Goal: Task Accomplishment & Management: Manage account settings

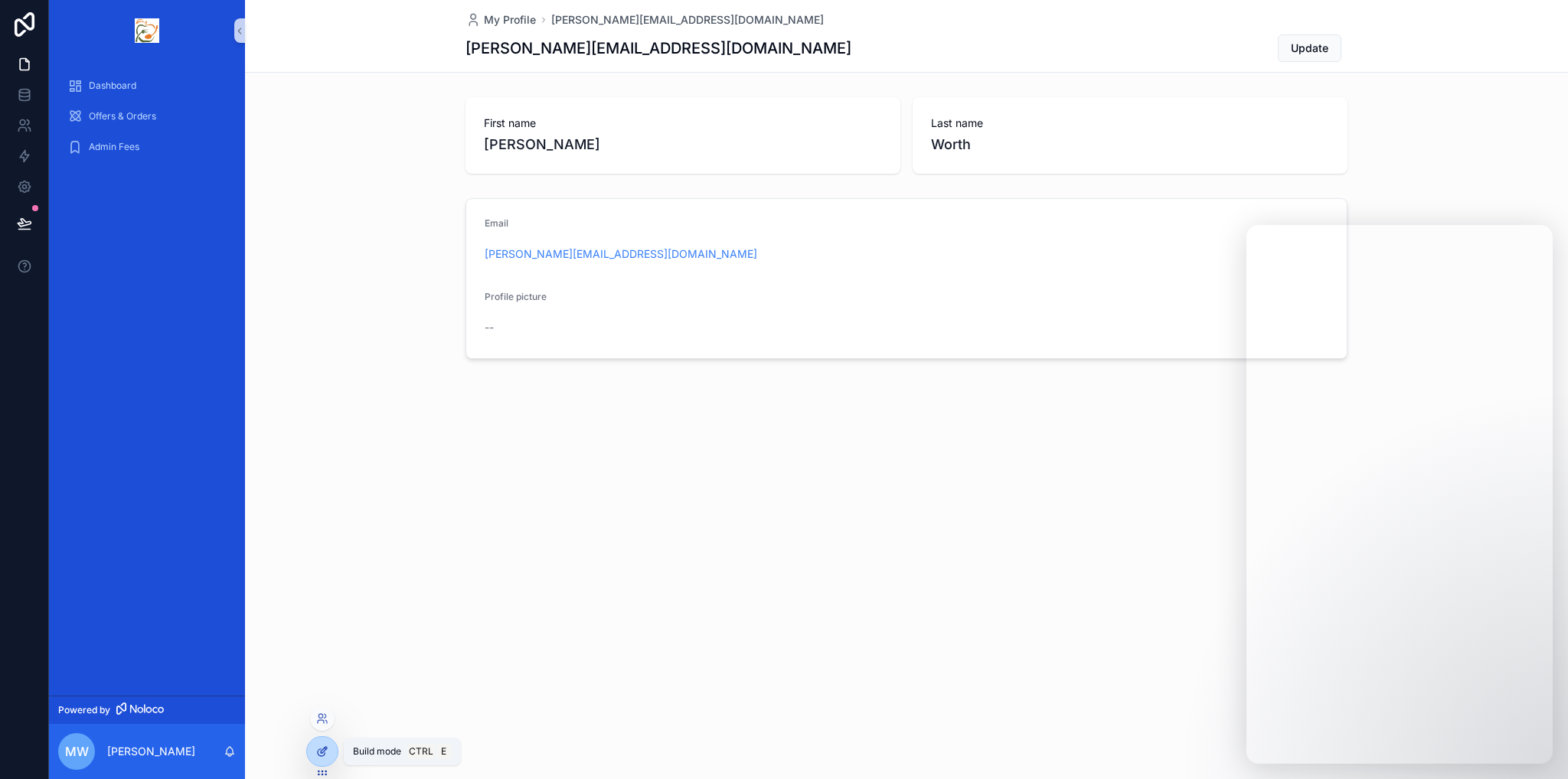
click at [325, 749] on icon at bounding box center [322, 752] width 12 height 12
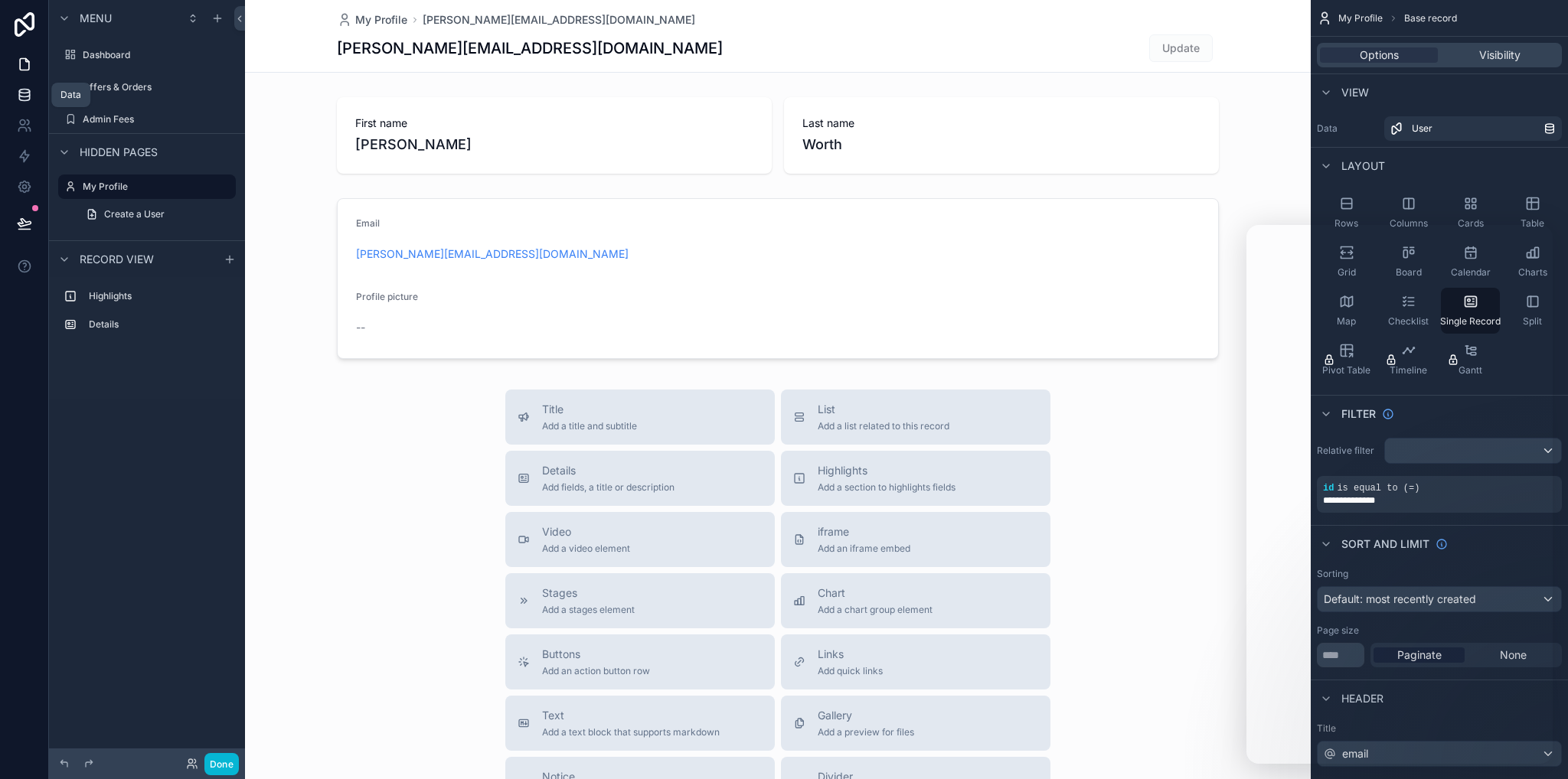
click at [31, 89] on icon at bounding box center [25, 95] width 15 height 15
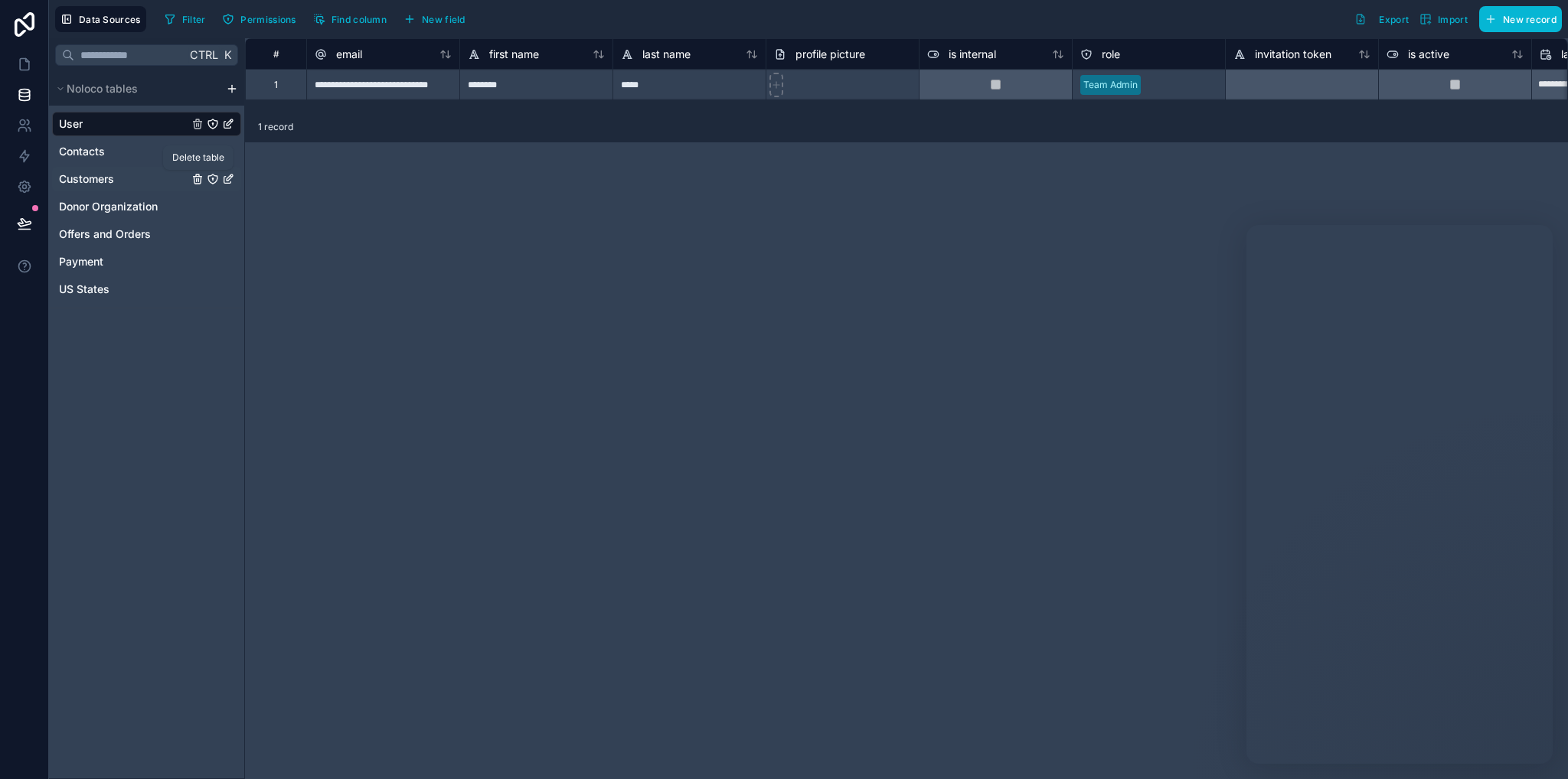
click at [196, 179] on icon "Customers" at bounding box center [198, 179] width 12 height 12
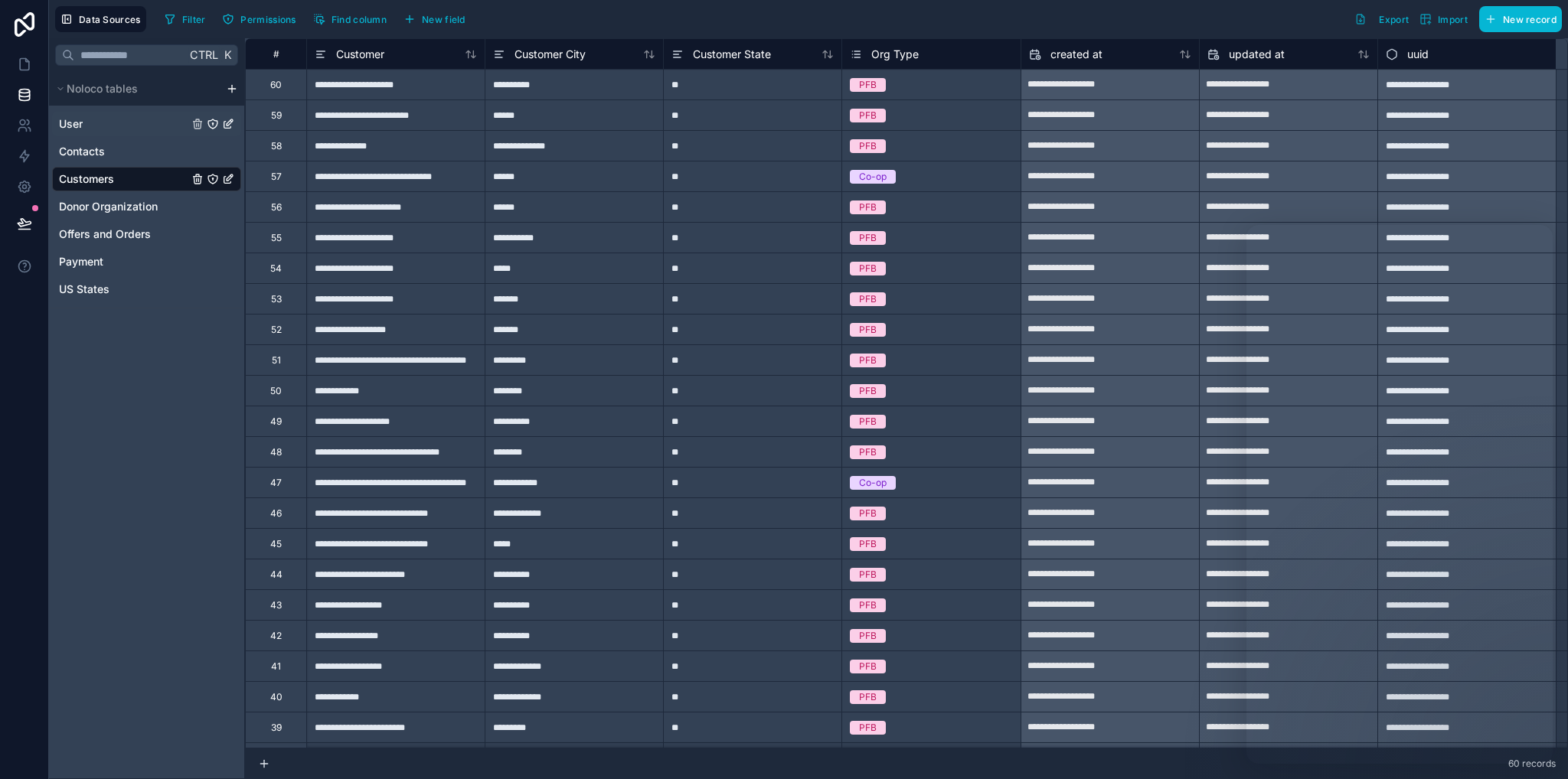
click at [70, 126] on span "User" at bounding box center [71, 124] width 24 height 15
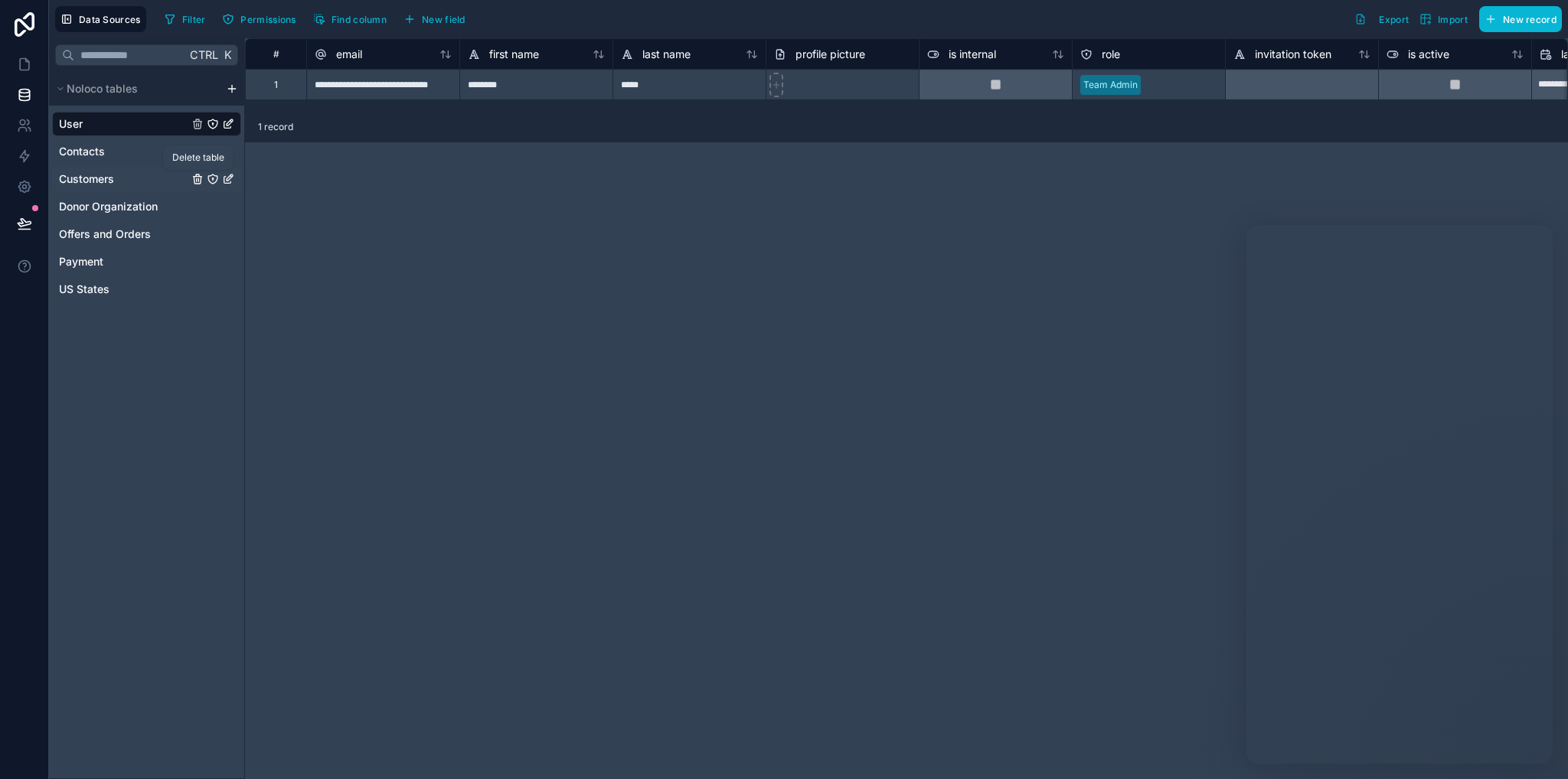
click at [195, 180] on icon "Customers" at bounding box center [198, 179] width 12 height 12
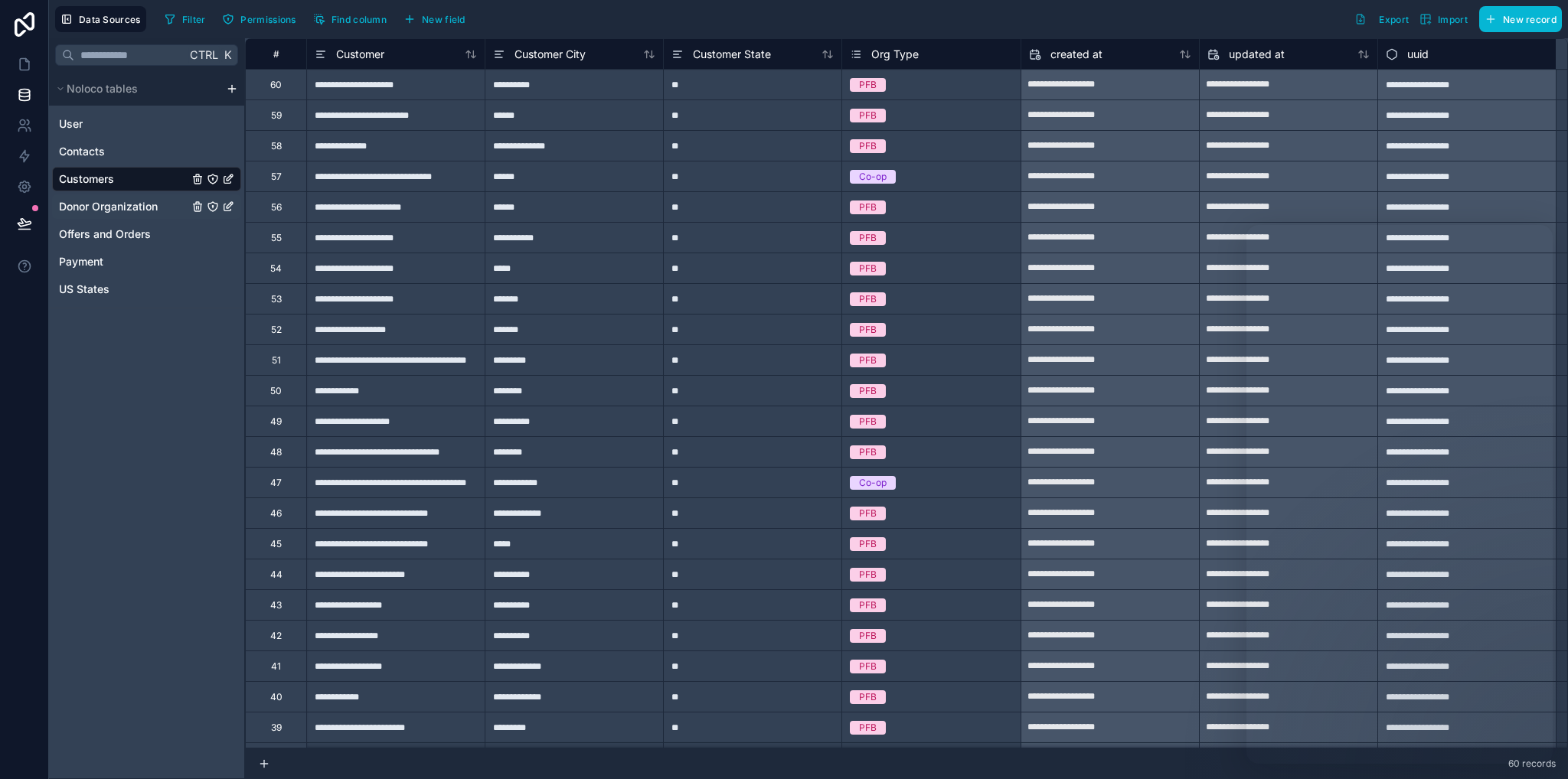
click at [115, 202] on span "Donor Organization" at bounding box center [108, 207] width 99 height 15
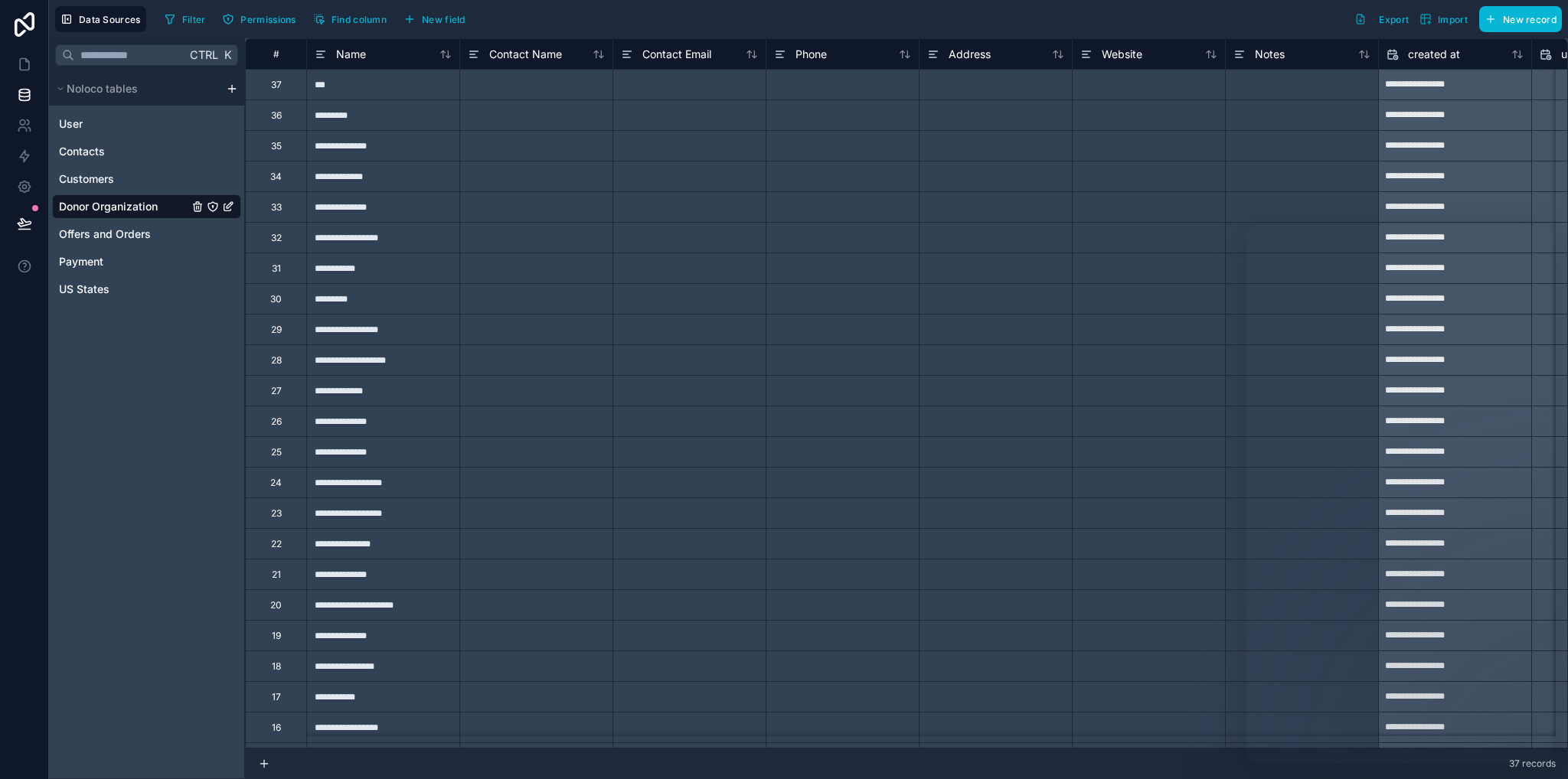
click at [229, 209] on icon "Donor Organization" at bounding box center [228, 206] width 12 height 12
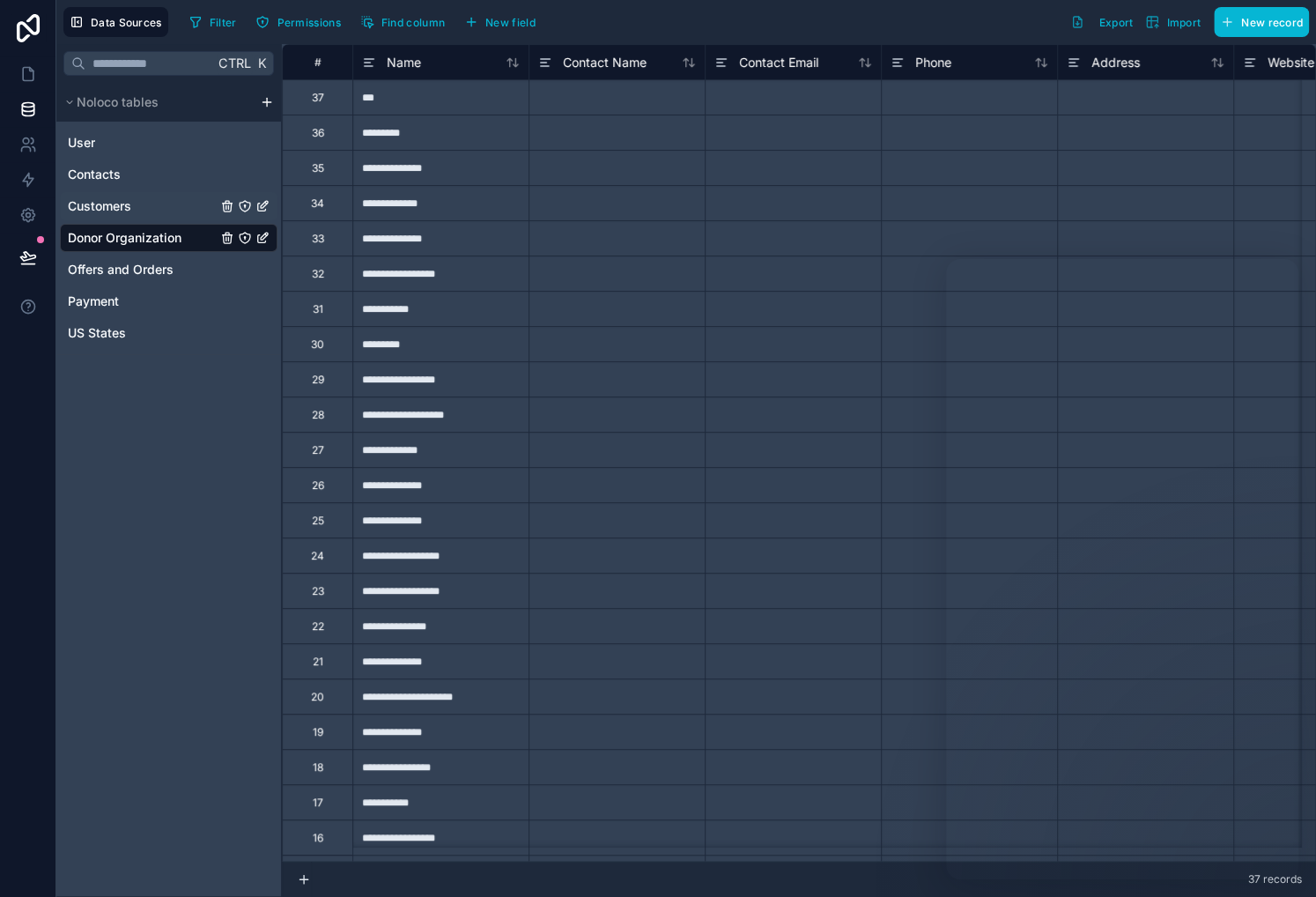
click at [137, 205] on link "Customers" at bounding box center [169, 206] width 218 height 29
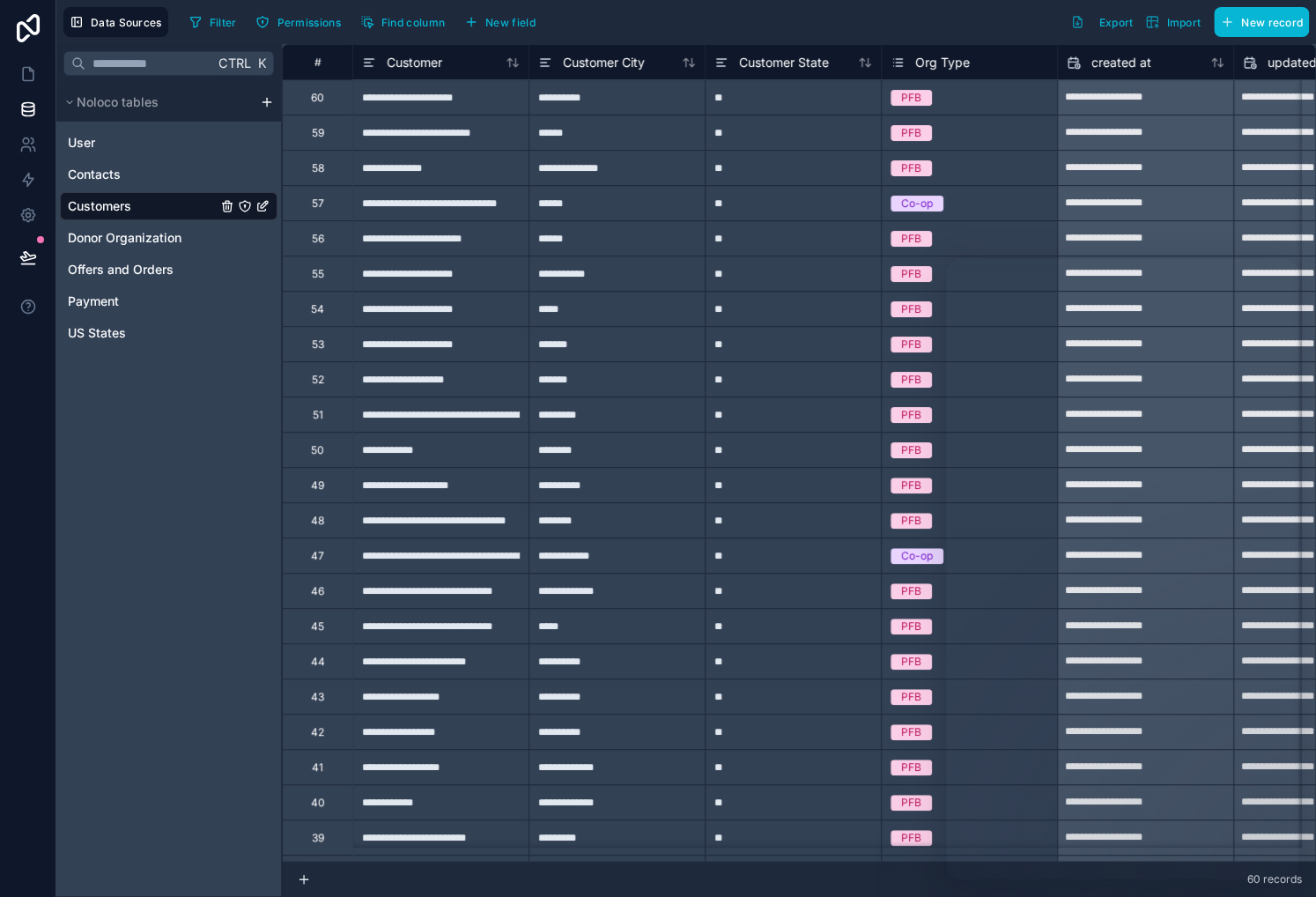
drag, startPoint x: 163, startPoint y: 209, endPoint x: 229, endPoint y: 205, distance: 66.1
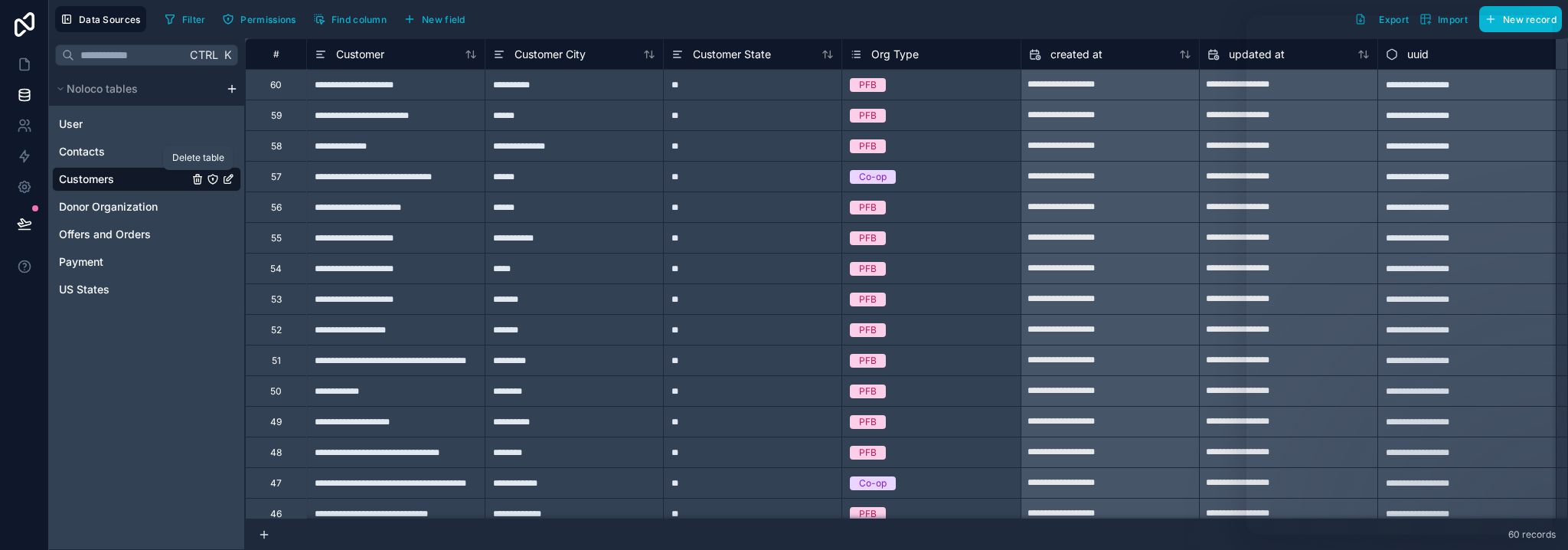
click at [200, 178] on icon "Customers" at bounding box center [198, 179] width 12 height 12
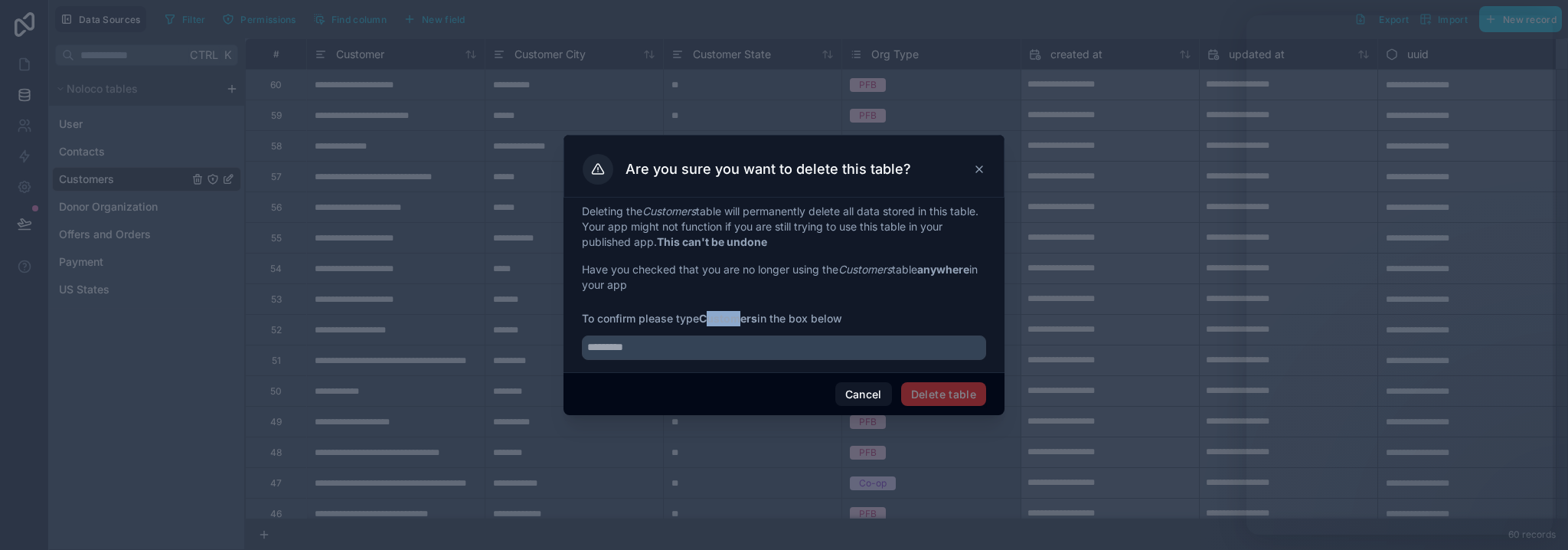
drag, startPoint x: 715, startPoint y: 320, endPoint x: 742, endPoint y: 319, distance: 27.0
click at [742, 319] on strong "Customers" at bounding box center [728, 318] width 58 height 13
drag, startPoint x: 758, startPoint y: 320, endPoint x: 701, endPoint y: 321, distance: 57.0
click at [701, 321] on strong "Customers" at bounding box center [728, 318] width 58 height 13
click at [808, 310] on div "Deleting the Customers table will permanently delete all data stored in this ta…" at bounding box center [784, 282] width 404 height 156
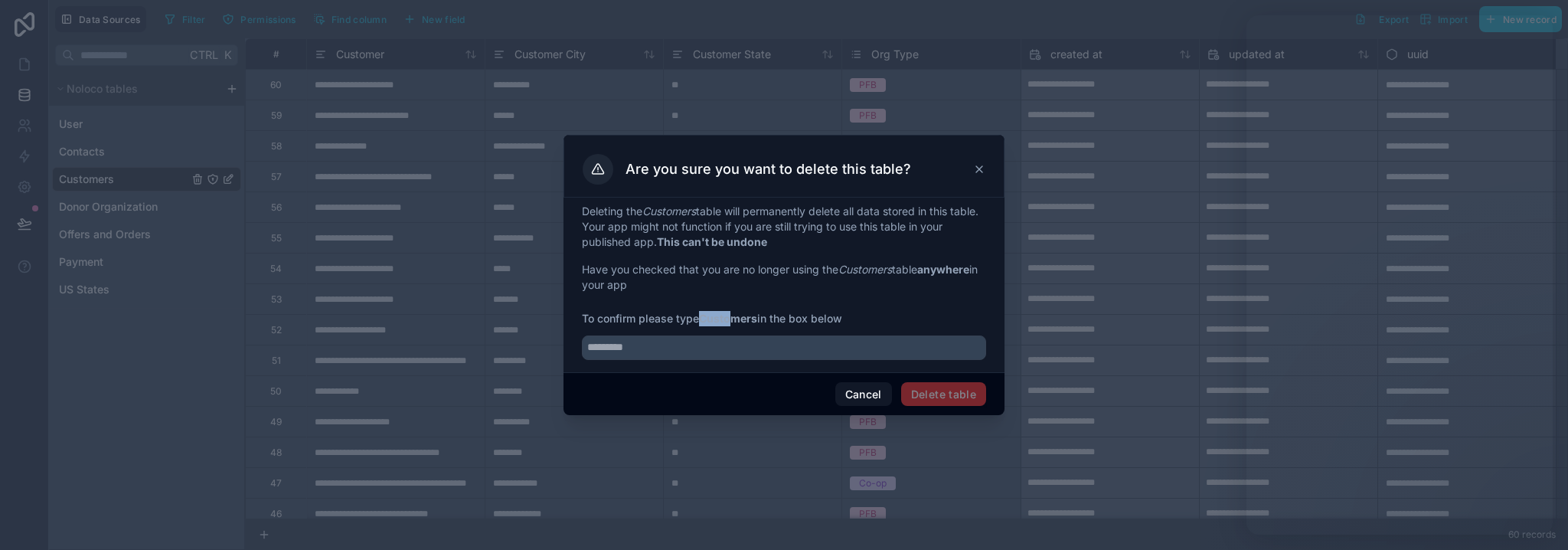
drag, startPoint x: 705, startPoint y: 320, endPoint x: 735, endPoint y: 320, distance: 30.0
click at [735, 320] on strong "Customers" at bounding box center [728, 318] width 58 height 13
click at [845, 396] on button "Cancel" at bounding box center [863, 394] width 57 height 25
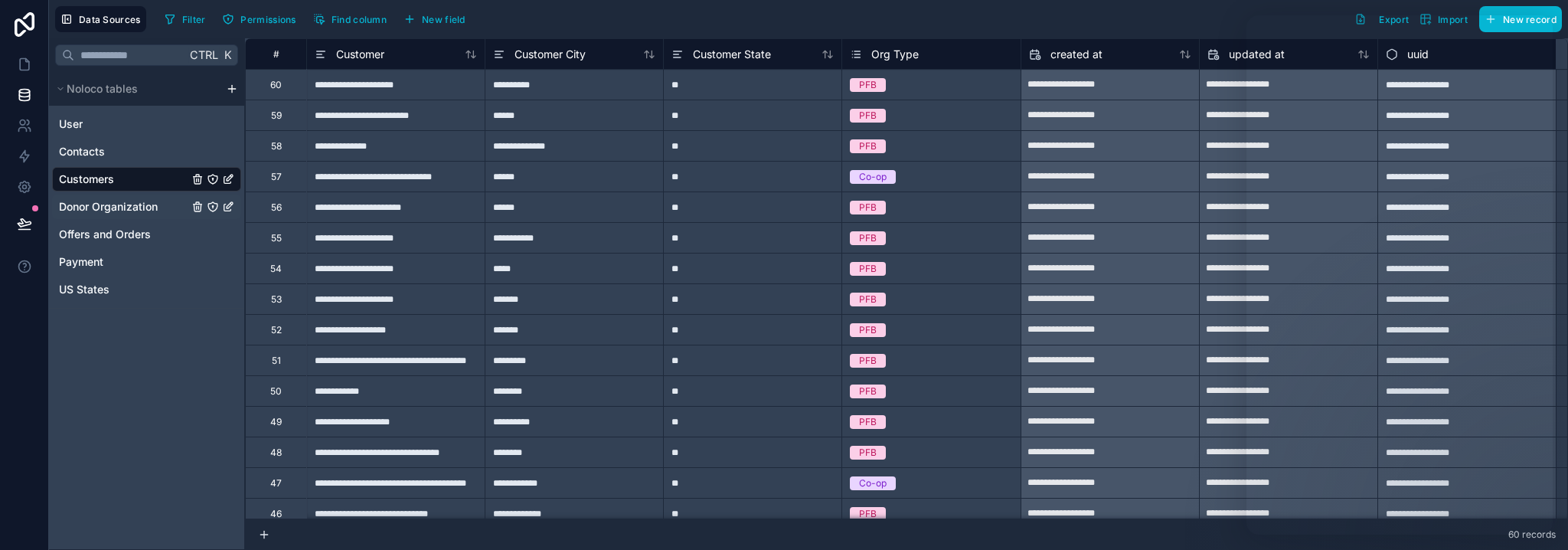
click at [125, 206] on span "Donor Organization" at bounding box center [108, 207] width 99 height 15
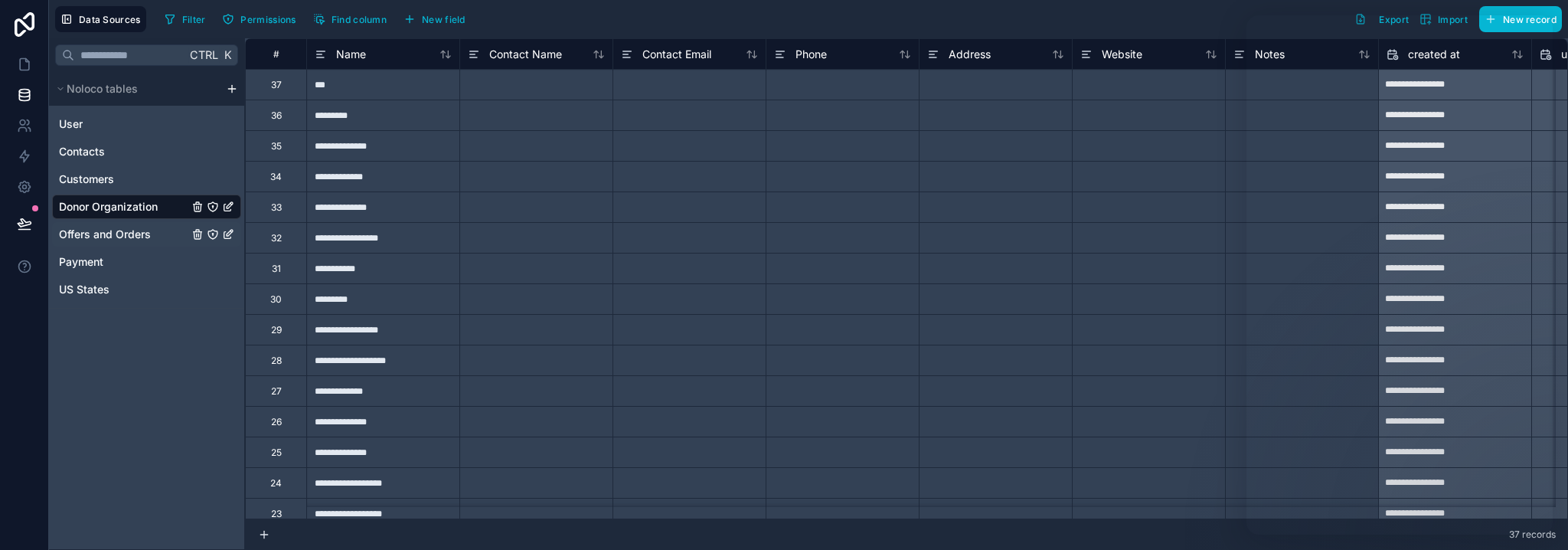
click at [220, 237] on div "Offers and Orders" at bounding box center [213, 234] width 43 height 12
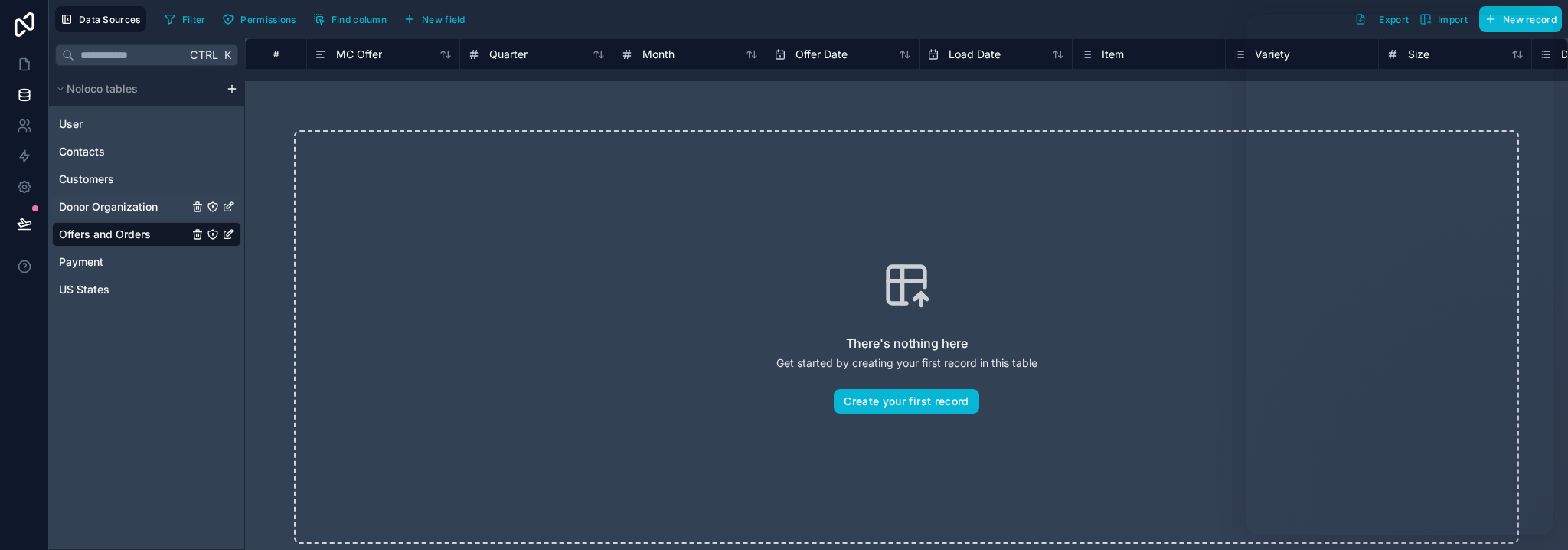
click at [178, 207] on link "Donor Organization" at bounding box center [147, 206] width 189 height 25
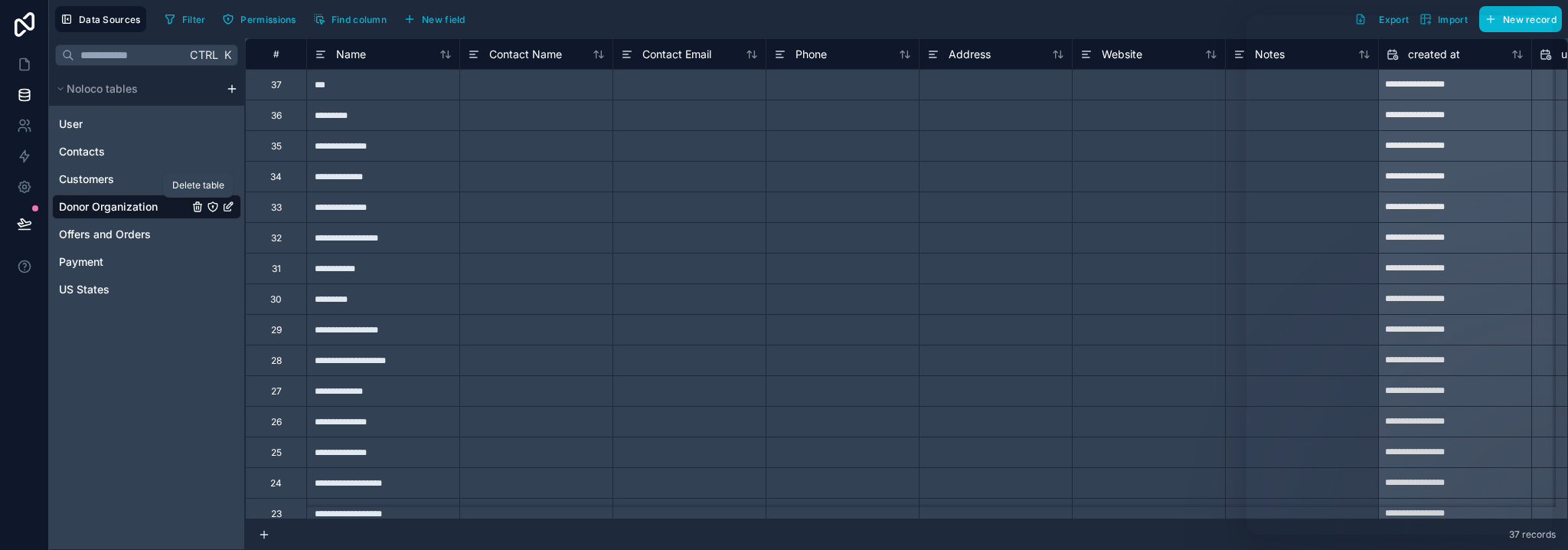
click at [198, 207] on icon "Donor Organization" at bounding box center [198, 206] width 12 height 12
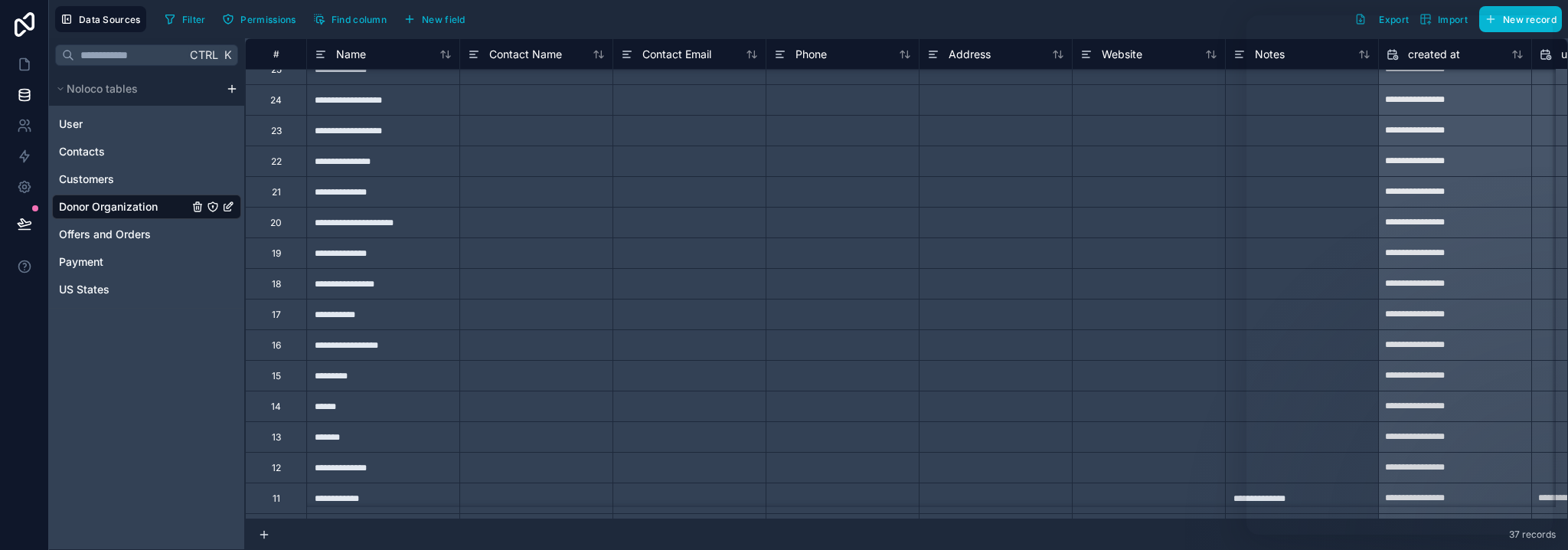
scroll to position [76, 0]
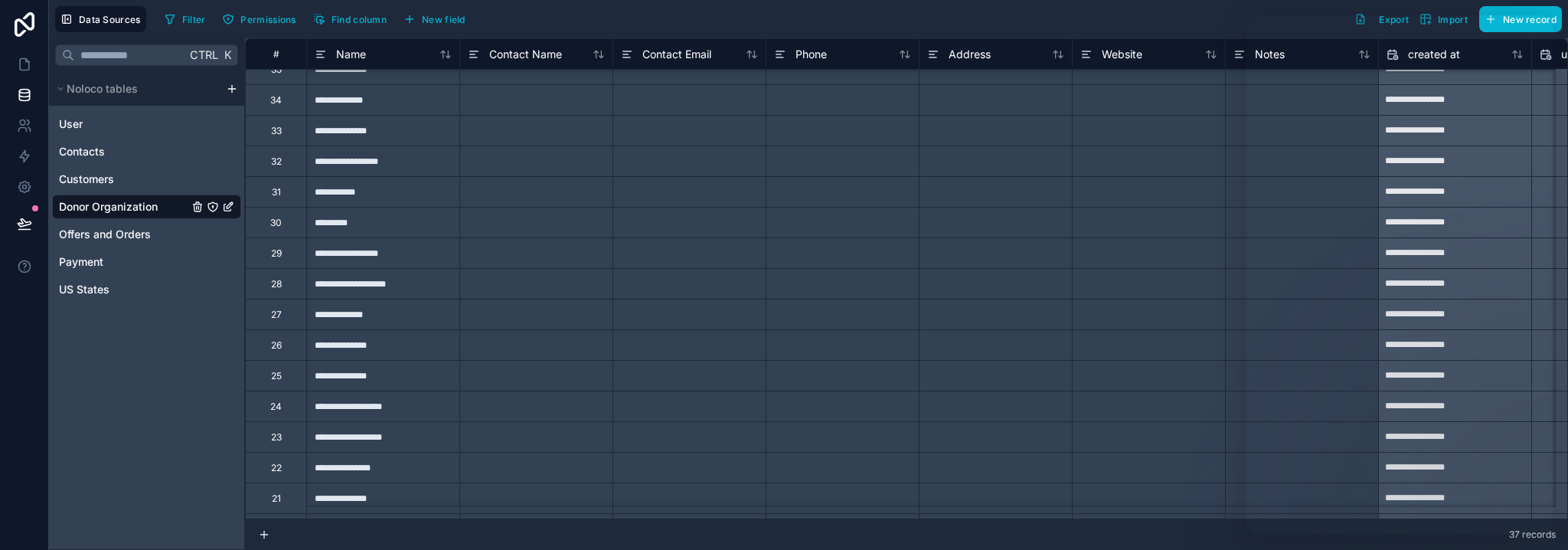
drag, startPoint x: 1139, startPoint y: 210, endPoint x: 1200, endPoint y: 173, distance: 71.3
click at [1138, 210] on div at bounding box center [1148, 223] width 153 height 31
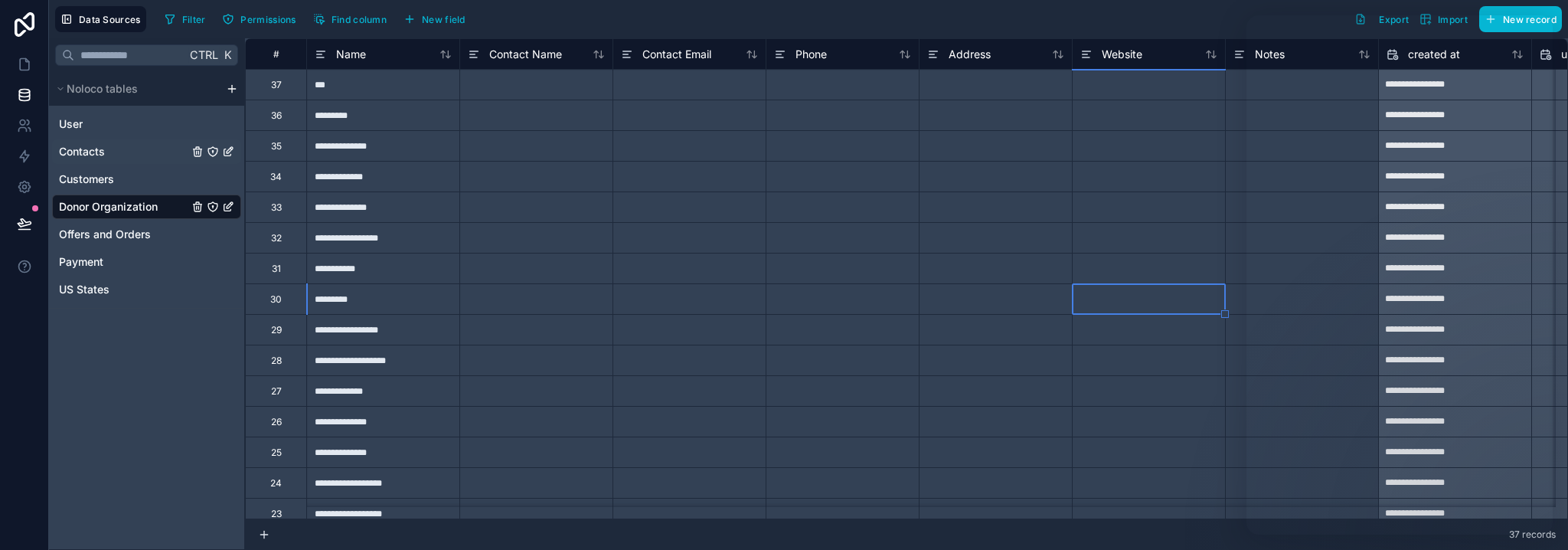
click at [156, 154] on link "Contacts" at bounding box center [147, 151] width 189 height 25
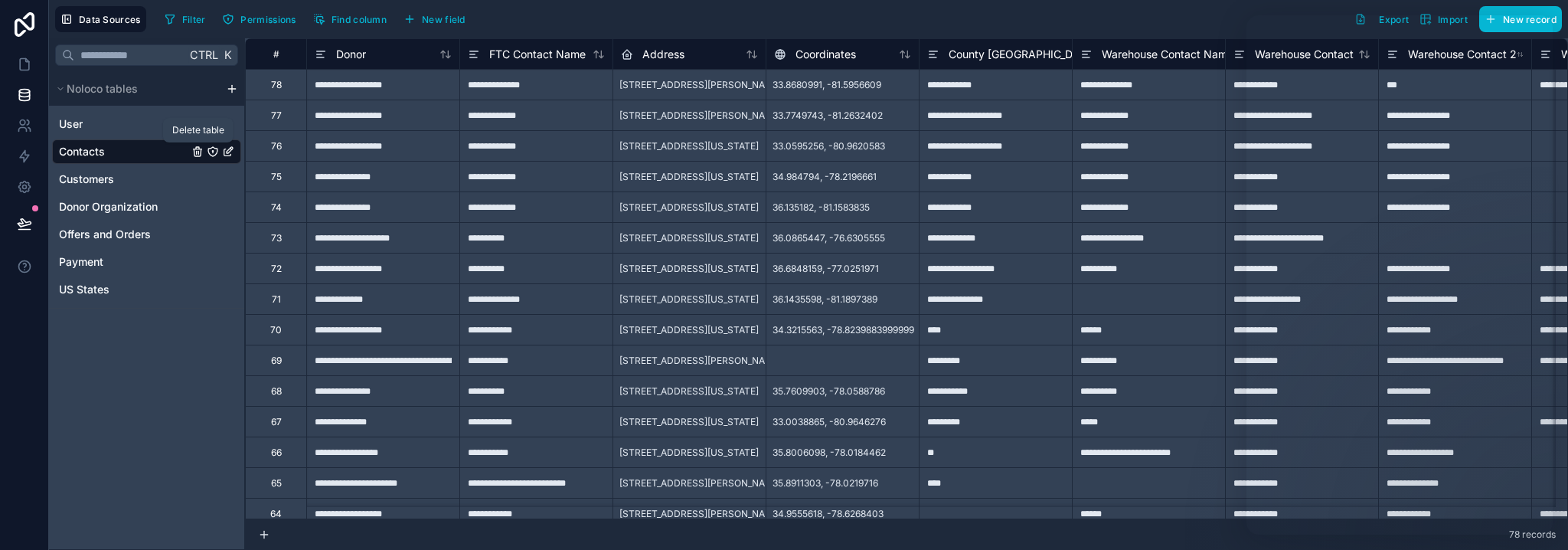
click at [199, 151] on icon "Contacts" at bounding box center [198, 151] width 12 height 12
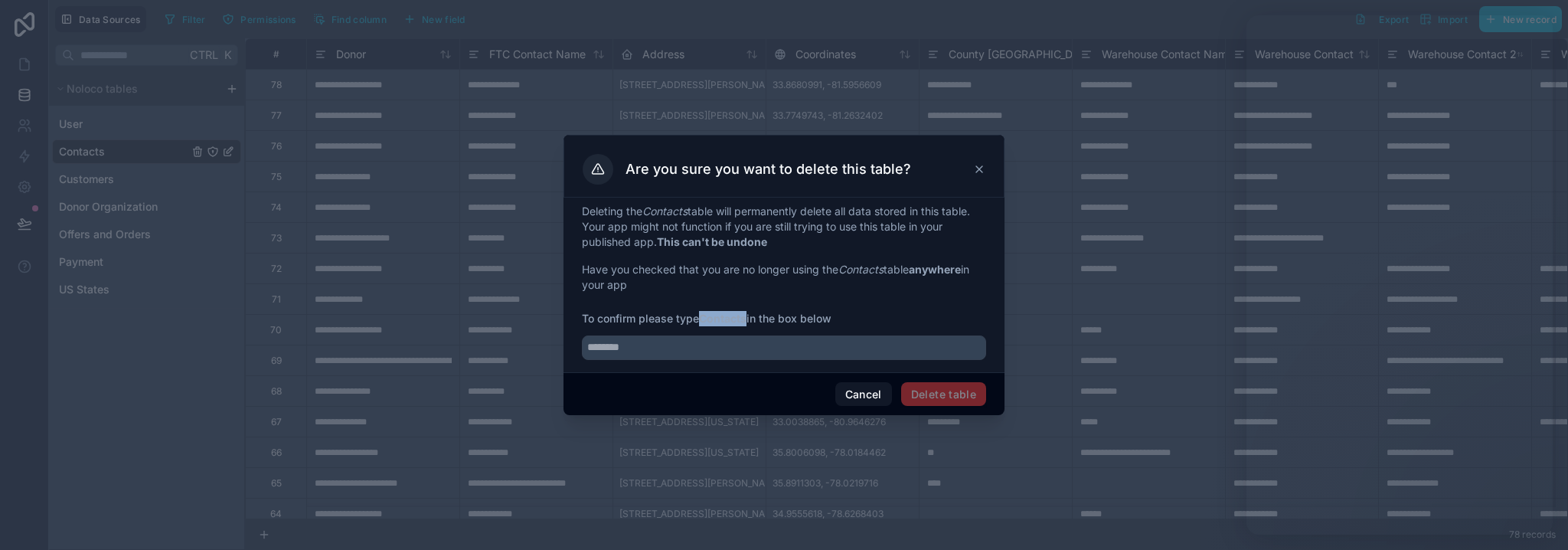
drag, startPoint x: 705, startPoint y: 317, endPoint x: 749, endPoint y: 319, distance: 44.0
click at [747, 319] on strong "Contacts" at bounding box center [722, 318] width 47 height 13
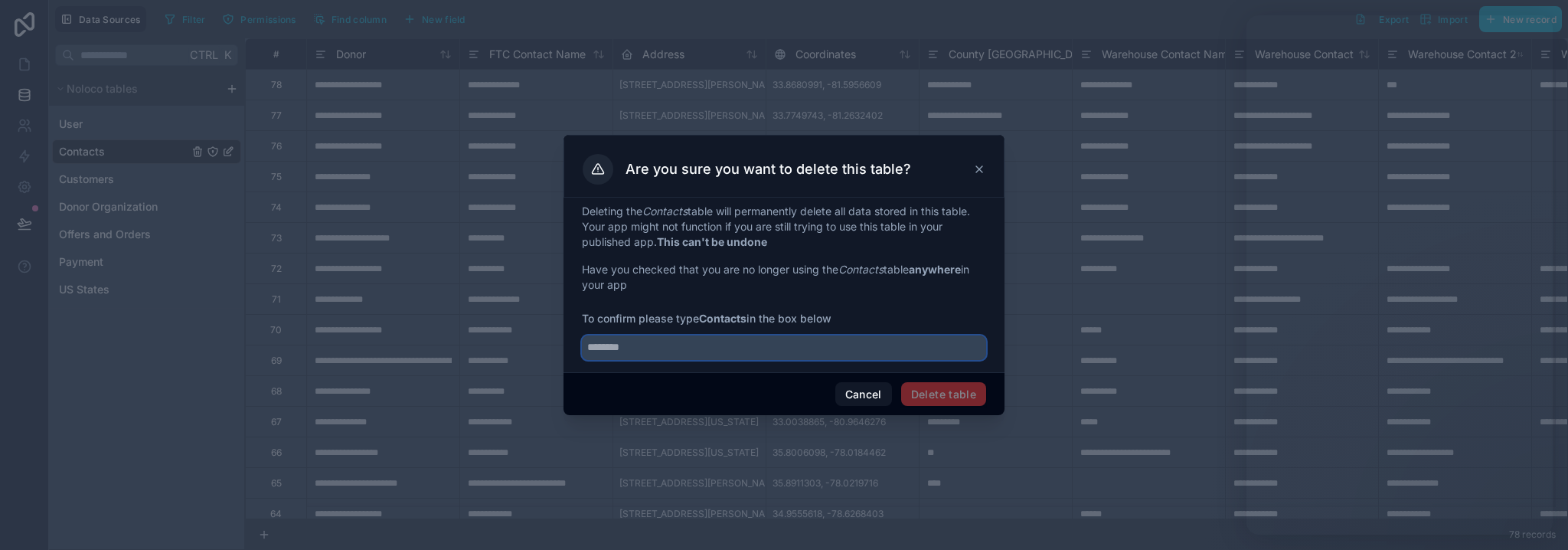
click at [747, 340] on input "text" at bounding box center [784, 347] width 404 height 25
paste input "********"
type input "********"
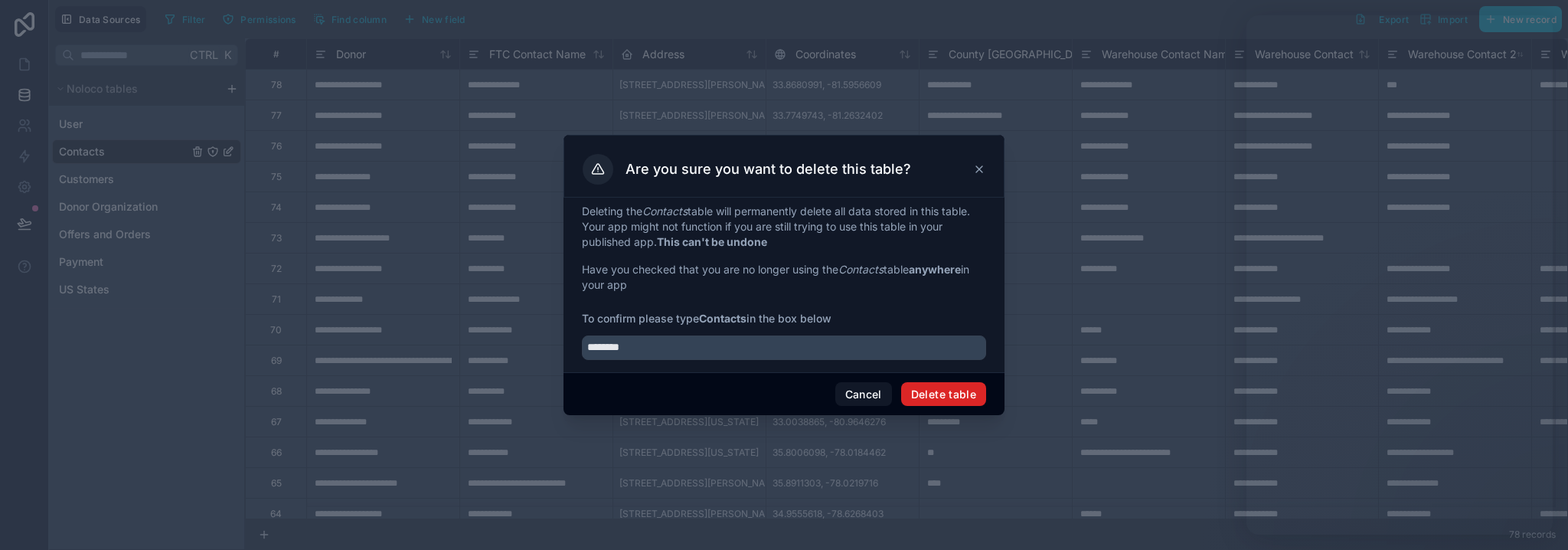
click at [943, 383] on button "Delete table" at bounding box center [943, 394] width 85 height 25
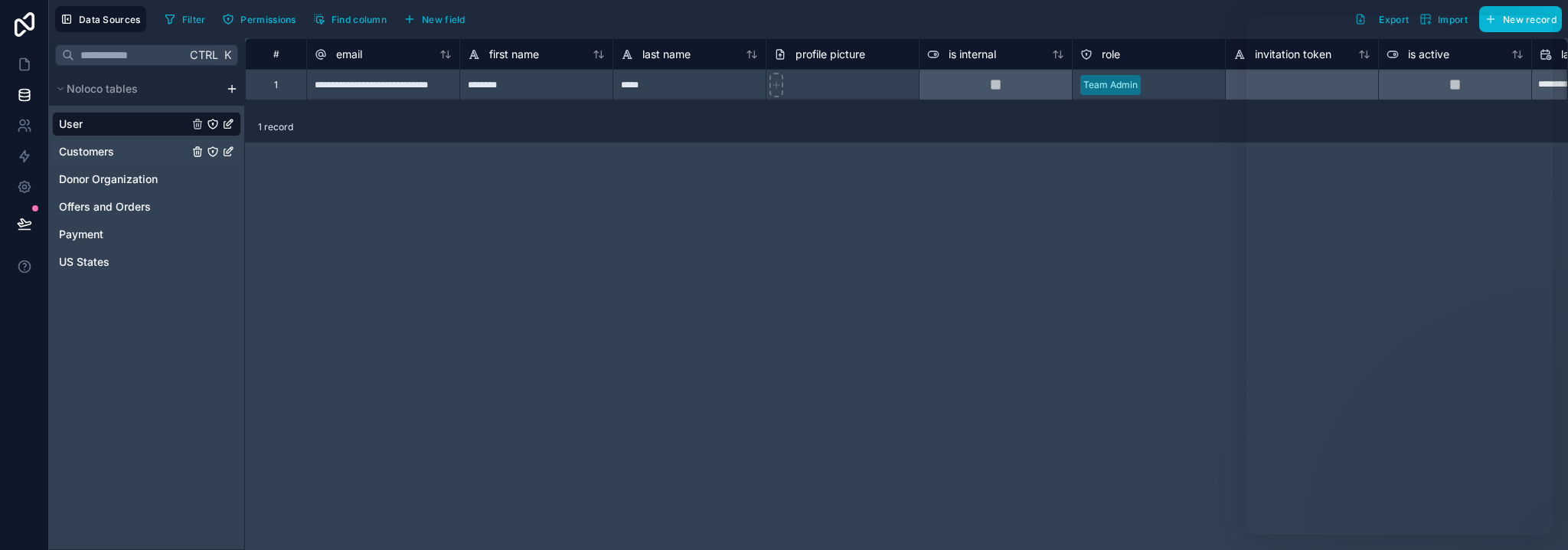
click at [147, 154] on link "Customers" at bounding box center [147, 151] width 189 height 25
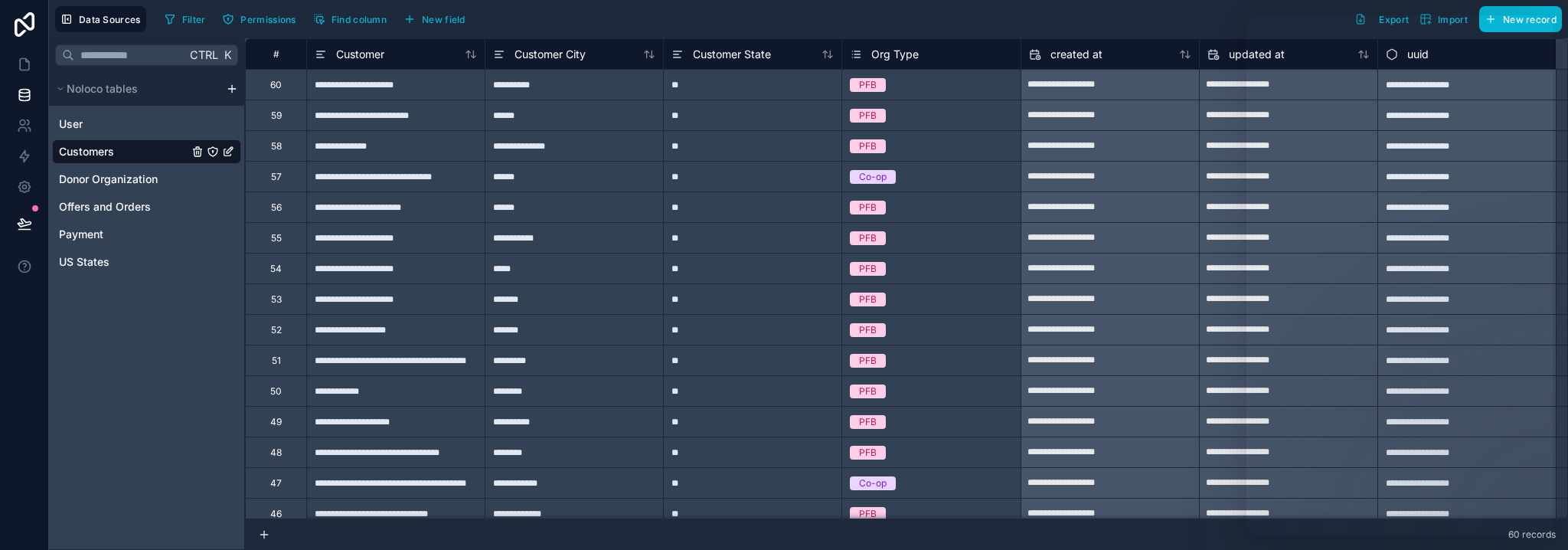
click at [195, 151] on icon "Customers" at bounding box center [198, 151] width 12 height 12
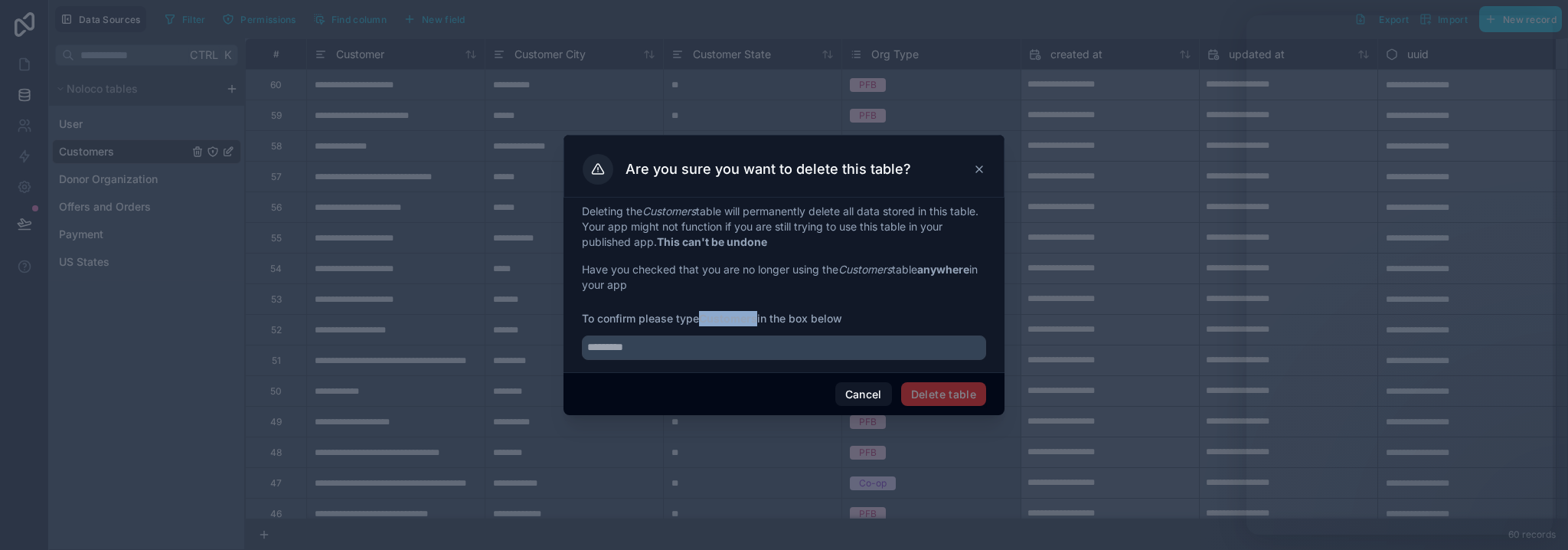
drag, startPoint x: 703, startPoint y: 319, endPoint x: 757, endPoint y: 323, distance: 54.1
click at [757, 323] on strong "Customers" at bounding box center [728, 318] width 58 height 13
copy strong "Customers"
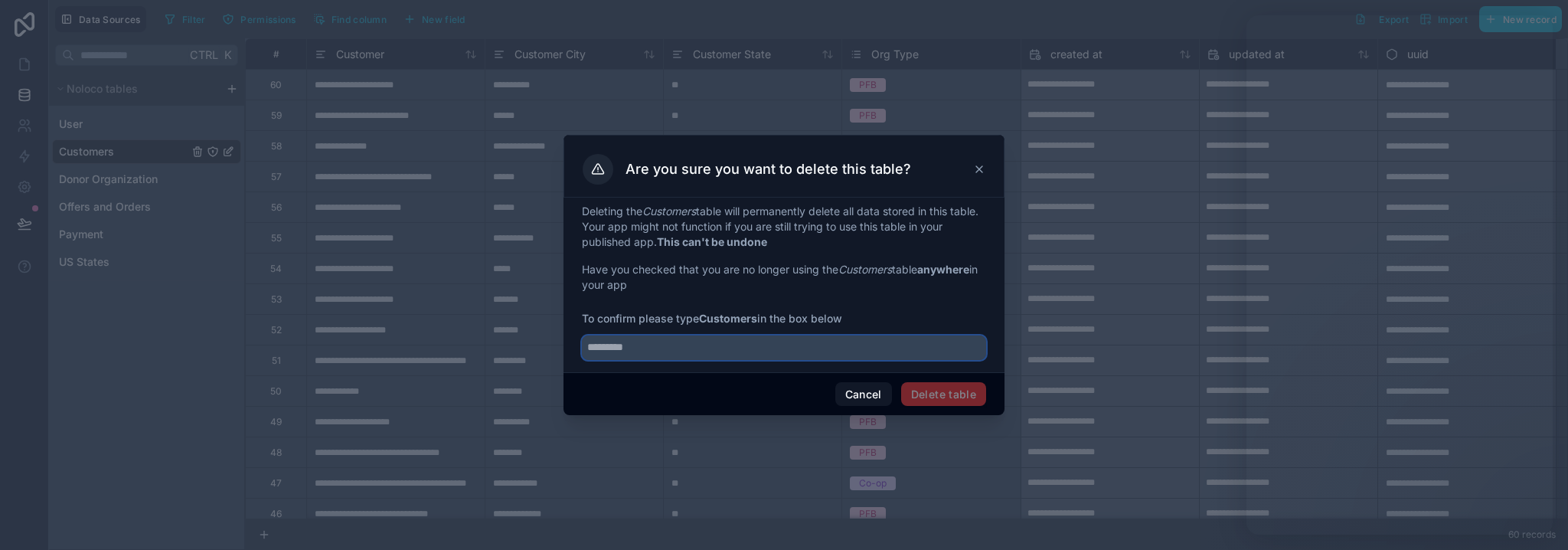
click at [751, 345] on input "text" at bounding box center [784, 347] width 404 height 25
paste input "*********"
type input "*********"
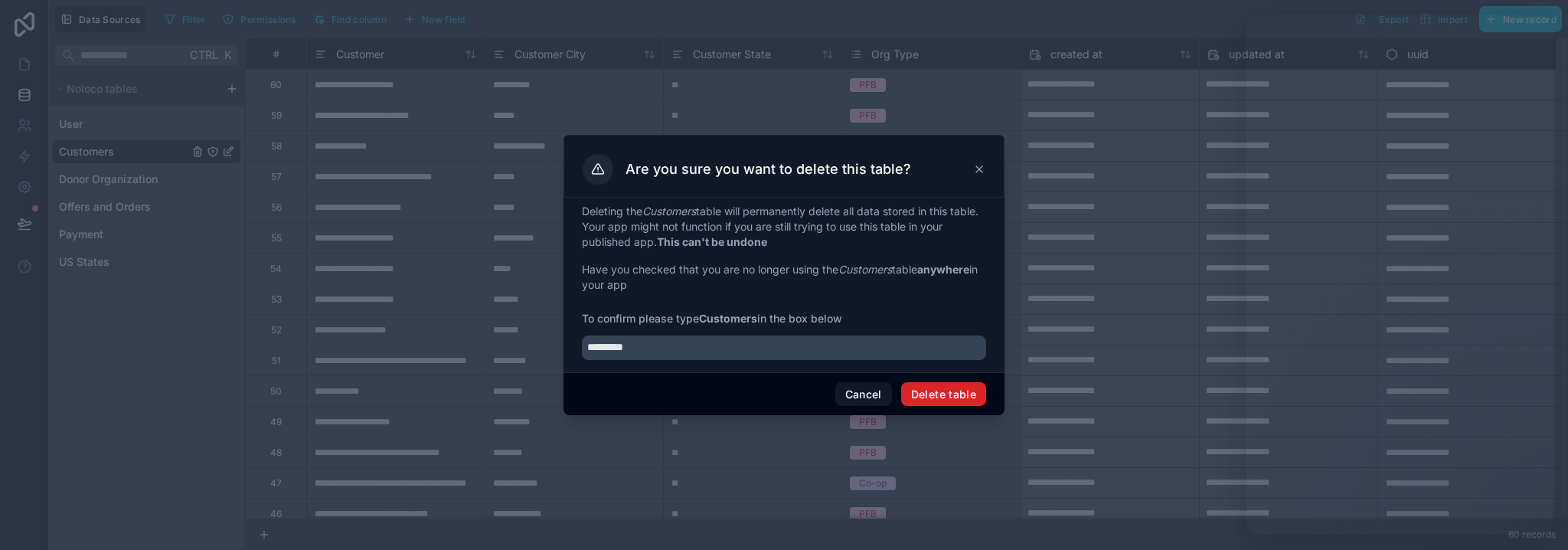
click at [961, 391] on button "Delete table" at bounding box center [943, 394] width 85 height 25
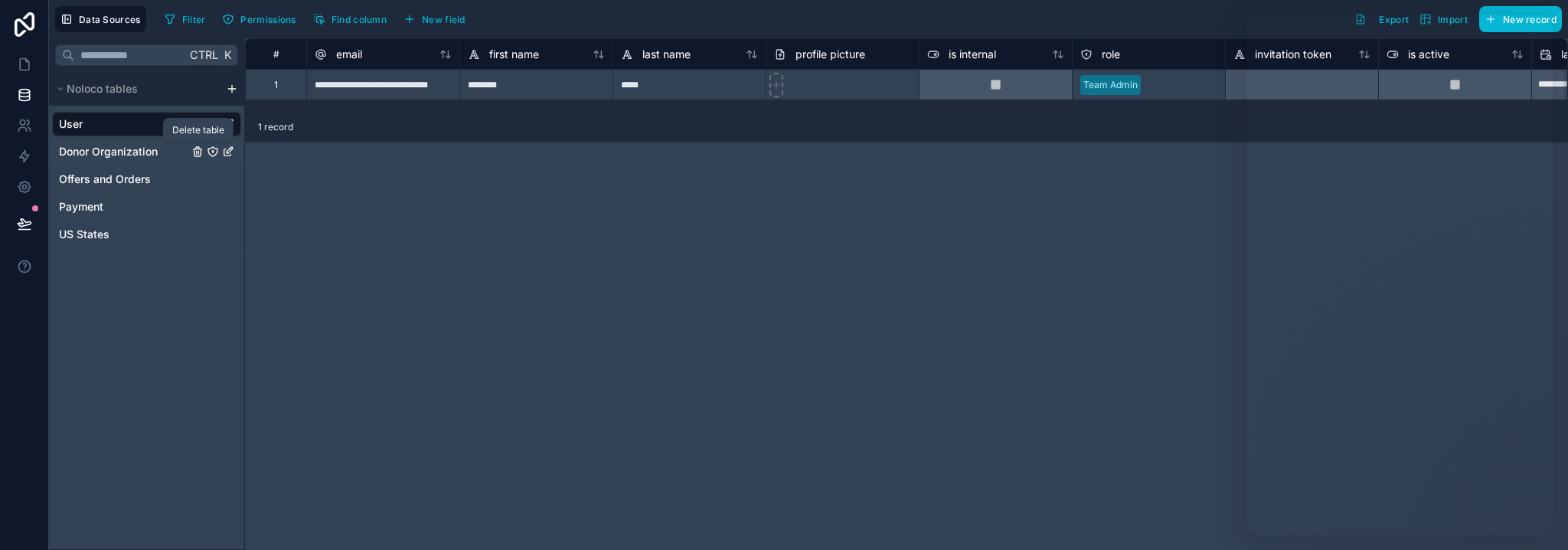
click at [197, 152] on icon "Donor Organization" at bounding box center [197, 153] width 0 height 3
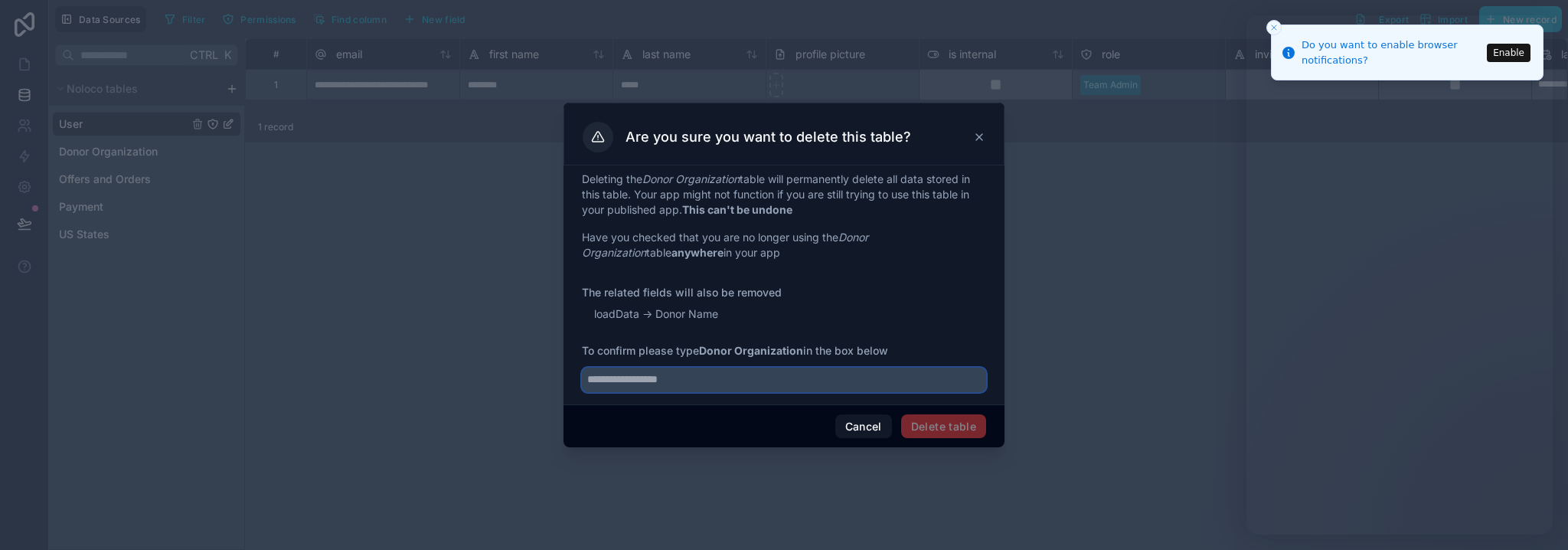
click at [706, 376] on input "text" at bounding box center [784, 380] width 404 height 25
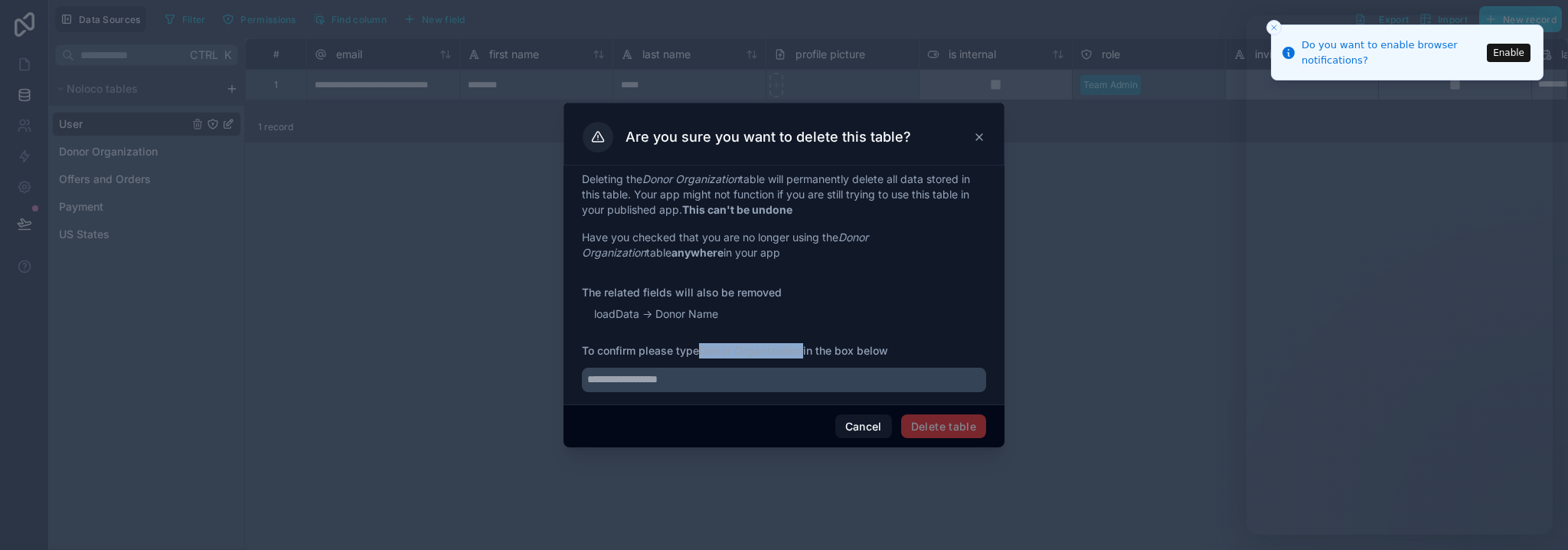
drag, startPoint x: 713, startPoint y: 355, endPoint x: 802, endPoint y: 350, distance: 89.1
click at [802, 350] on strong "Donor Organization" at bounding box center [750, 350] width 104 height 13
copy strong "Donor Organization"
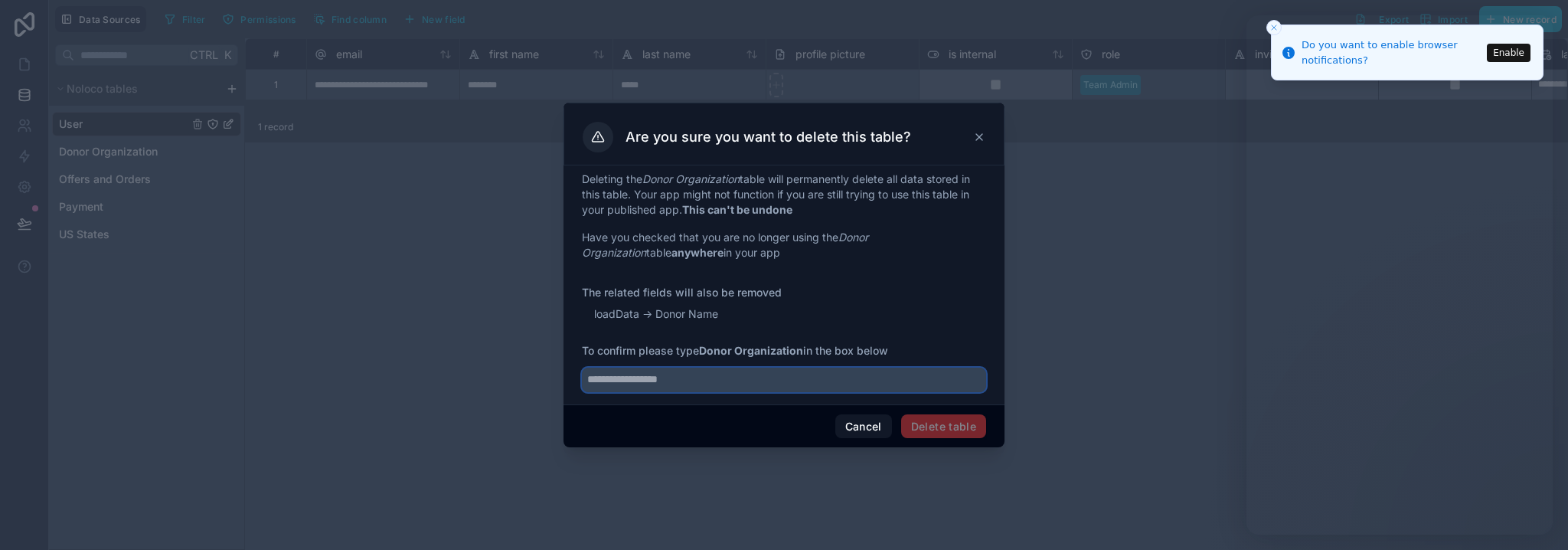
click at [808, 382] on input "text" at bounding box center [784, 380] width 404 height 25
paste input "**********"
type input "**********"
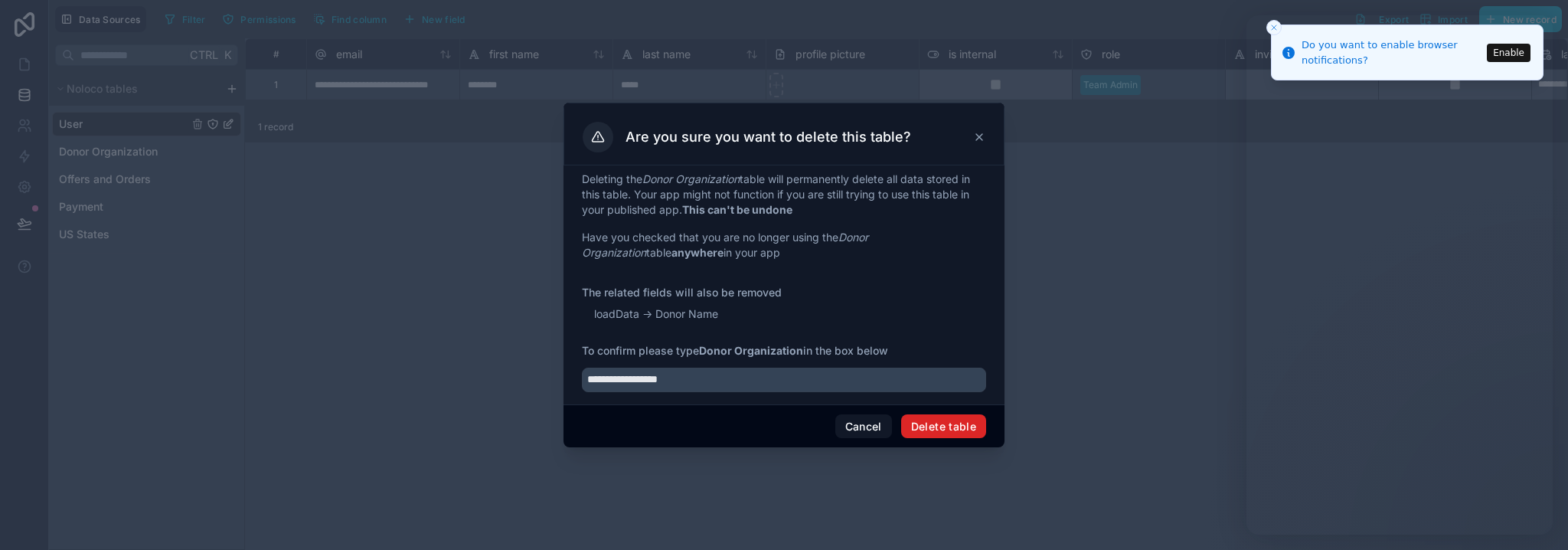
click at [953, 428] on button "Delete table" at bounding box center [943, 426] width 85 height 25
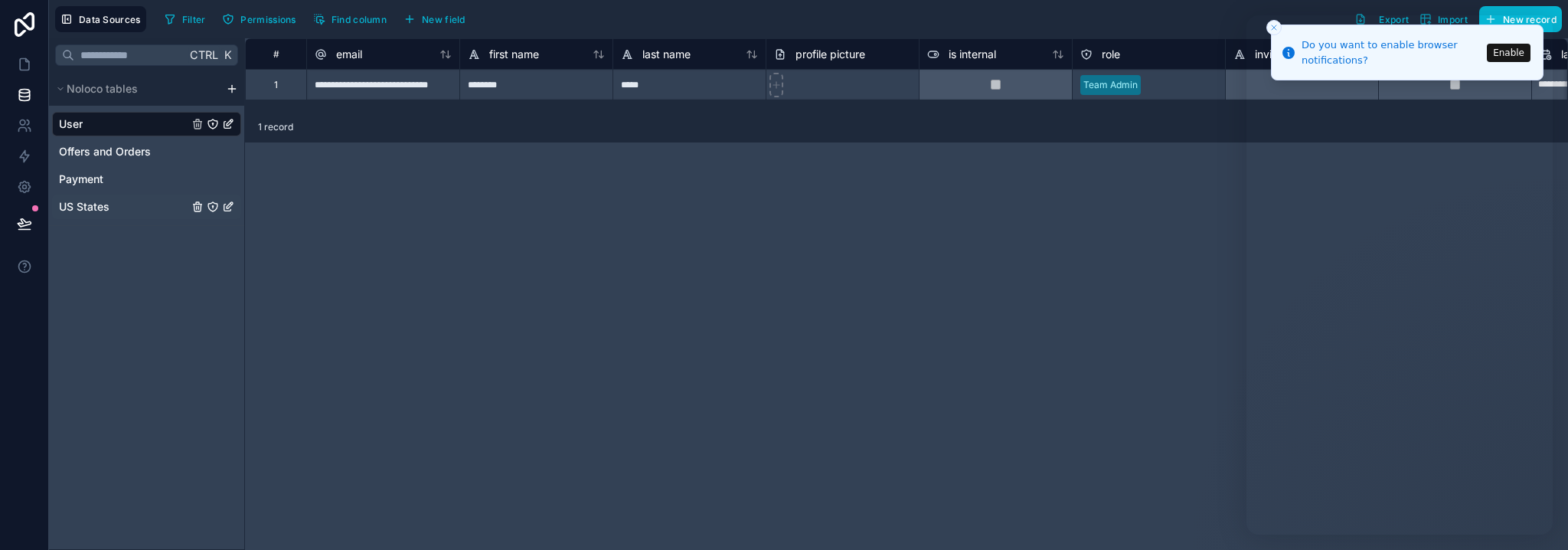
click at [101, 206] on span "US States" at bounding box center [84, 207] width 51 height 15
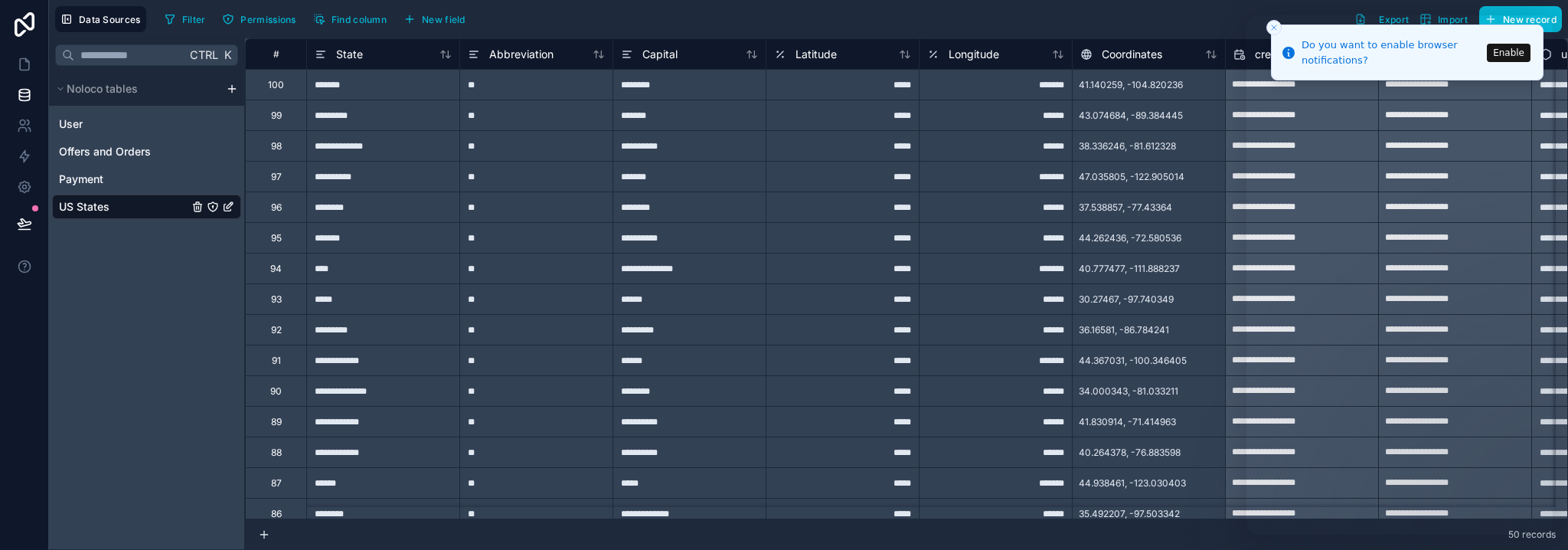
click at [229, 90] on html "**********" at bounding box center [784, 275] width 1568 height 550
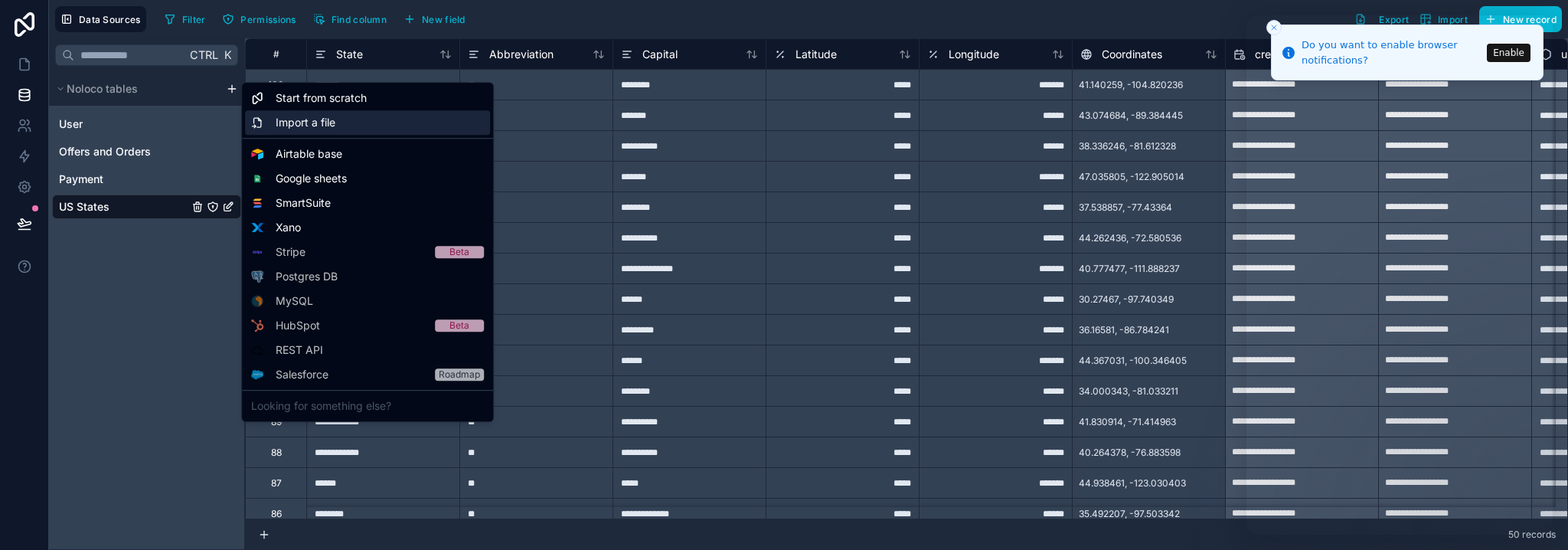
click at [303, 122] on span "Import a file" at bounding box center [305, 123] width 59 height 15
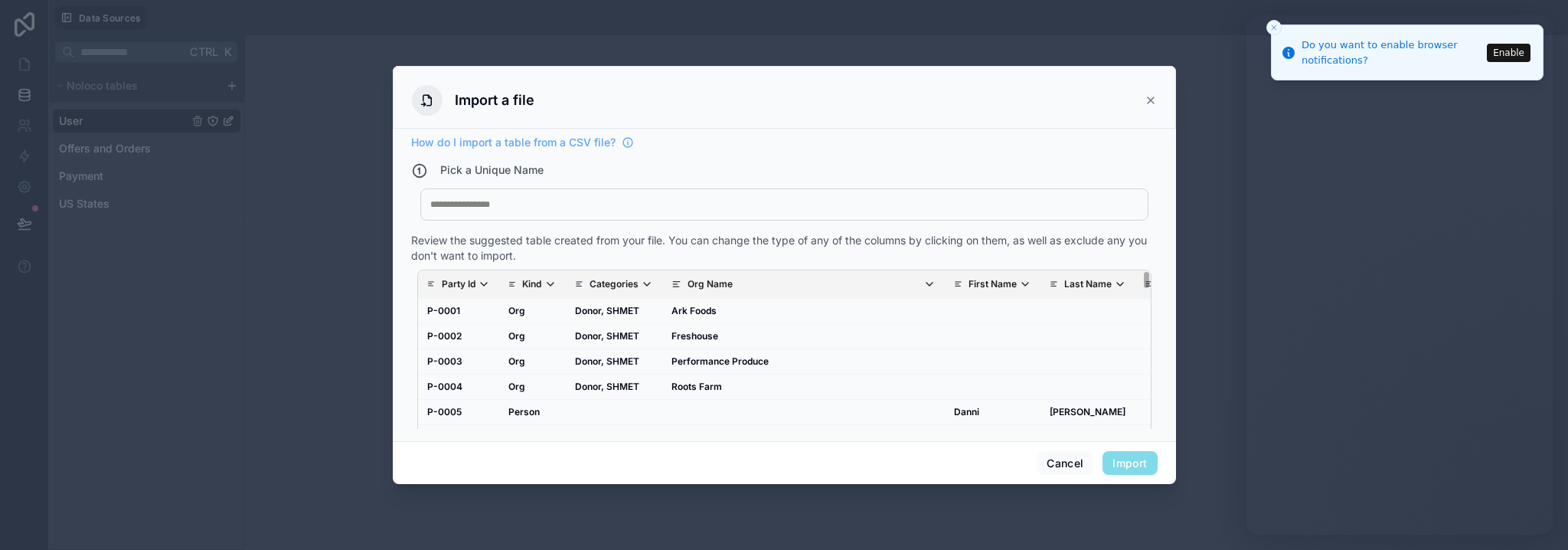
click at [581, 201] on div at bounding box center [784, 205] width 708 height 12
click at [1120, 467] on button "Import" at bounding box center [1129, 463] width 54 height 25
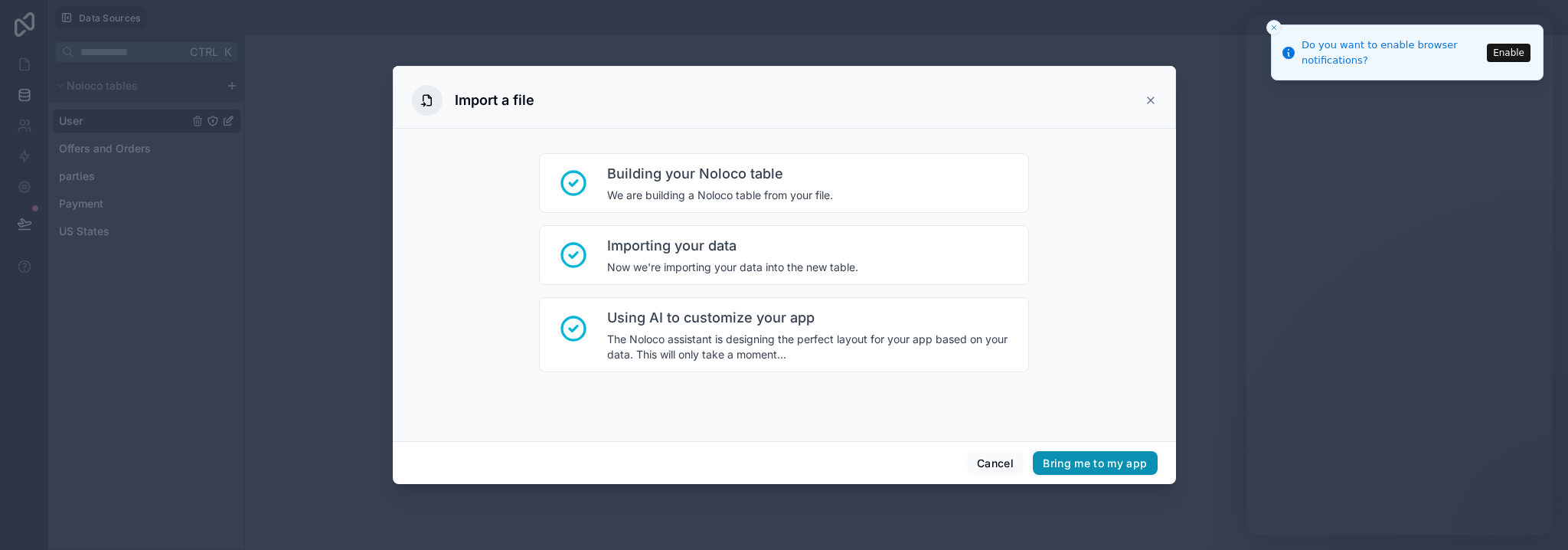
click at [1082, 461] on button "Bring me to my app" at bounding box center [1095, 463] width 124 height 25
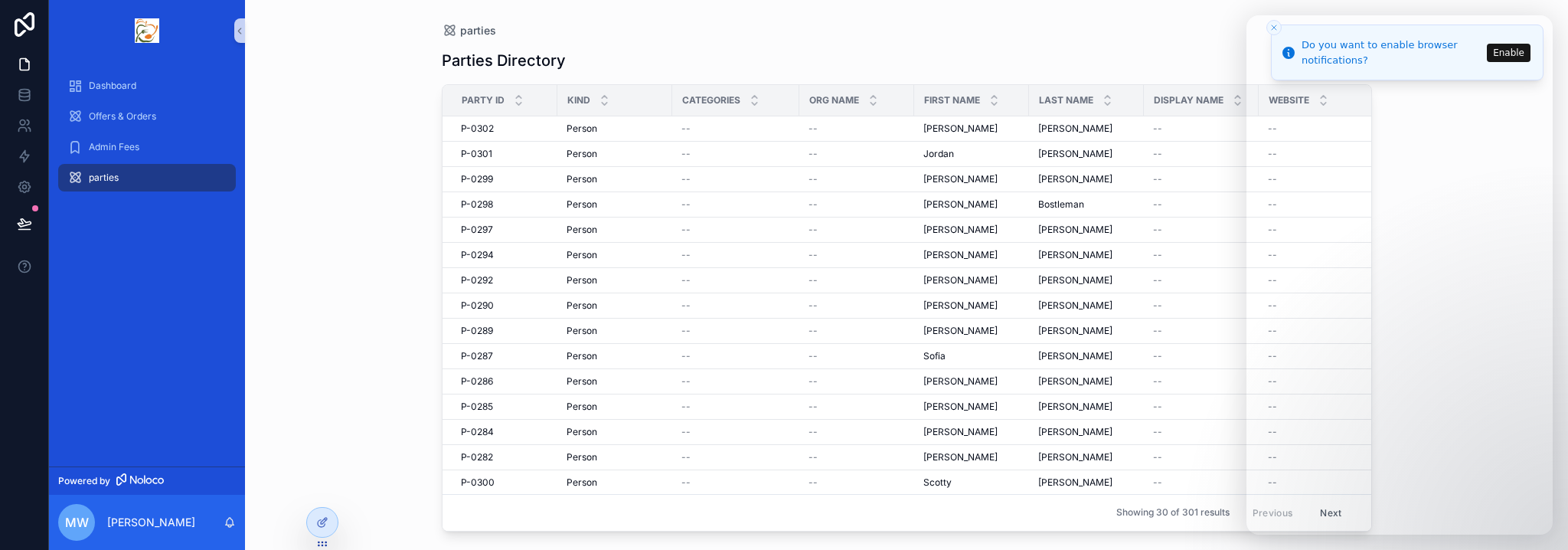
click at [185, 175] on div "parties" at bounding box center [146, 177] width 159 height 25
click at [304, 518] on div "parties Parties Directory Add Party Party Id Kind Categories Org Name First Nam…" at bounding box center [906, 275] width 1322 height 550
click at [320, 522] on icon at bounding box center [323, 520] width 6 height 6
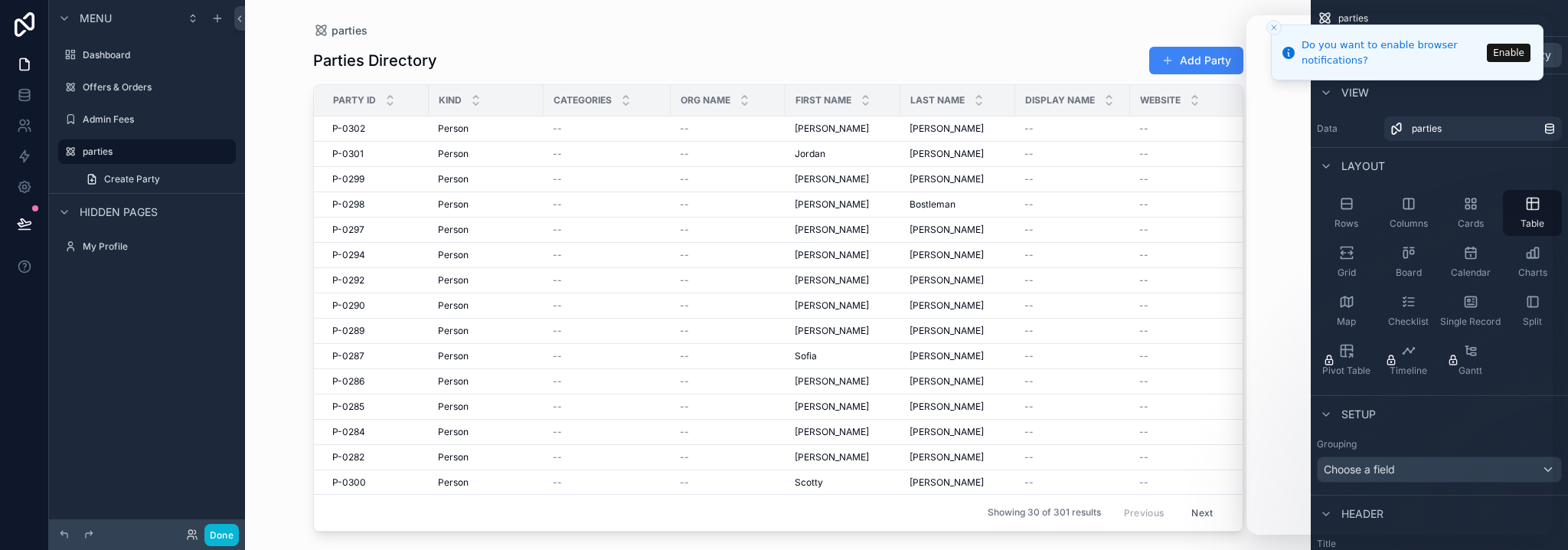
click at [0, 0] on icon "scrollable content" at bounding box center [0, 0] width 0 height 0
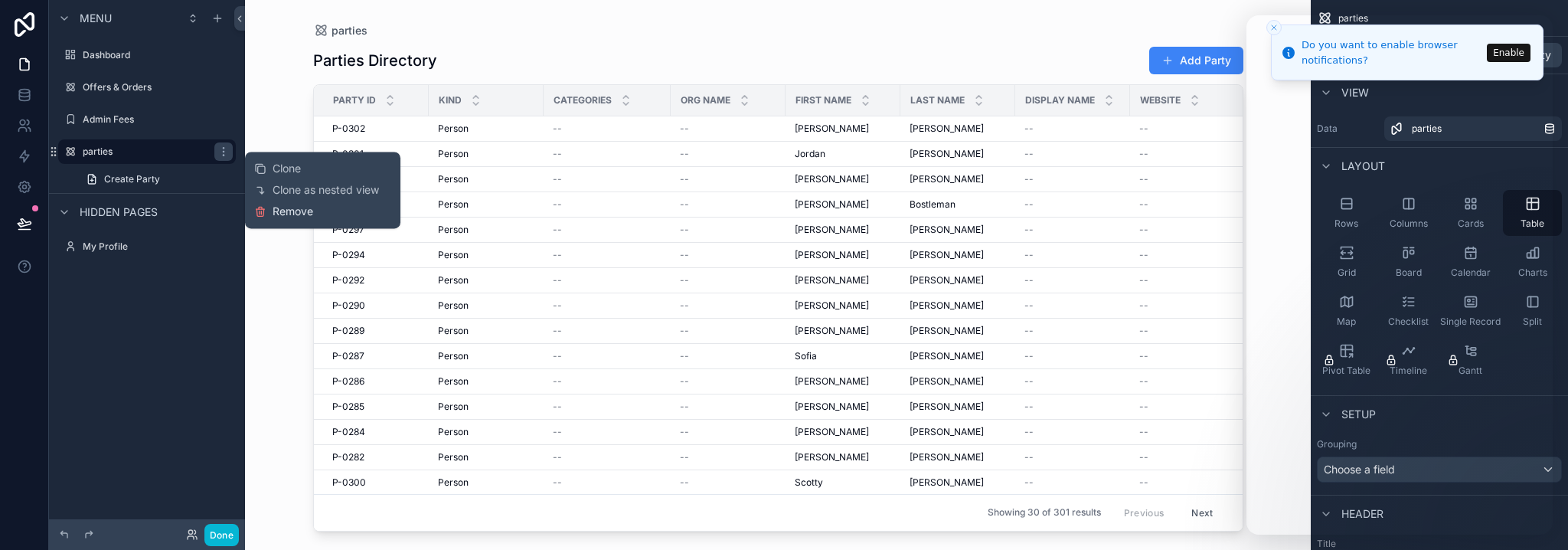
click at [288, 207] on span "Remove" at bounding box center [292, 211] width 40 height 15
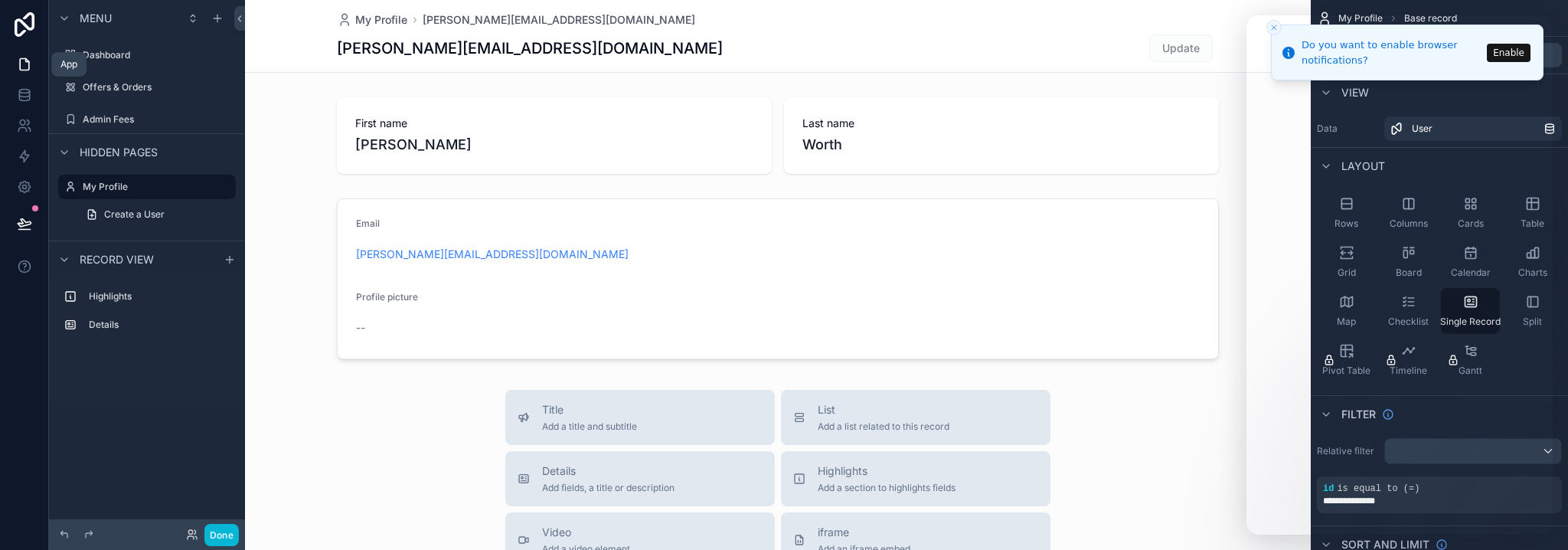
click at [31, 62] on icon at bounding box center [25, 64] width 15 height 15
click at [26, 99] on icon at bounding box center [25, 95] width 15 height 15
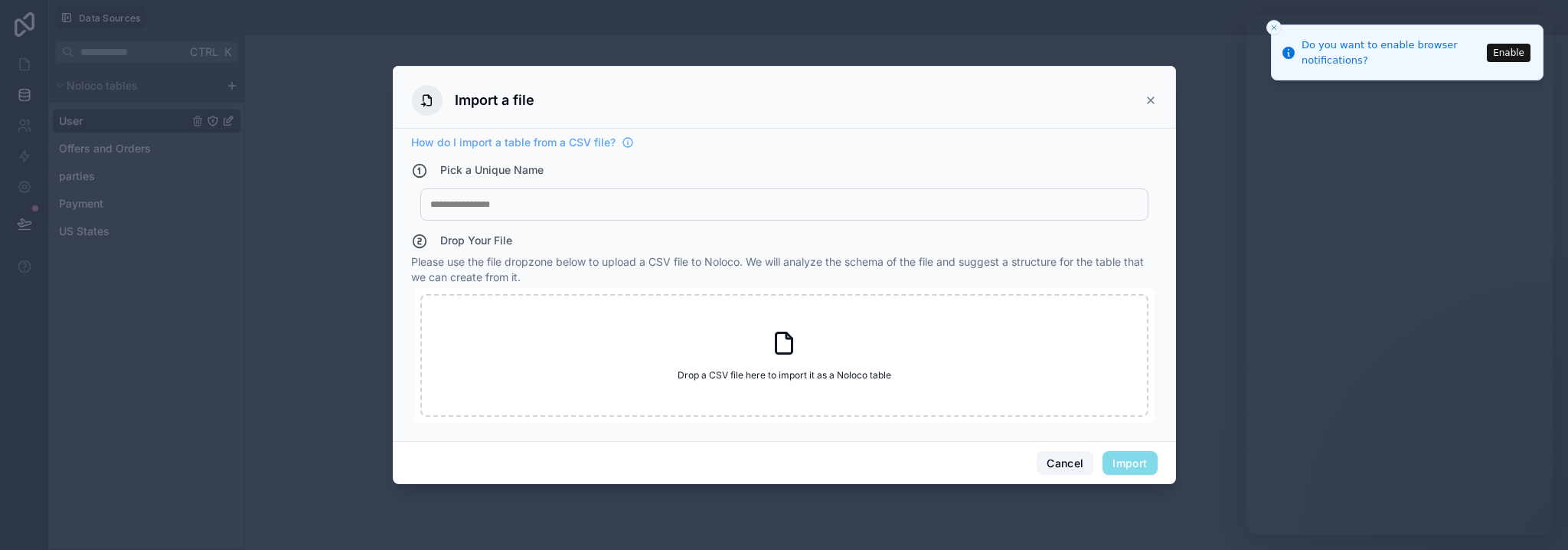
click at [1048, 470] on button "Cancel" at bounding box center [1065, 463] width 57 height 25
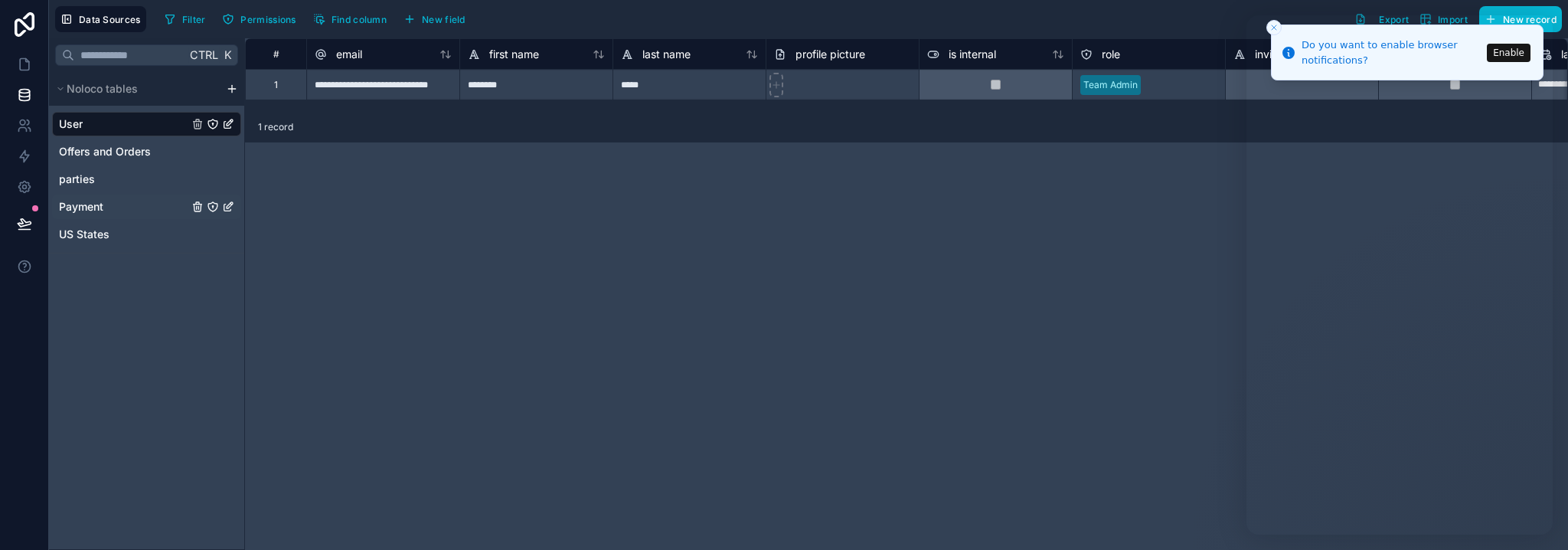
click at [83, 205] on span "Payment" at bounding box center [82, 207] width 45 height 15
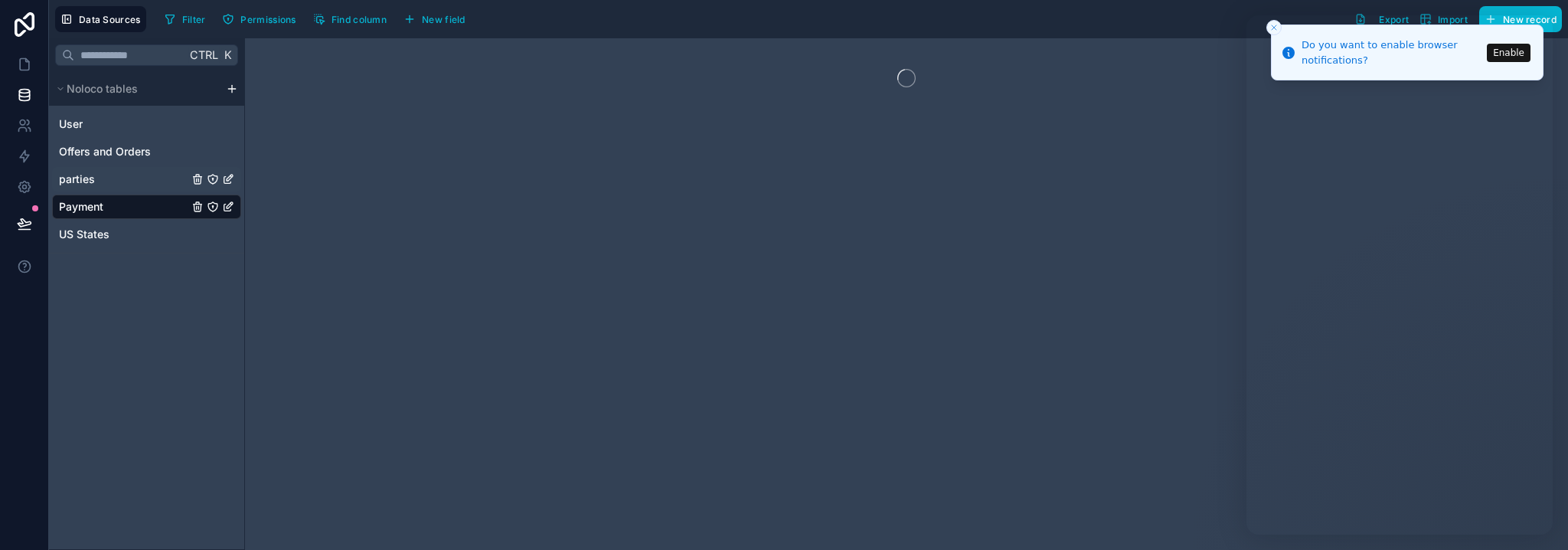
click at [80, 183] on span "parties" at bounding box center [77, 180] width 36 height 15
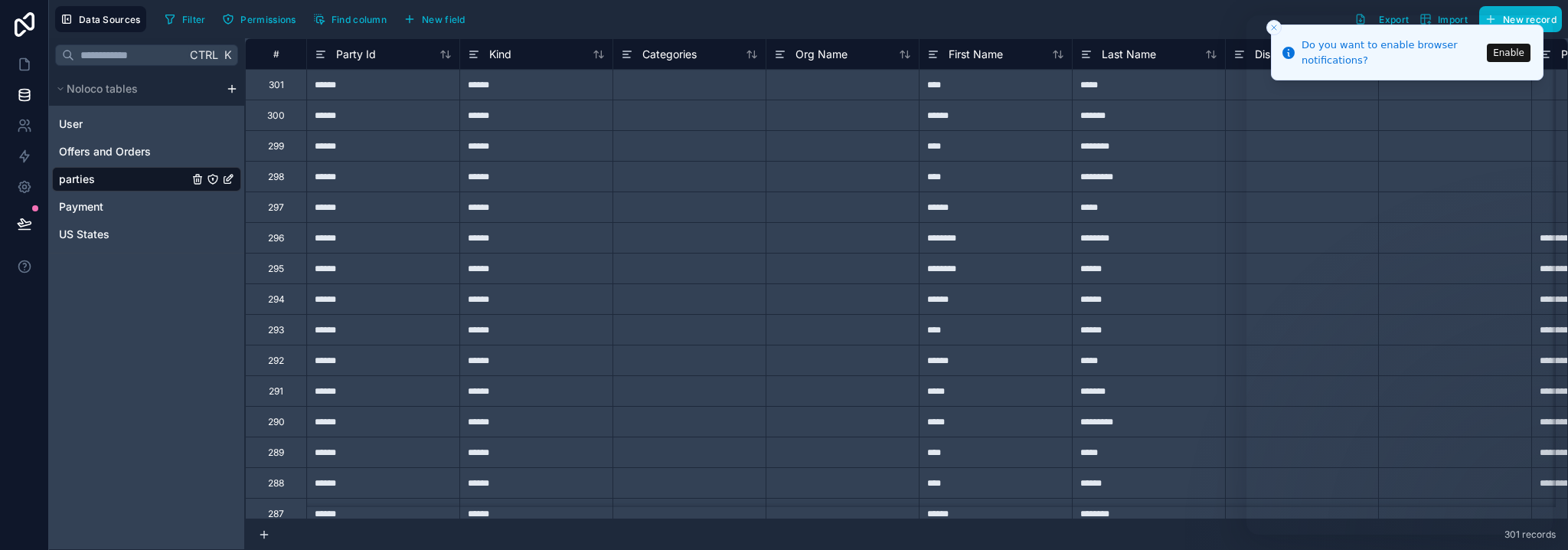
click at [225, 182] on icon "parties" at bounding box center [228, 179] width 12 height 12
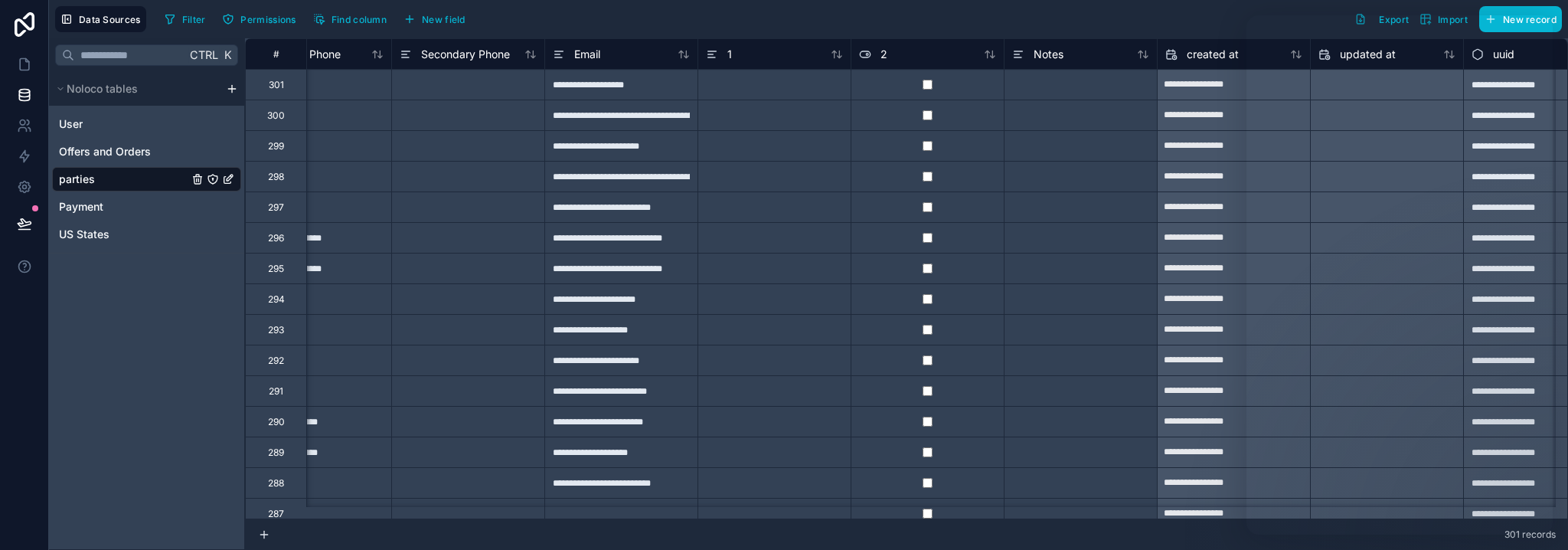
scroll to position [0, 1353]
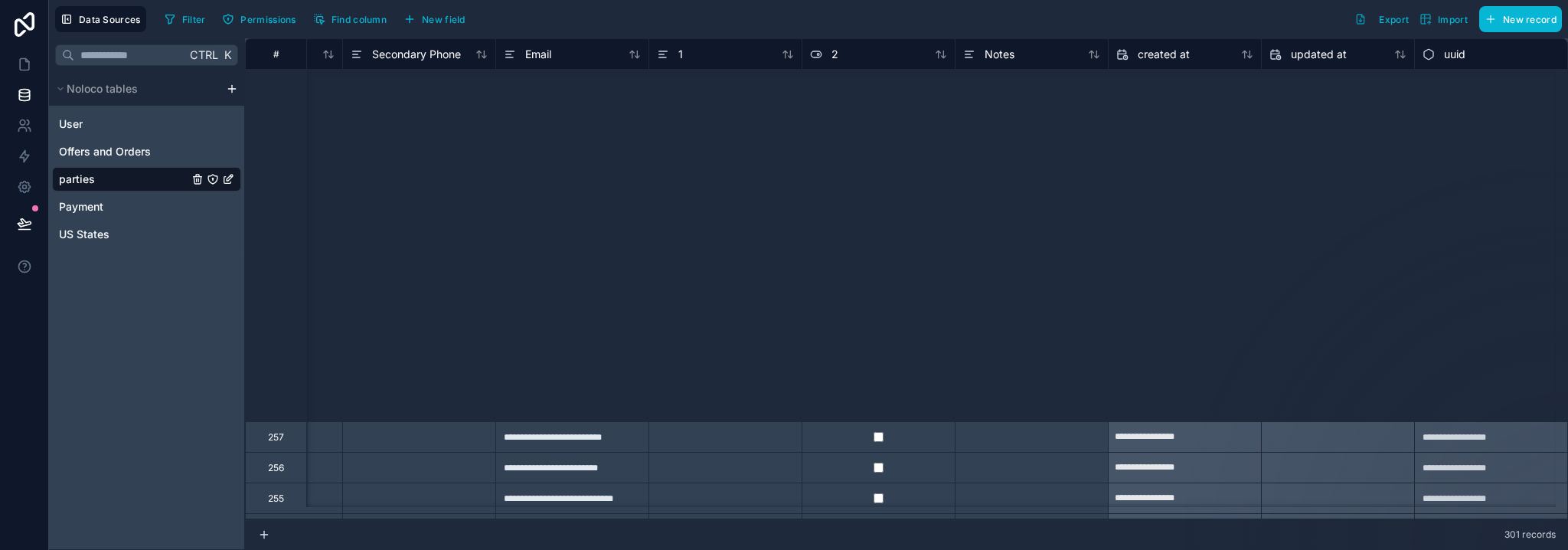
type input "**********"
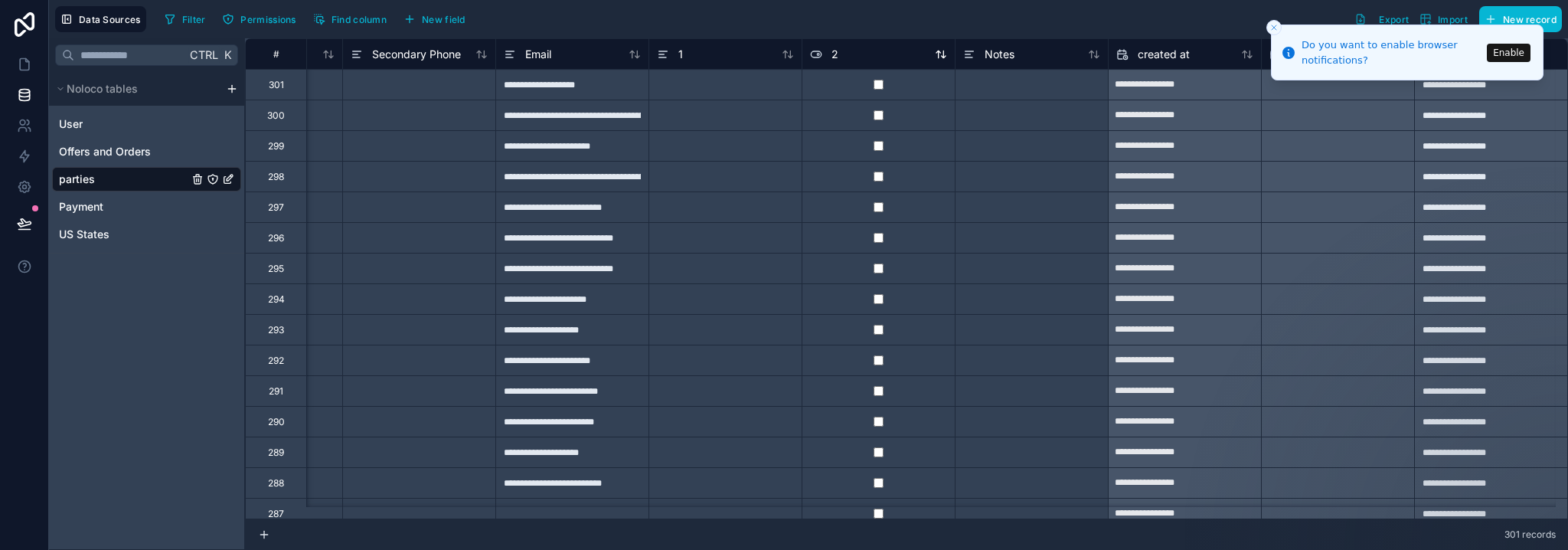
click at [843, 52] on div "2" at bounding box center [878, 54] width 137 height 18
click at [824, 56] on div "2" at bounding box center [878, 54] width 137 height 18
click at [832, 56] on span "2" at bounding box center [835, 54] width 7 height 15
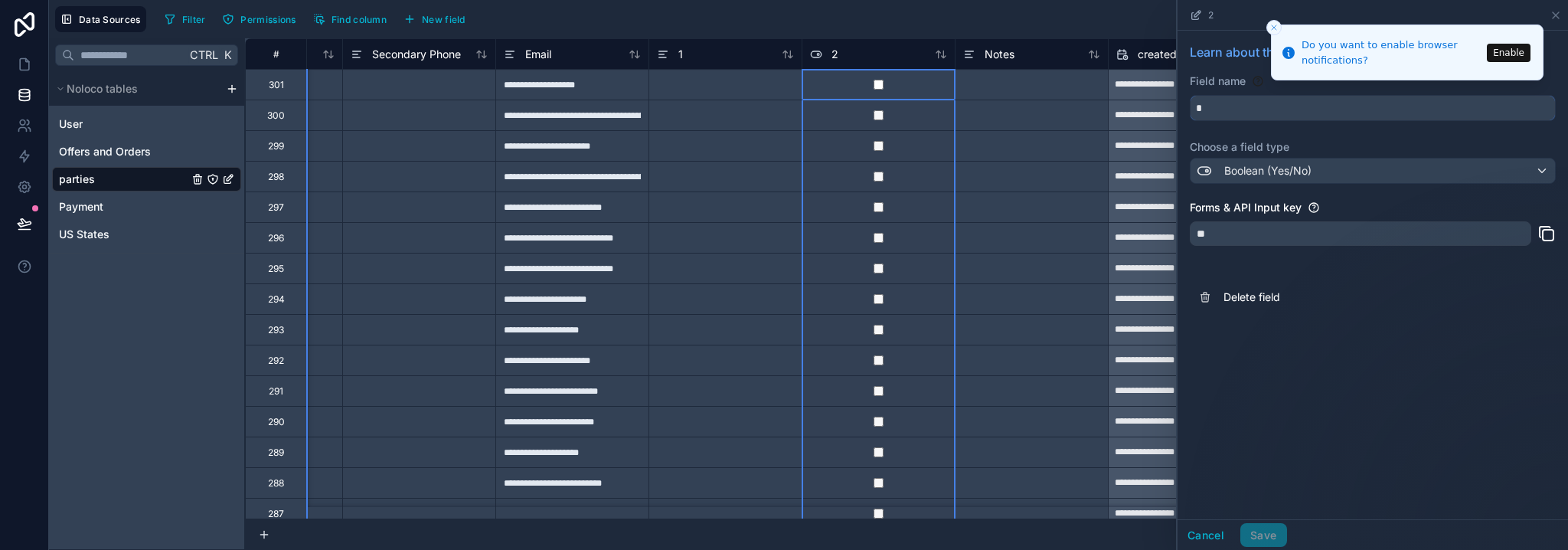
click at [1215, 99] on input "*" at bounding box center [1372, 107] width 364 height 25
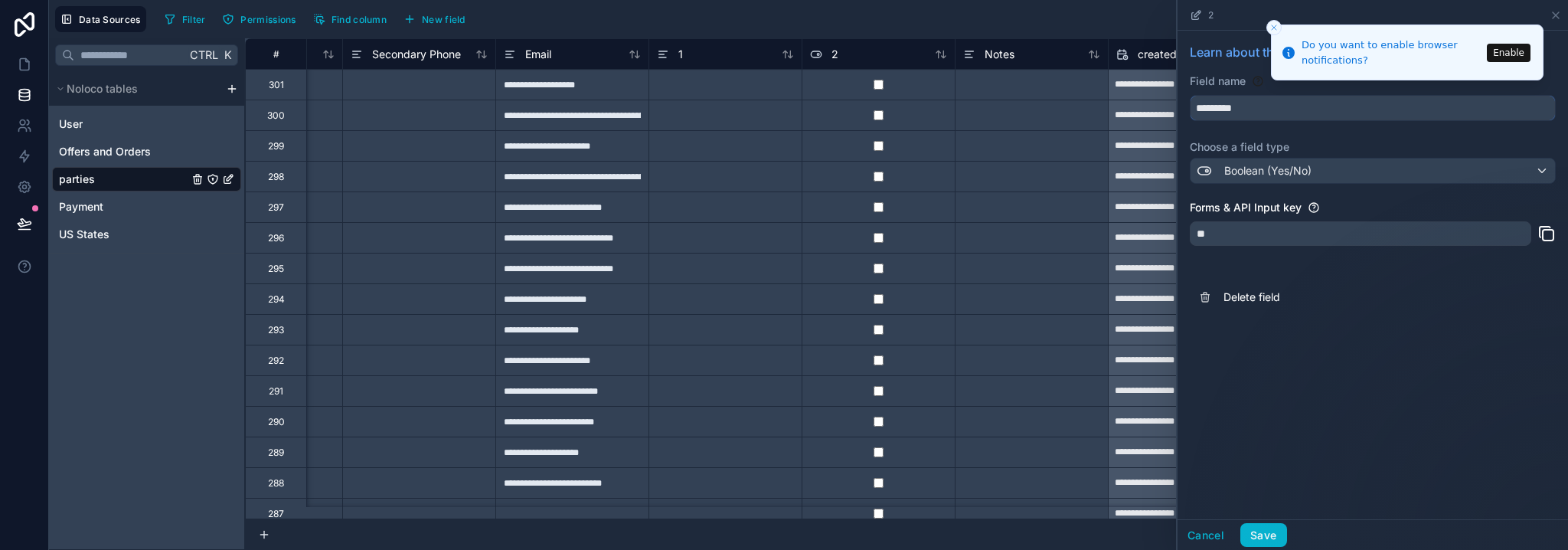
click at [1189, 95] on button "********" at bounding box center [1372, 107] width 366 height 26
type input "**********"
click at [1267, 535] on button "Save" at bounding box center [1262, 535] width 46 height 25
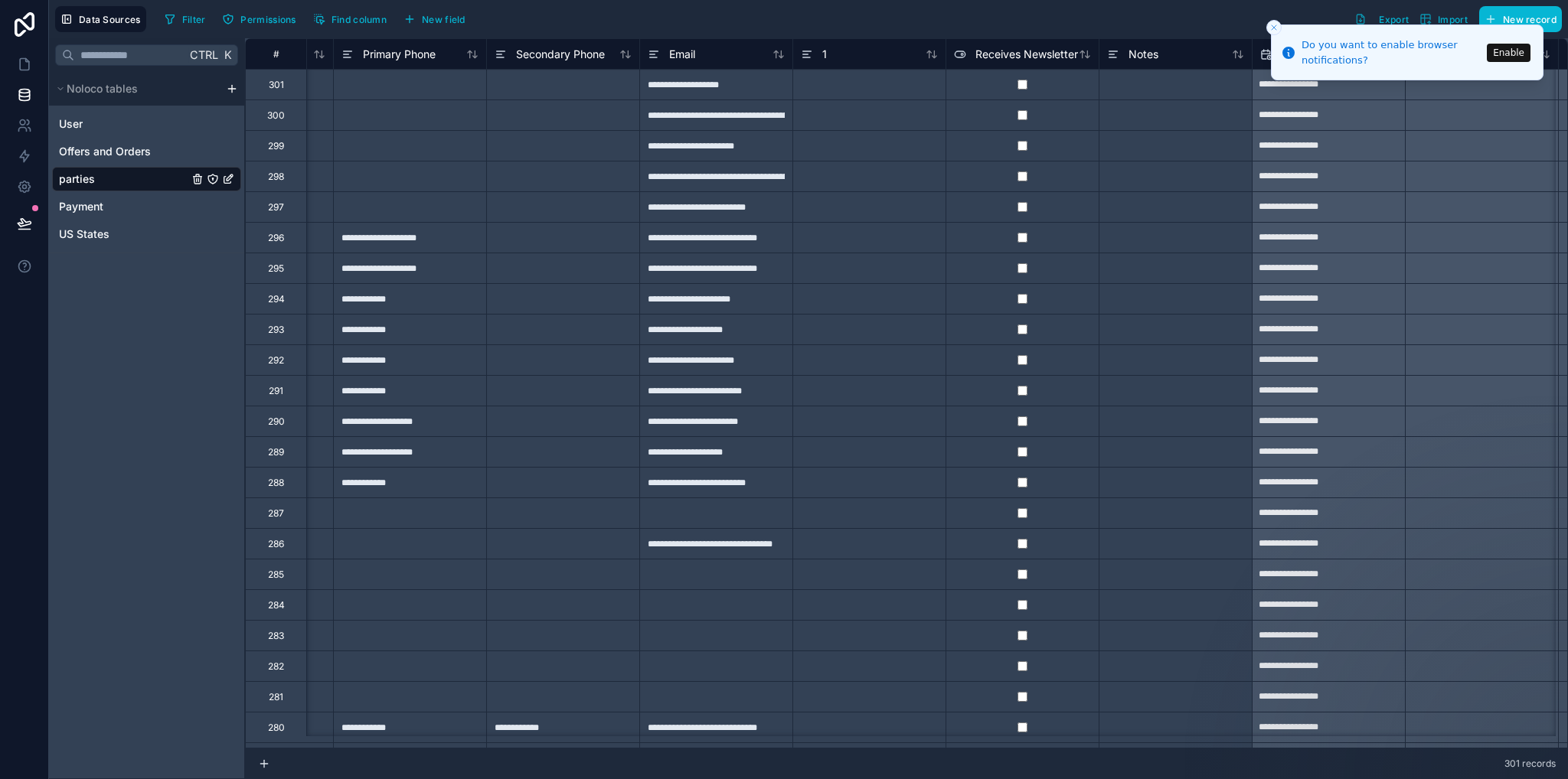
scroll to position [0, 1182]
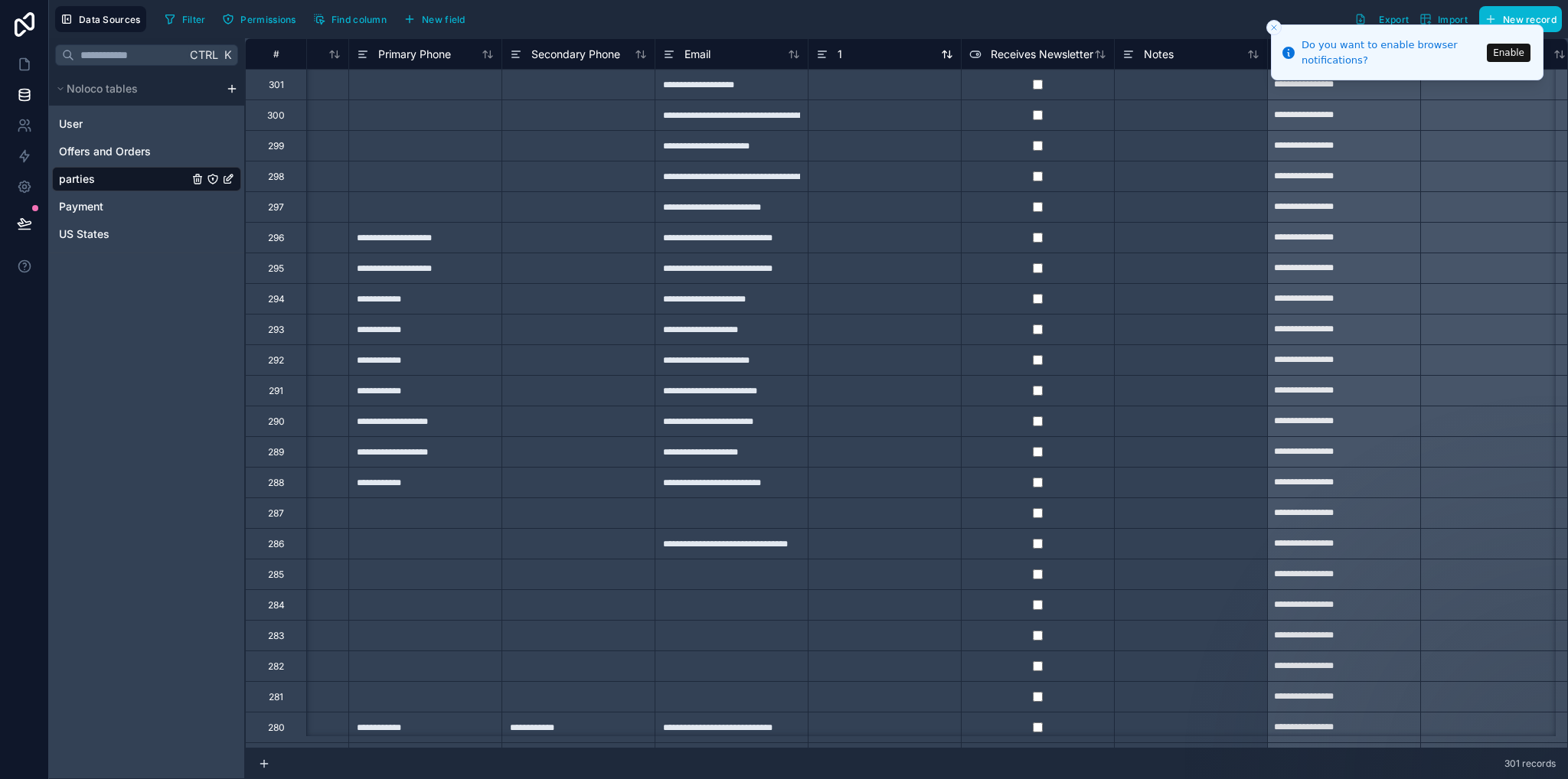
click at [859, 58] on div "1" at bounding box center [884, 54] width 137 height 18
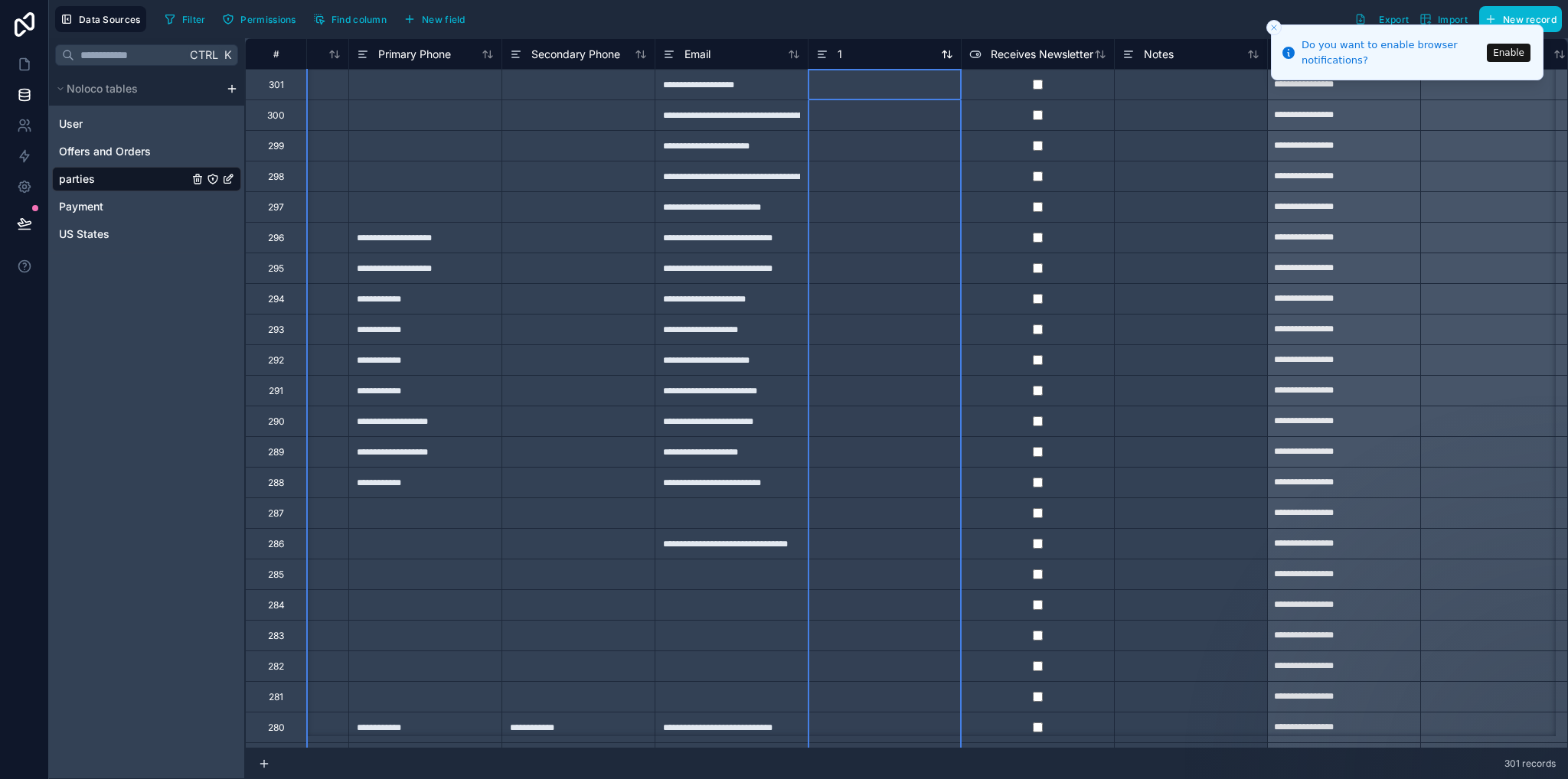
click at [833, 53] on div "1" at bounding box center [829, 54] width 26 height 18
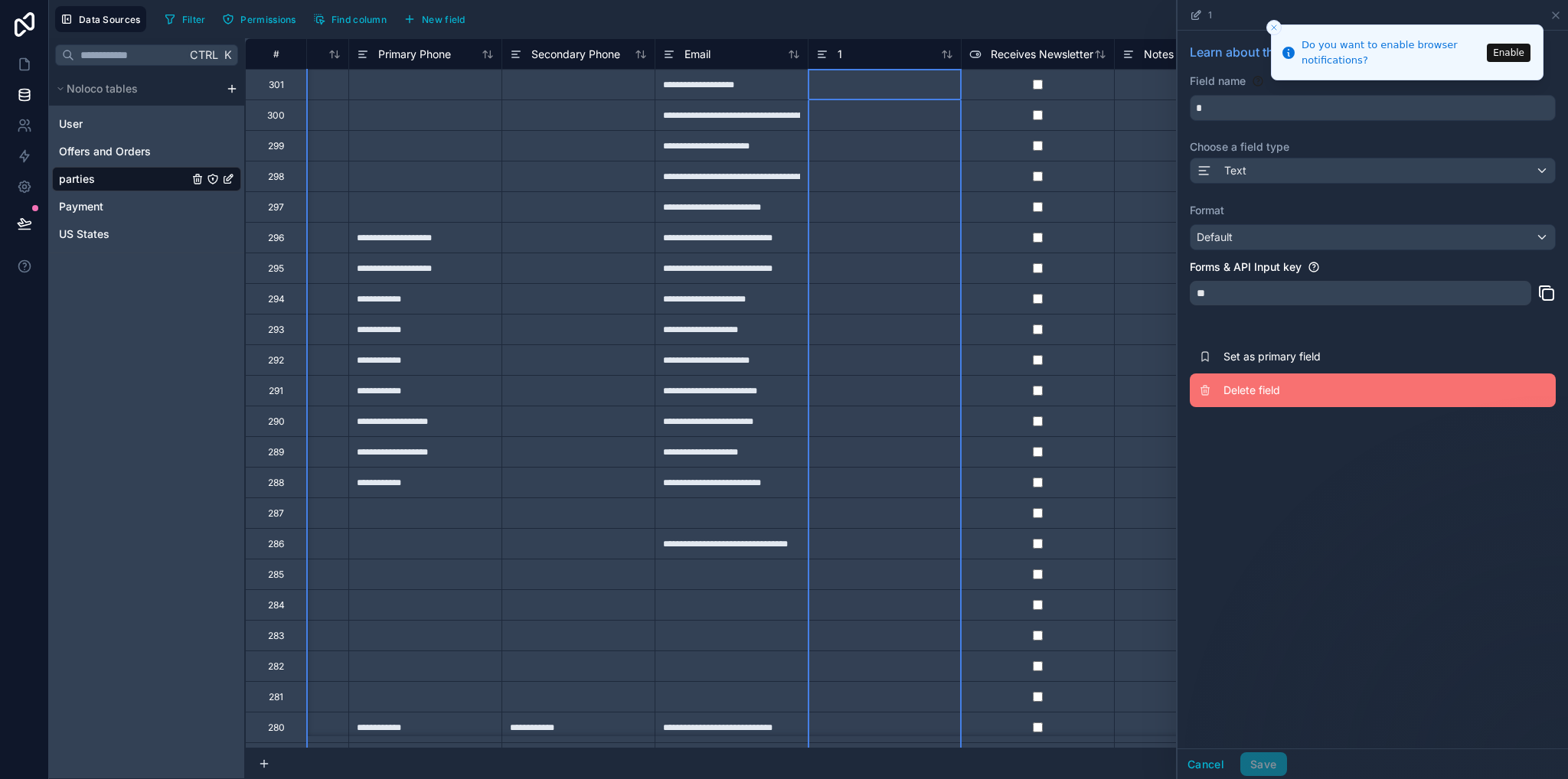
click at [1260, 392] on span "Delete field" at bounding box center [1333, 390] width 221 height 15
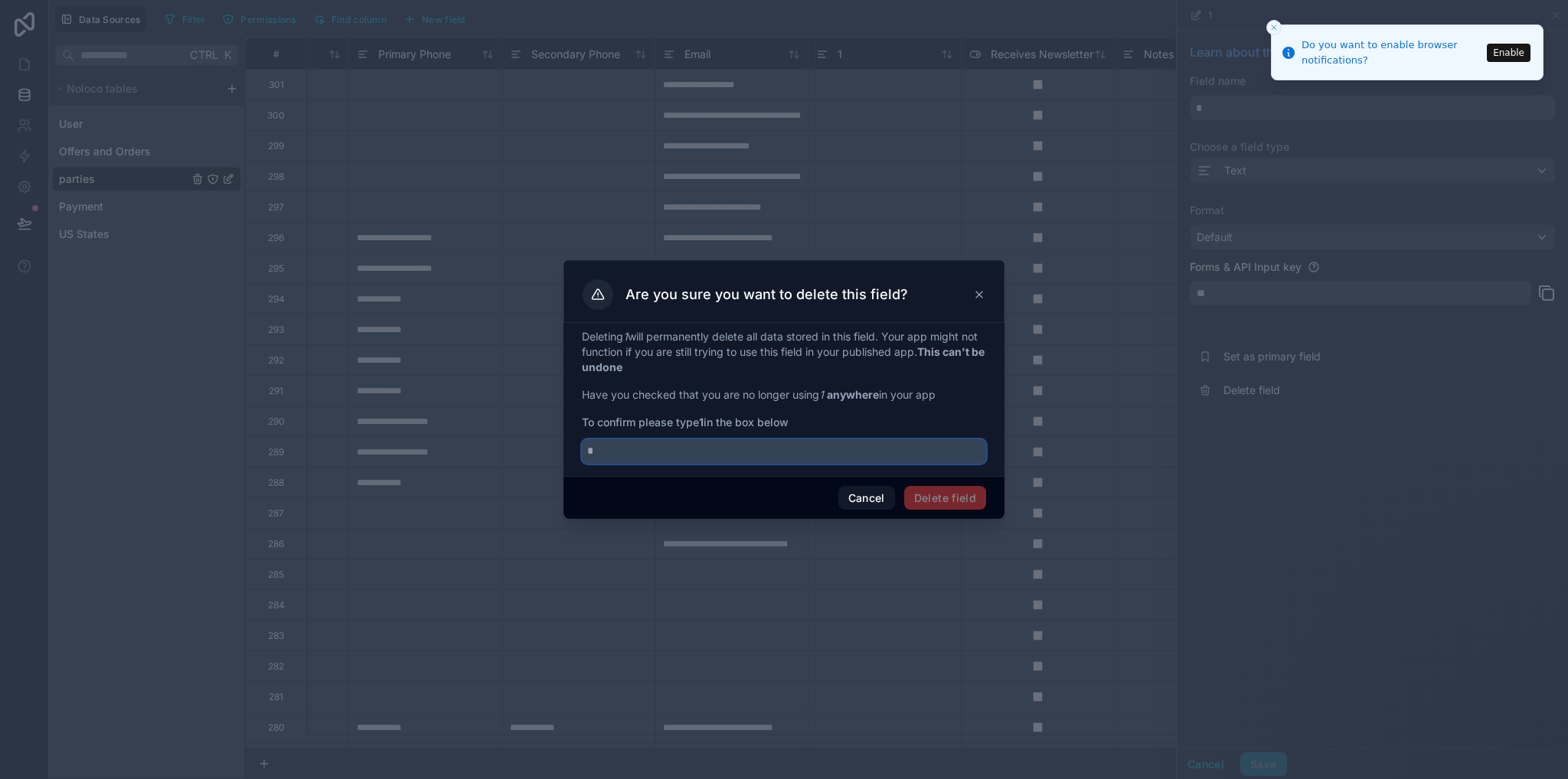
click at [730, 453] on input "text" at bounding box center [784, 451] width 404 height 25
type input "*"
click at [972, 486] on button "Delete field" at bounding box center [944, 498] width 82 height 25
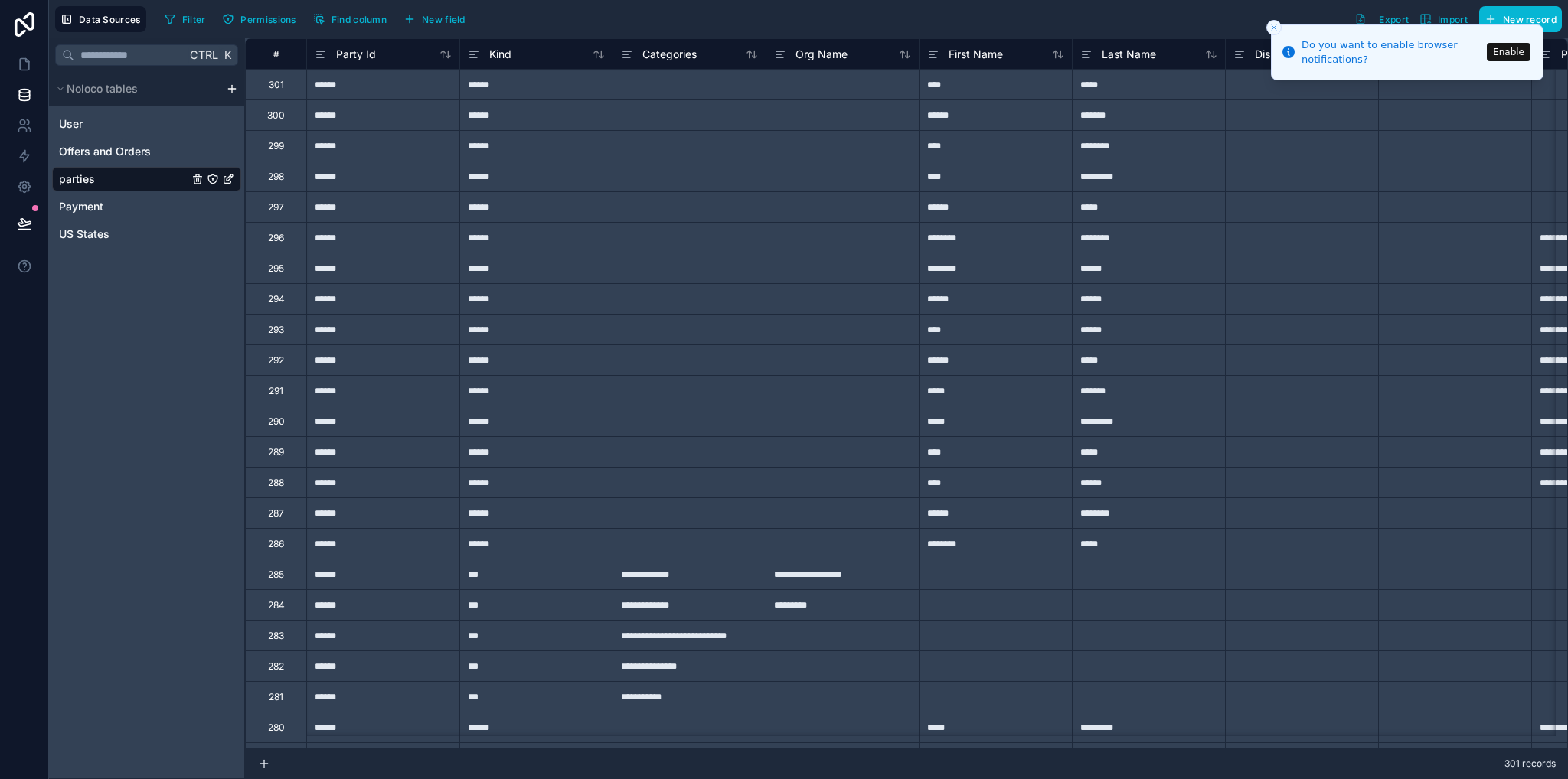
click at [1516, 52] on button "Enable" at bounding box center [1508, 52] width 44 height 18
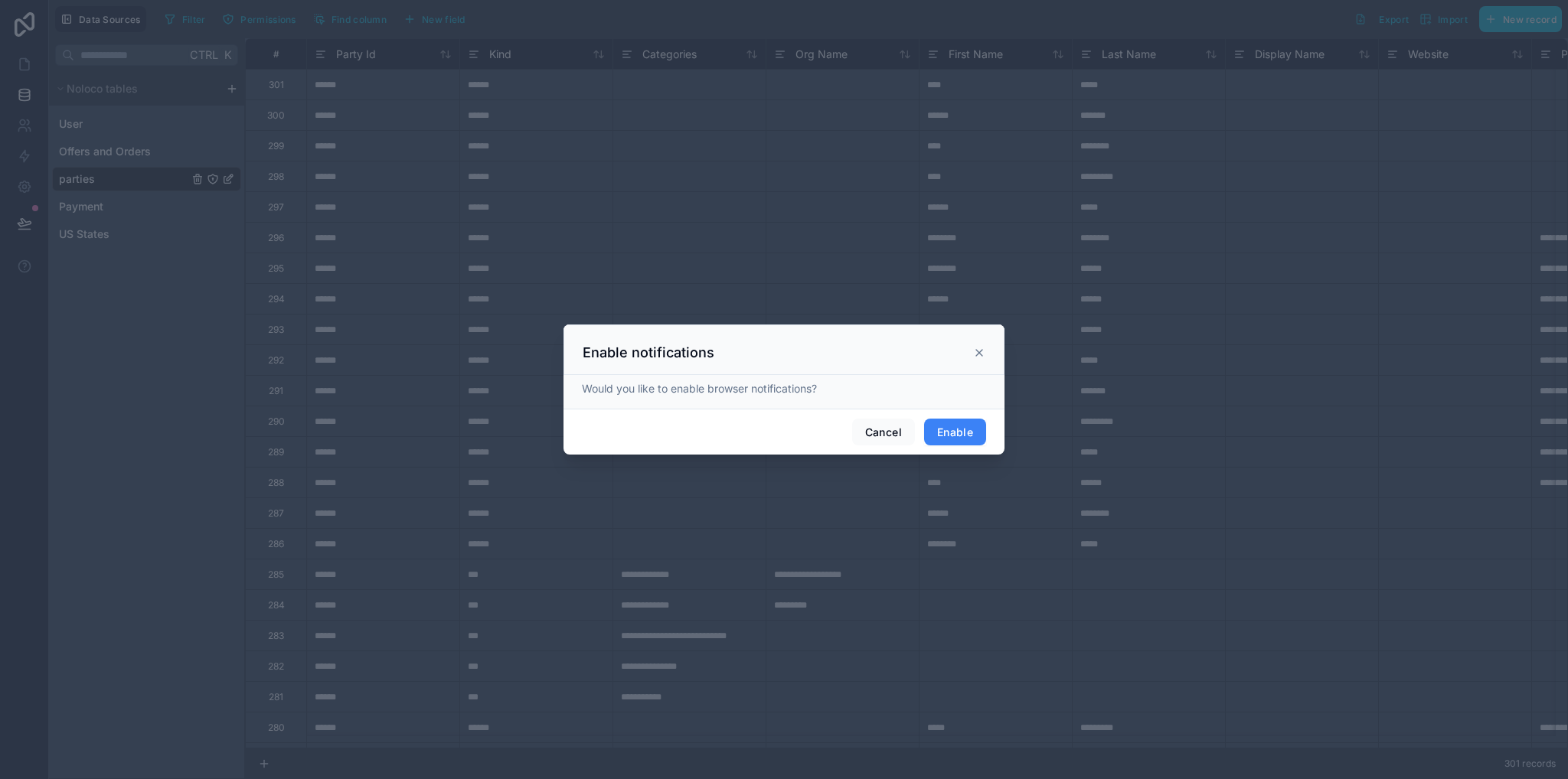
click at [970, 424] on button "Enable" at bounding box center [955, 432] width 62 height 27
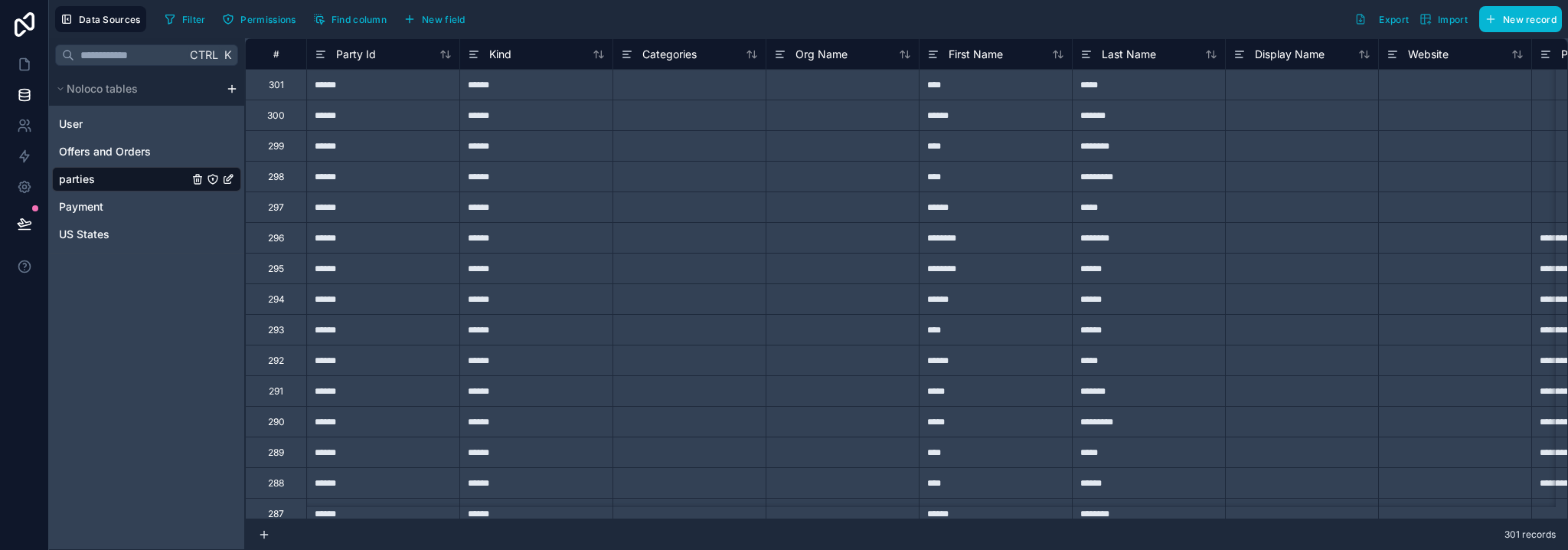
click at [227, 179] on icon "parties" at bounding box center [228, 179] width 12 height 12
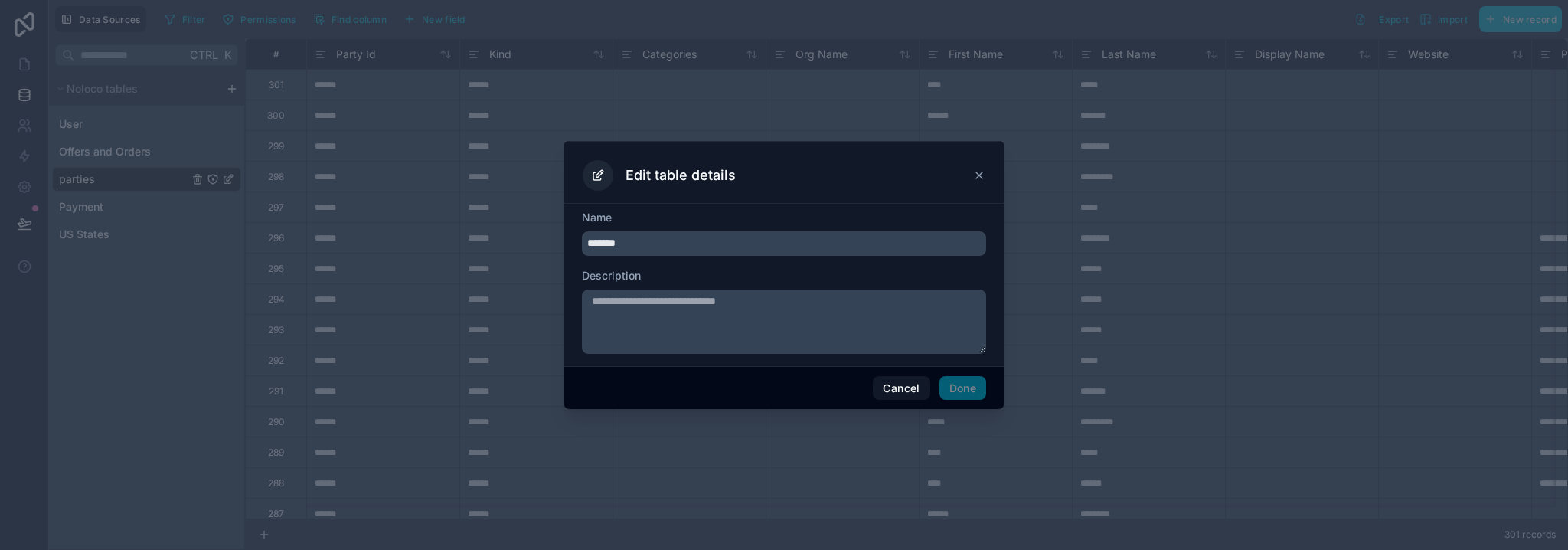
click at [593, 246] on input "*******" at bounding box center [784, 243] width 404 height 25
type input "*******"
click at [977, 384] on button "Done" at bounding box center [962, 388] width 46 height 25
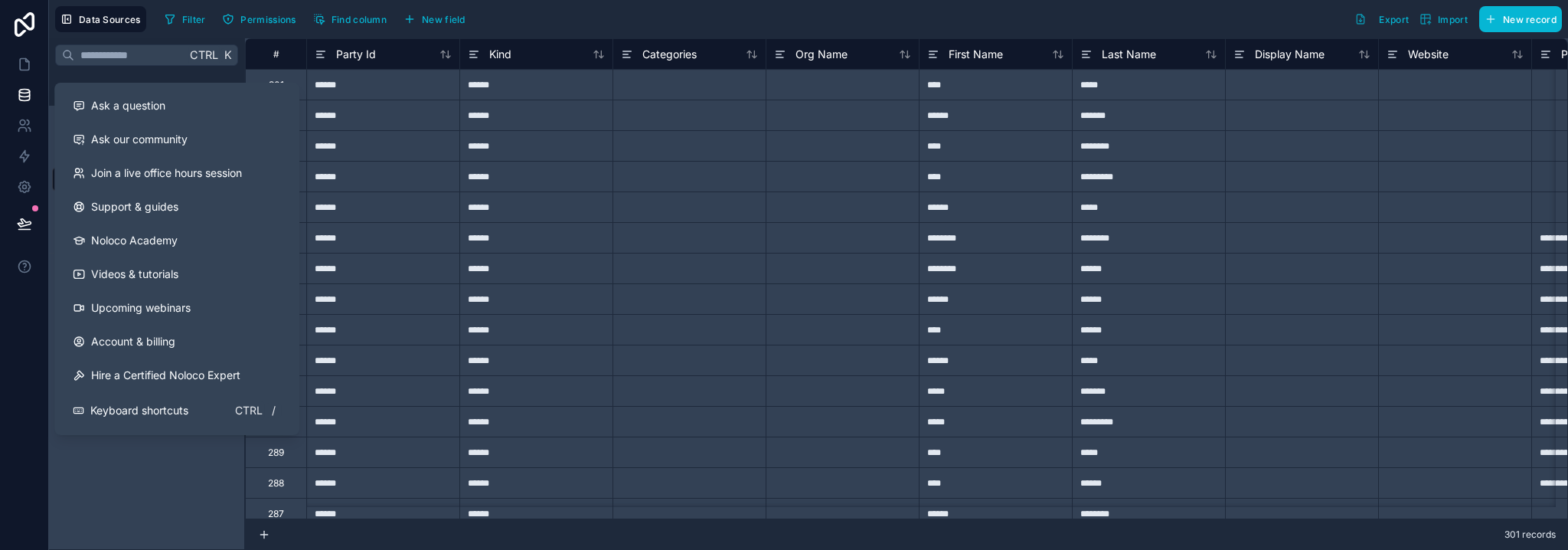
drag, startPoint x: 153, startPoint y: 504, endPoint x: 140, endPoint y: 294, distance: 210.4
click at [153, 500] on div "Ctrl K Noloco tables User Offers and Orders Parties Payment US States" at bounding box center [147, 294] width 196 height 511
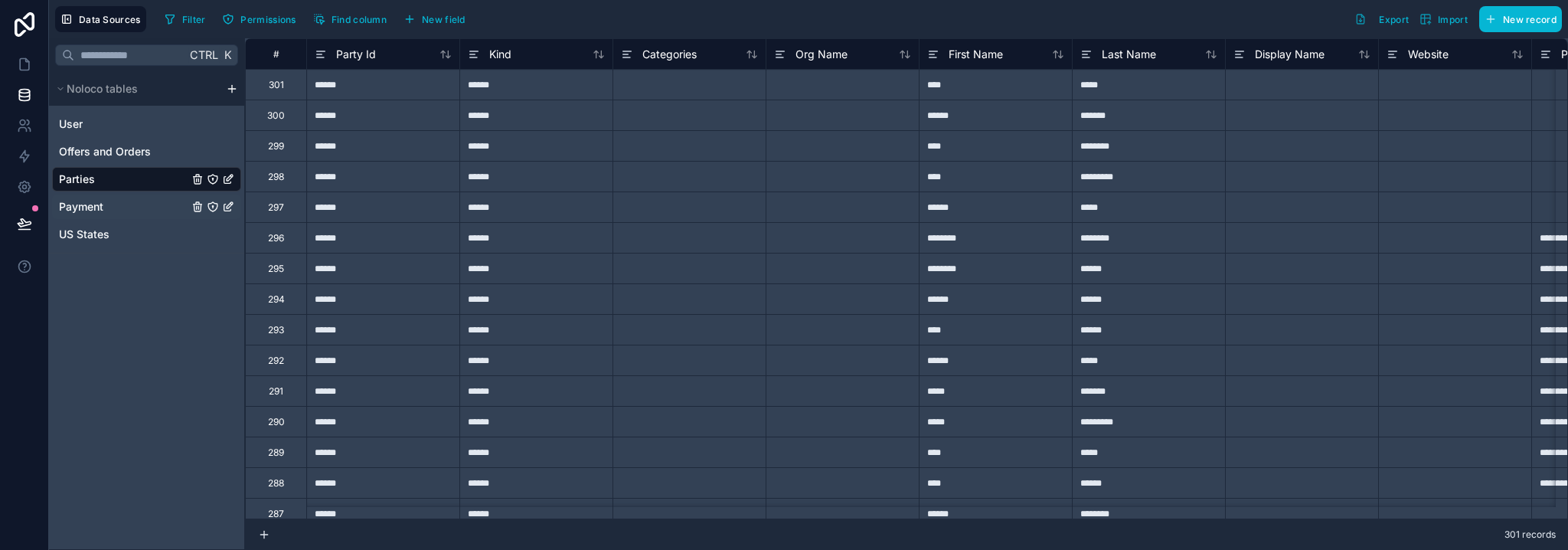
click at [95, 211] on span "Payment" at bounding box center [82, 207] width 45 height 15
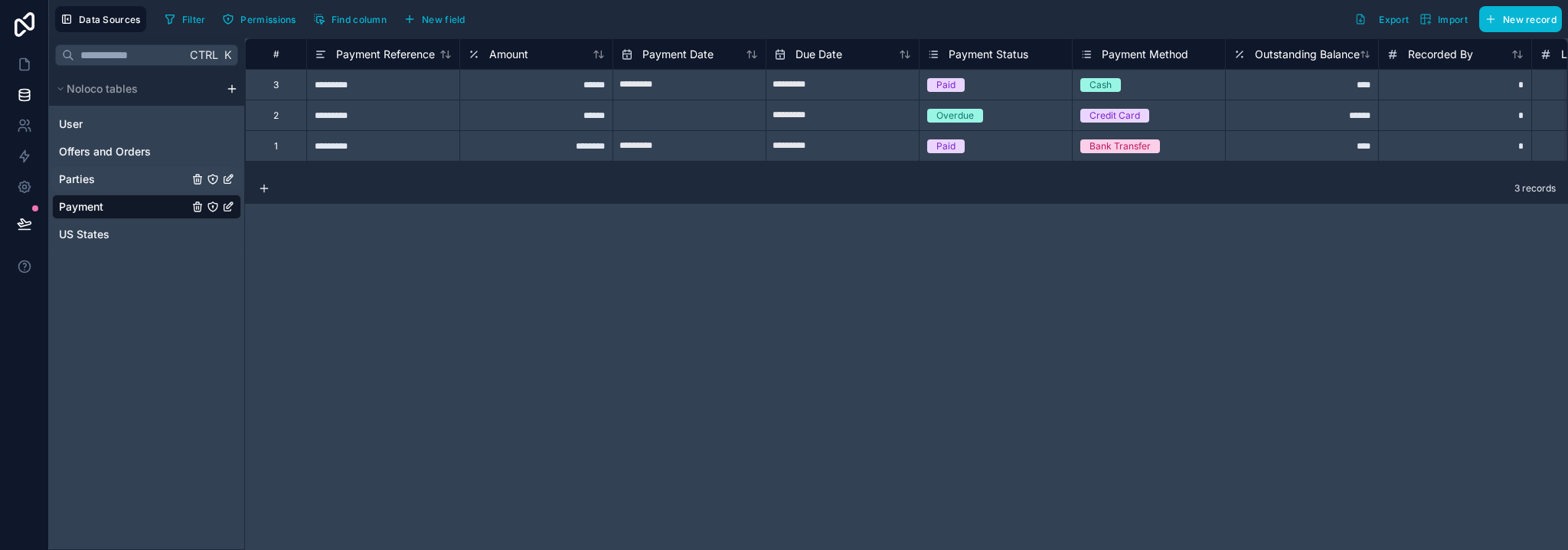
click at [104, 179] on link "Parties" at bounding box center [147, 179] width 189 height 25
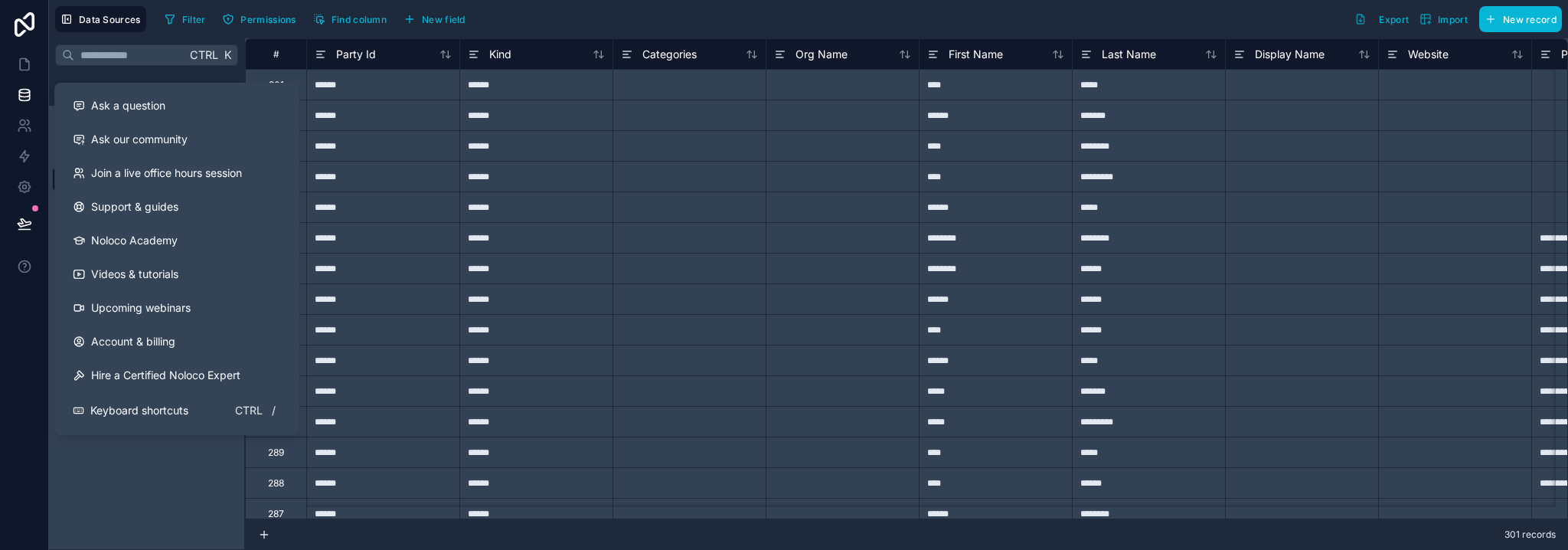
drag, startPoint x: 156, startPoint y: 509, endPoint x: 154, endPoint y: 502, distance: 7.3
click at [156, 509] on div "Ctrl K Noloco tables User Offers and Orders Parties Payment US States" at bounding box center [147, 294] width 196 height 511
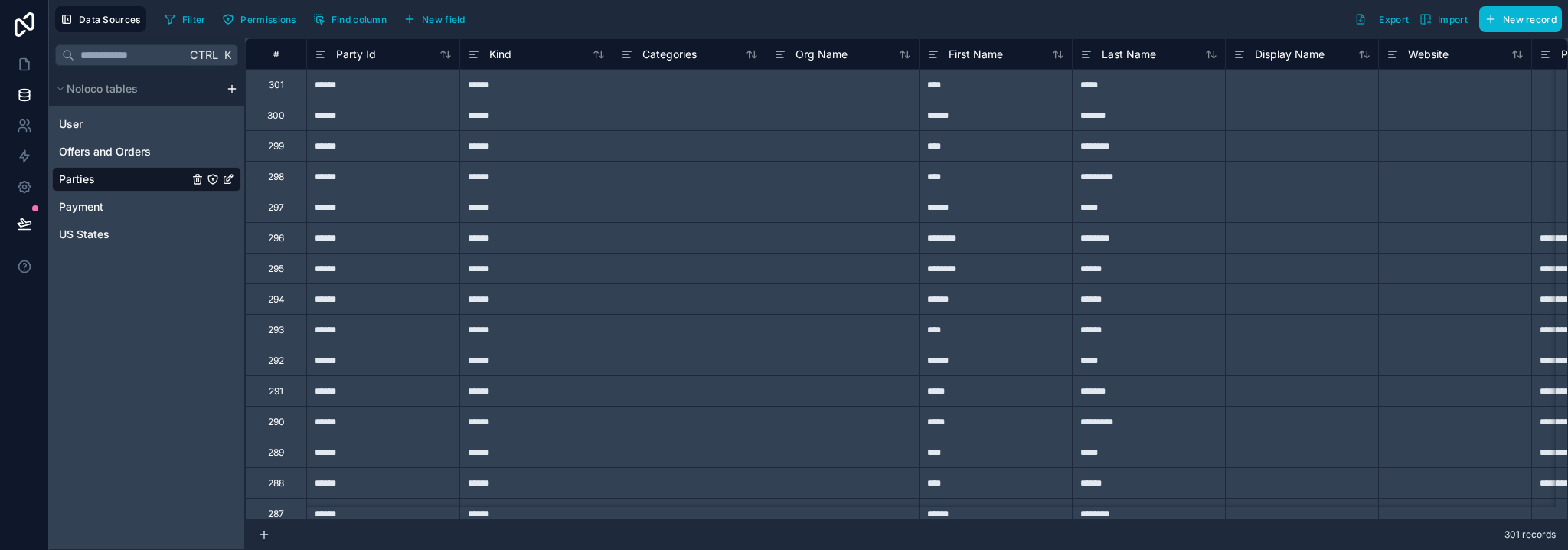
click at [236, 89] on html "**********" at bounding box center [784, 275] width 1568 height 550
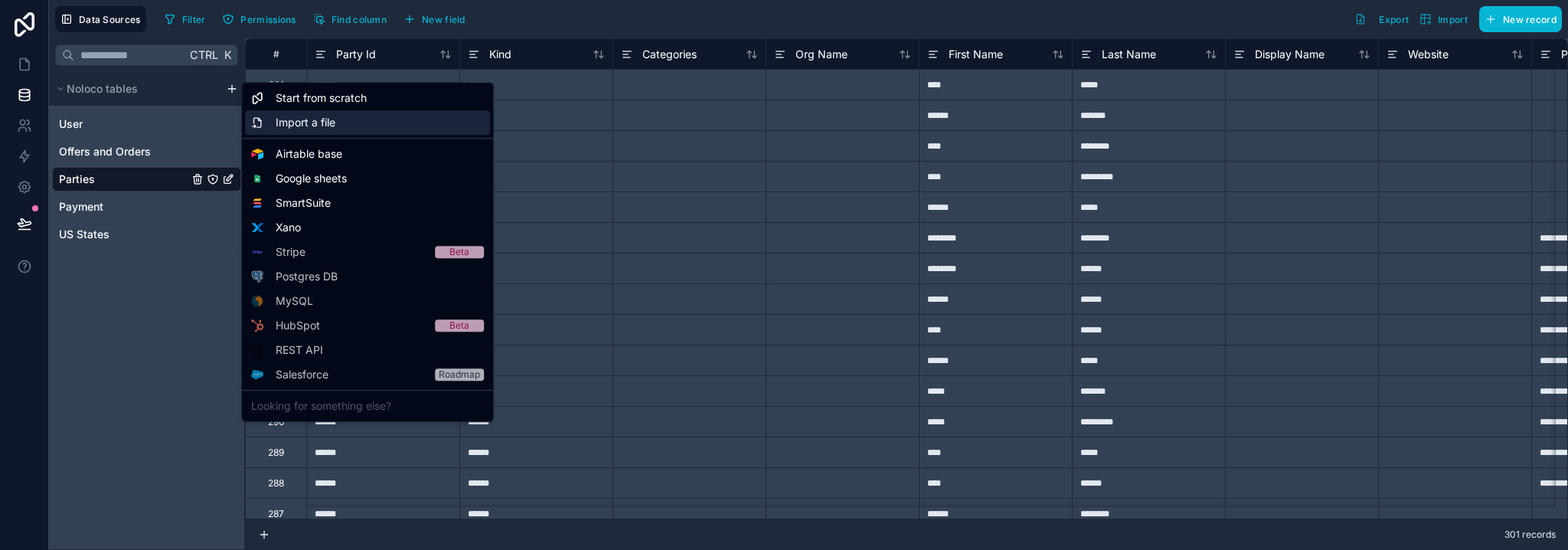
click at [312, 122] on span "Import a file" at bounding box center [305, 123] width 59 height 15
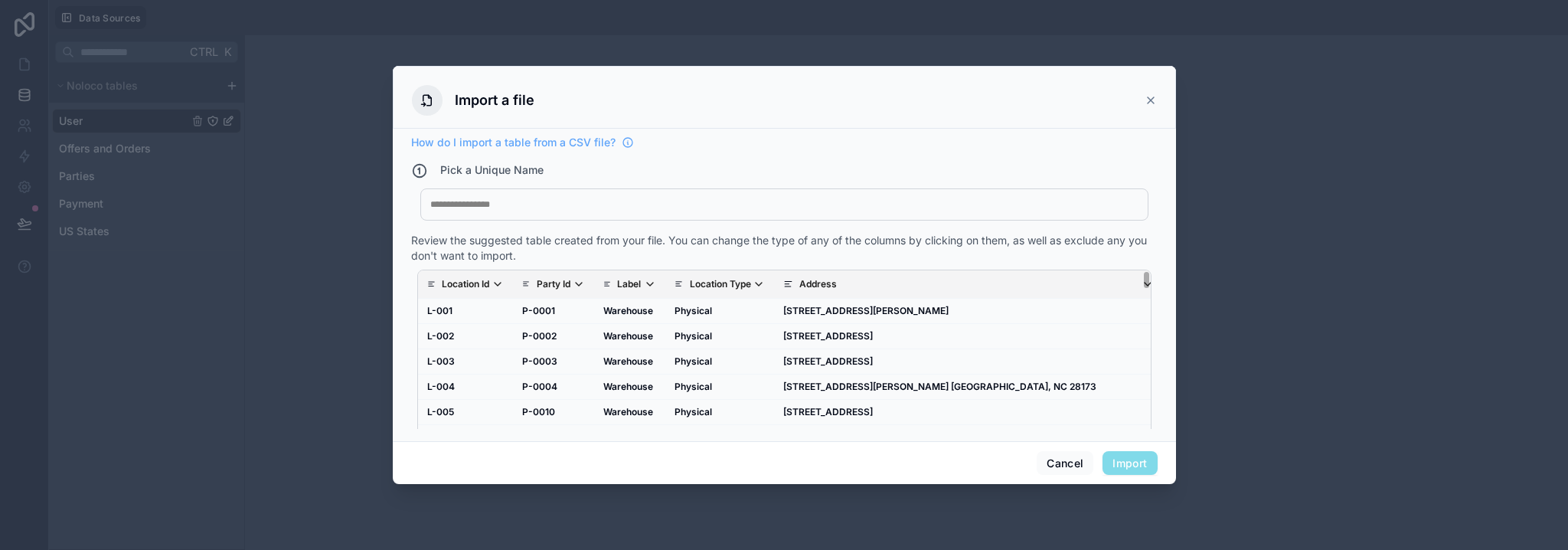
click at [499, 210] on div at bounding box center [784, 205] width 708 height 12
click at [1123, 467] on button "Import" at bounding box center [1129, 463] width 54 height 25
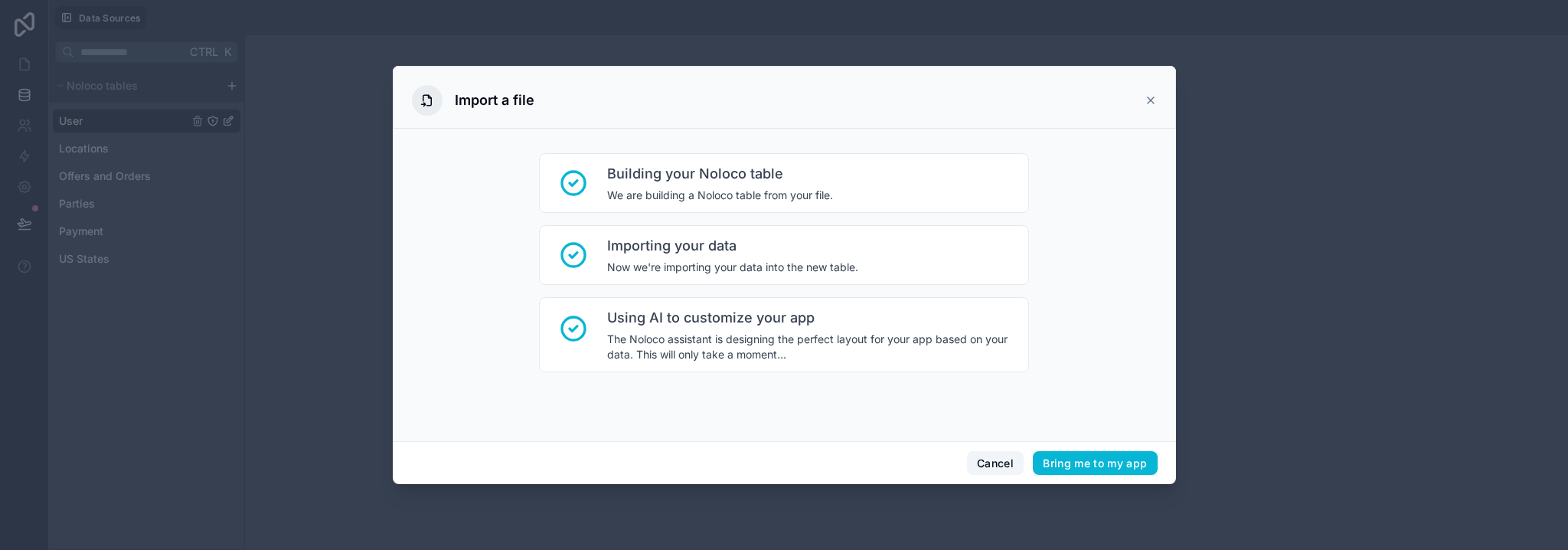
click at [1010, 463] on button "Cancel" at bounding box center [995, 463] width 57 height 25
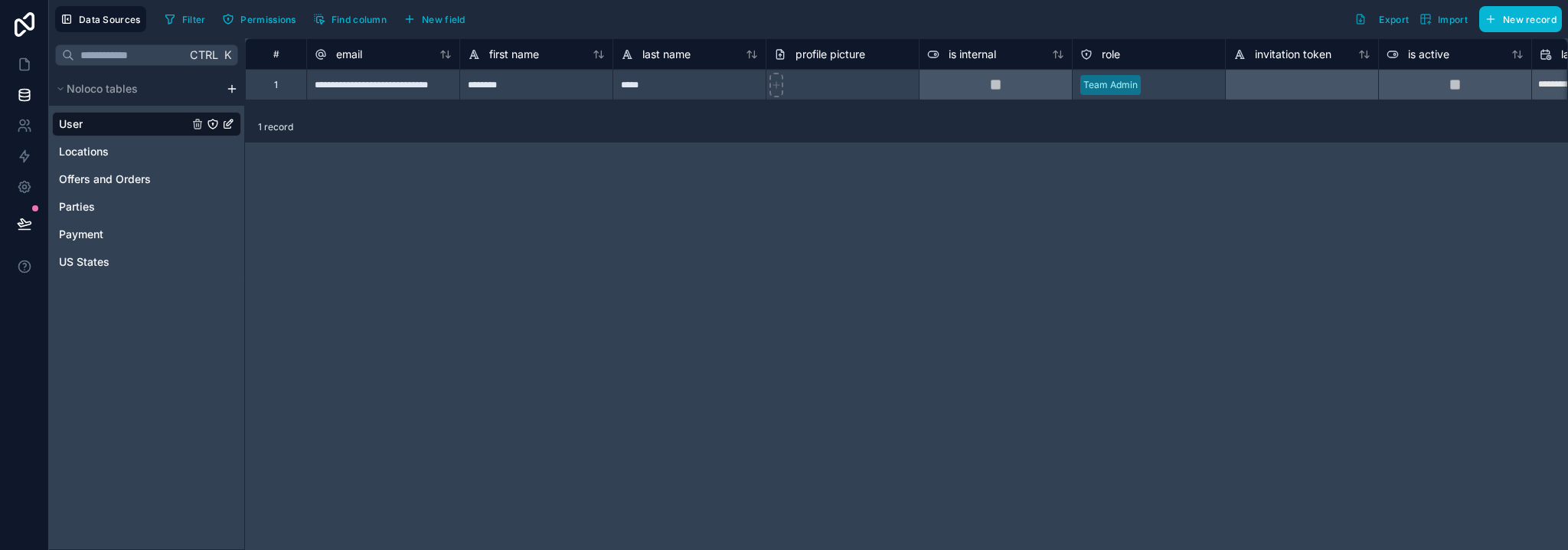
click at [233, 88] on html "**********" at bounding box center [784, 275] width 1568 height 550
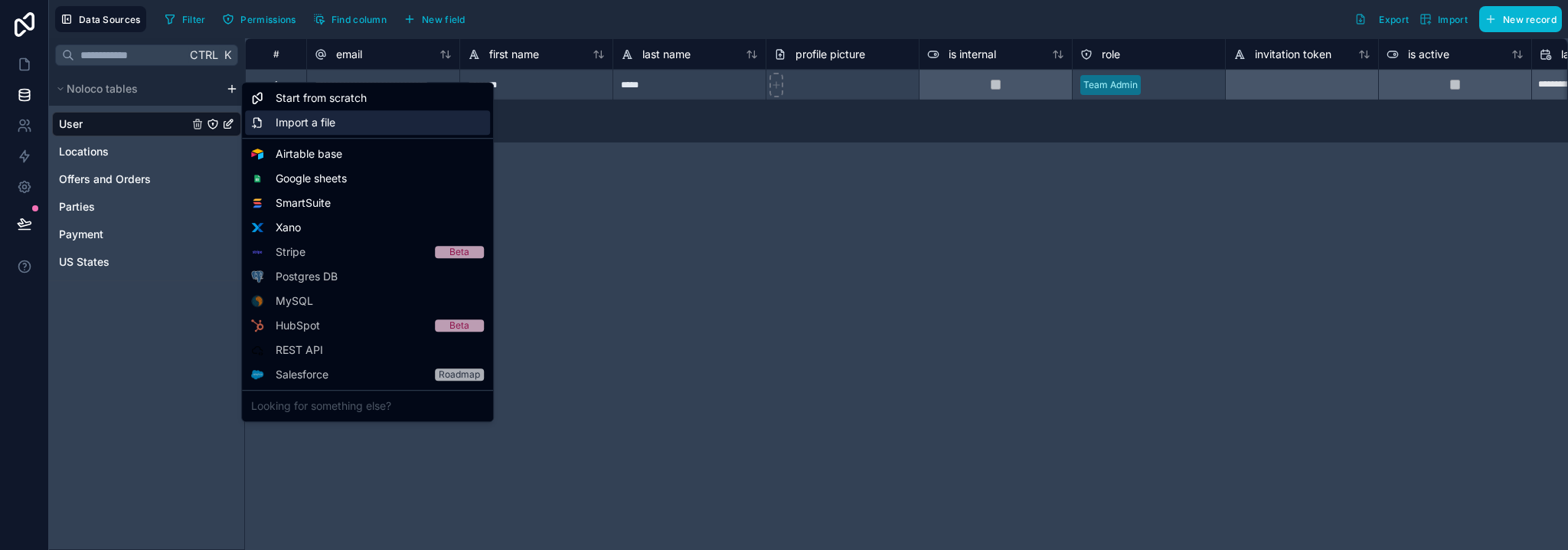
click at [296, 123] on span "Import a file" at bounding box center [305, 123] width 59 height 15
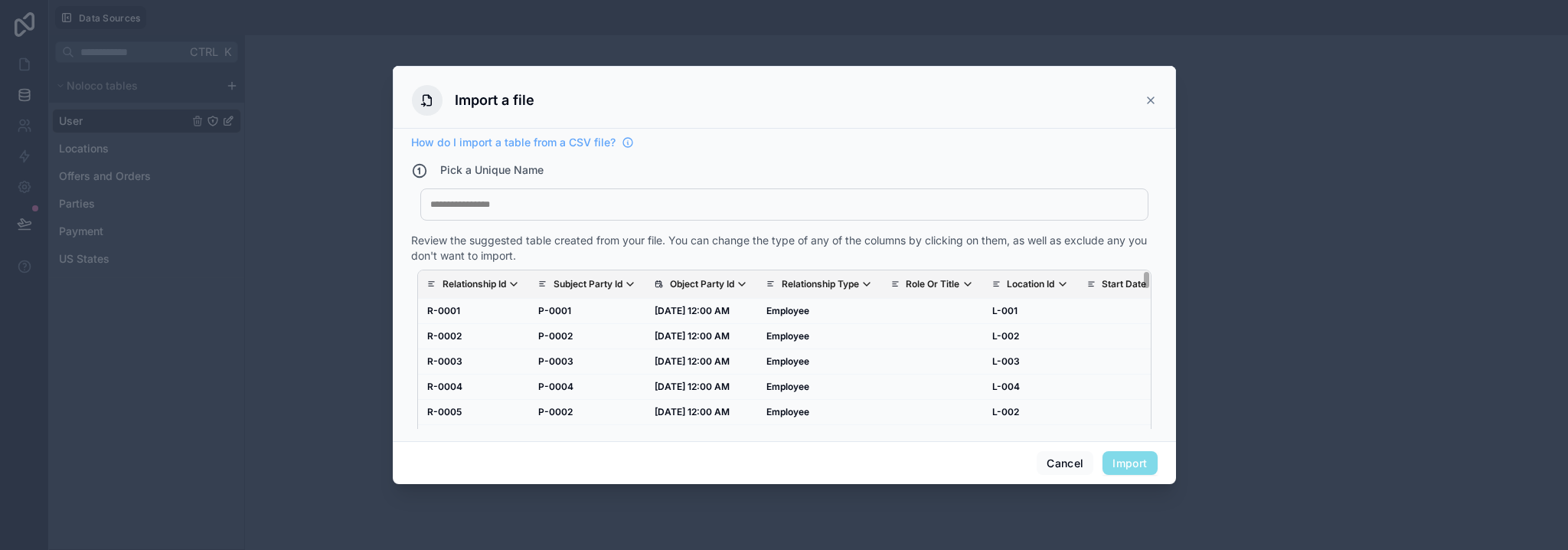
click at [610, 196] on div "My Imported File" at bounding box center [784, 204] width 728 height 32
click at [609, 198] on div "My Imported File" at bounding box center [784, 204] width 728 height 32
click at [483, 209] on div at bounding box center [784, 205] width 708 height 12
click at [698, 276] on th "Object Party Id" at bounding box center [701, 284] width 112 height 28
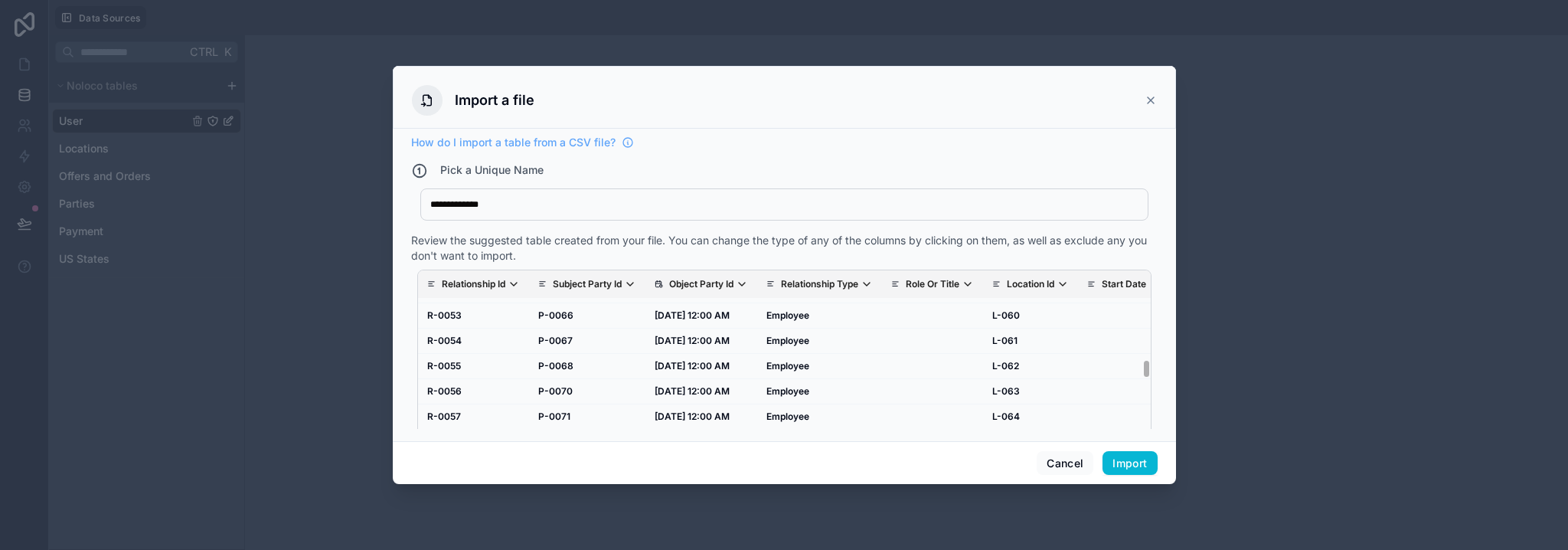
click at [701, 279] on p "Object Party Id" at bounding box center [701, 284] width 64 height 12
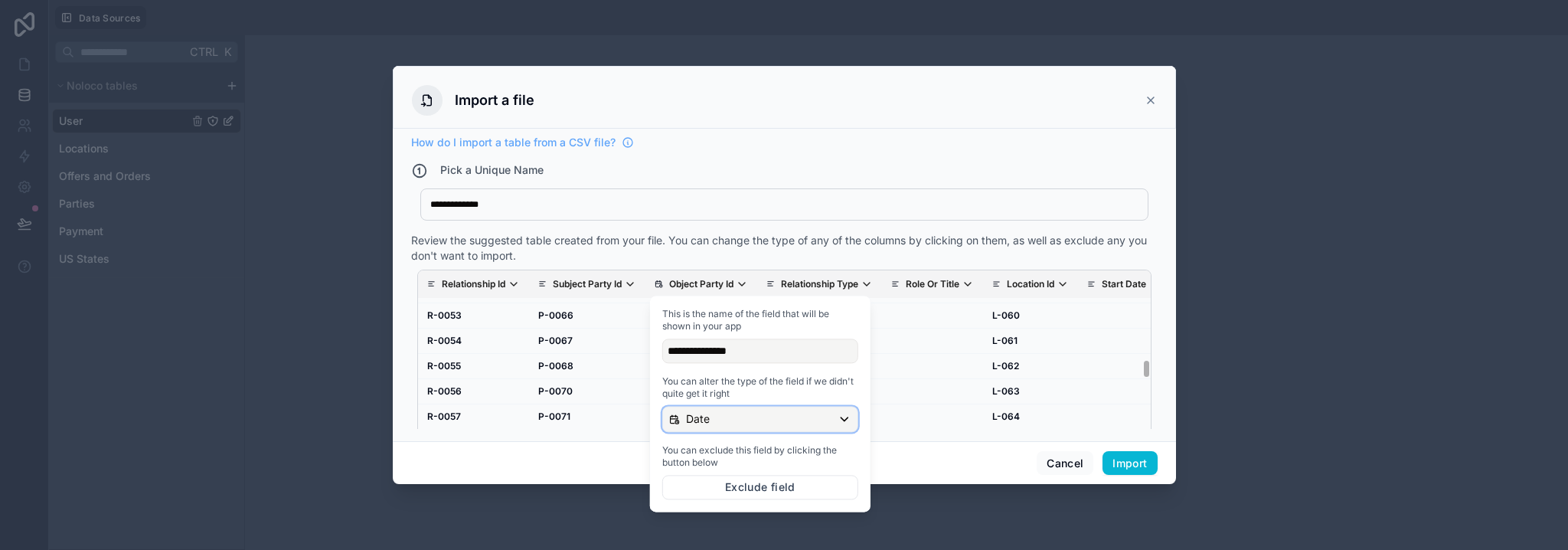
click at [743, 427] on div "Date" at bounding box center [760, 419] width 194 height 25
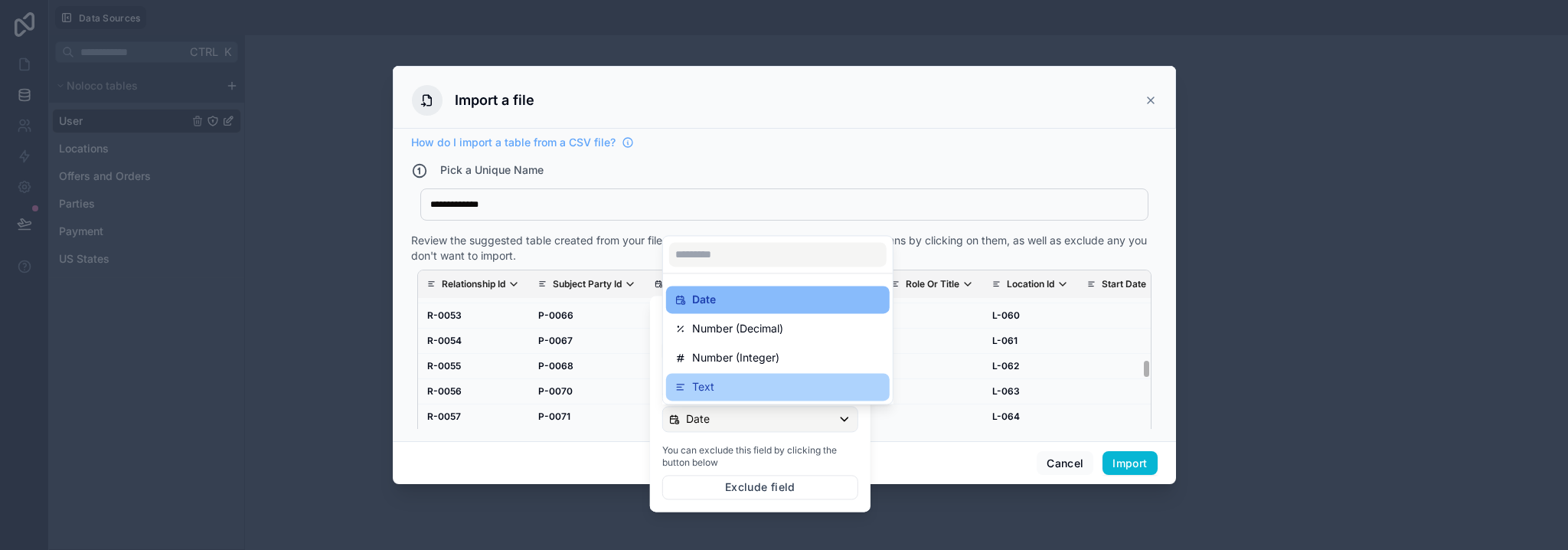
click at [729, 387] on div "Text" at bounding box center [778, 386] width 205 height 18
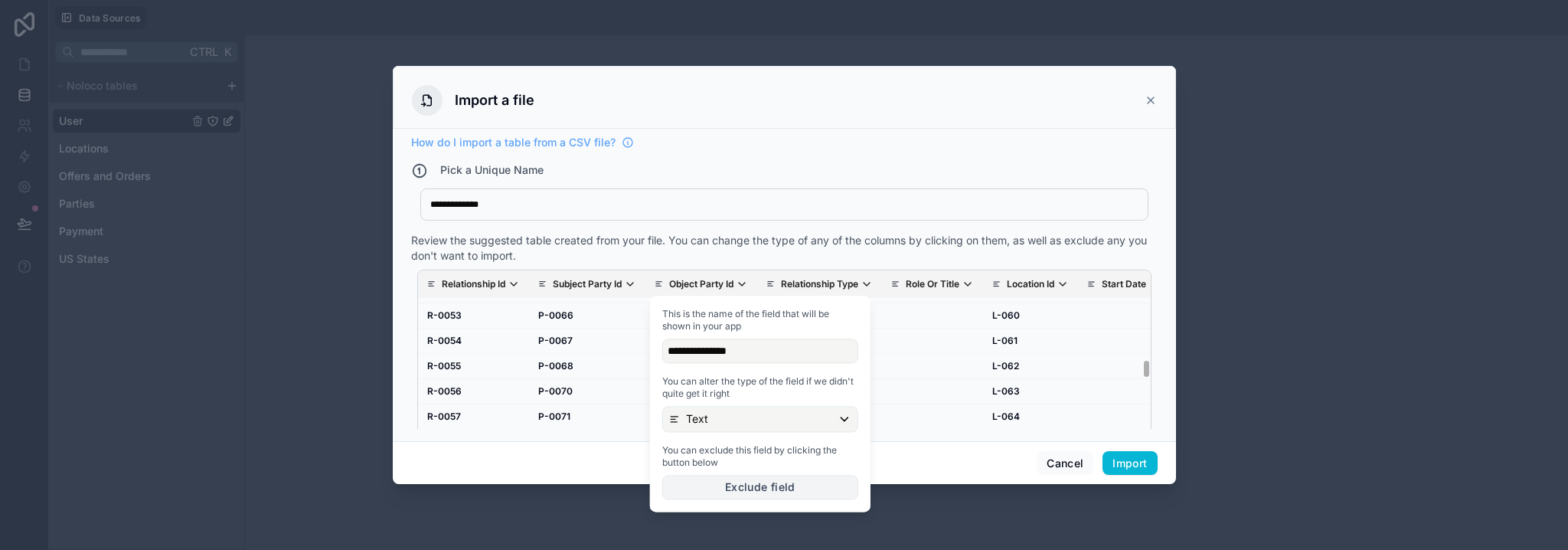
click at [786, 487] on button "Exclude field" at bounding box center [760, 486] width 196 height 25
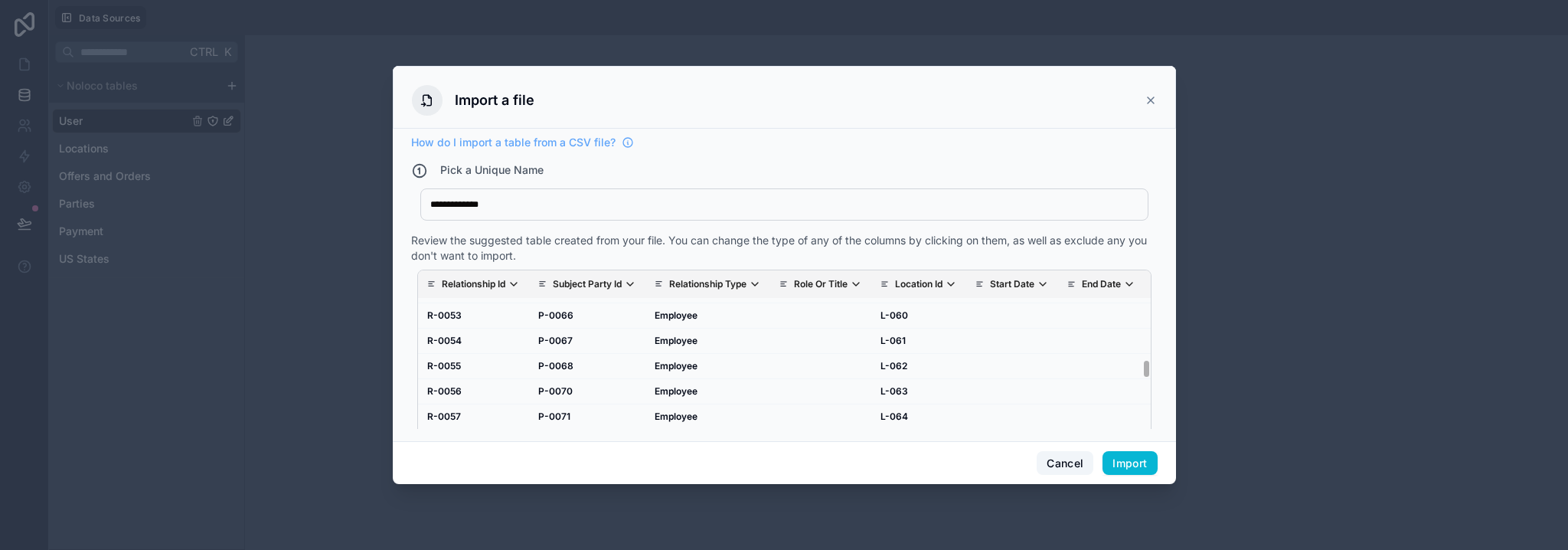
click at [1071, 456] on button "Cancel" at bounding box center [1065, 463] width 57 height 25
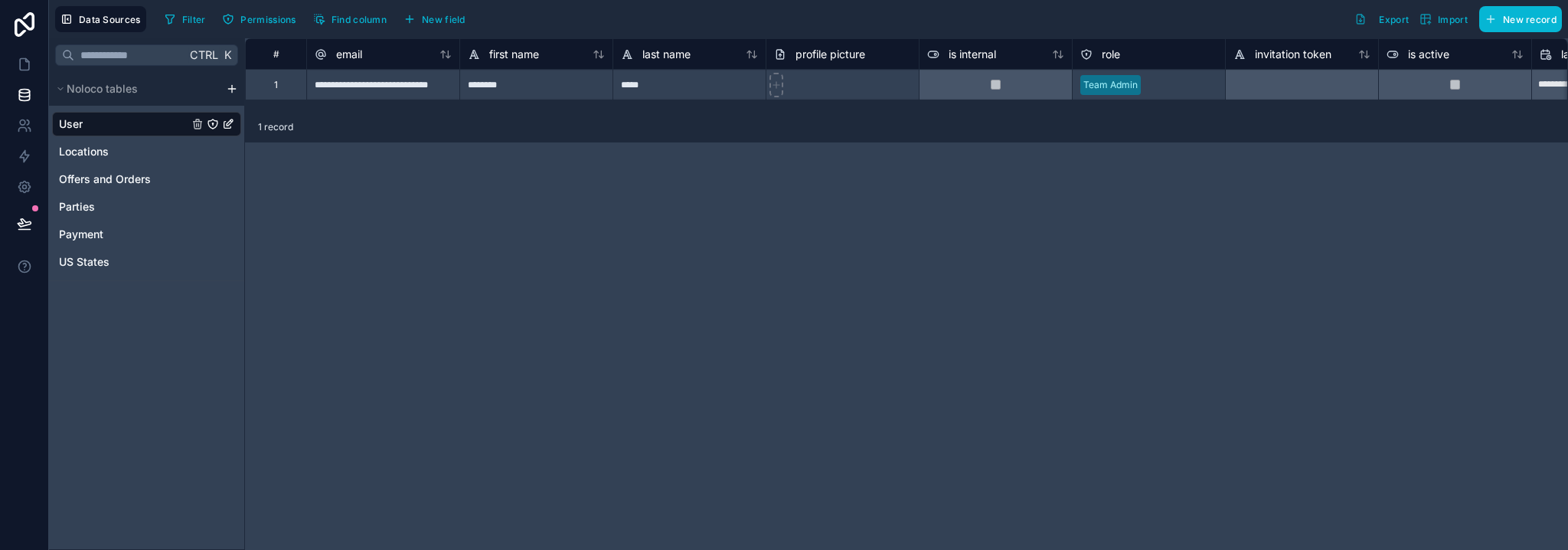
click at [237, 88] on html "**********" at bounding box center [784, 275] width 1568 height 550
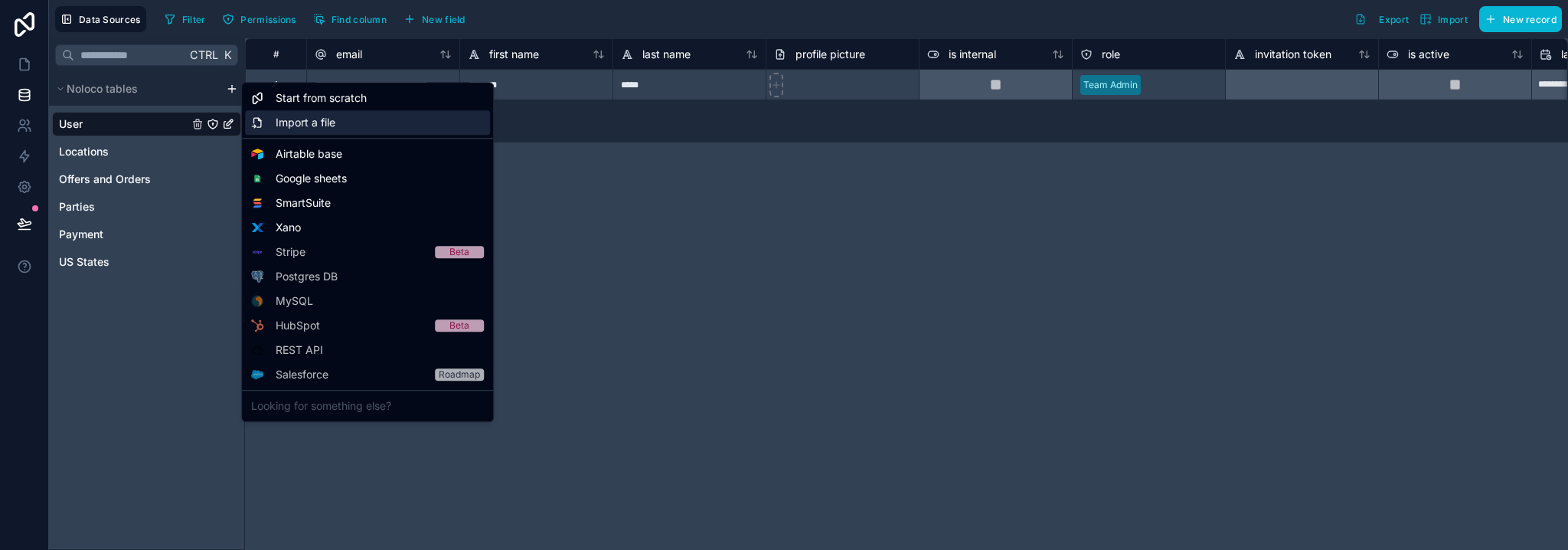
click at [308, 123] on span "Import a file" at bounding box center [305, 123] width 59 height 15
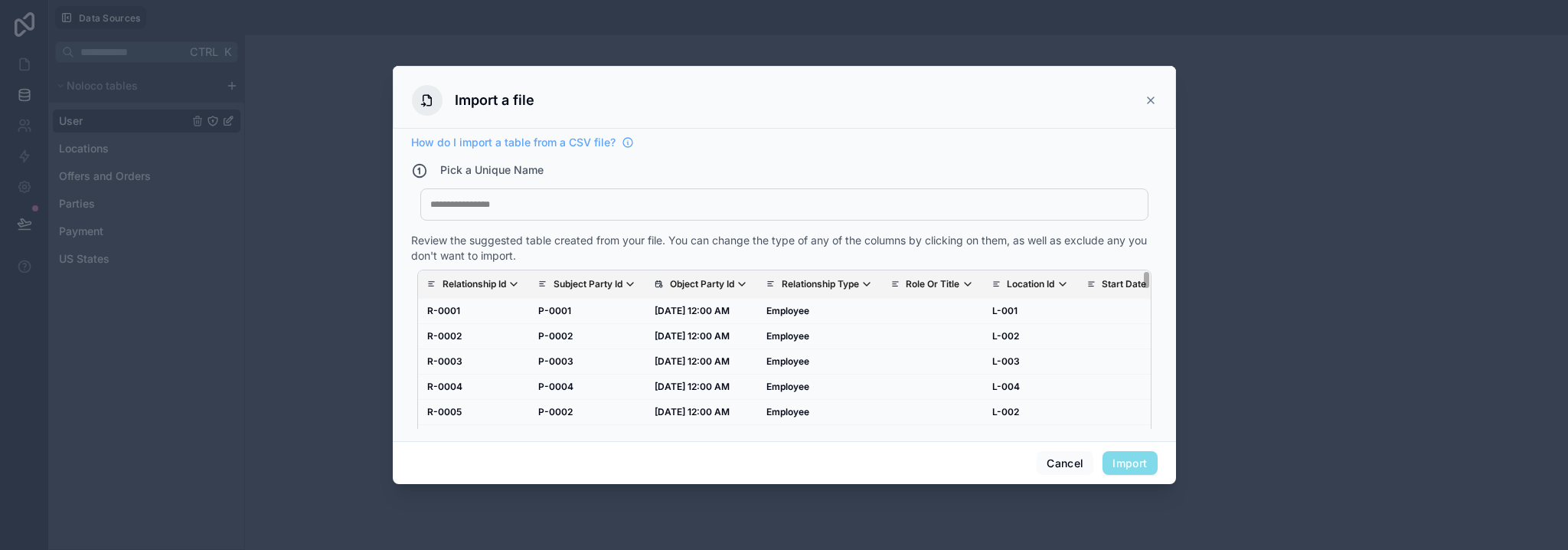
click at [523, 214] on div "My Imported File" at bounding box center [784, 204] width 728 height 32
click at [705, 285] on p "Object Party Id" at bounding box center [701, 284] width 64 height 12
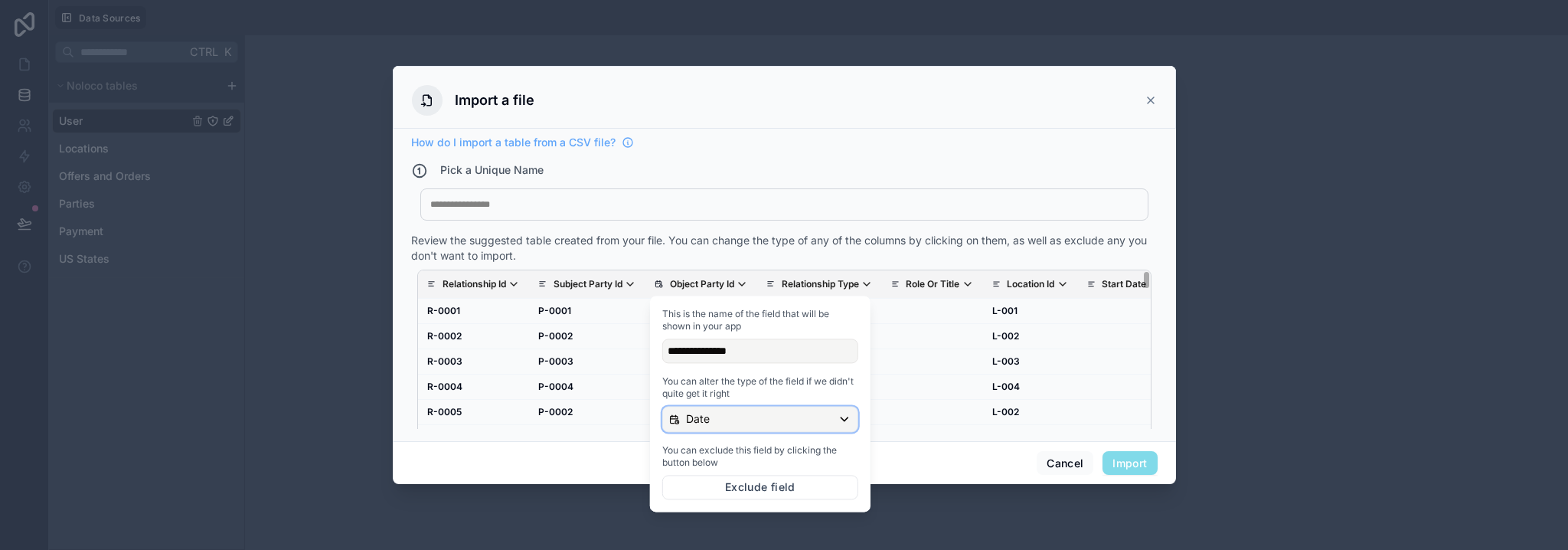
click at [692, 408] on div "Date" at bounding box center [760, 419] width 194 height 25
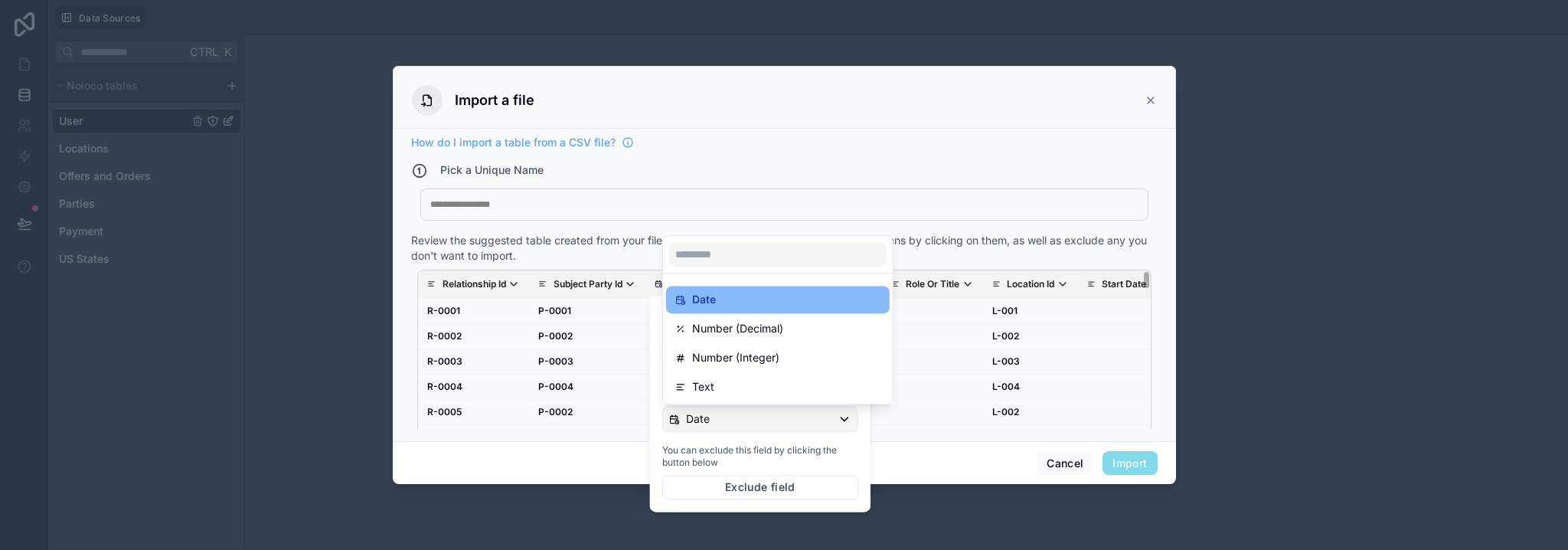
click at [705, 393] on p "Text" at bounding box center [703, 386] width 22 height 18
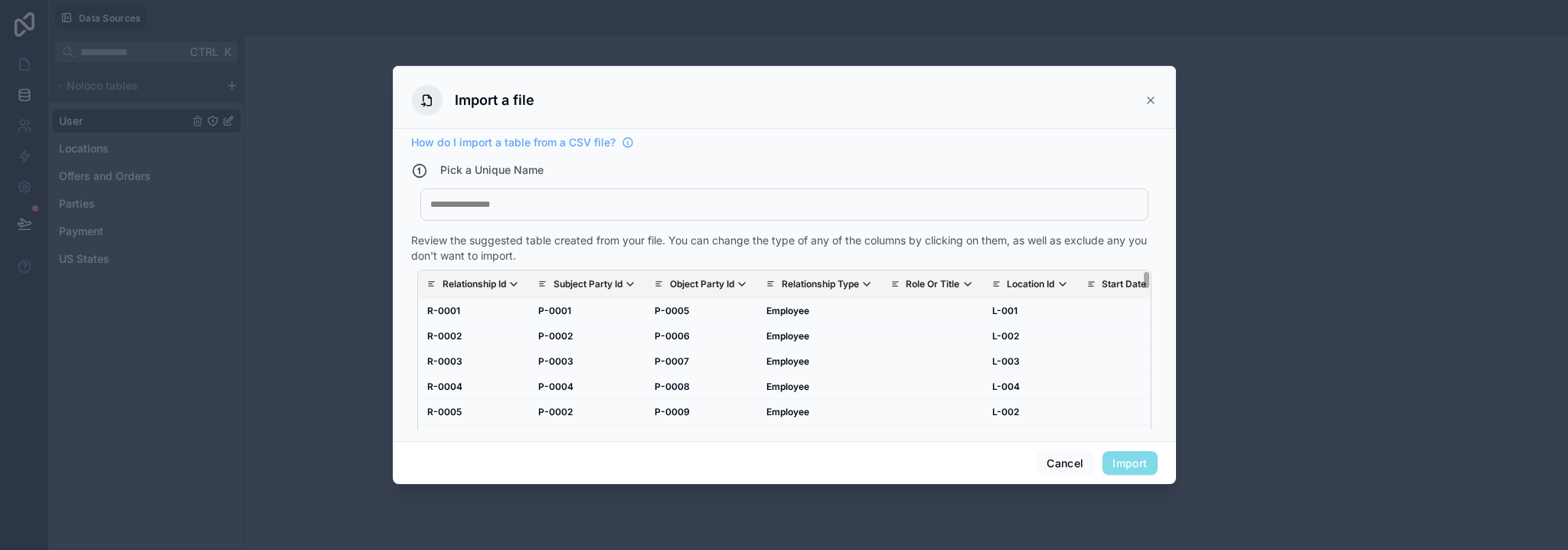
click at [695, 280] on p "Object Party Id" at bounding box center [701, 284] width 64 height 12
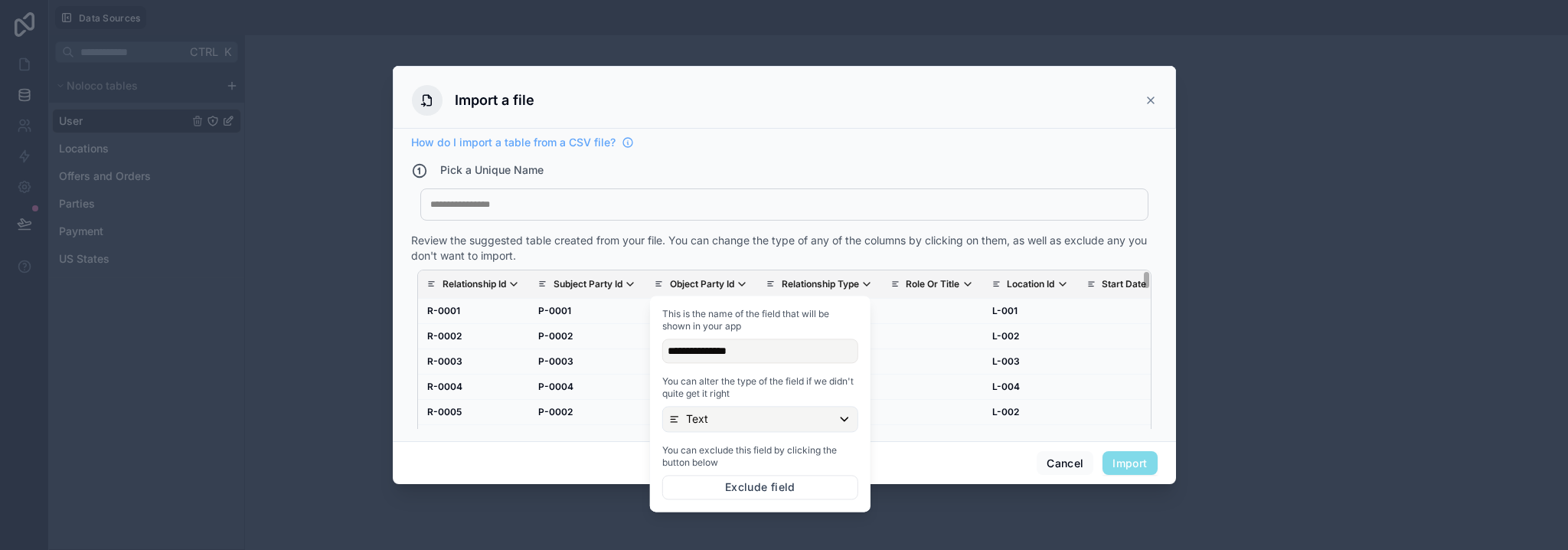
click at [726, 278] on p "Object Party Id" at bounding box center [701, 284] width 64 height 12
click at [719, 218] on div "My Imported File" at bounding box center [784, 204] width 728 height 32
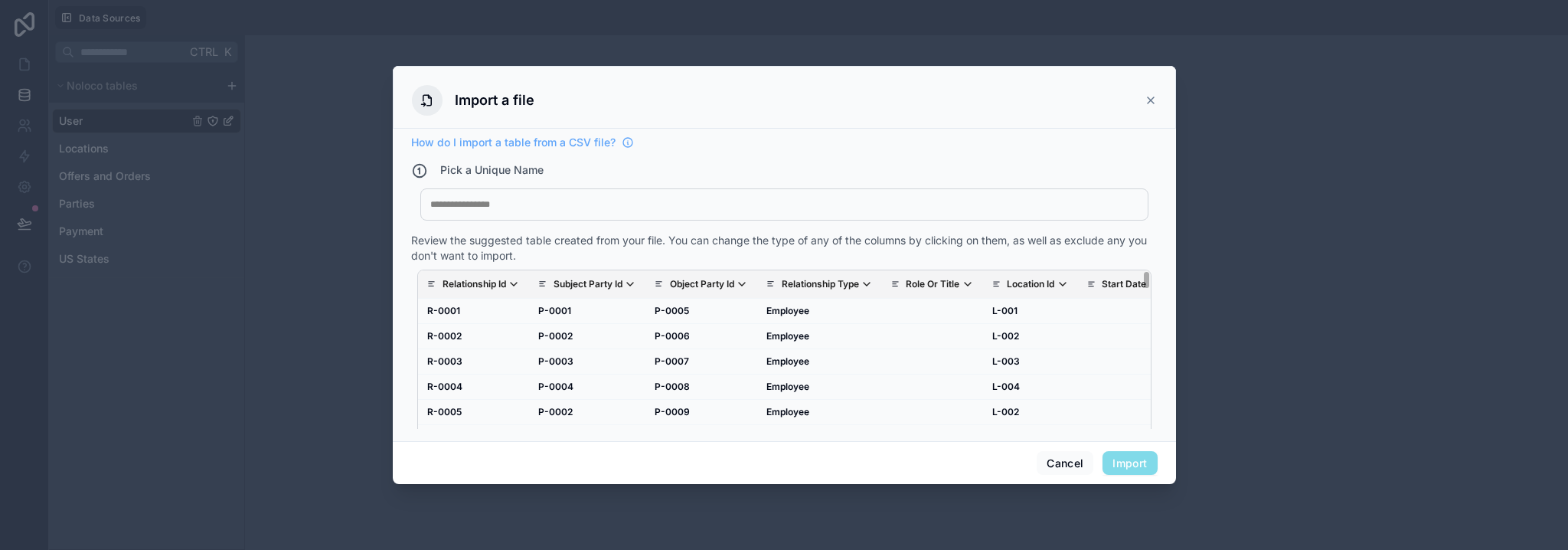
click at [619, 199] on div at bounding box center [784, 205] width 708 height 12
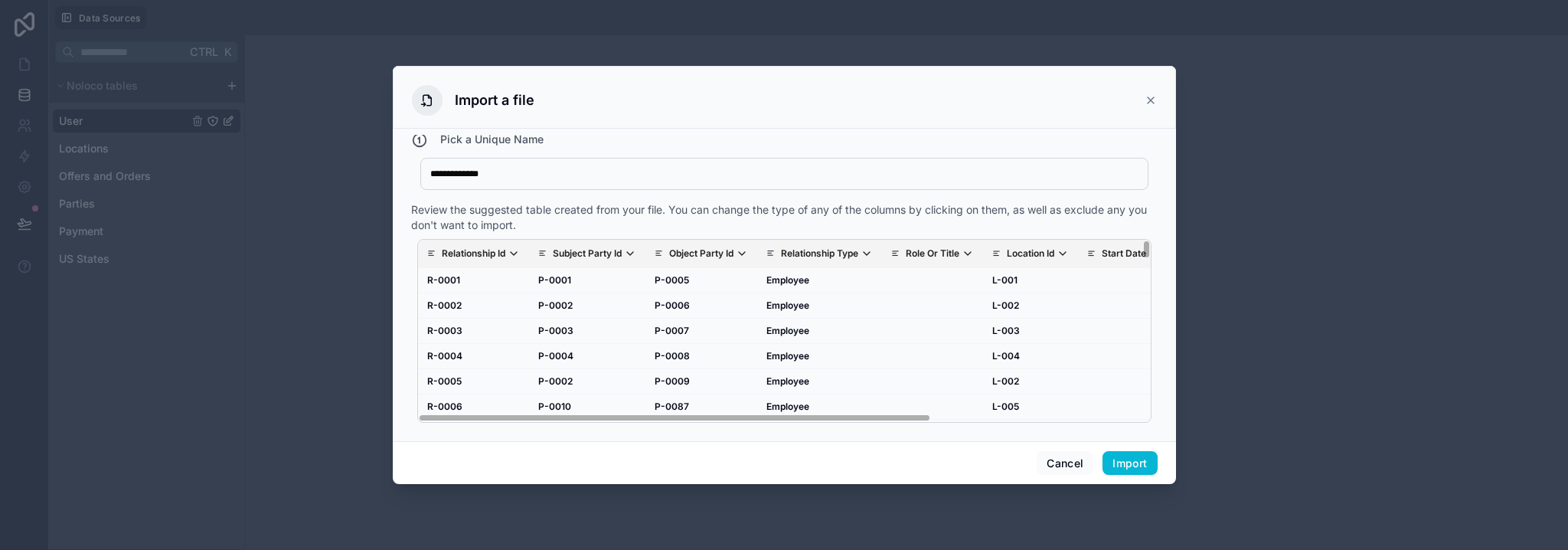
drag, startPoint x: 977, startPoint y: 418, endPoint x: 930, endPoint y: 435, distance: 50.0
click at [762, 408] on div "Relationship Id Subject Party Id Object Party Id Relationship Type Role Or Titl…" at bounding box center [784, 331] width 733 height 182
click at [1119, 465] on button "Import" at bounding box center [1129, 463] width 54 height 25
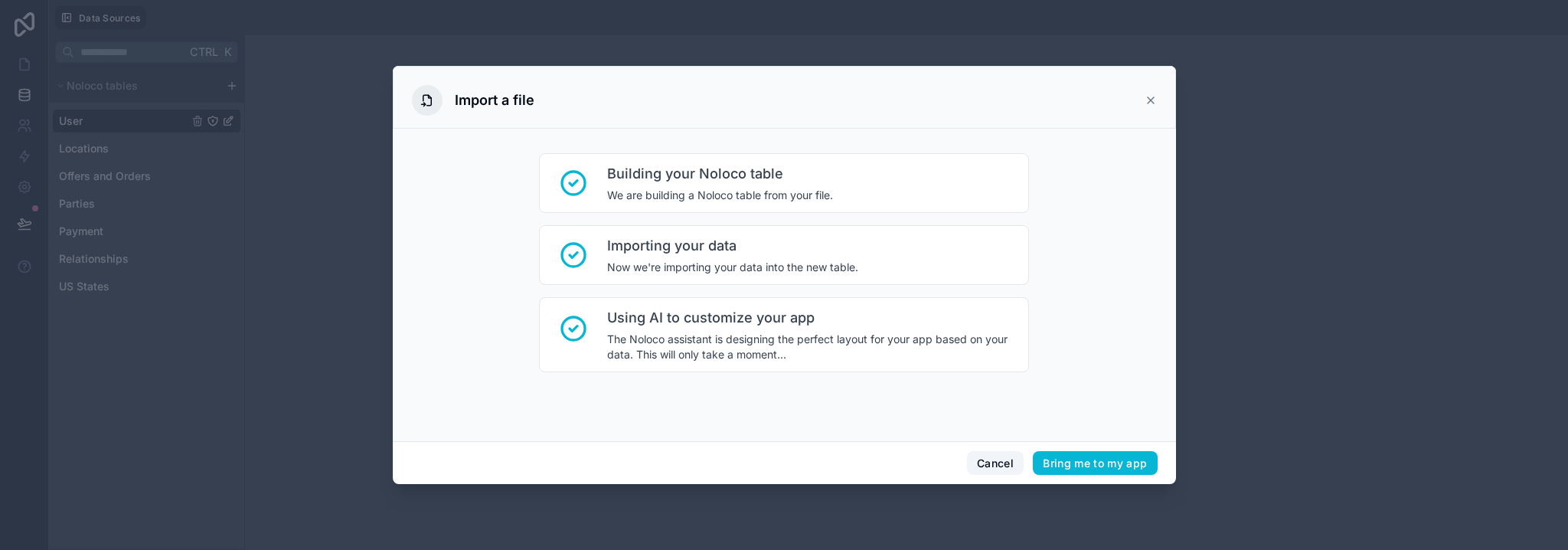
click at [983, 464] on button "Cancel" at bounding box center [995, 463] width 57 height 25
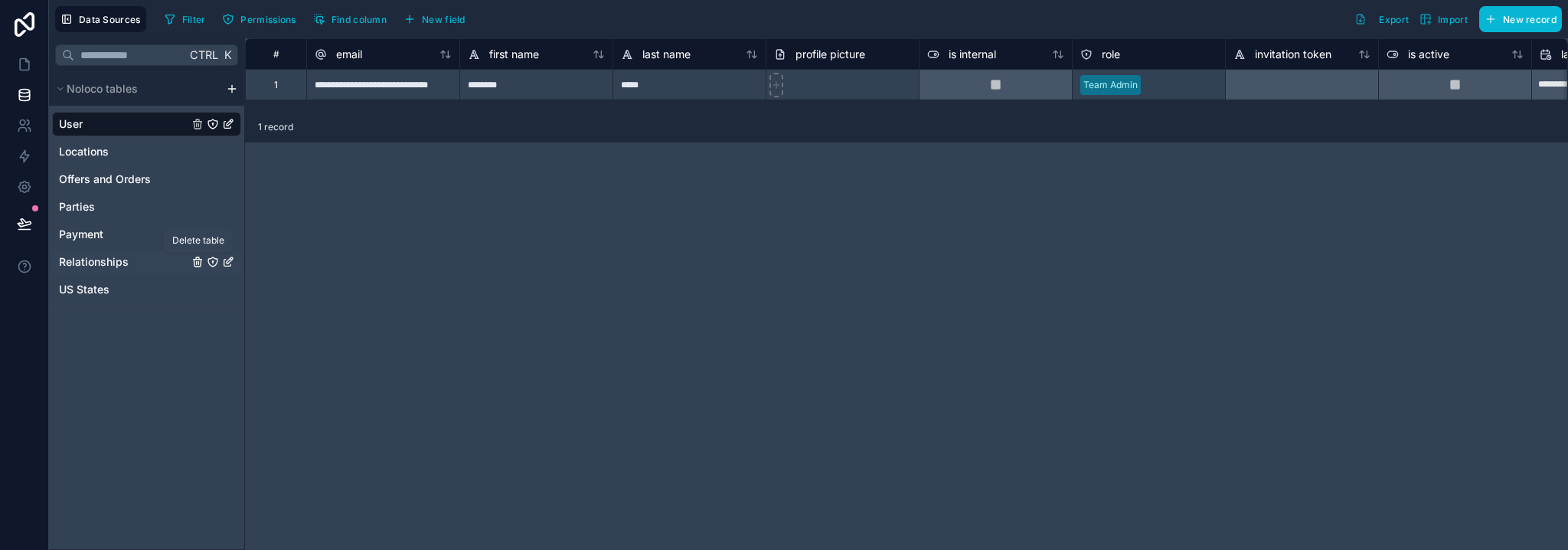
click at [193, 264] on icon "Relationships" at bounding box center [198, 262] width 12 height 12
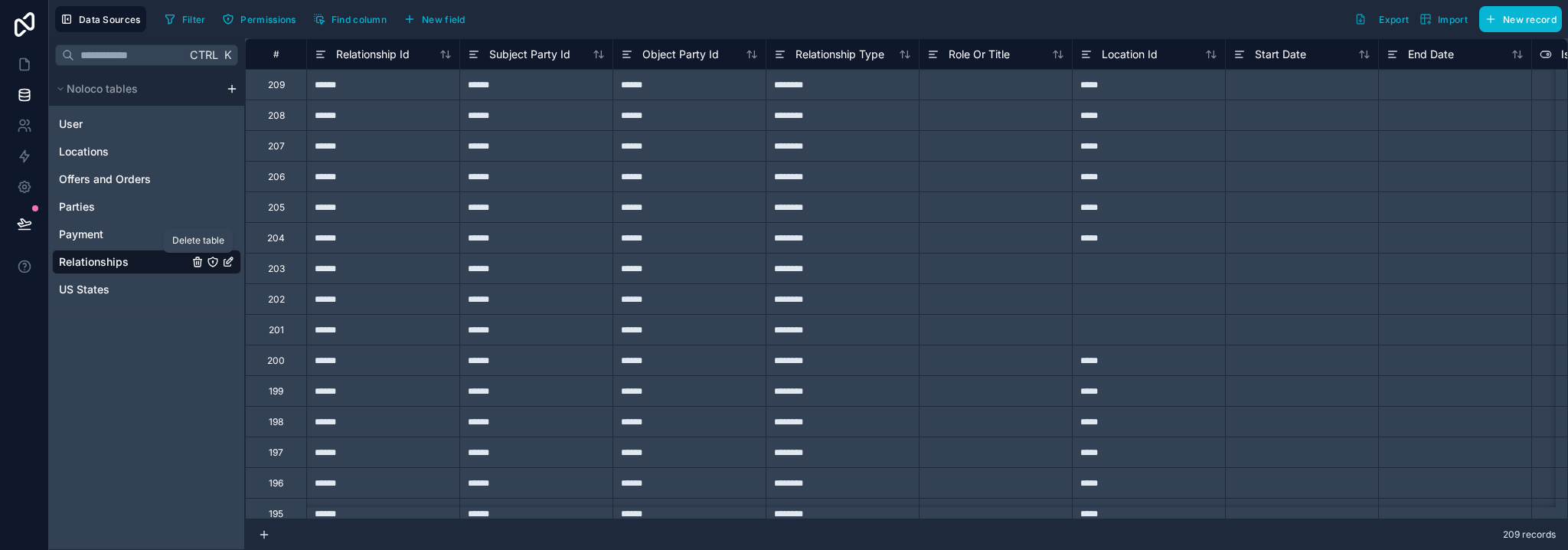
click at [196, 260] on icon "Relationships" at bounding box center [198, 262] width 12 height 12
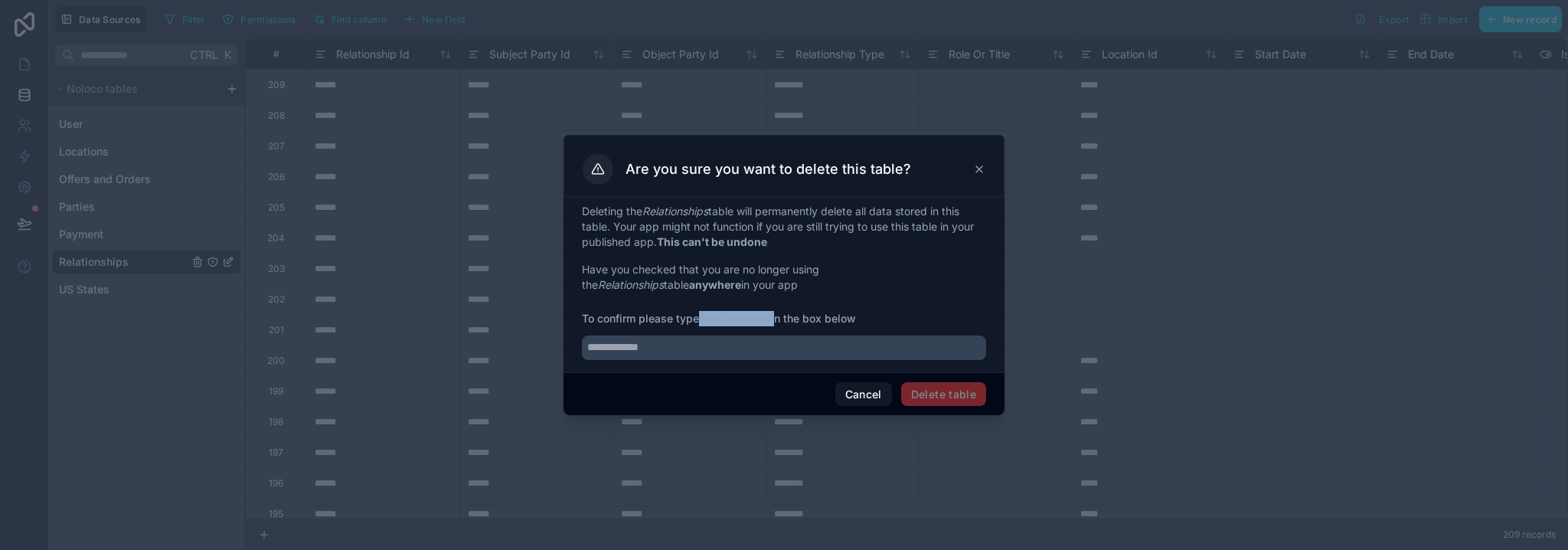
drag, startPoint x: 701, startPoint y: 317, endPoint x: 775, endPoint y: 321, distance: 74.1
click at [775, 321] on span "To confirm please type Relationships in the box below" at bounding box center [784, 319] width 404 height 15
click at [771, 321] on strong "Relationships" at bounding box center [735, 318] width 72 height 13
copy strong "Relationships"
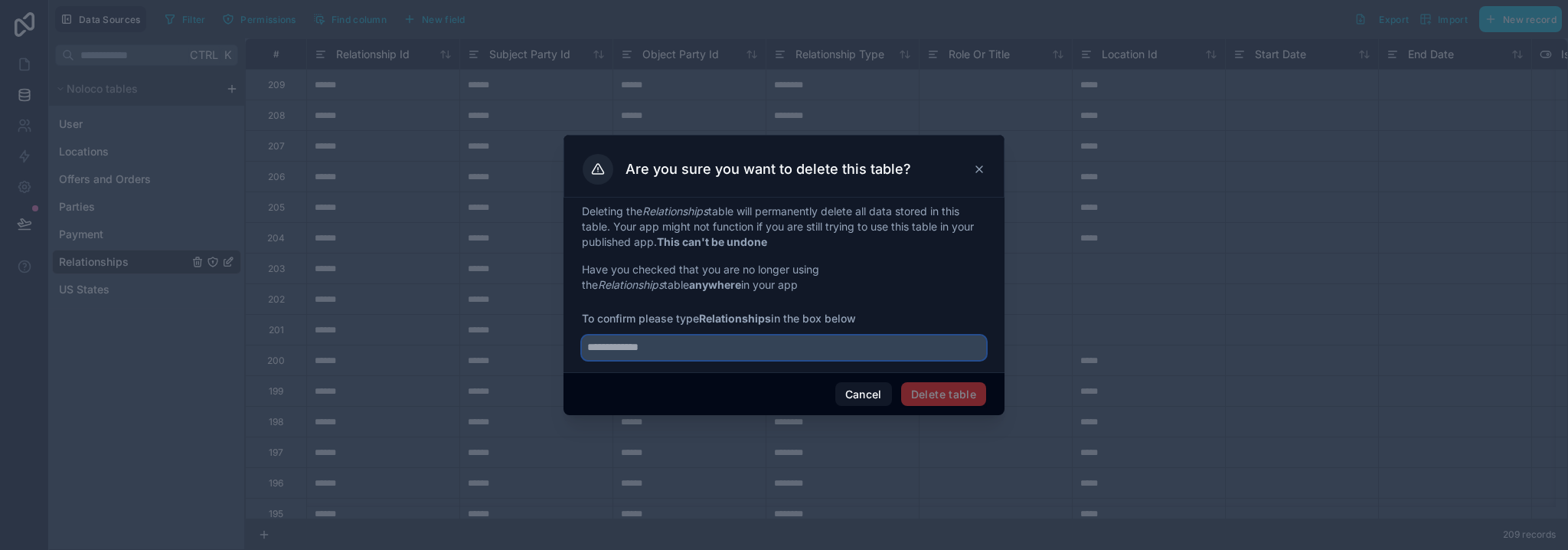
click at [770, 344] on input "text" at bounding box center [784, 347] width 404 height 25
paste input "**********"
type input "**********"
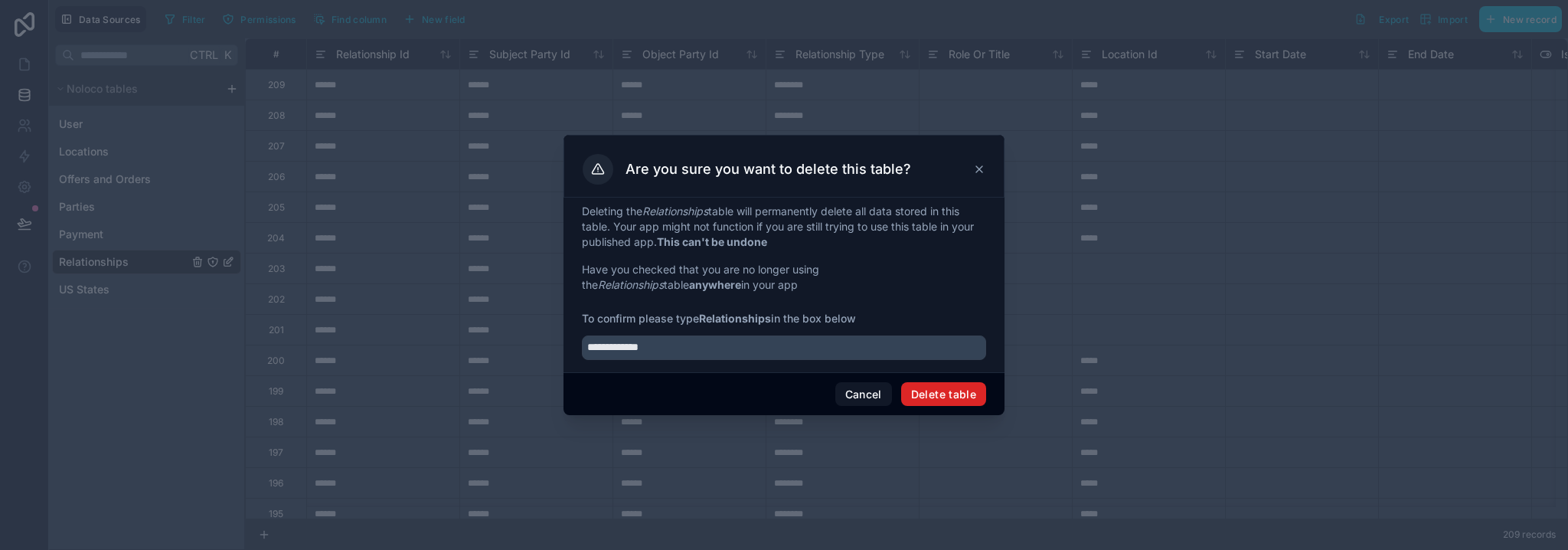
click at [961, 394] on button "Delete table" at bounding box center [943, 394] width 85 height 25
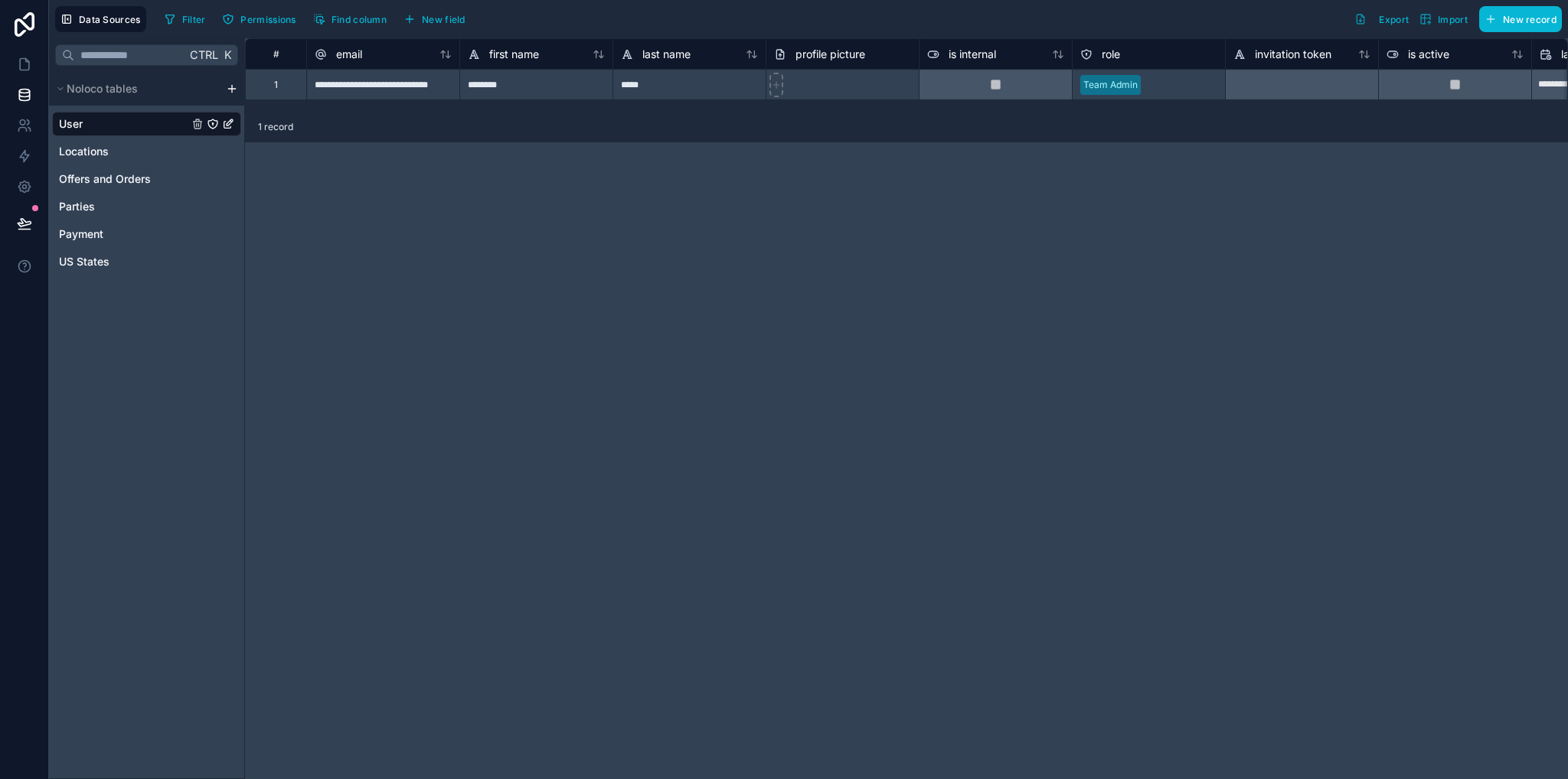
drag, startPoint x: 789, startPoint y: 685, endPoint x: 714, endPoint y: 611, distance: 105.4
click at [788, 549] on div "**********" at bounding box center [906, 409] width 1322 height 740
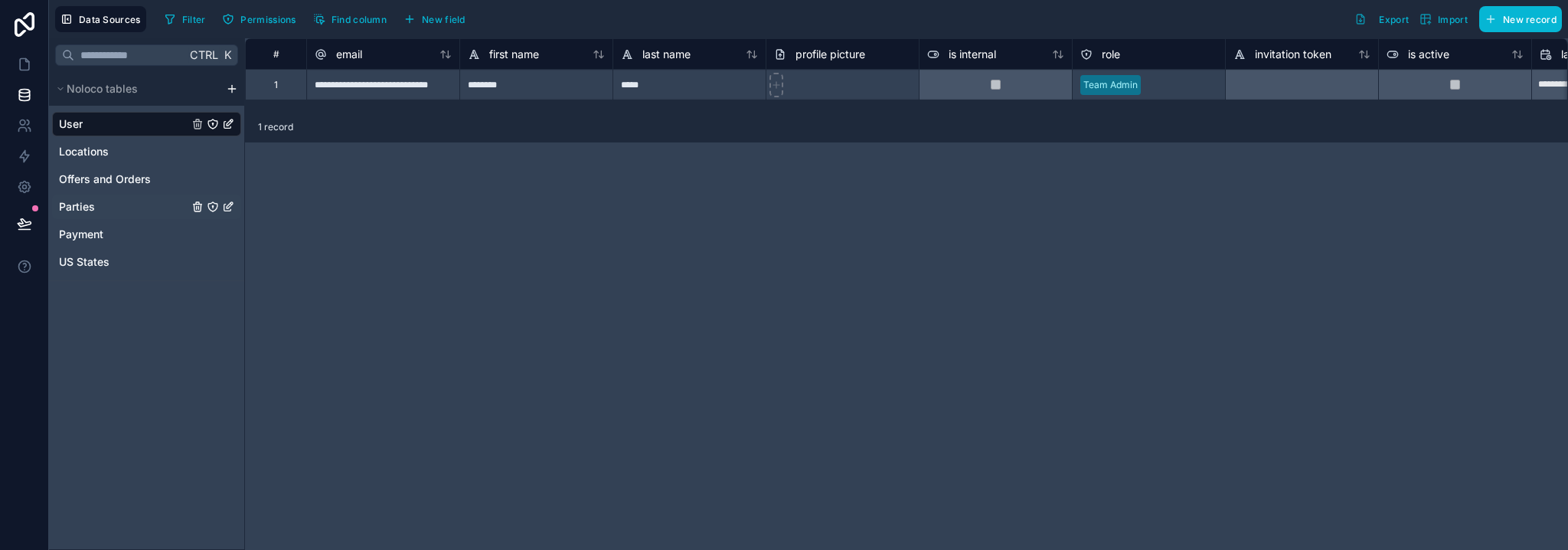
click at [202, 206] on icon "Parties" at bounding box center [198, 206] width 12 height 12
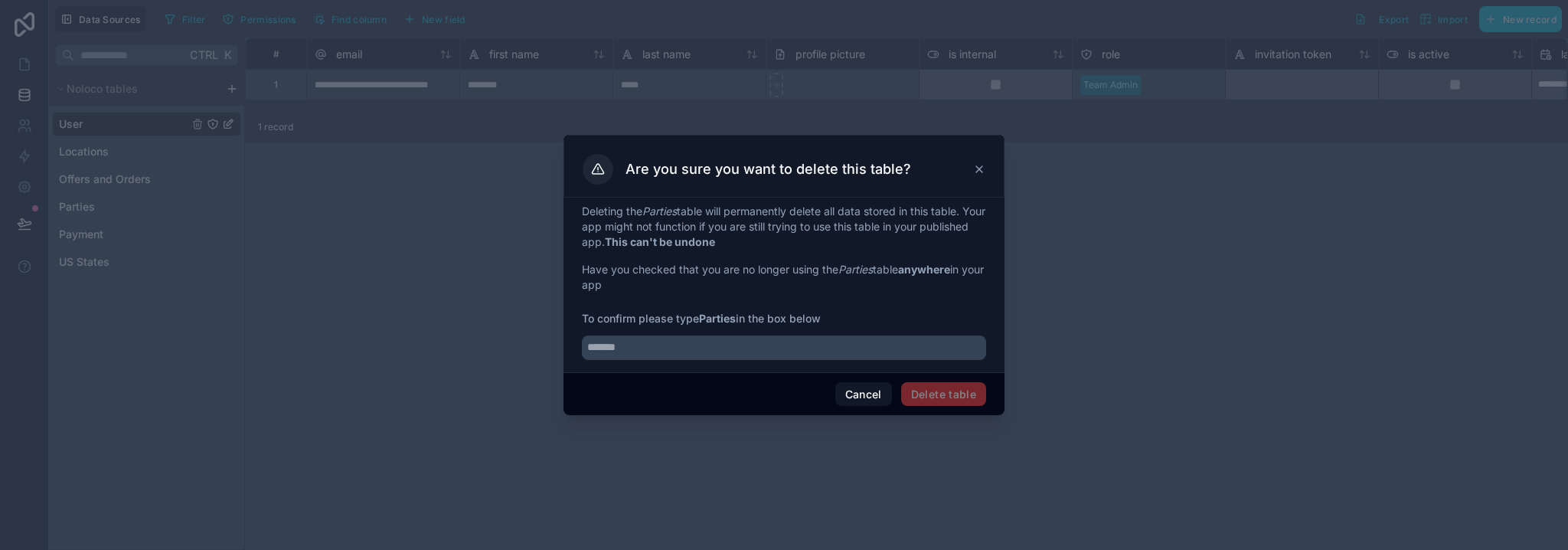
drag, startPoint x: 663, startPoint y: 361, endPoint x: 663, endPoint y: 349, distance: 12.0
click at [662, 353] on div "Deleting the Parties table will permanently delete all data stored in this tabl…" at bounding box center [784, 284] width 441 height 174
click at [663, 348] on input "text" at bounding box center [784, 347] width 404 height 25
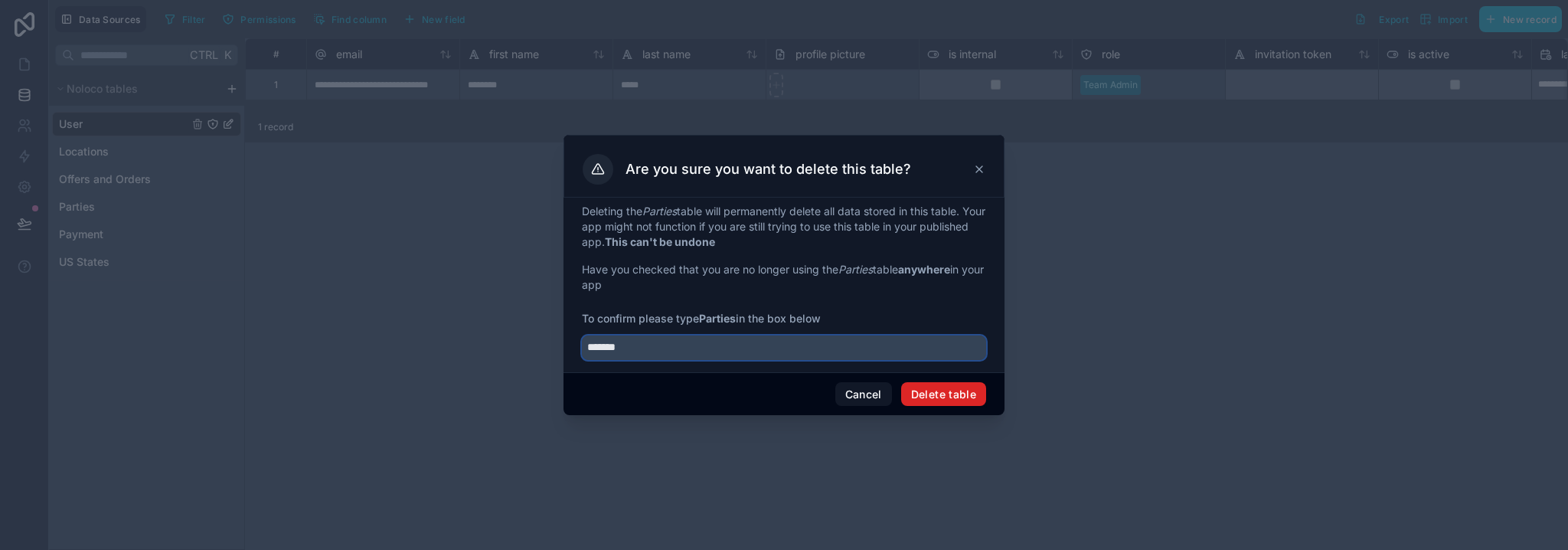
type input "*******"
click at [950, 393] on button "Delete table" at bounding box center [943, 394] width 85 height 25
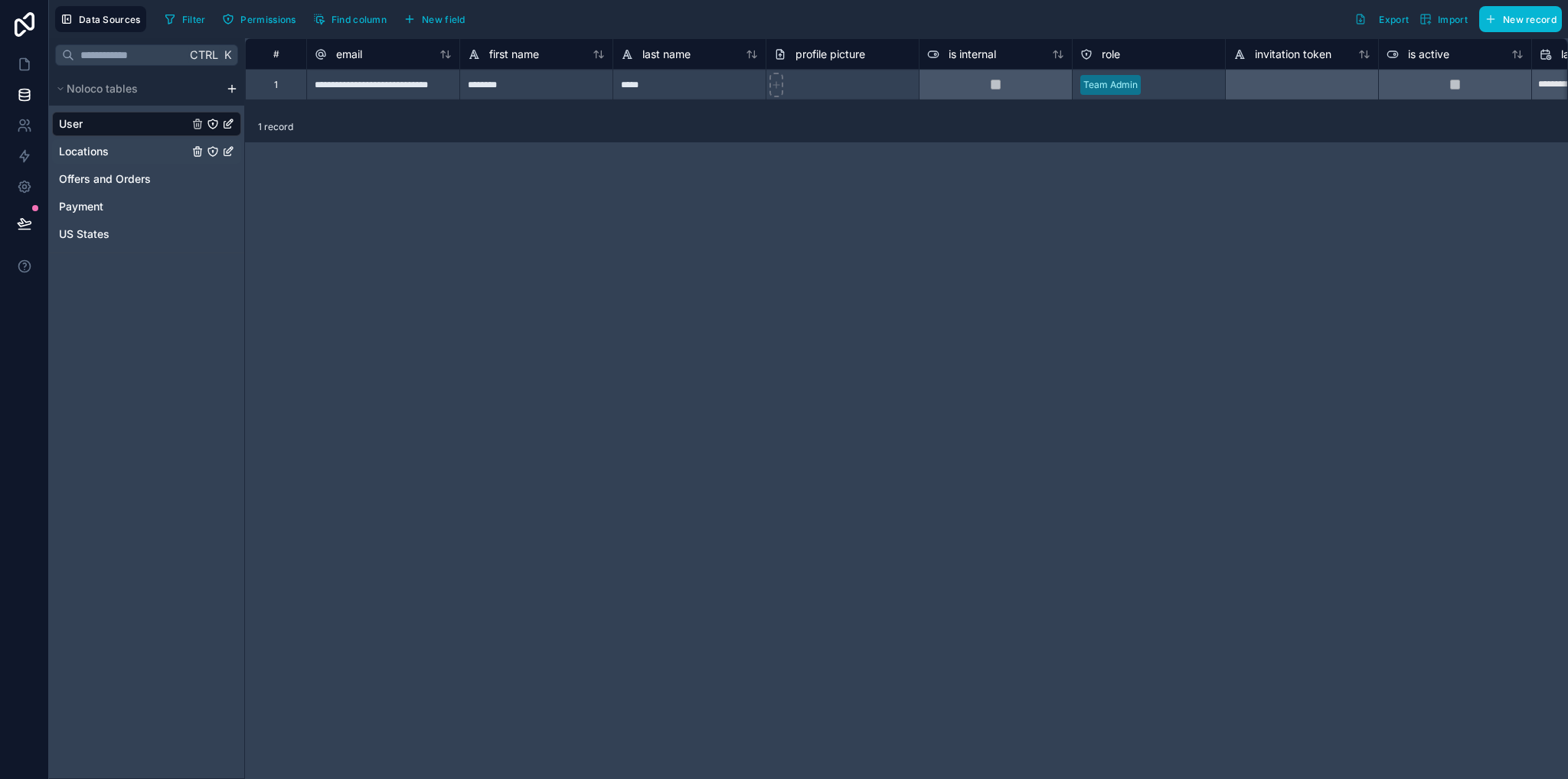
click at [92, 150] on span "Locations" at bounding box center [84, 151] width 50 height 15
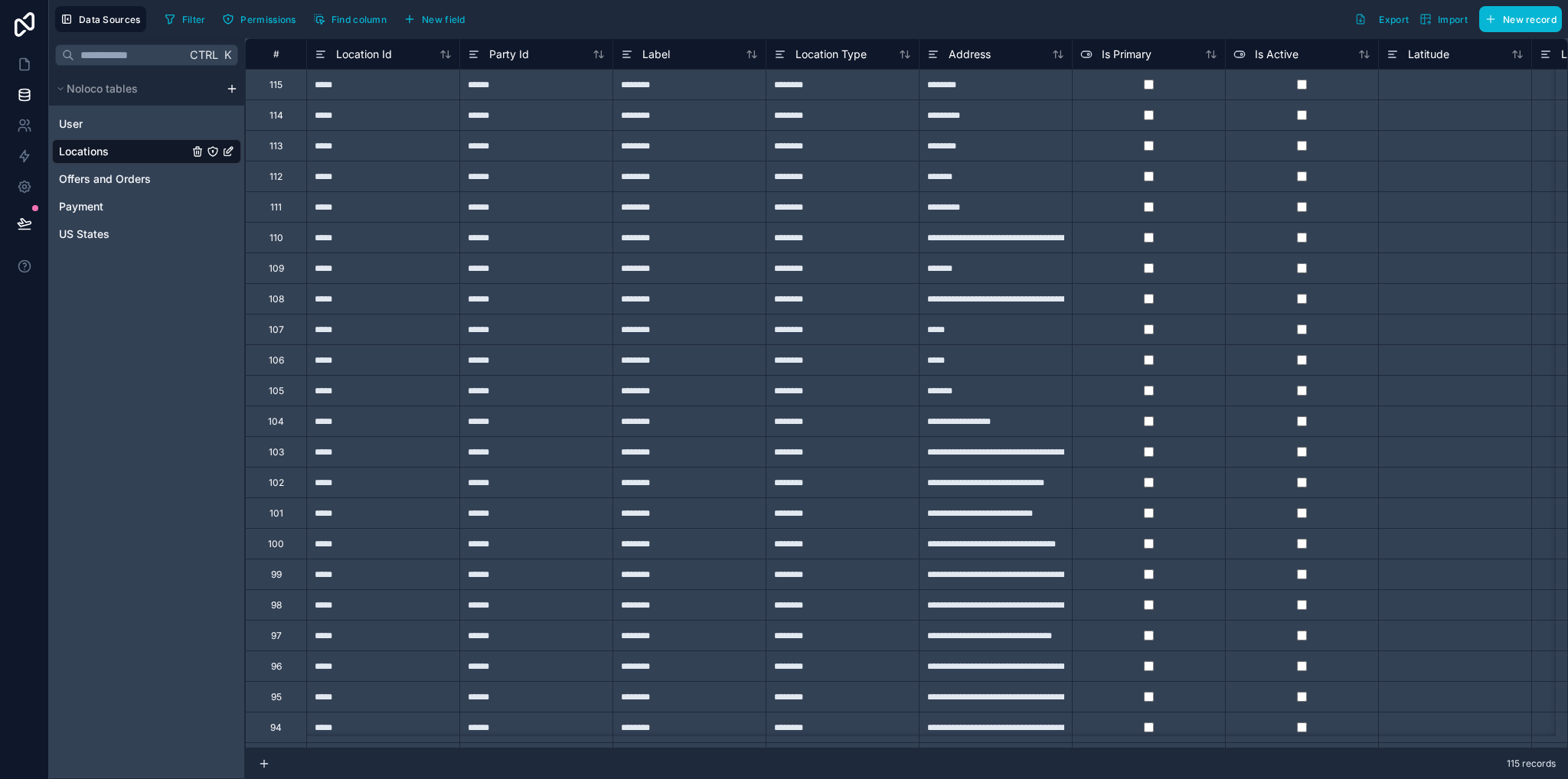
click at [229, 94] on html "**********" at bounding box center [784, 389] width 1568 height 779
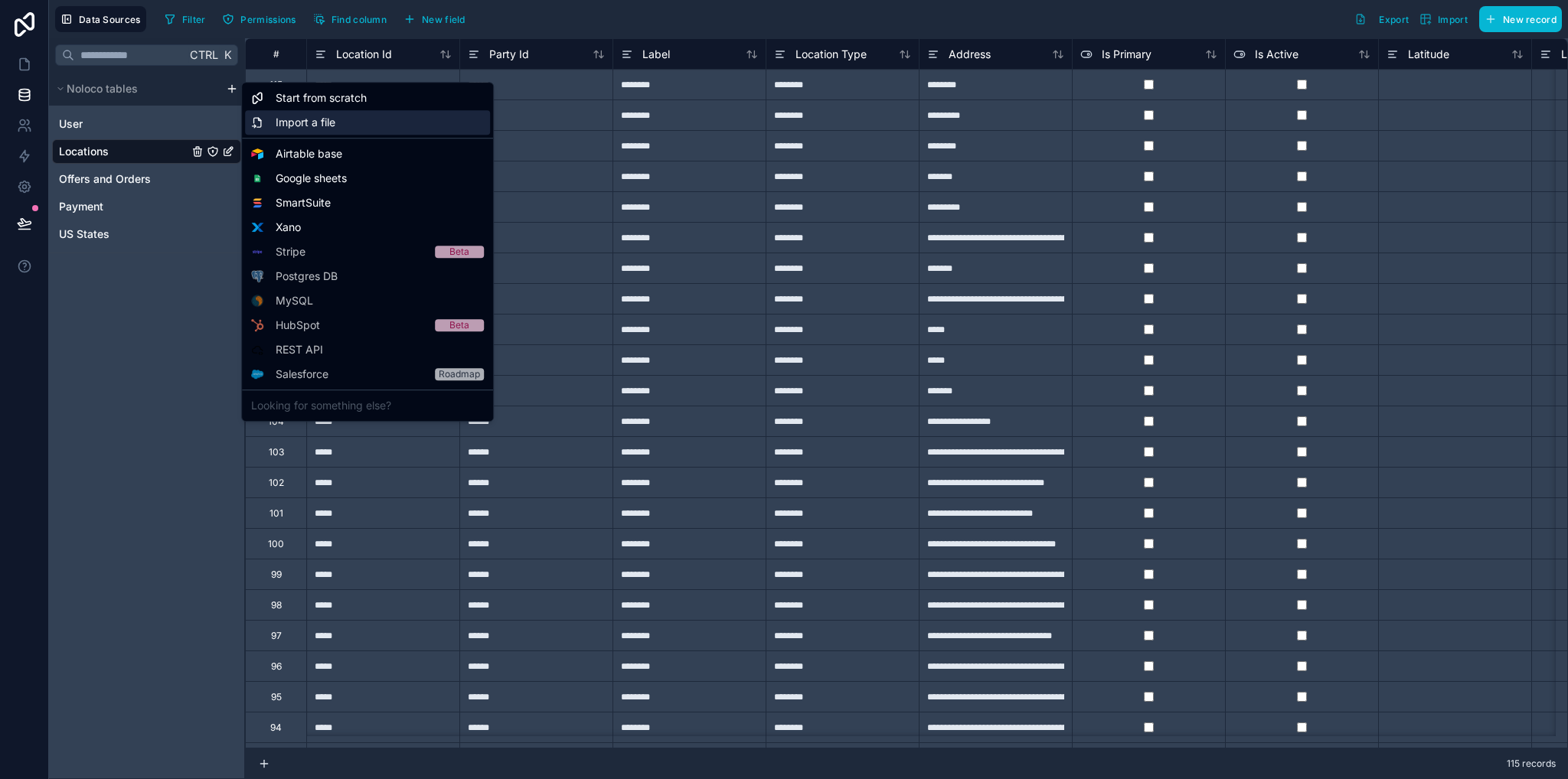
click at [331, 126] on span "Import a file" at bounding box center [305, 123] width 59 height 15
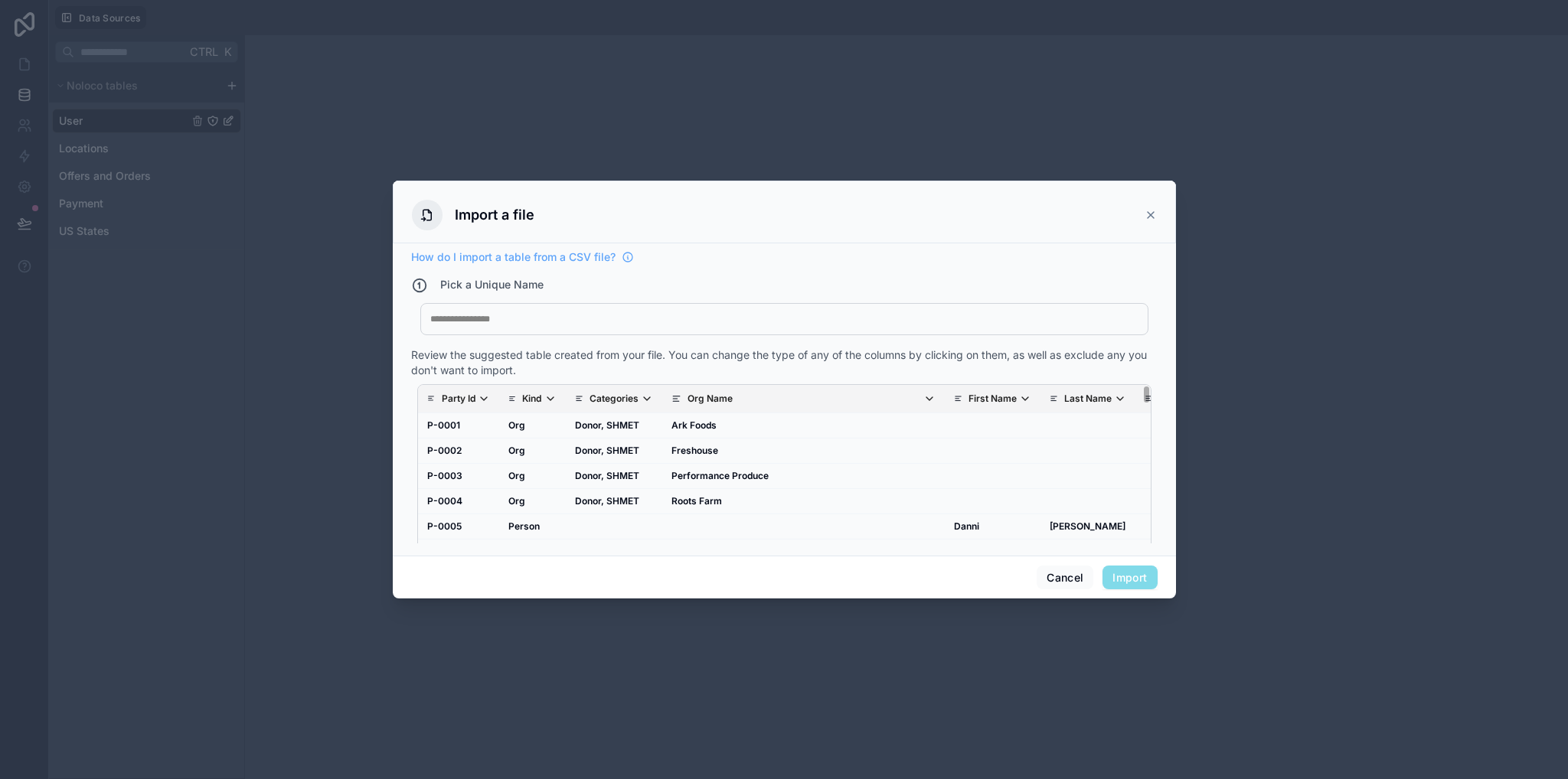
click at [586, 313] on div at bounding box center [784, 319] width 708 height 12
click at [581, 549] on div "How do I import a table from a CSV file? Pick a Unique Name ******* Parties Rev…" at bounding box center [784, 399] width 783 height 312
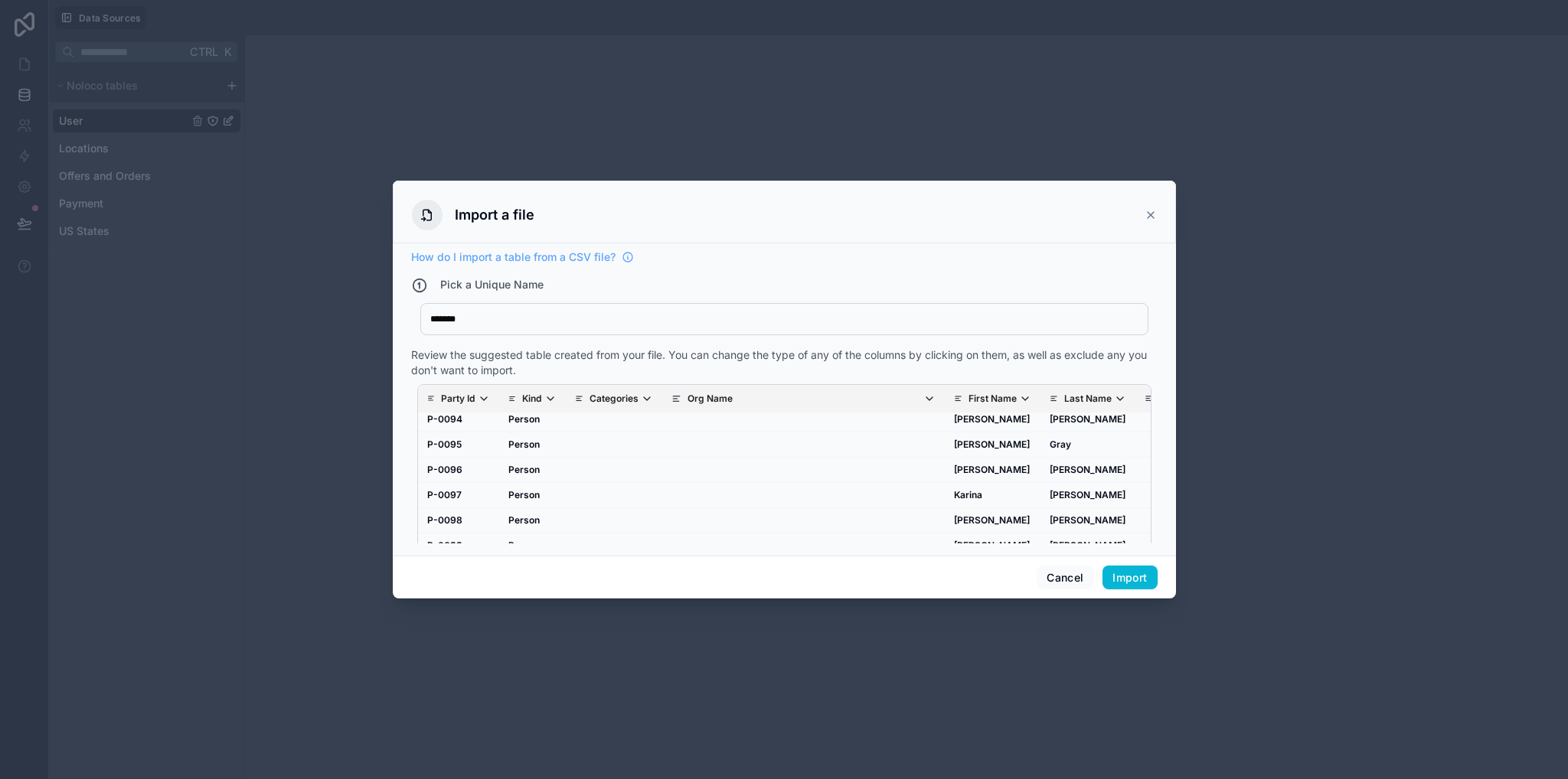
scroll to position [31, 0]
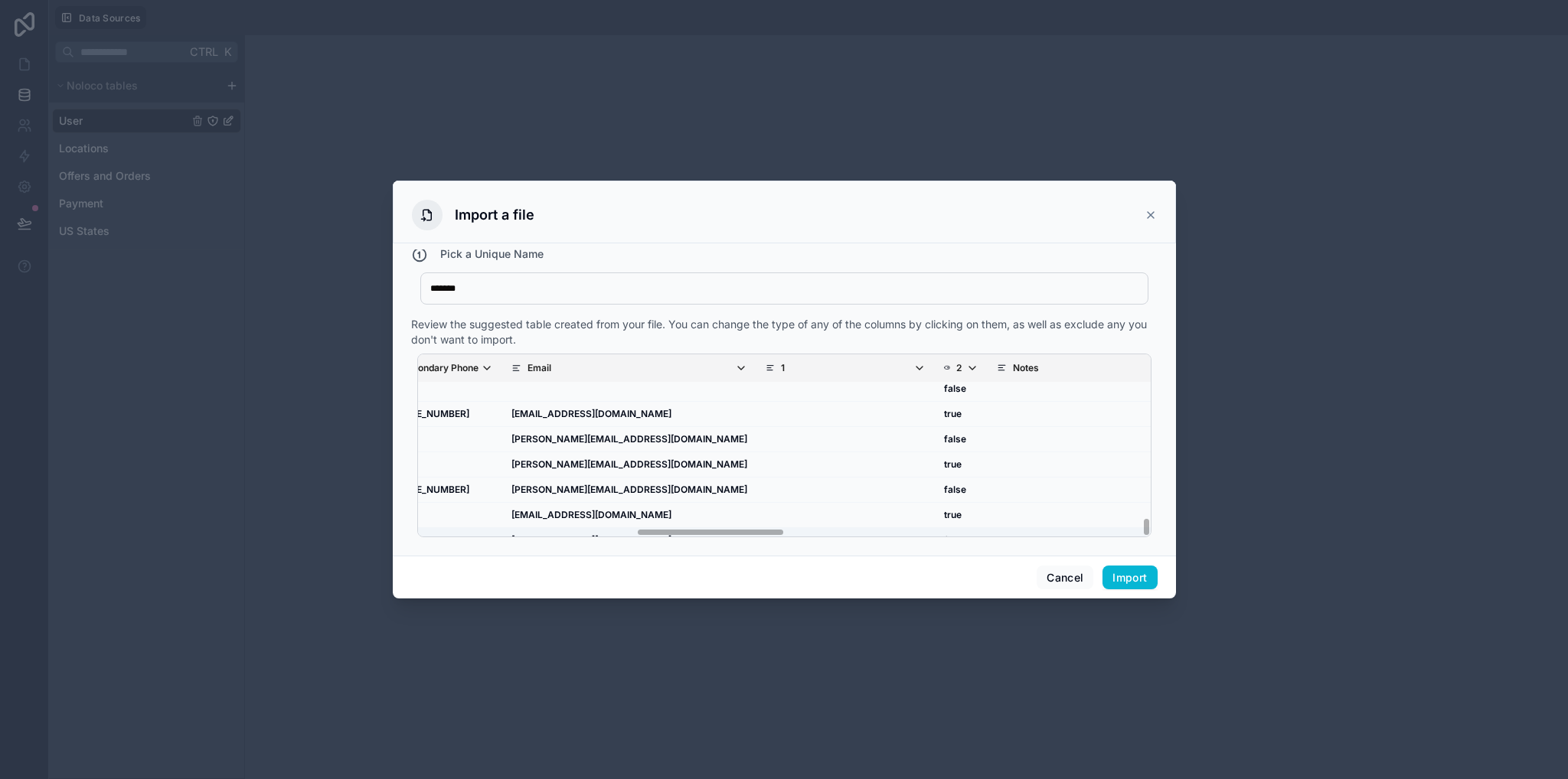
drag, startPoint x: 541, startPoint y: 533, endPoint x: 756, endPoint y: 512, distance: 216.0
click at [757, 526] on div "Party Id Kind Categories Org Name First Name Last Name Display Name Website Pri…" at bounding box center [784, 445] width 733 height 182
click at [909, 368] on icon "scrollable content" at bounding box center [915, 368] width 12 height 12
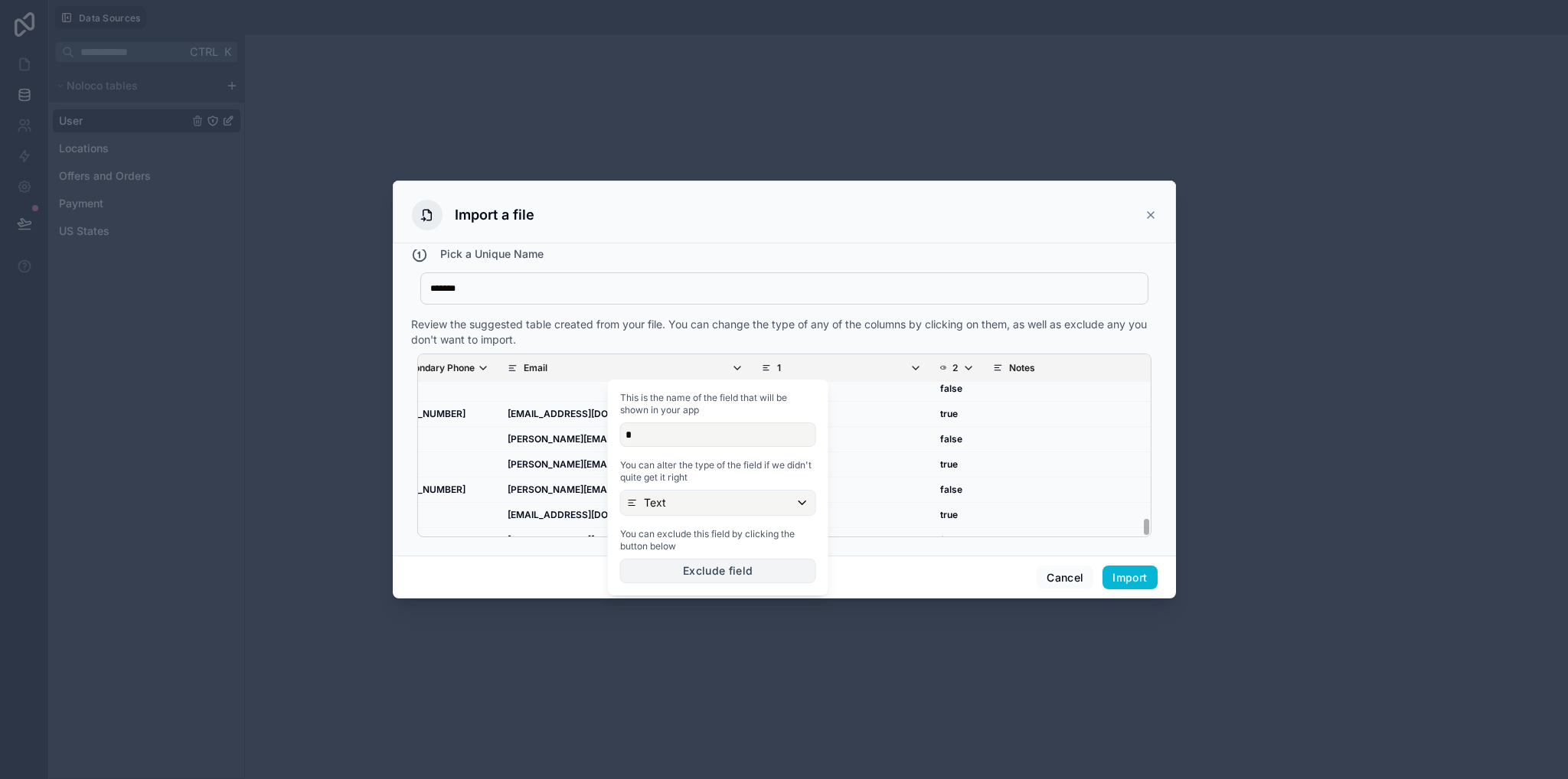
click at [723, 549] on button "Exclude field" at bounding box center [718, 570] width 196 height 25
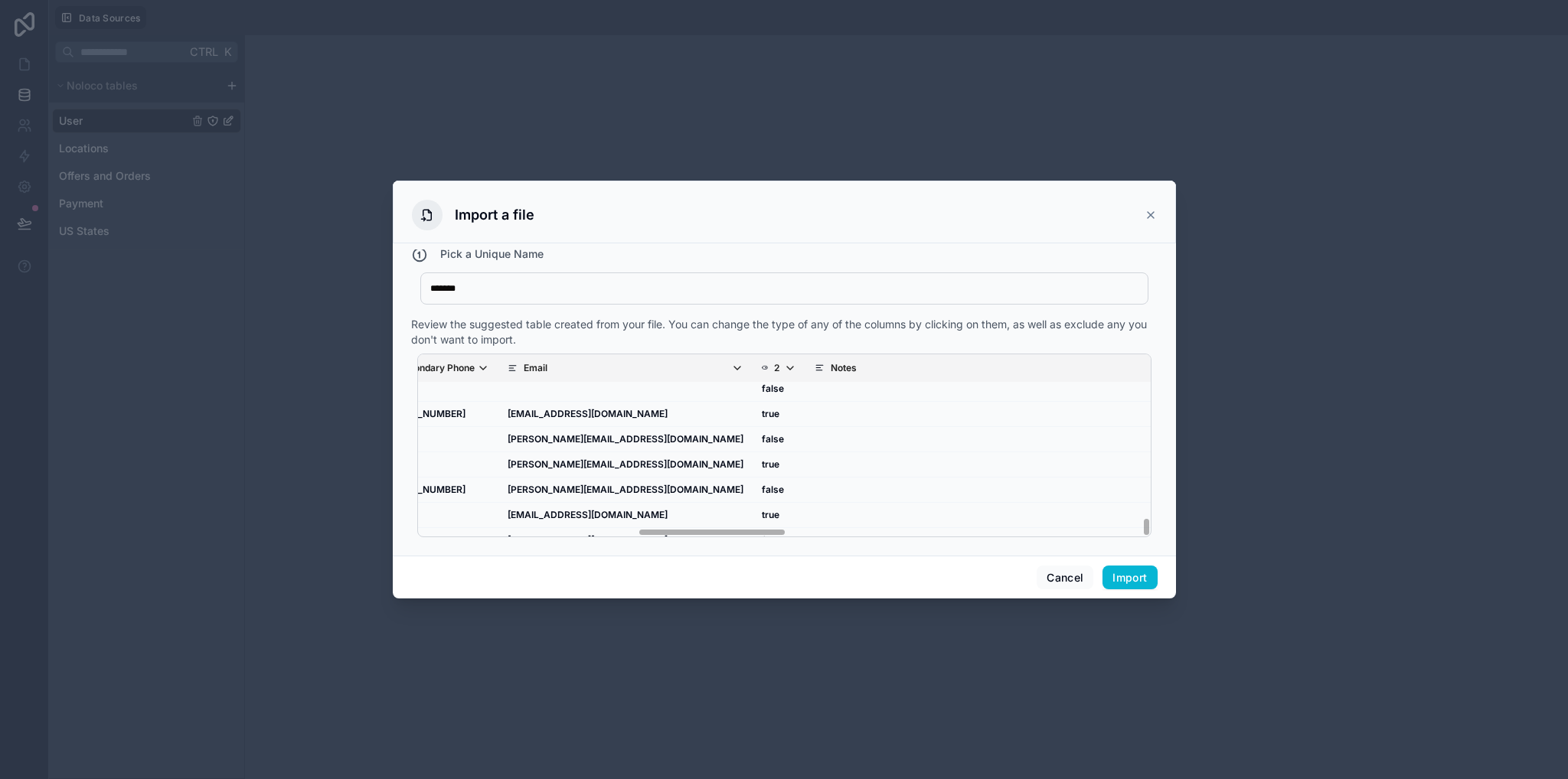
click at [784, 368] on icon "scrollable content" at bounding box center [790, 368] width 12 height 12
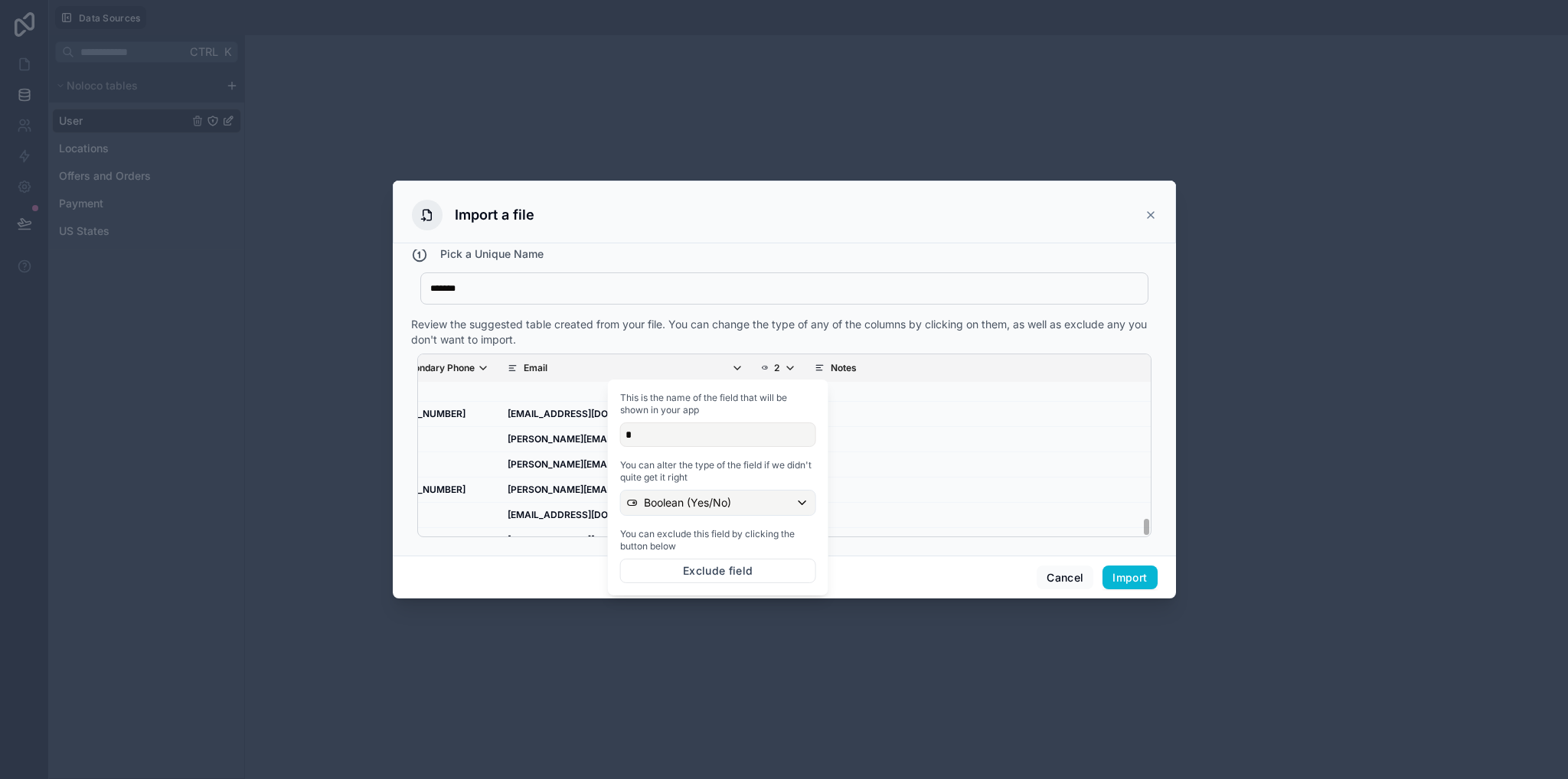
click at [661, 435] on div "*" at bounding box center [718, 435] width 196 height 25
click at [630, 435] on div "*" at bounding box center [718, 435] width 196 height 25
click at [628, 436] on div "*" at bounding box center [718, 435] width 196 height 25
click at [629, 436] on div "*" at bounding box center [718, 435] width 196 height 25
click at [637, 436] on div "*" at bounding box center [718, 435] width 196 height 25
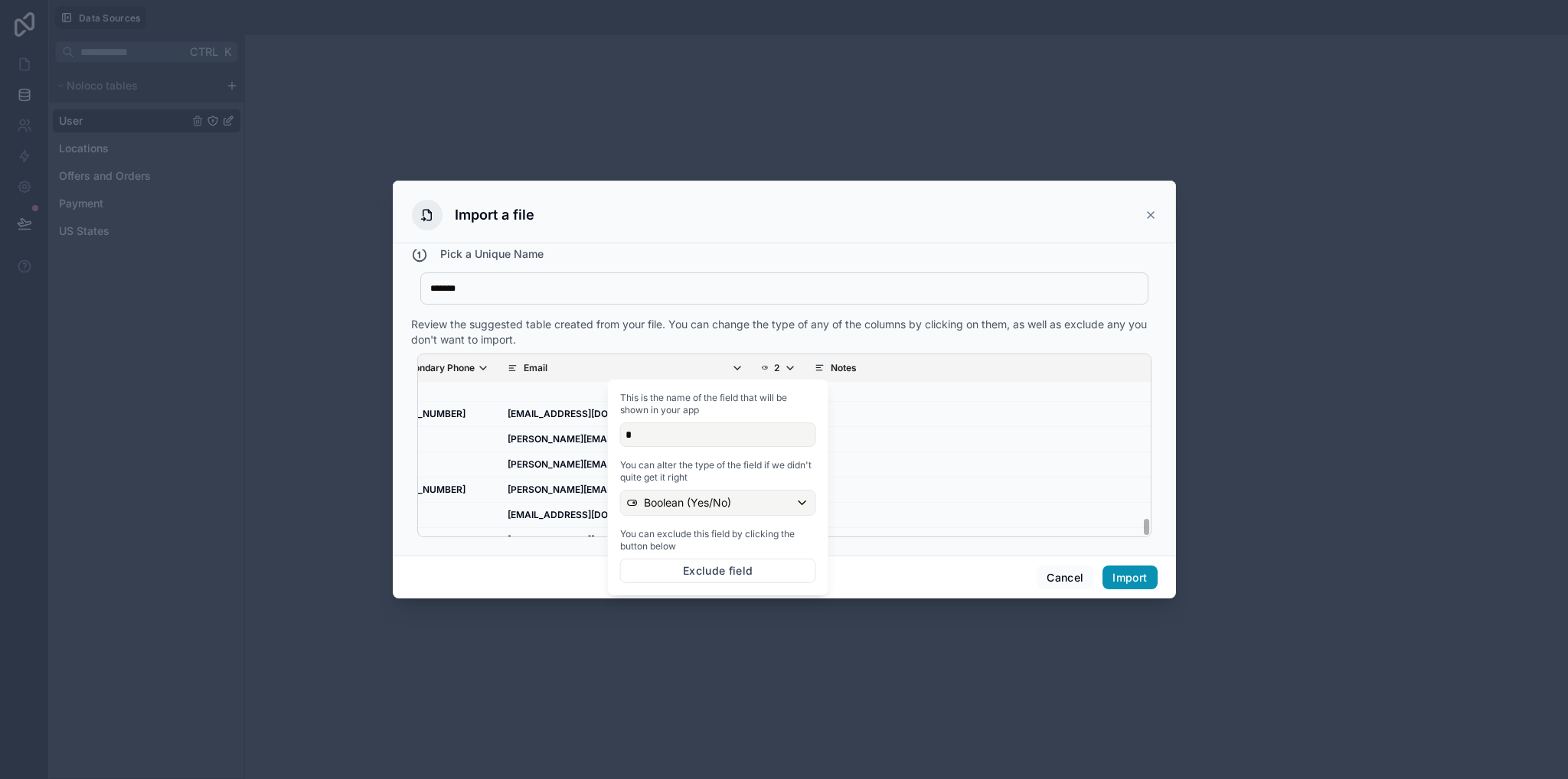
click at [1137, 549] on button "Import" at bounding box center [1129, 577] width 54 height 25
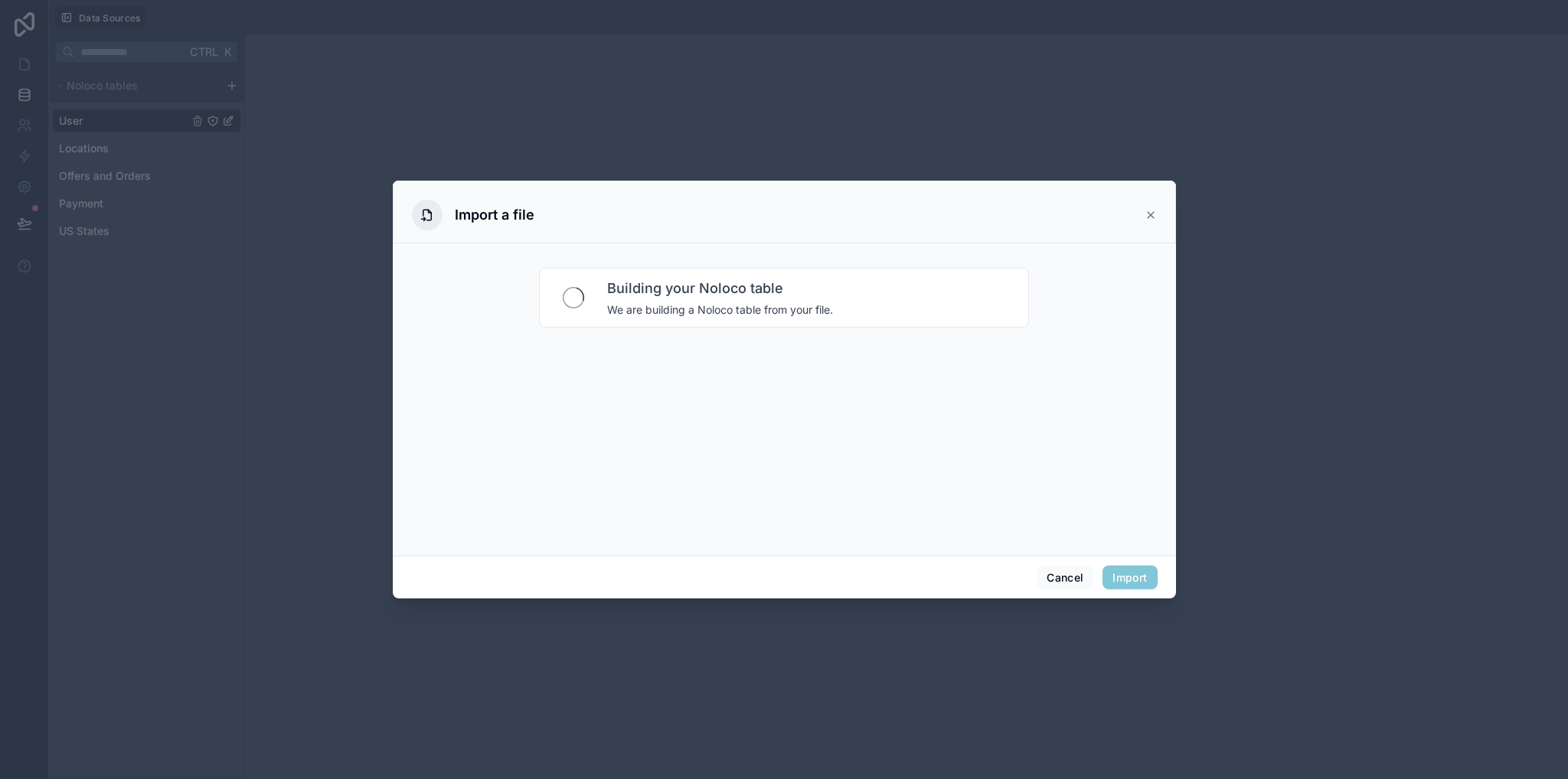
scroll to position [0, 0]
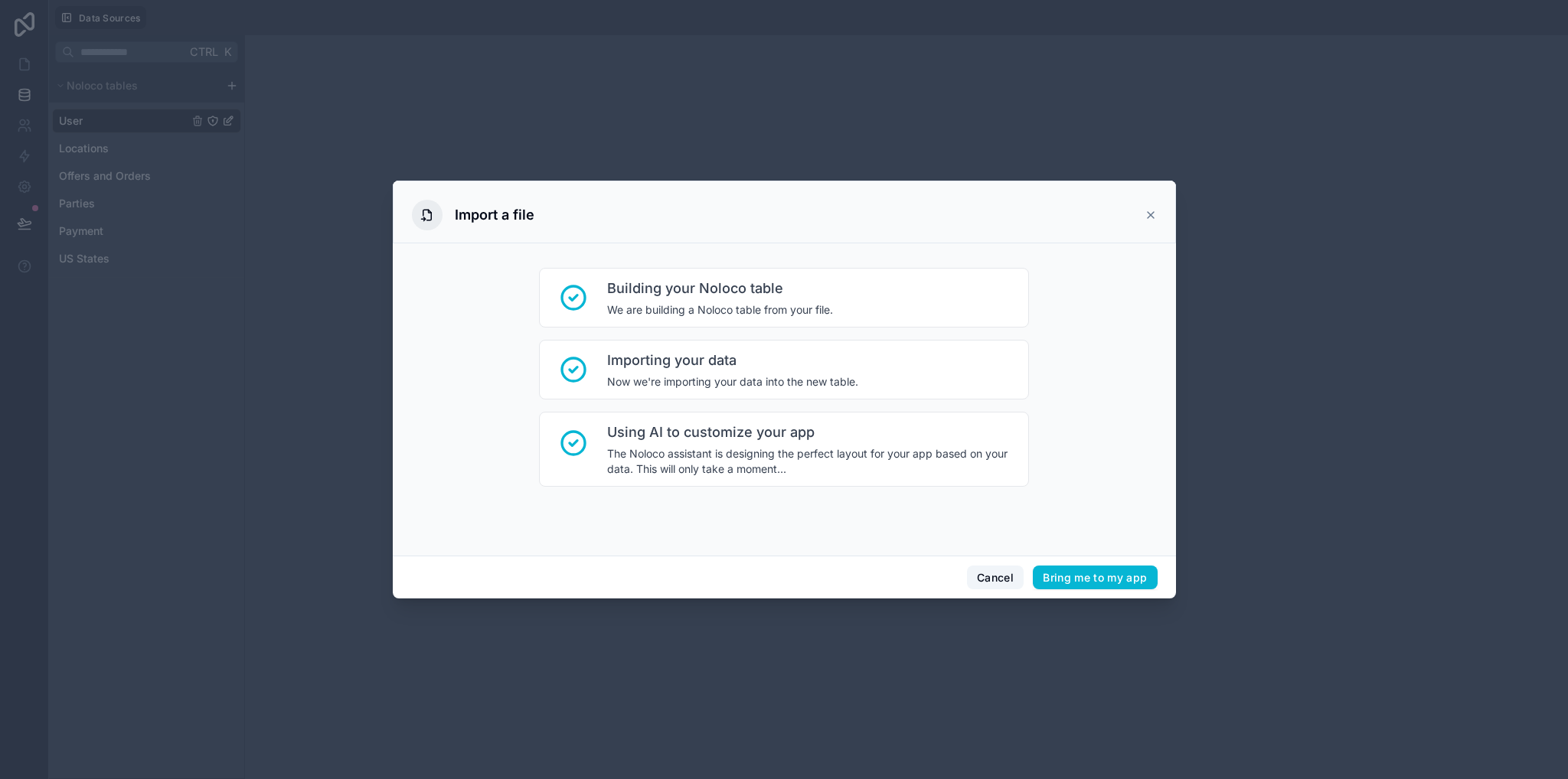
click at [1003, 549] on button "Cancel" at bounding box center [995, 577] width 57 height 25
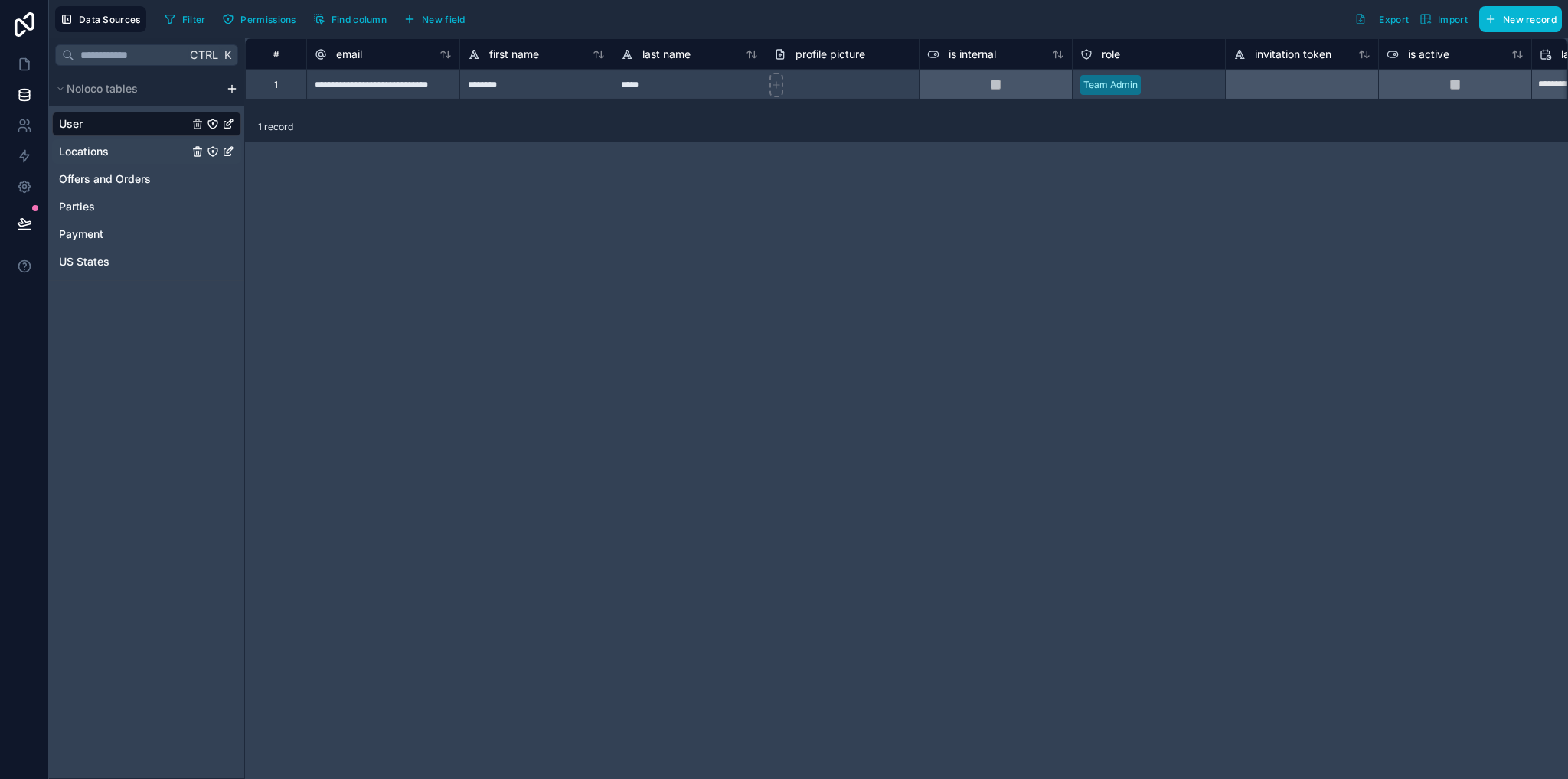
click at [90, 151] on span "Locations" at bounding box center [84, 151] width 50 height 15
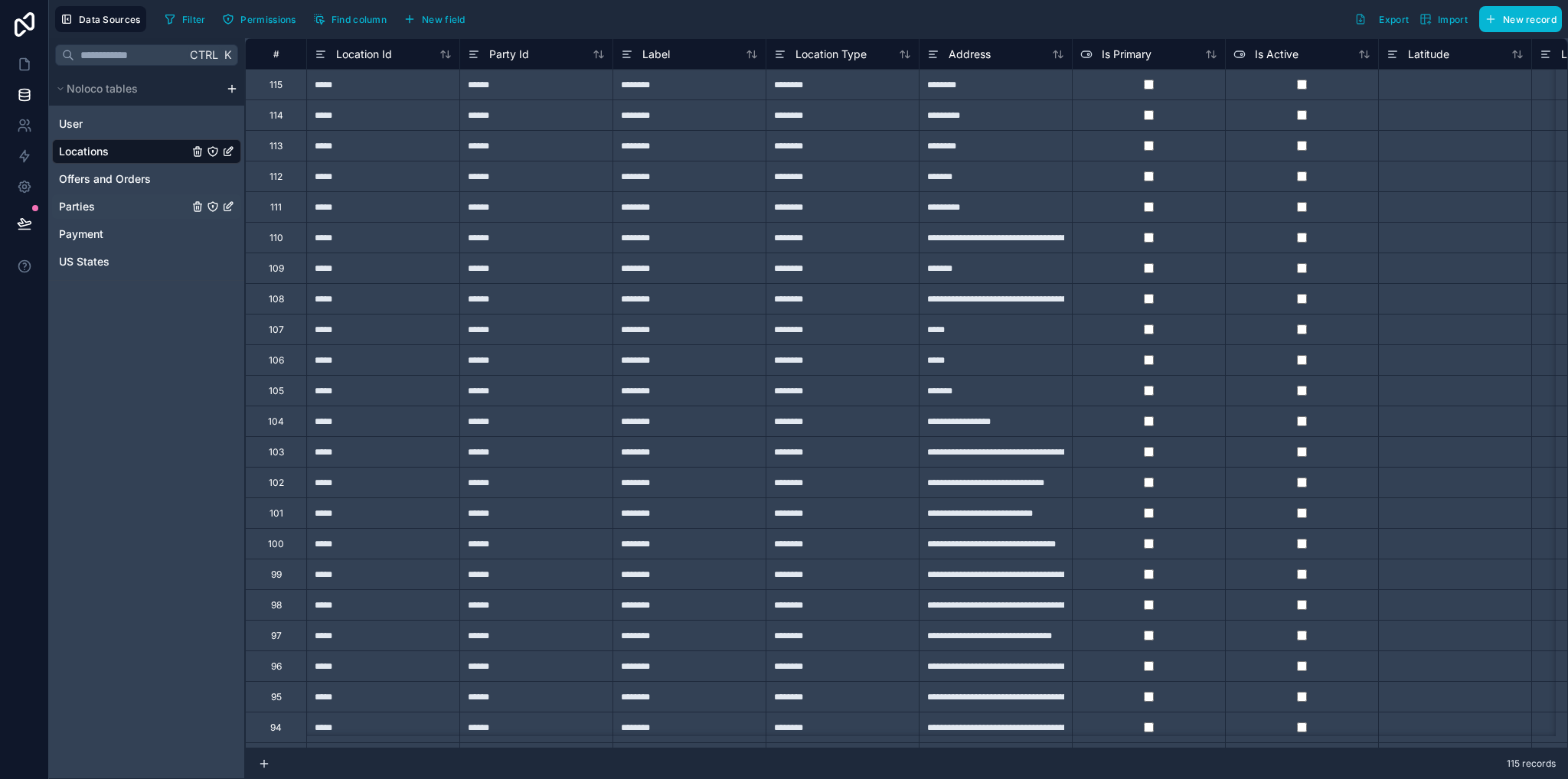
click at [80, 214] on link "Parties" at bounding box center [147, 206] width 189 height 25
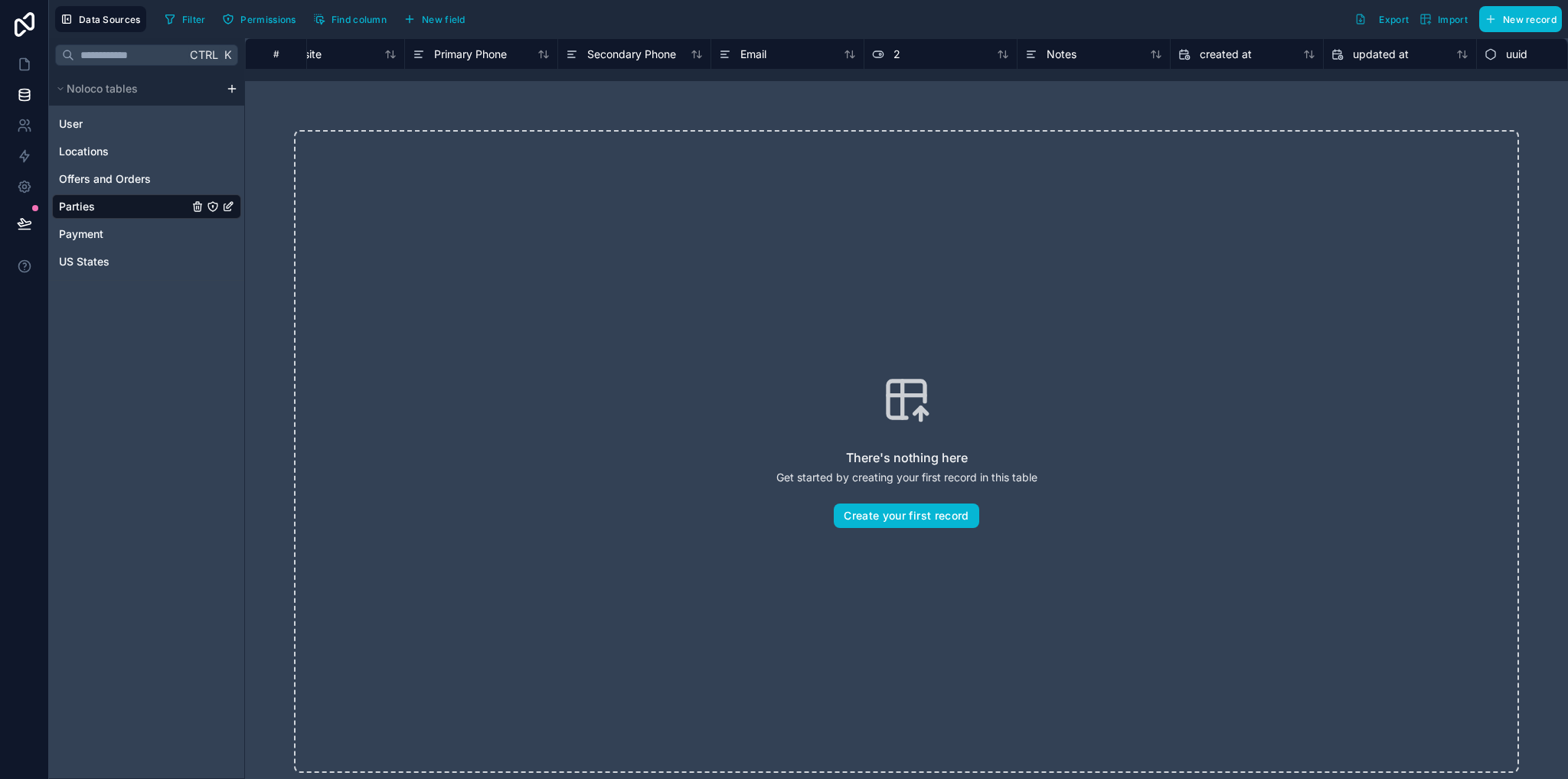
scroll to position [0, 1188]
click at [77, 185] on span "Offers and Orders" at bounding box center [105, 180] width 92 height 15
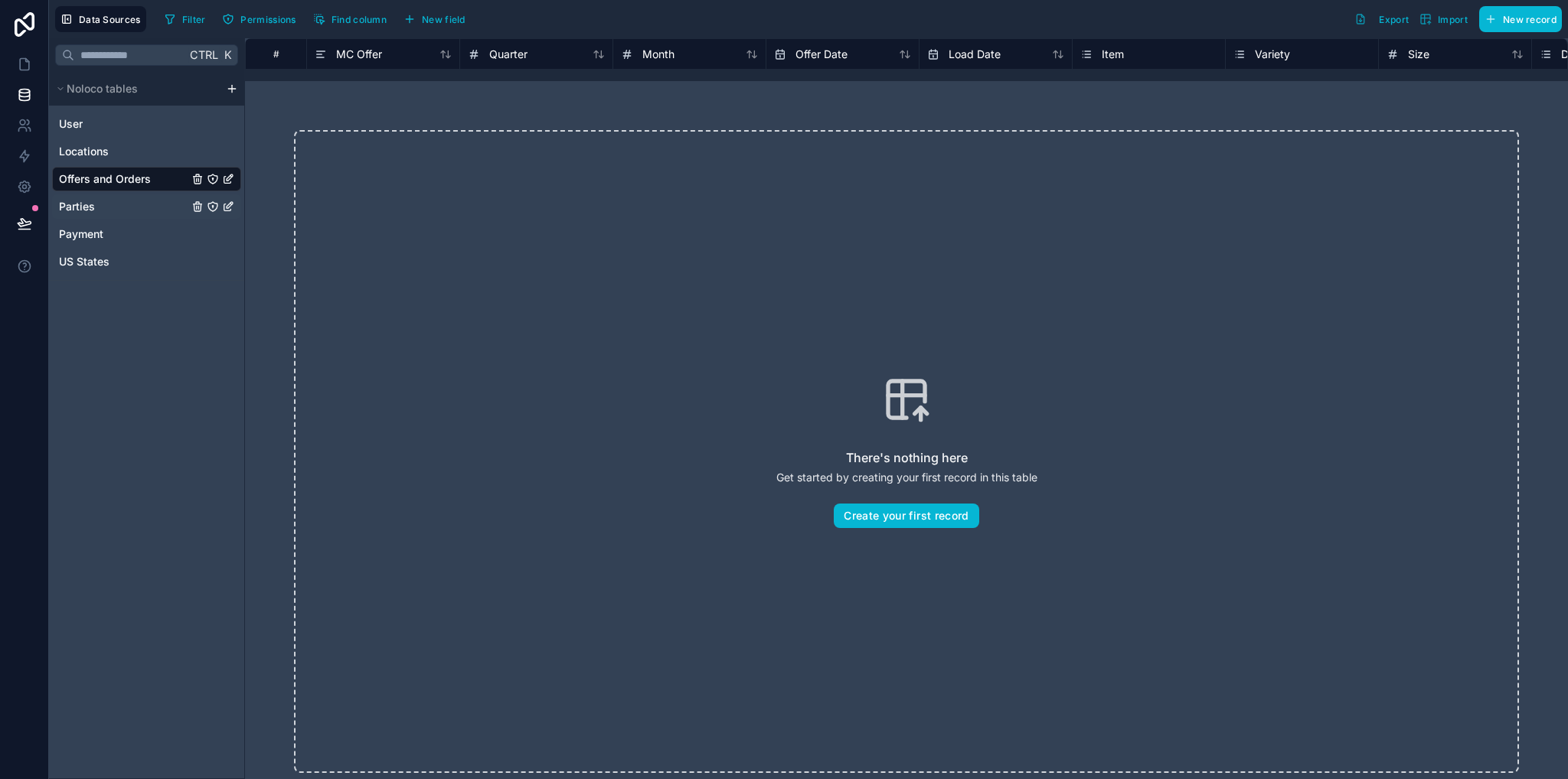
click at [81, 205] on span "Parties" at bounding box center [77, 207] width 36 height 15
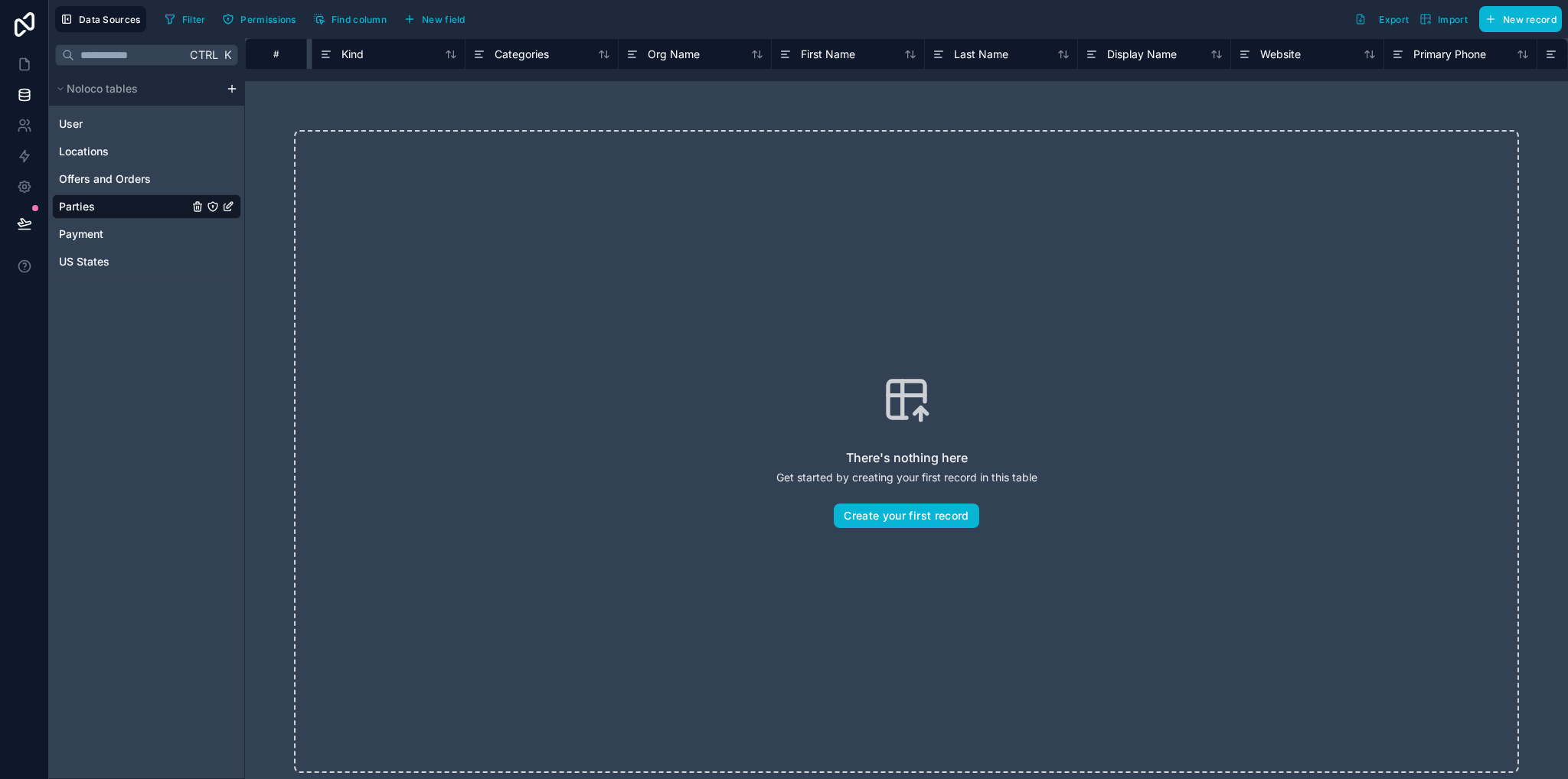
scroll to position [0, 1188]
click at [76, 120] on span "User" at bounding box center [71, 124] width 24 height 15
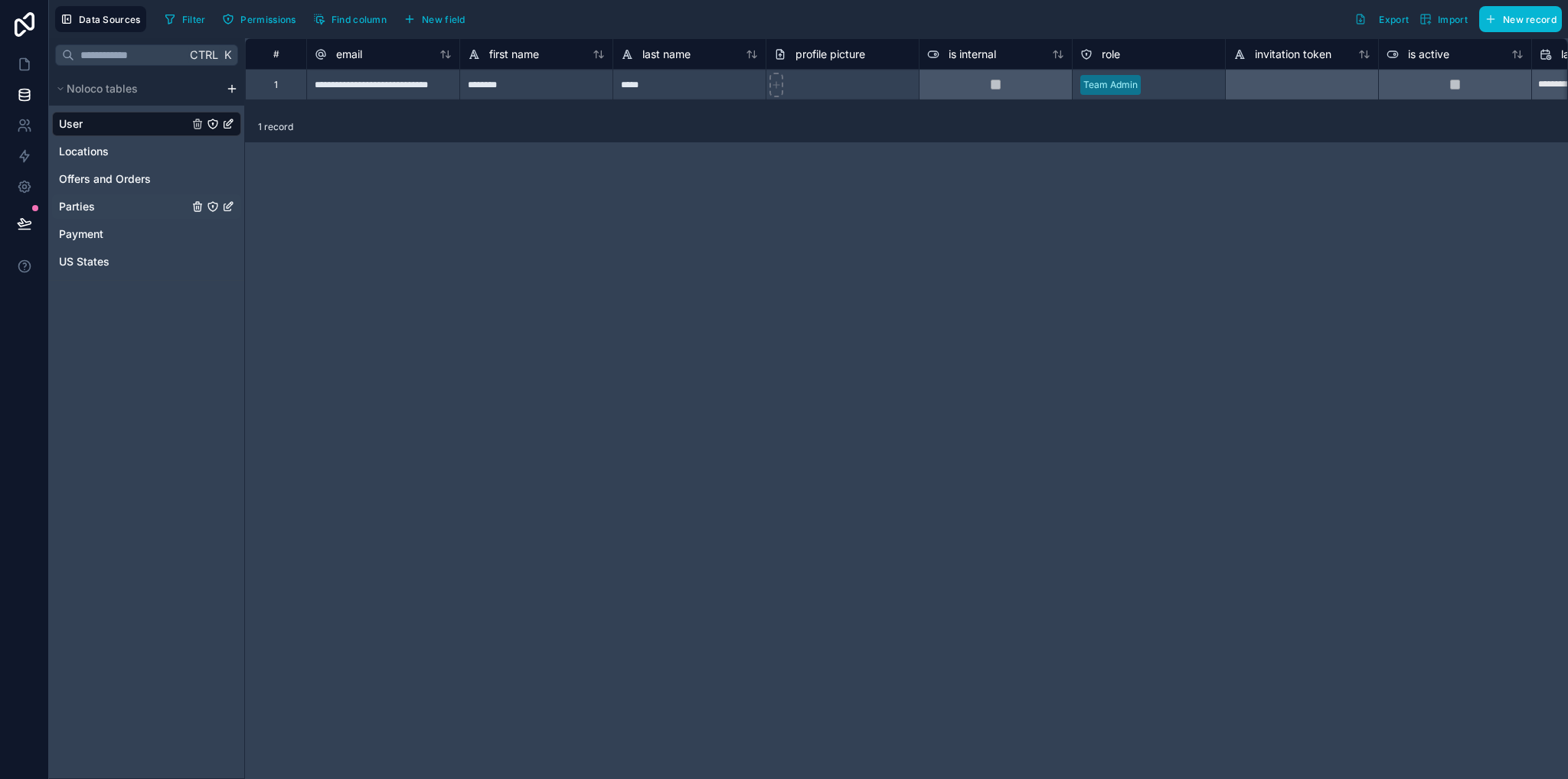
click at [88, 207] on span "Parties" at bounding box center [77, 207] width 36 height 15
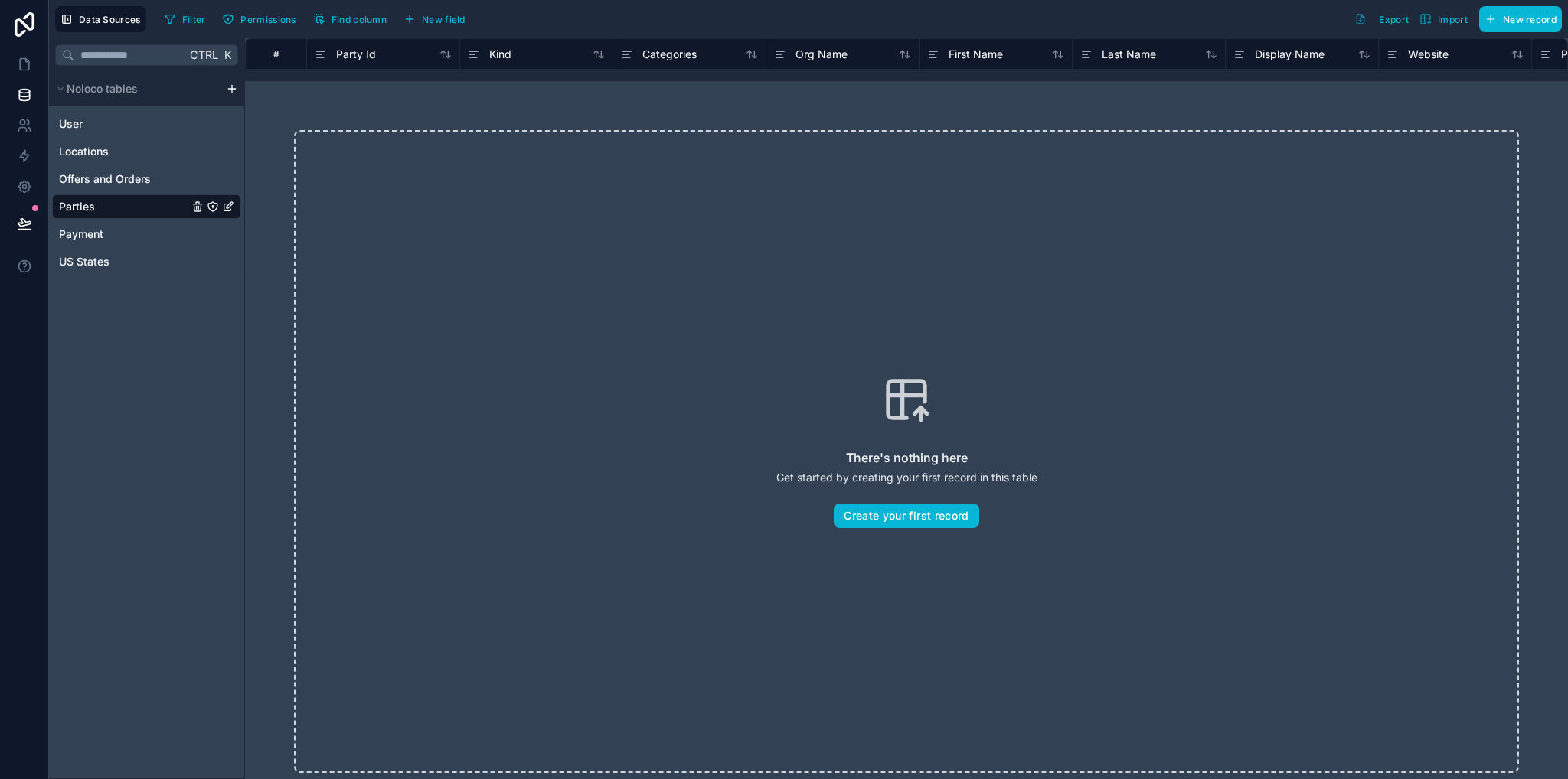
click at [786, 111] on div "There's nothing here Get started by creating your first record in this table Cr…" at bounding box center [906, 451] width 1322 height 740
click at [196, 207] on icon "Parties" at bounding box center [198, 206] width 12 height 12
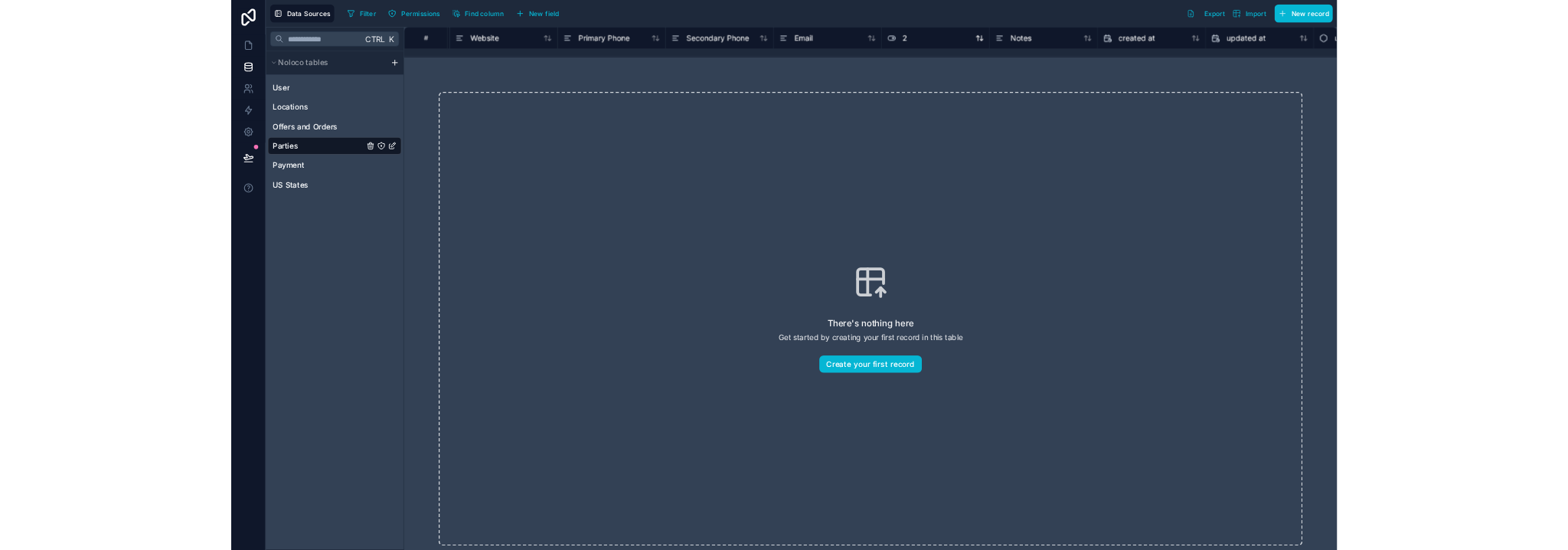
scroll to position [0, 1084]
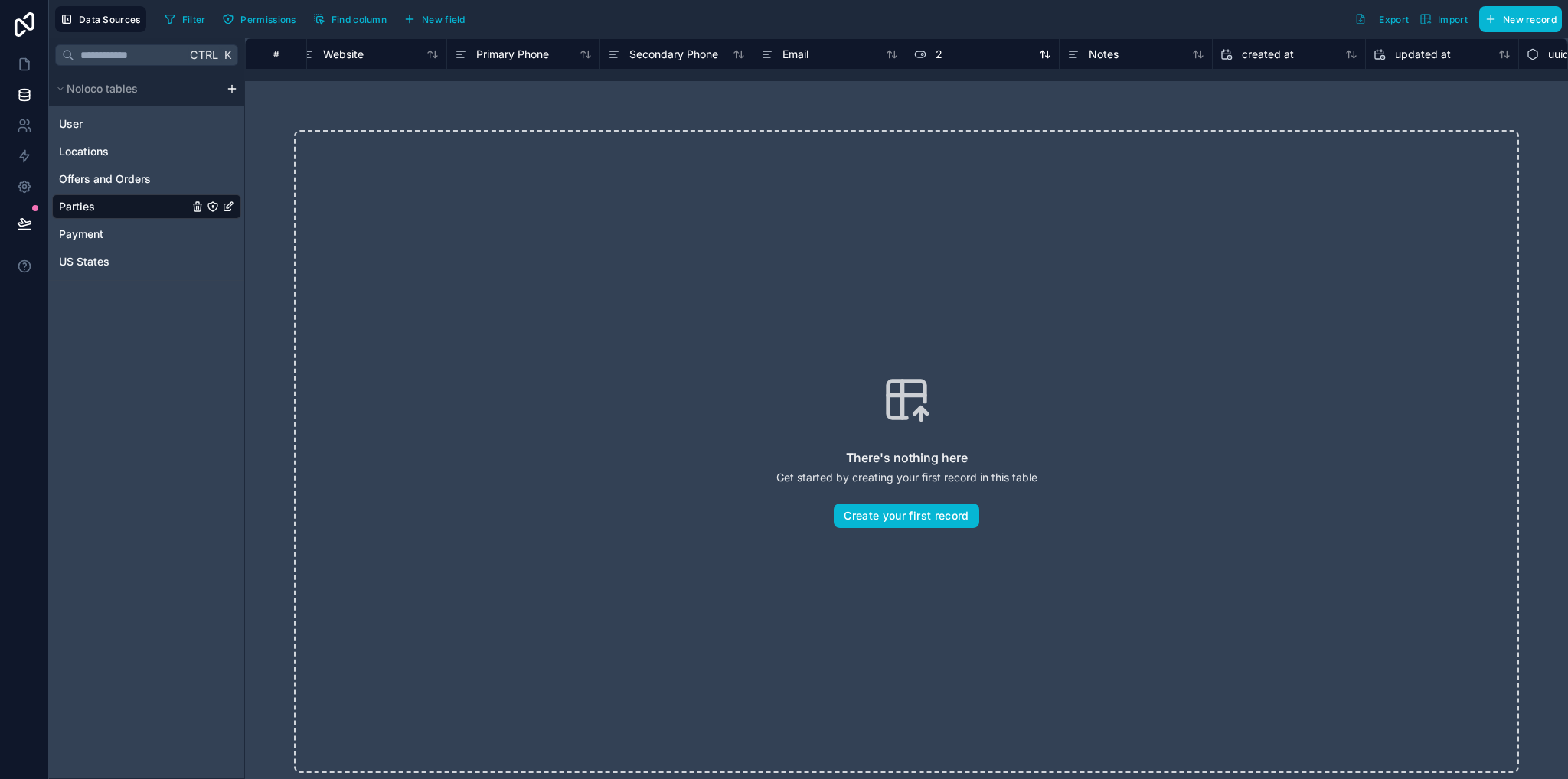
click at [945, 57] on div "2" at bounding box center [982, 54] width 137 height 18
click at [937, 53] on span "2" at bounding box center [939, 54] width 7 height 15
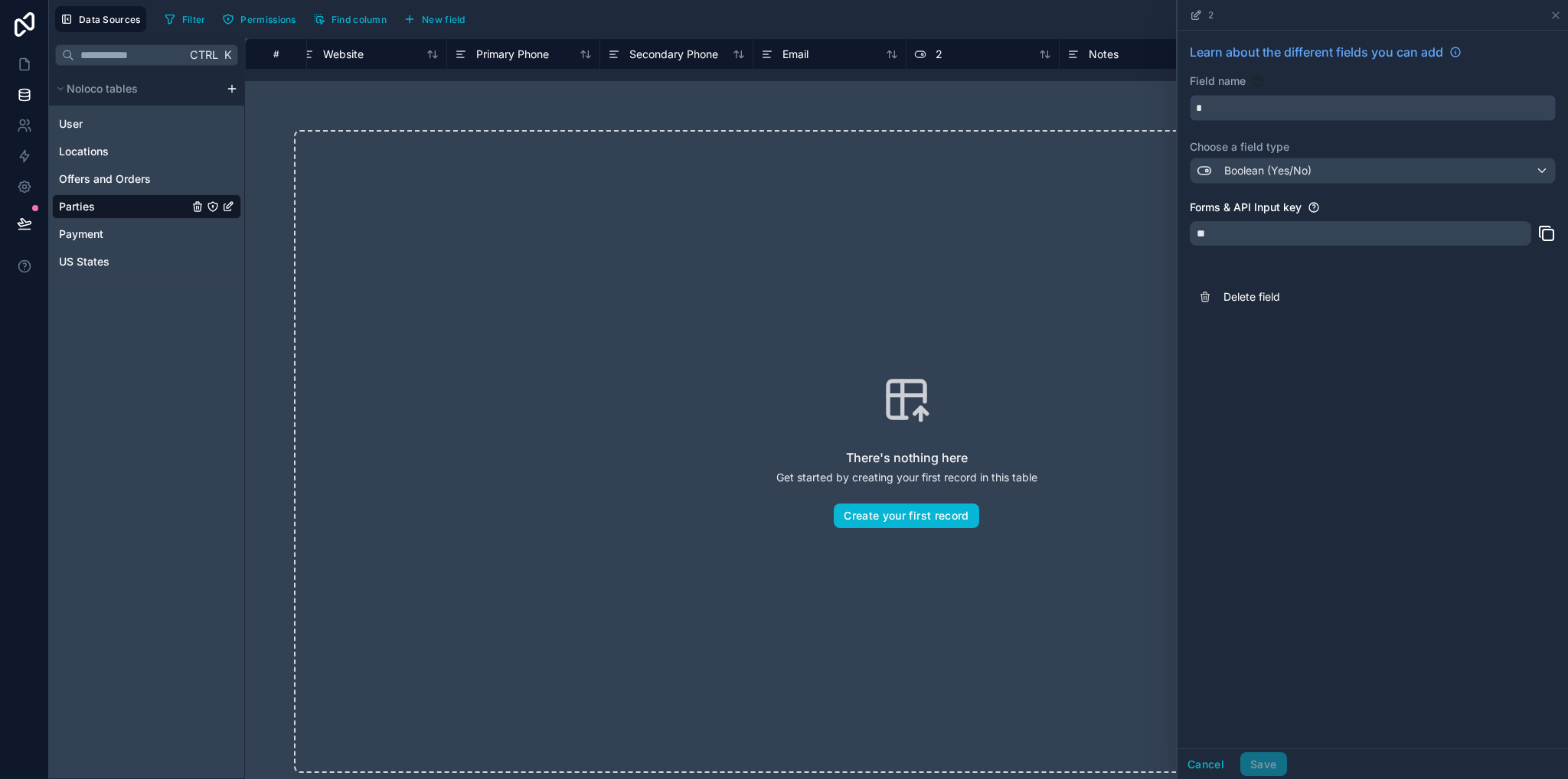
click at [1229, 113] on input "*" at bounding box center [1372, 107] width 364 height 25
click at [1189, 94] on button "********" at bounding box center [1372, 107] width 366 height 26
type input "**********"
click at [1267, 767] on button "Save" at bounding box center [1262, 764] width 46 height 25
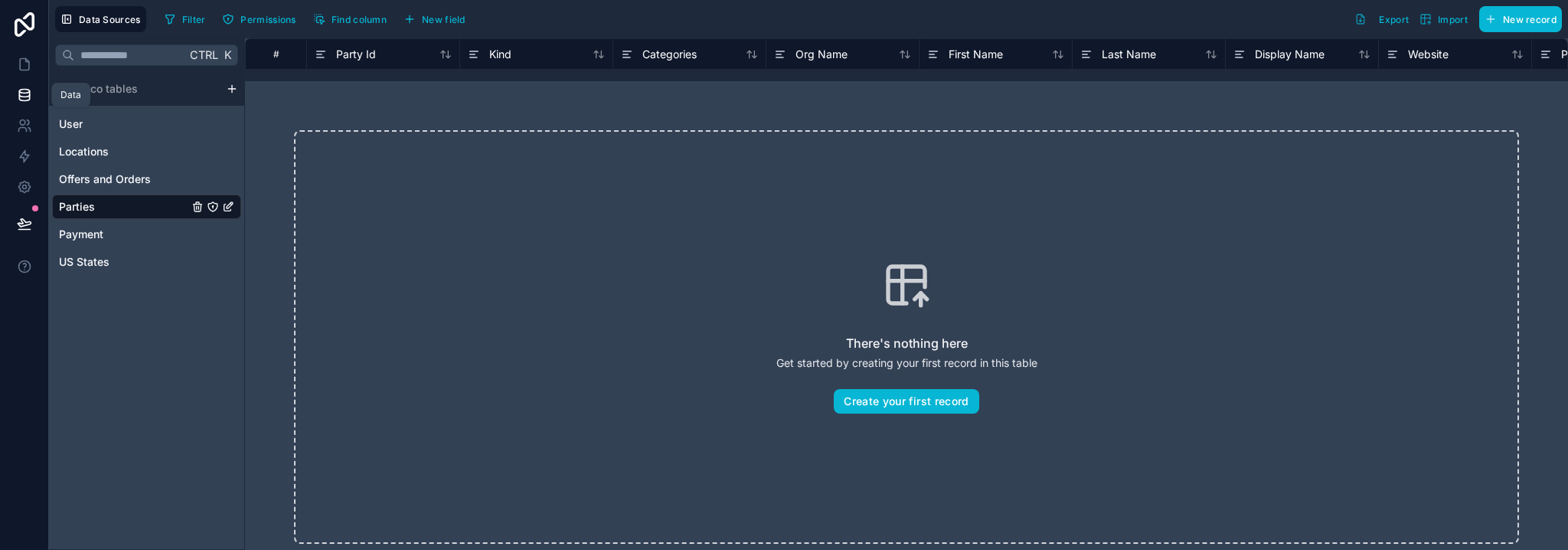
click at [27, 86] on link at bounding box center [24, 95] width 48 height 31
click at [194, 205] on icon "Parties" at bounding box center [198, 205] width 9 height 0
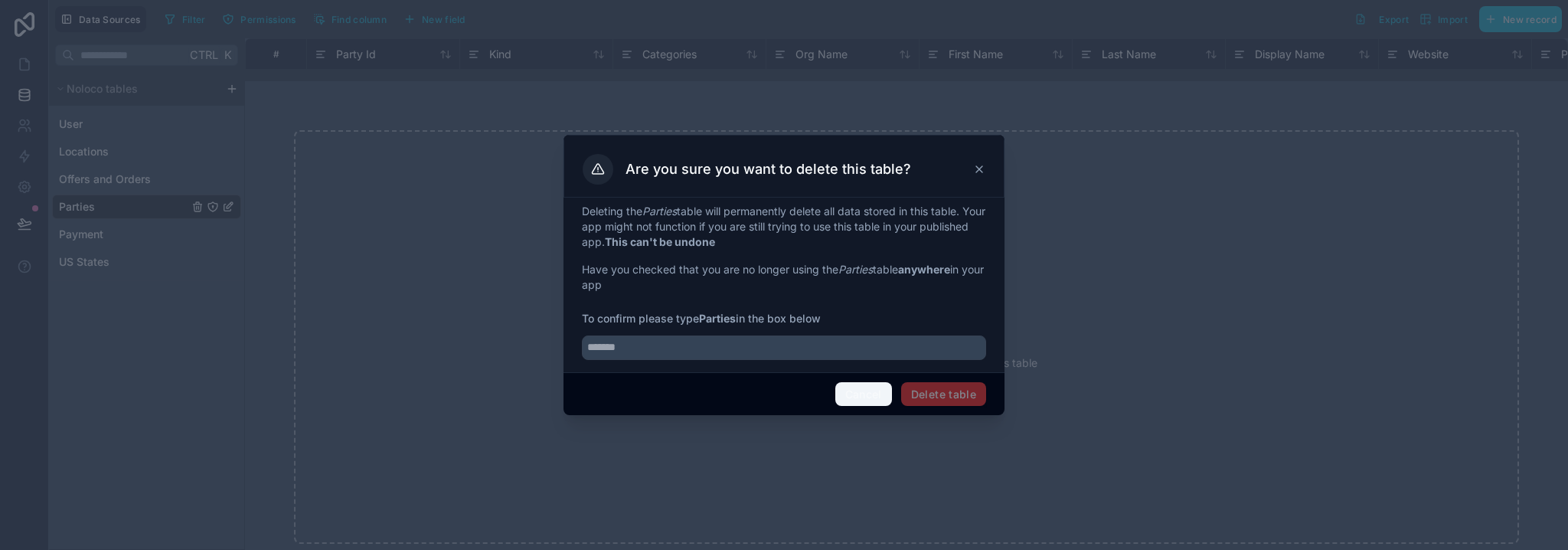
click at [887, 396] on button "Cancel" at bounding box center [863, 394] width 57 height 25
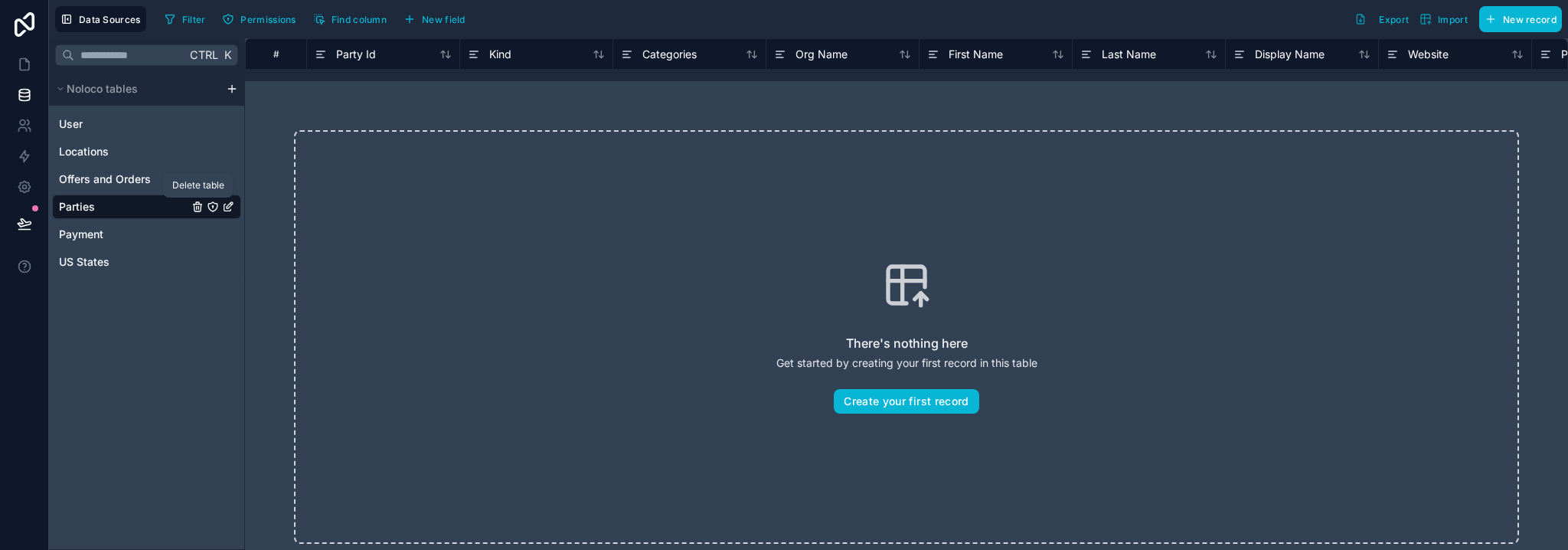
click at [193, 206] on icon "Parties" at bounding box center [198, 206] width 12 height 12
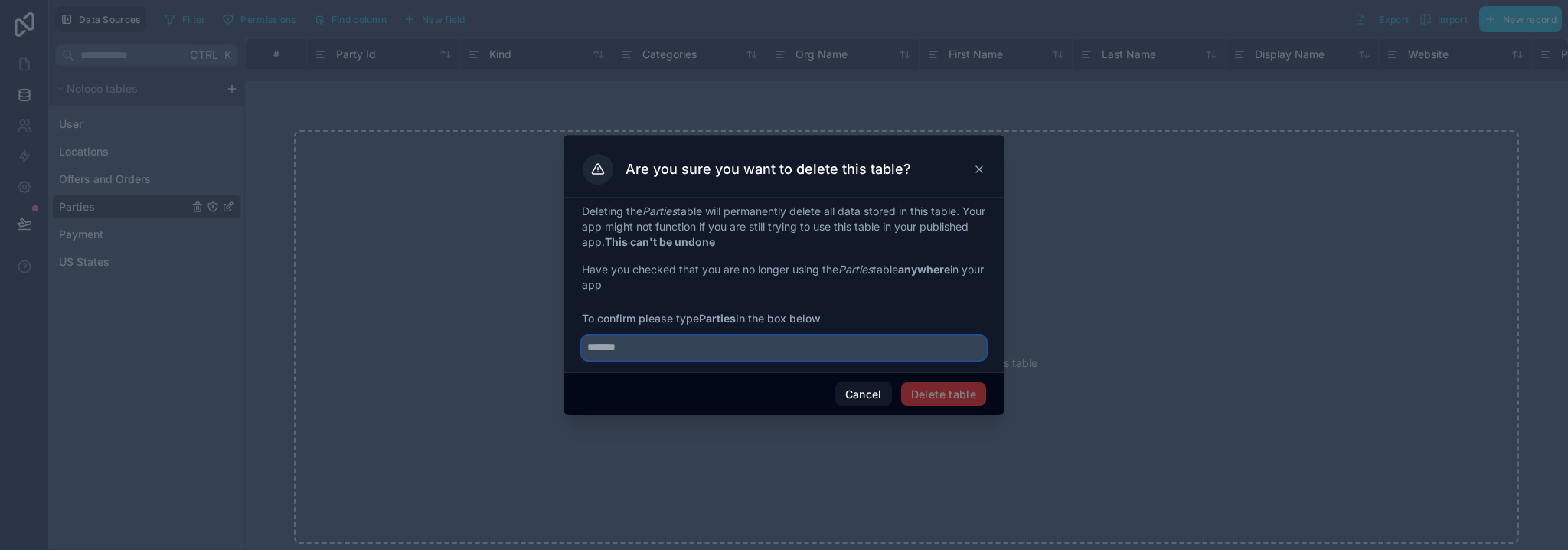
click at [669, 350] on input "text" at bounding box center [784, 347] width 404 height 25
type input "*******"
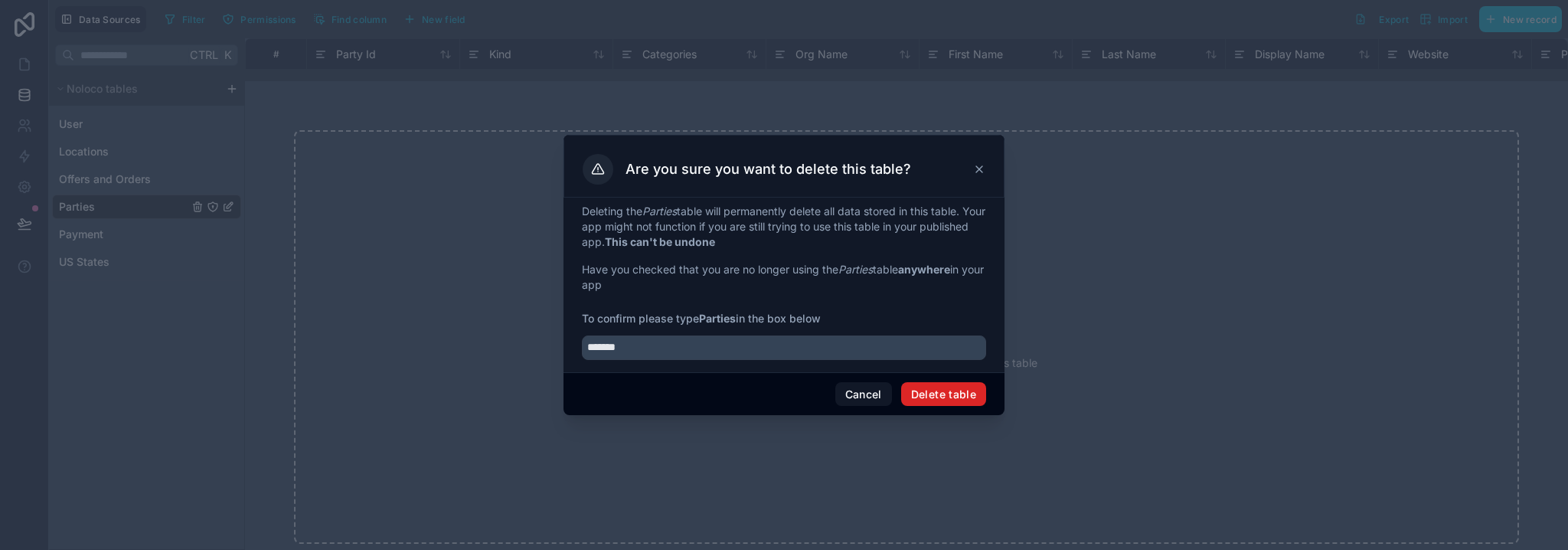
click at [961, 397] on button "Delete table" at bounding box center [943, 394] width 85 height 25
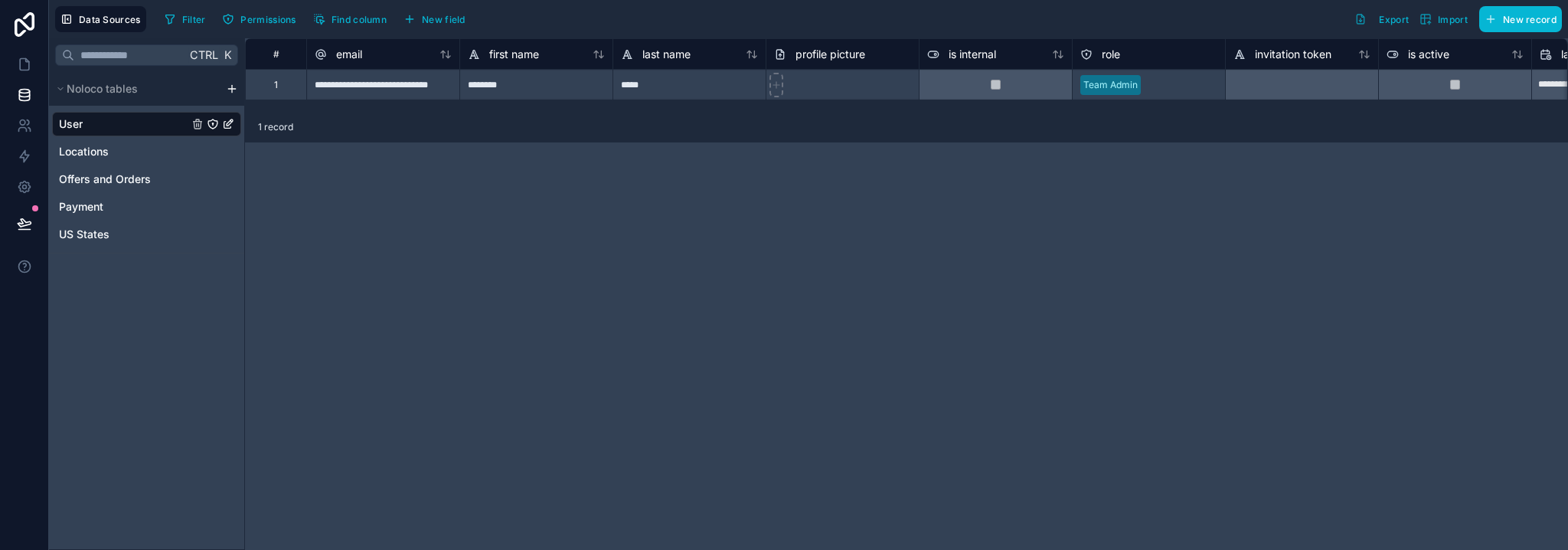
click at [232, 88] on html "**********" at bounding box center [784, 275] width 1568 height 550
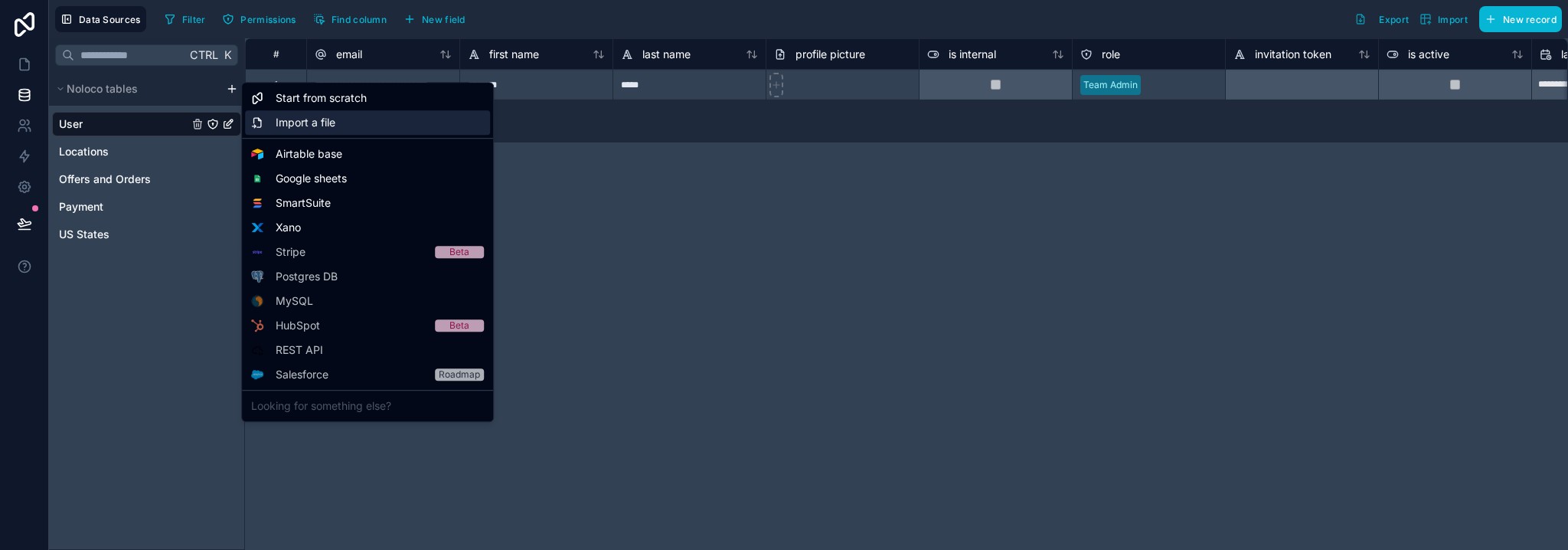
click at [315, 117] on span "Import a file" at bounding box center [305, 123] width 59 height 15
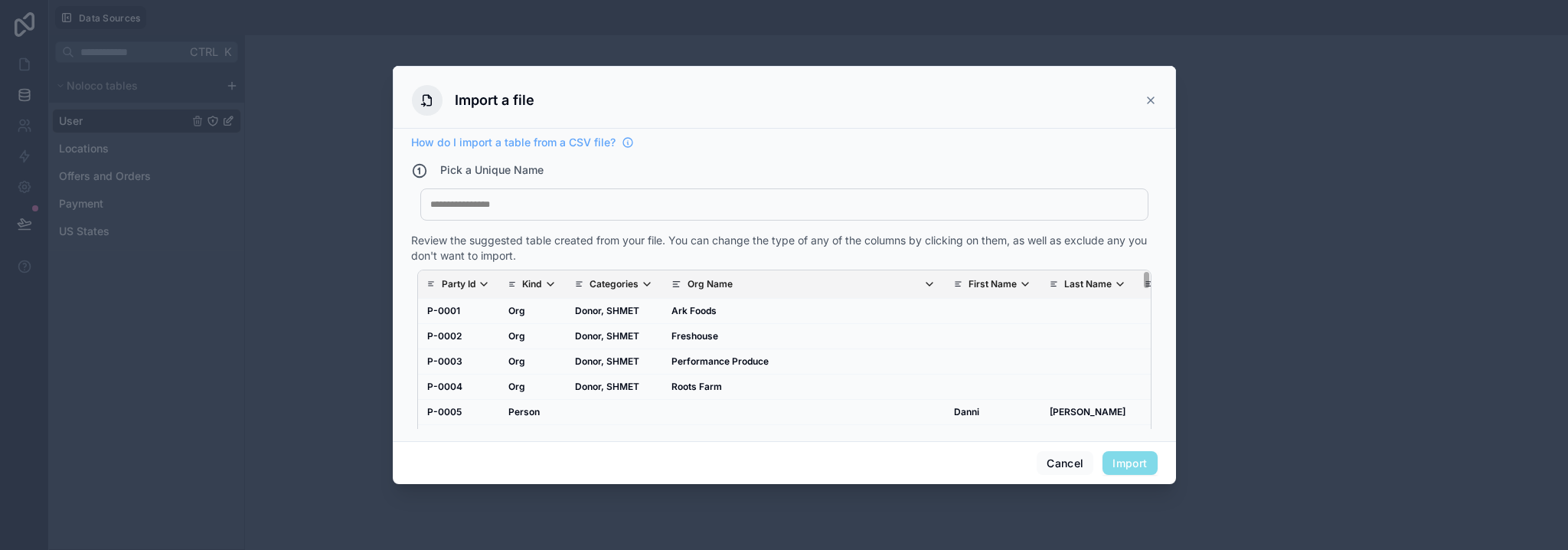
click at [631, 205] on div at bounding box center [784, 205] width 708 height 12
click at [1132, 461] on button "Import" at bounding box center [1129, 463] width 54 height 25
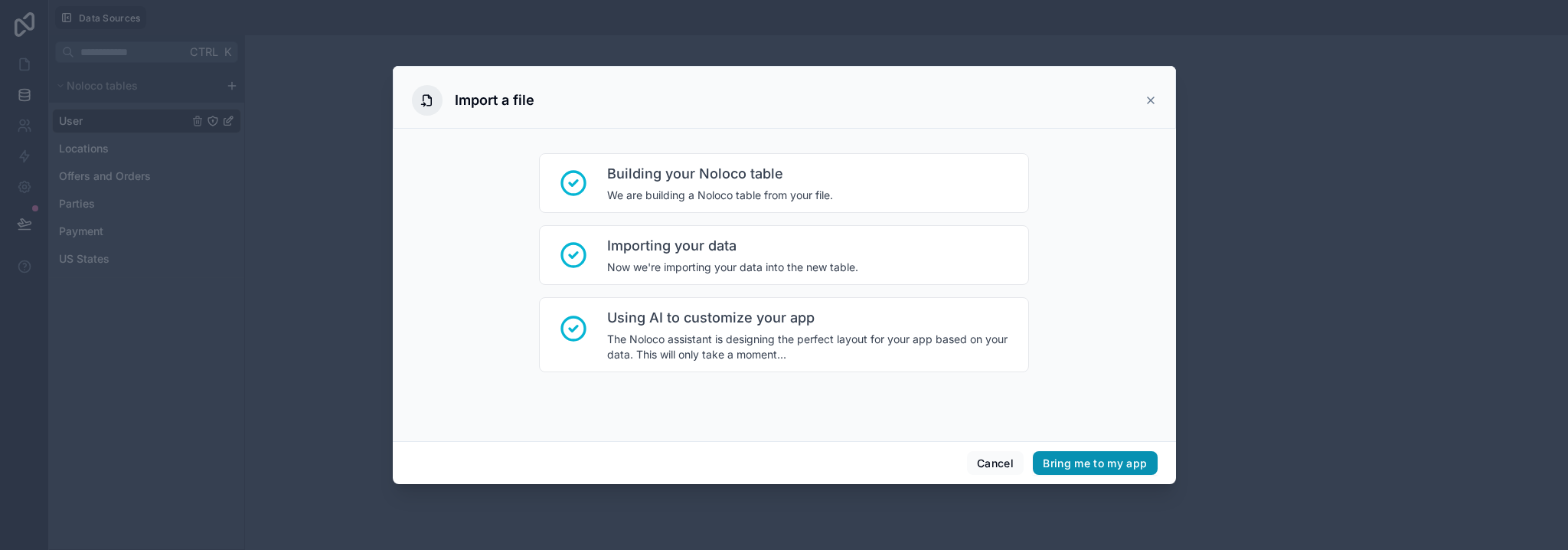
click at [1147, 468] on button "Bring me to my app" at bounding box center [1095, 463] width 124 height 25
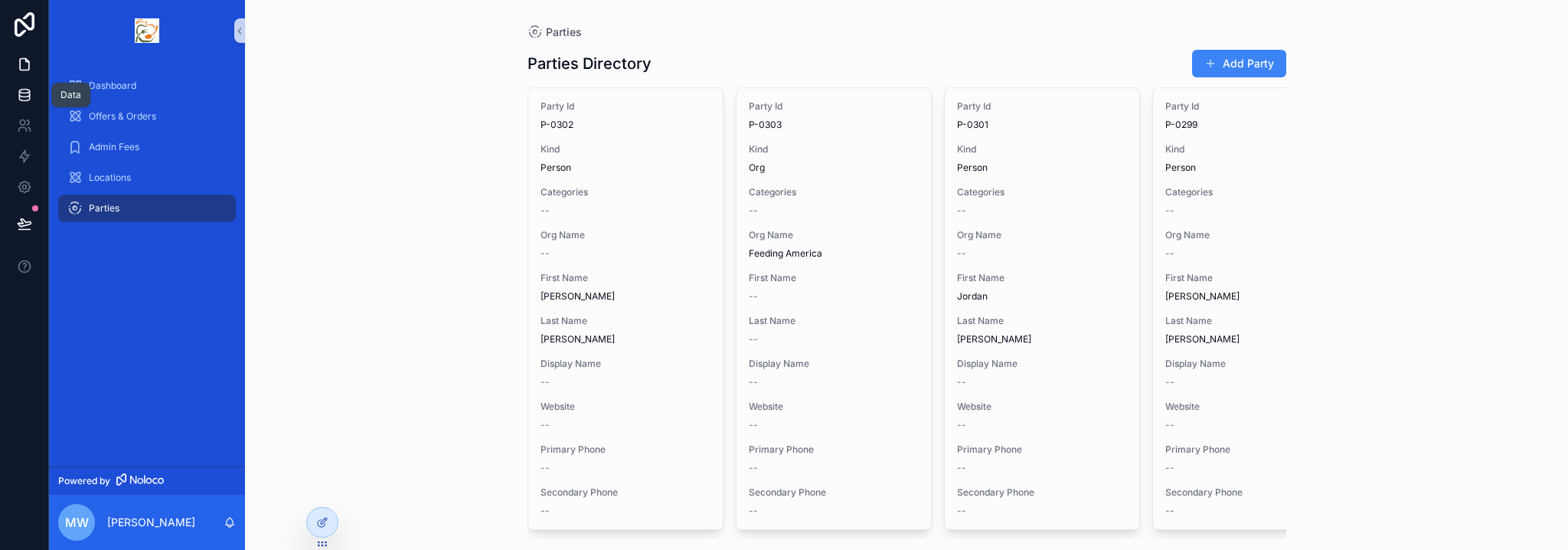
click at [21, 102] on link at bounding box center [24, 95] width 48 height 31
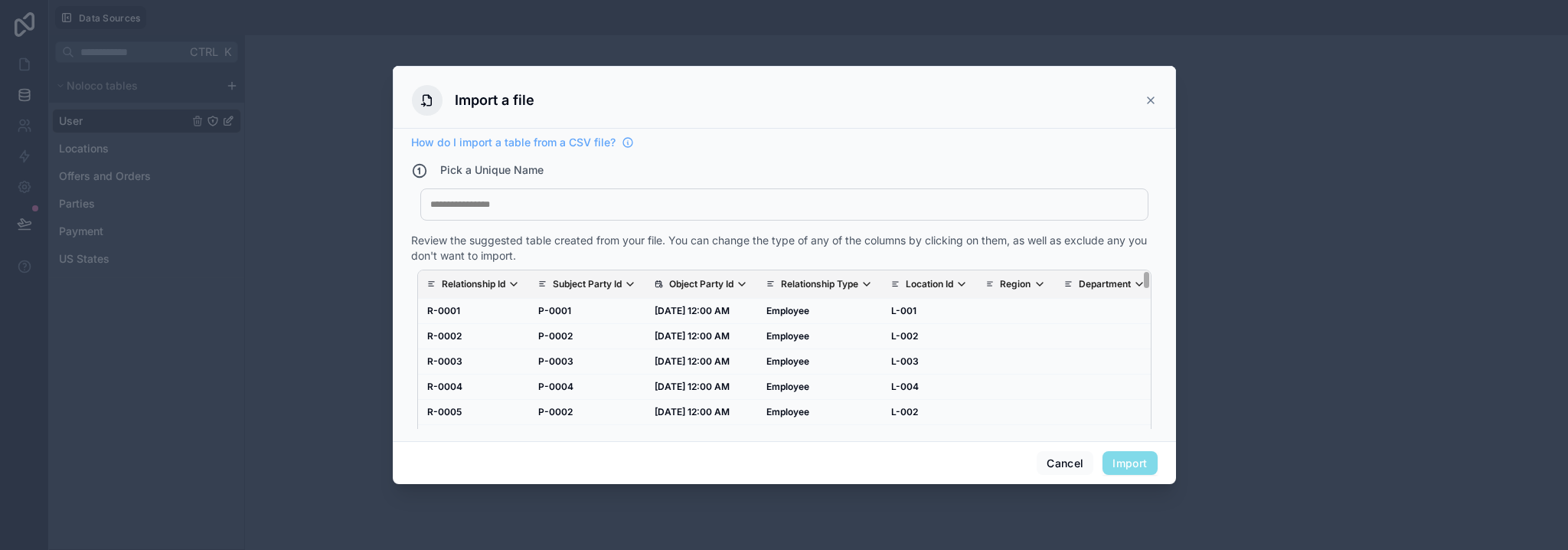
click at [557, 203] on div at bounding box center [784, 205] width 708 height 12
click at [717, 284] on p "Object Party Id" at bounding box center [701, 284] width 64 height 12
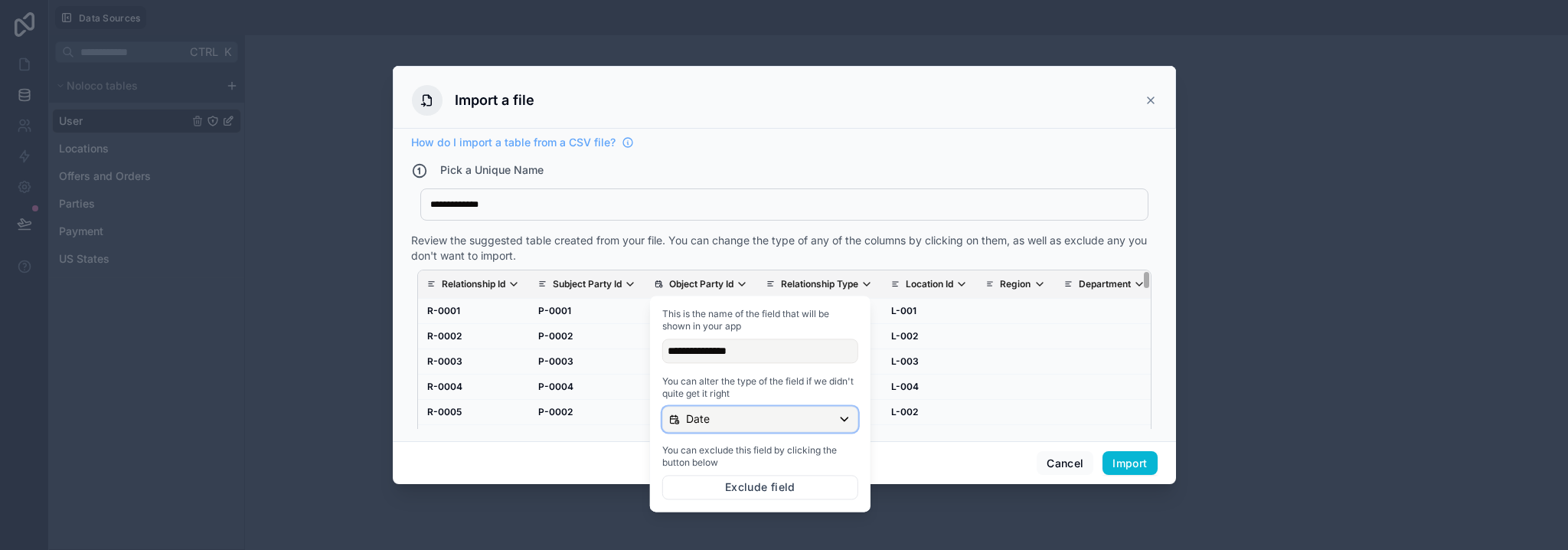
click at [693, 408] on div "Date" at bounding box center [760, 419] width 194 height 25
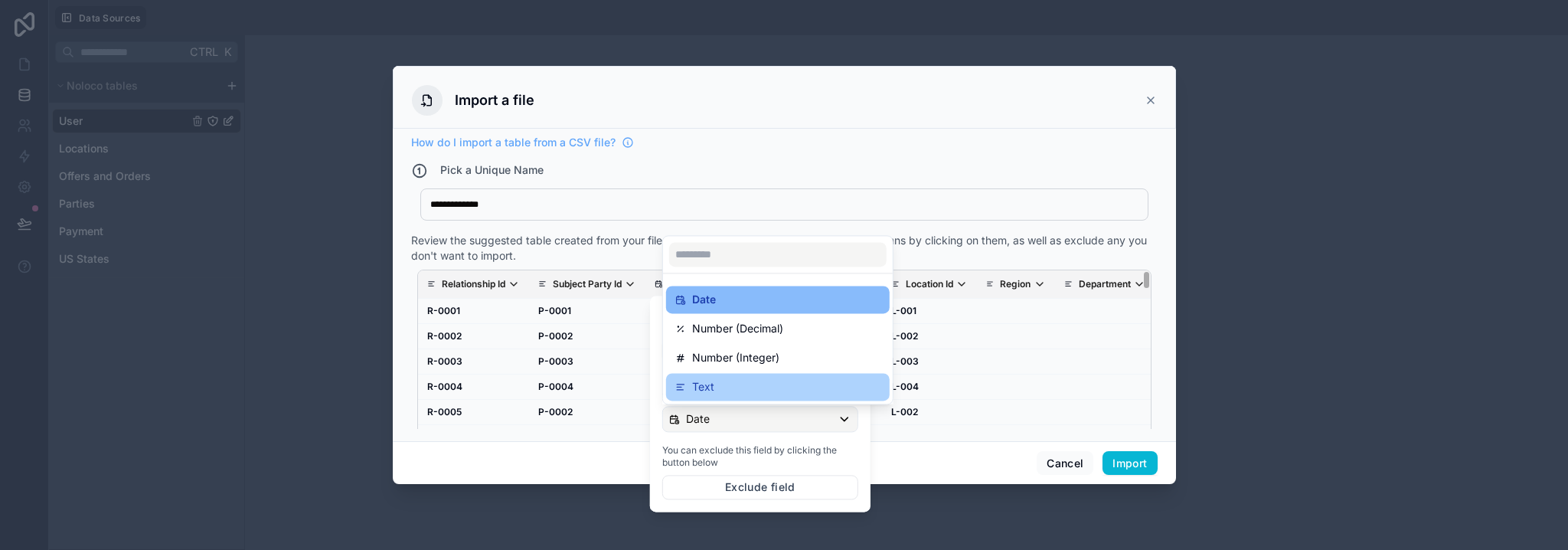
click at [710, 387] on p "Text" at bounding box center [703, 386] width 22 height 18
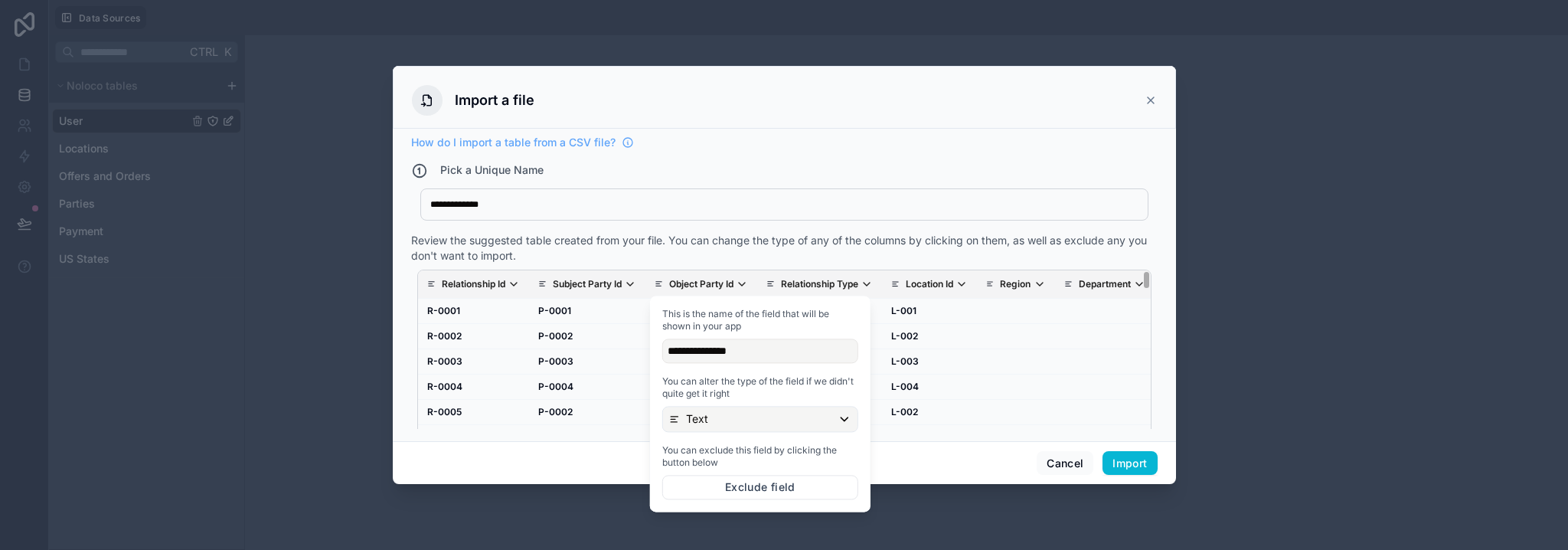
click at [921, 473] on div "Cancel Import" at bounding box center [784, 462] width 783 height 44
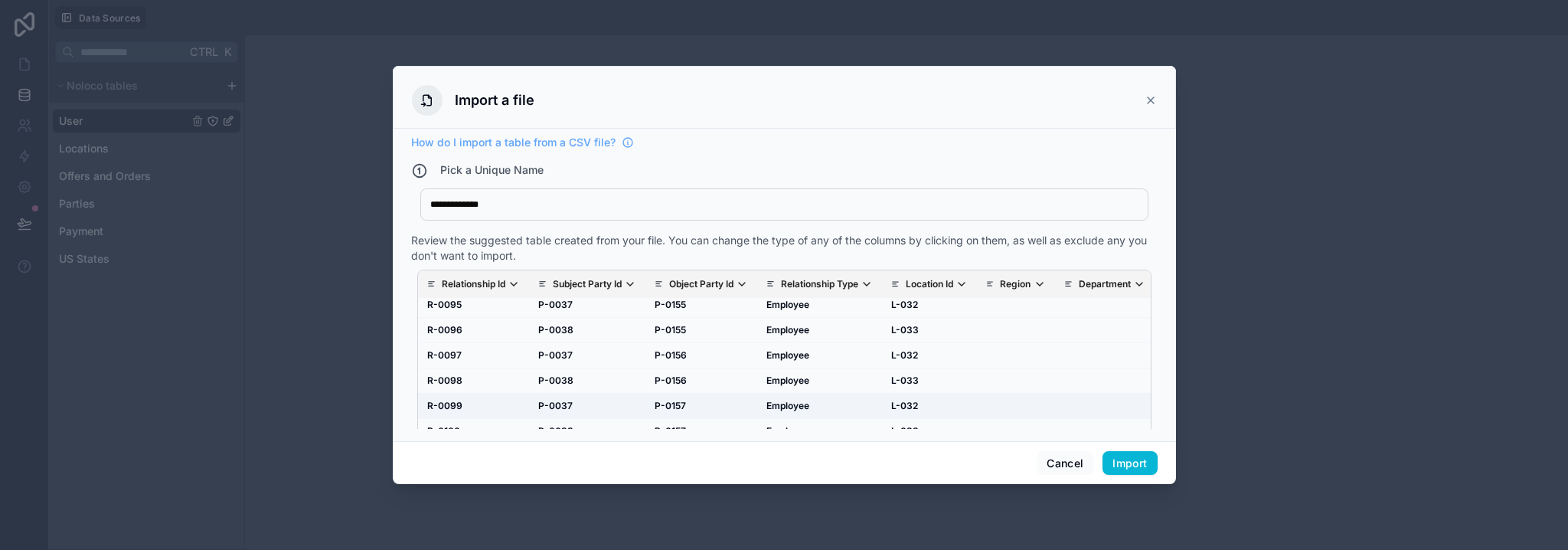
scroll to position [31, 0]
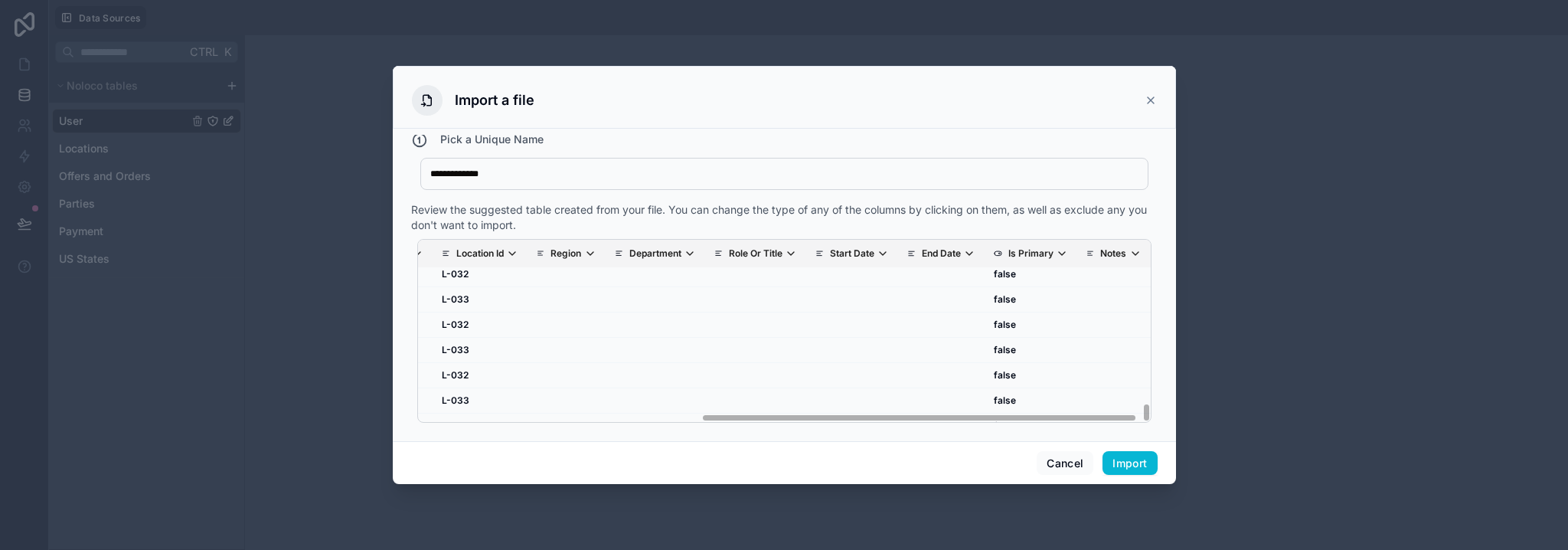
drag, startPoint x: 802, startPoint y: 417, endPoint x: 1086, endPoint y: 407, distance: 284.2
click at [1086, 407] on div "Relationship Id Subject Party Id Object Party Id Relationship Type Location Id …" at bounding box center [784, 331] width 733 height 182
click at [1127, 464] on button "Import" at bounding box center [1129, 463] width 54 height 25
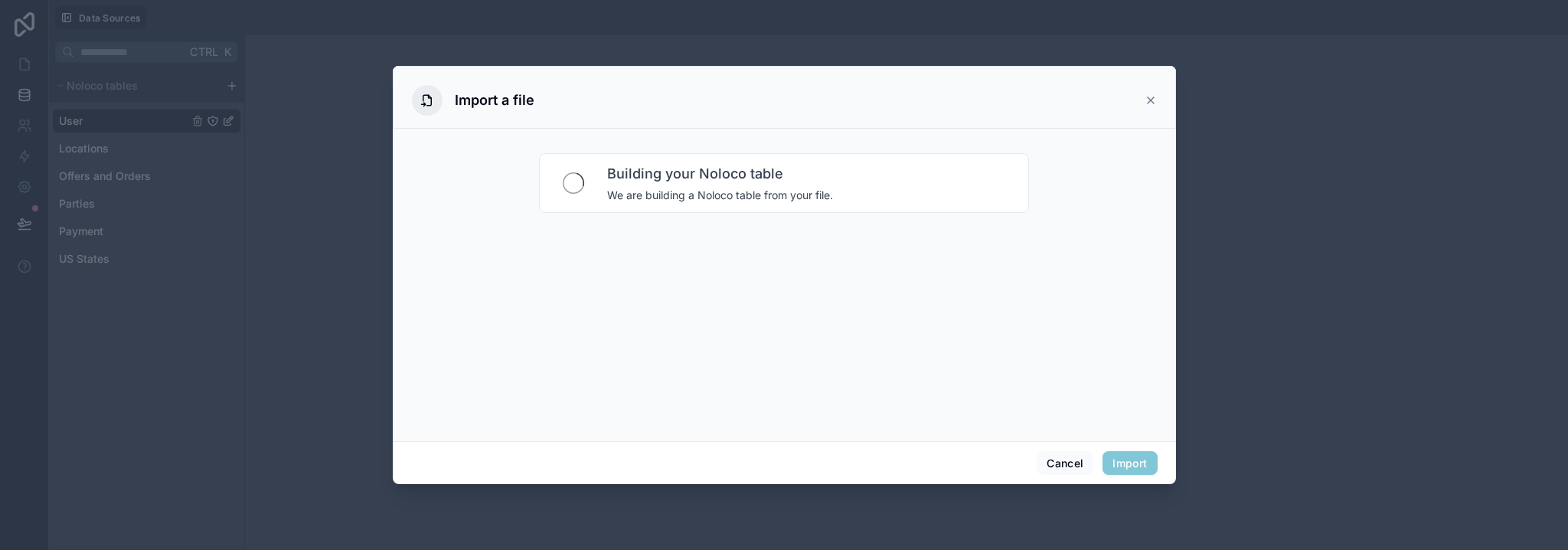
scroll to position [0, 0]
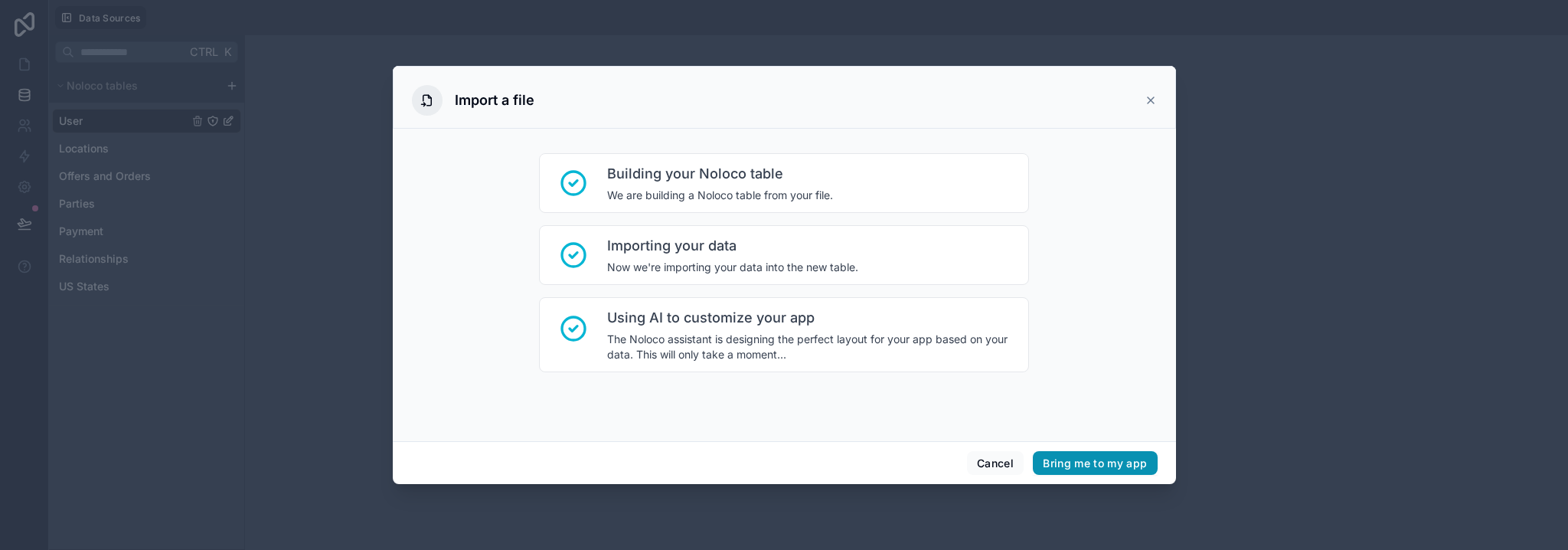
click at [1114, 467] on button "Bring me to my app" at bounding box center [1095, 463] width 124 height 25
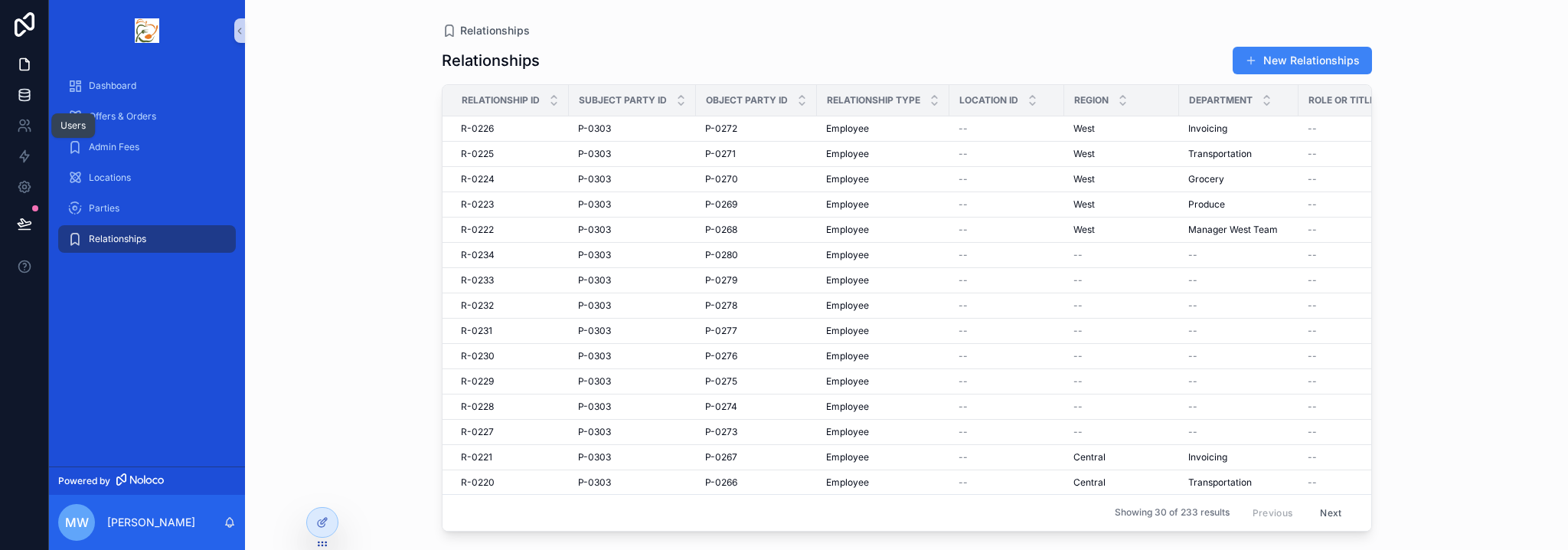
click at [25, 101] on link at bounding box center [24, 95] width 48 height 31
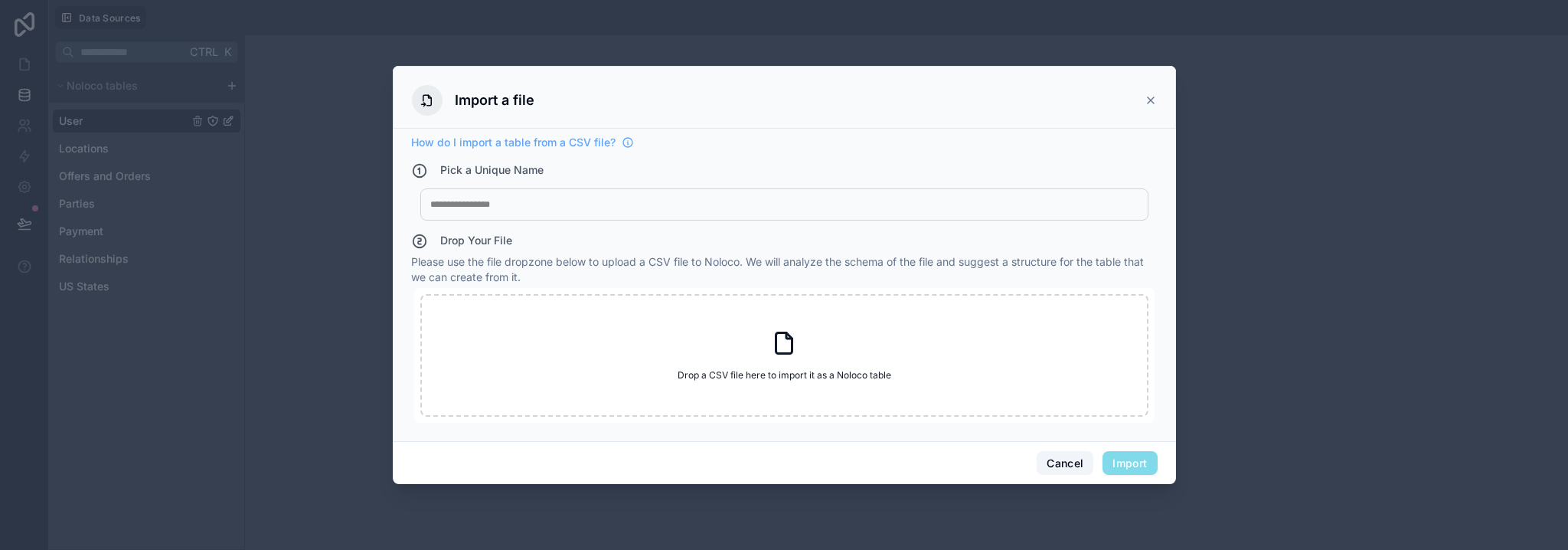
click at [1074, 463] on button "Cancel" at bounding box center [1065, 463] width 57 height 25
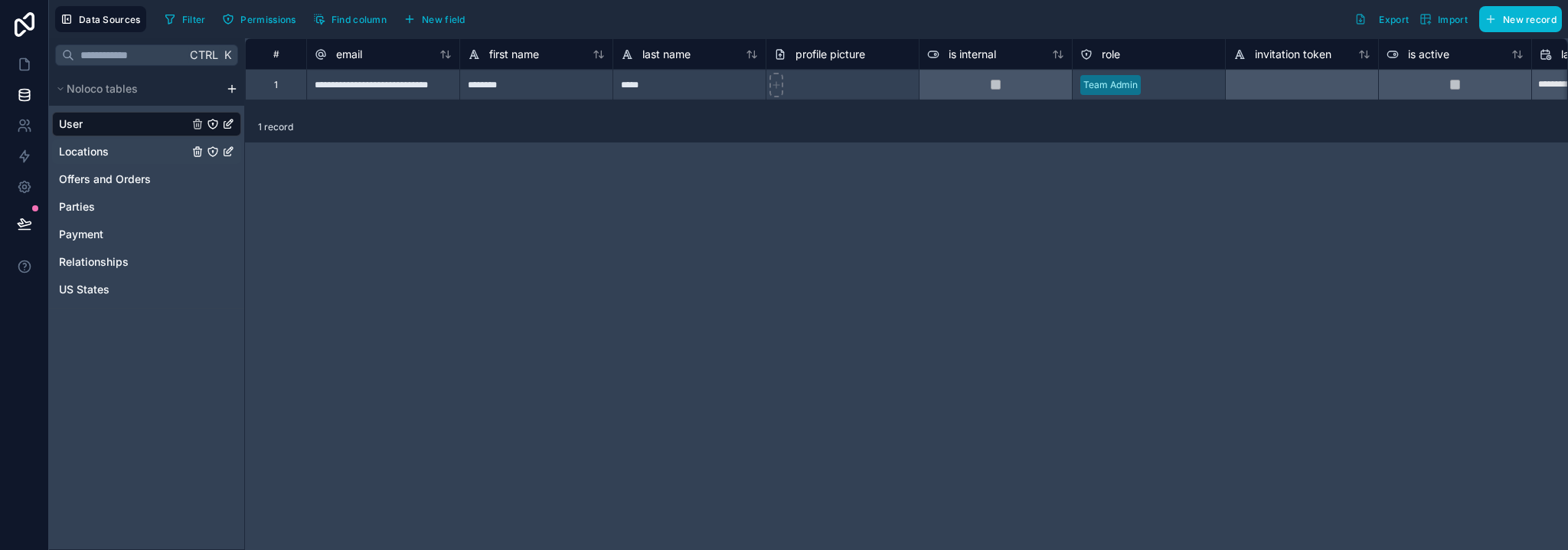
click at [87, 150] on span "Locations" at bounding box center [84, 151] width 50 height 15
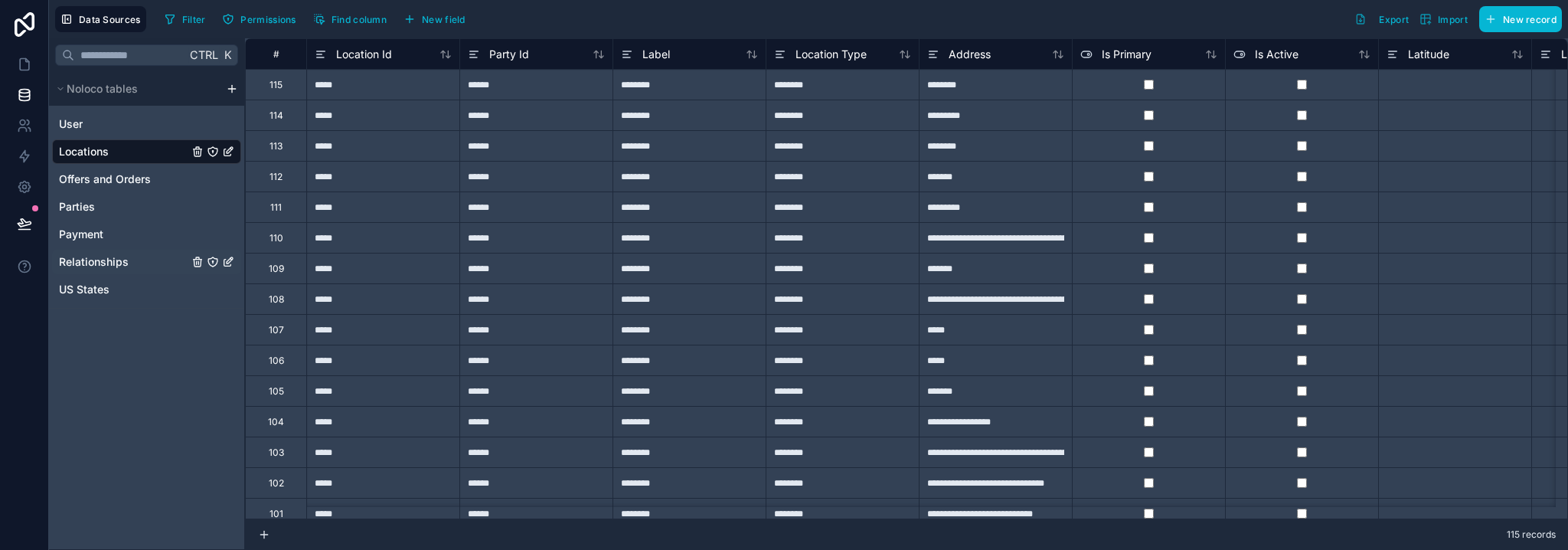
click at [90, 261] on span "Relationships" at bounding box center [94, 262] width 70 height 15
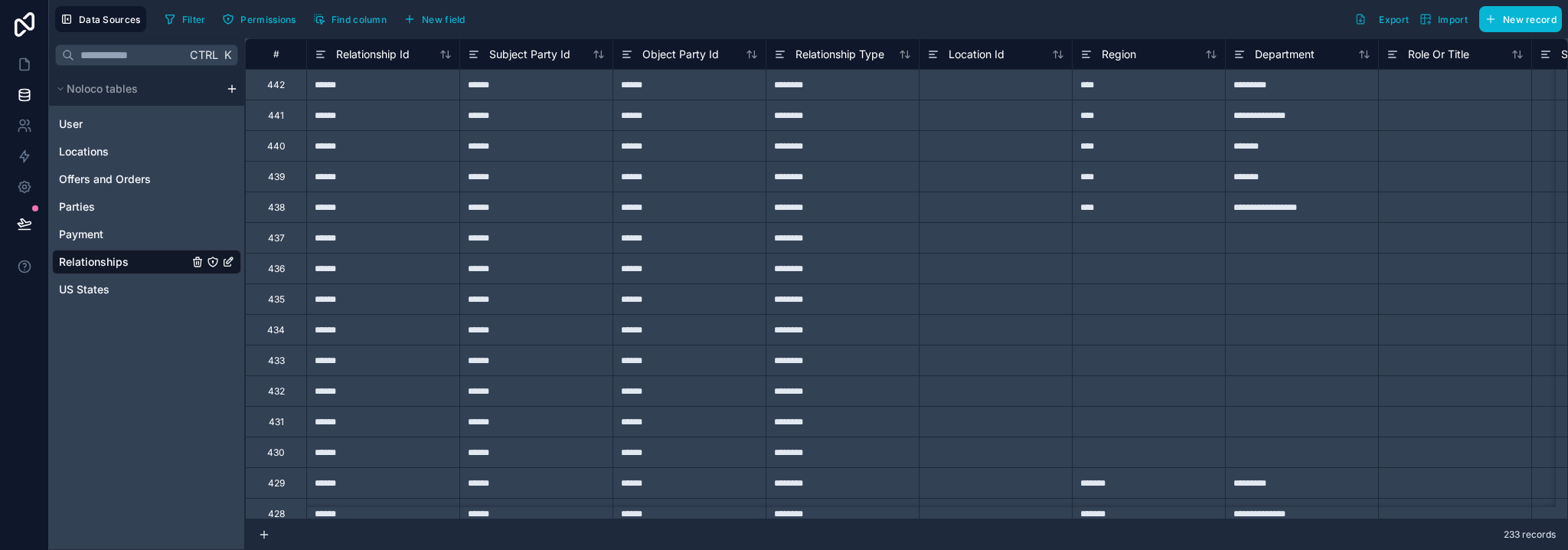
click at [233, 89] on html "**********" at bounding box center [784, 275] width 1568 height 550
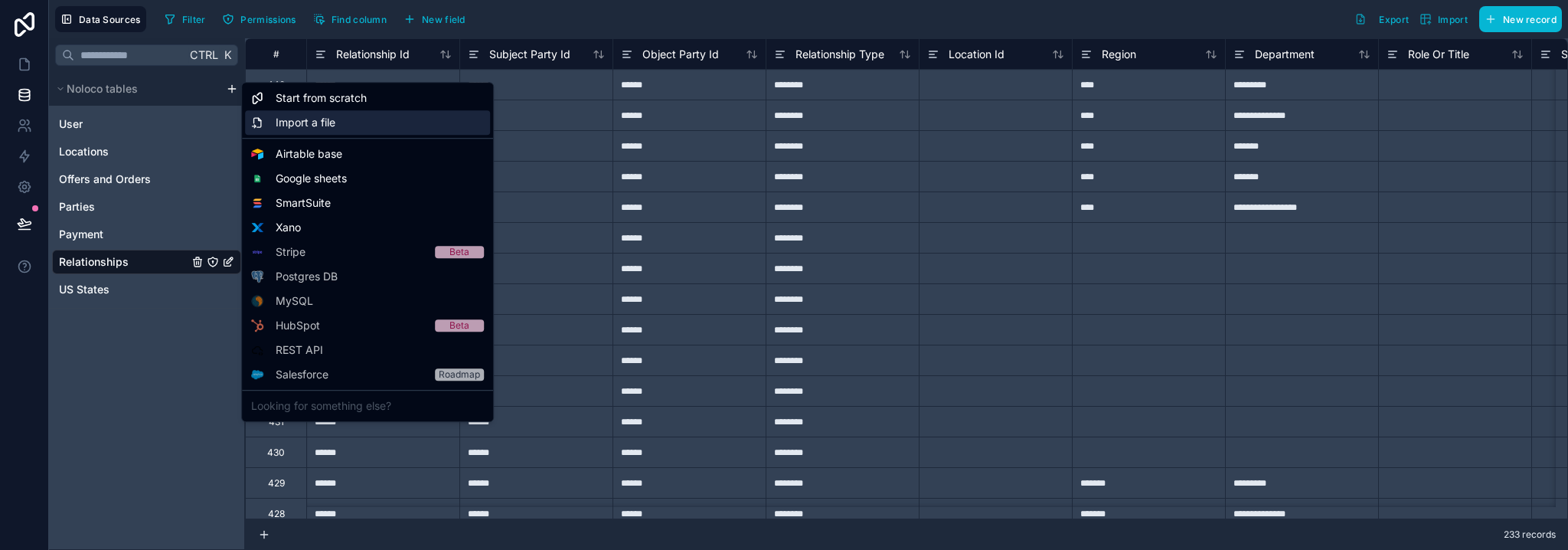
click at [333, 123] on span "Import a file" at bounding box center [305, 123] width 59 height 15
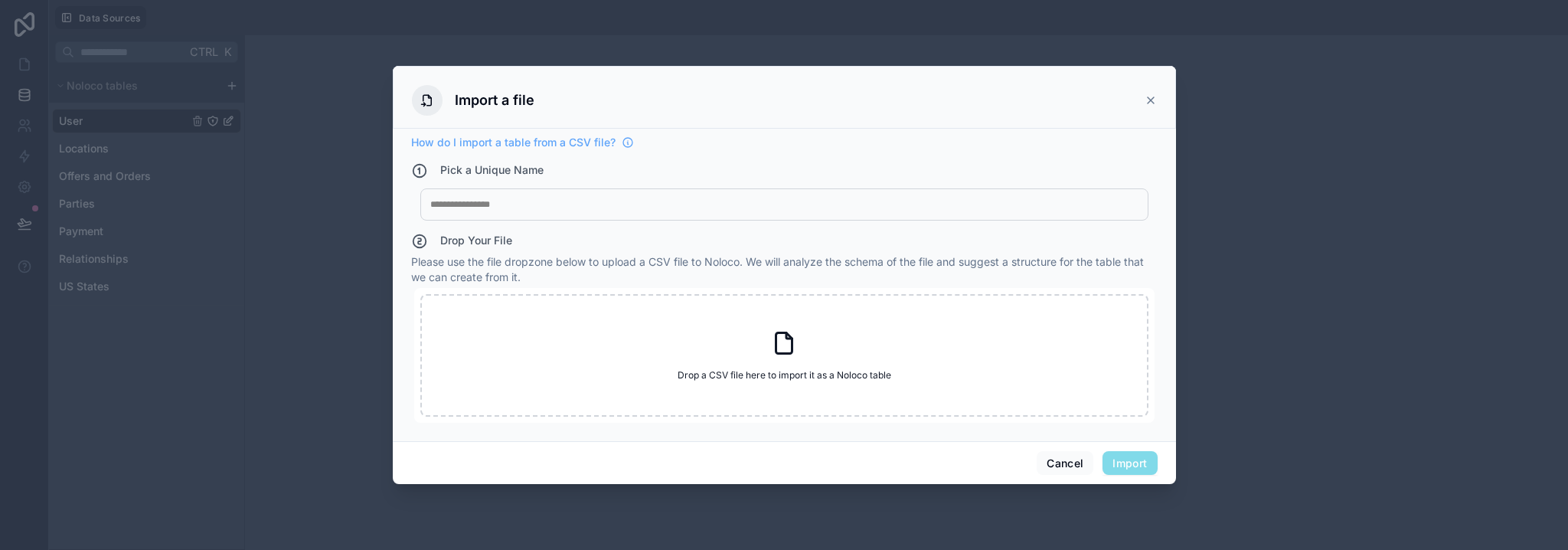
click at [496, 209] on div at bounding box center [784, 205] width 708 height 12
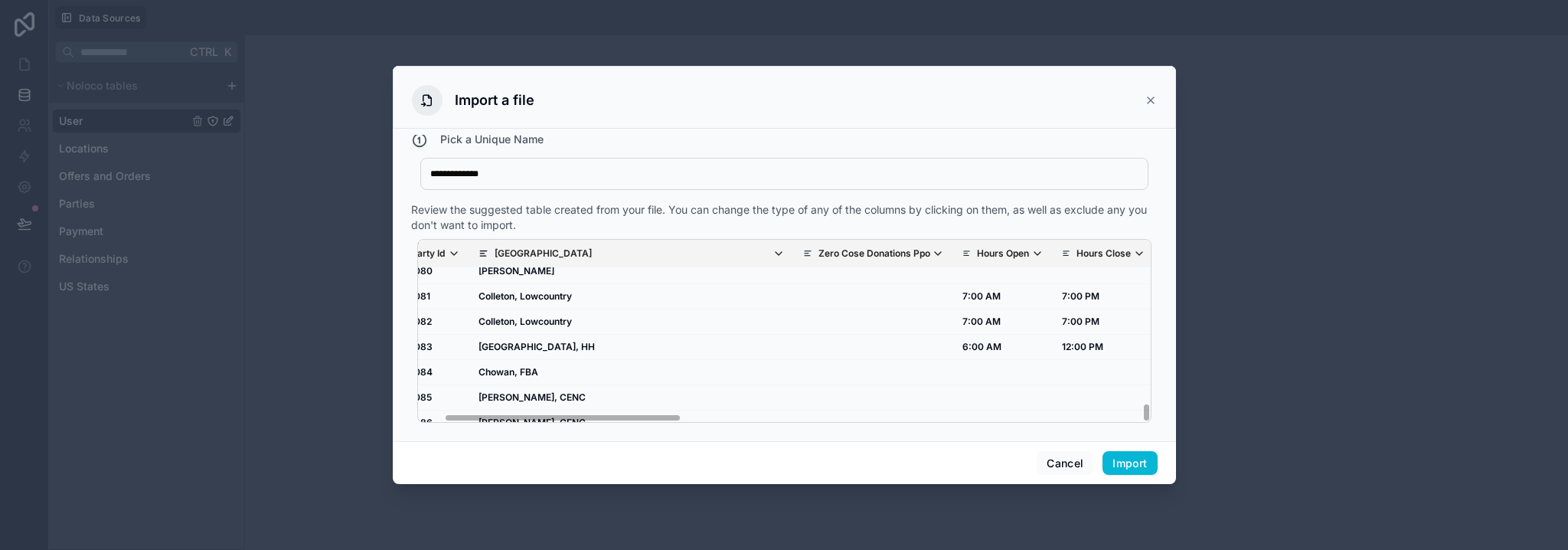
scroll to position [1879, 0]
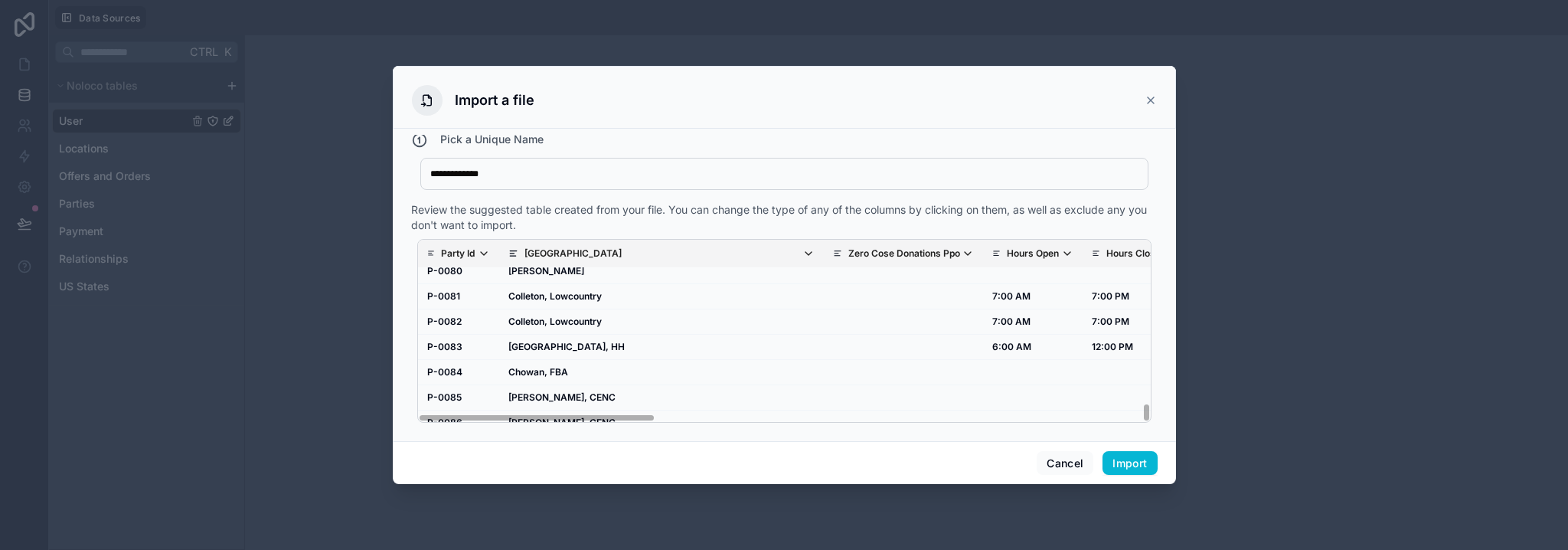
drag, startPoint x: 600, startPoint y: 415, endPoint x: 519, endPoint y: 423, distance: 81.4
click at [518, 423] on div "Party Id County And Fb Territory Zero Cose Donations Ppo Hours Open Hours Close…" at bounding box center [784, 331] width 747 height 196
click at [1114, 461] on button "Import" at bounding box center [1129, 463] width 54 height 25
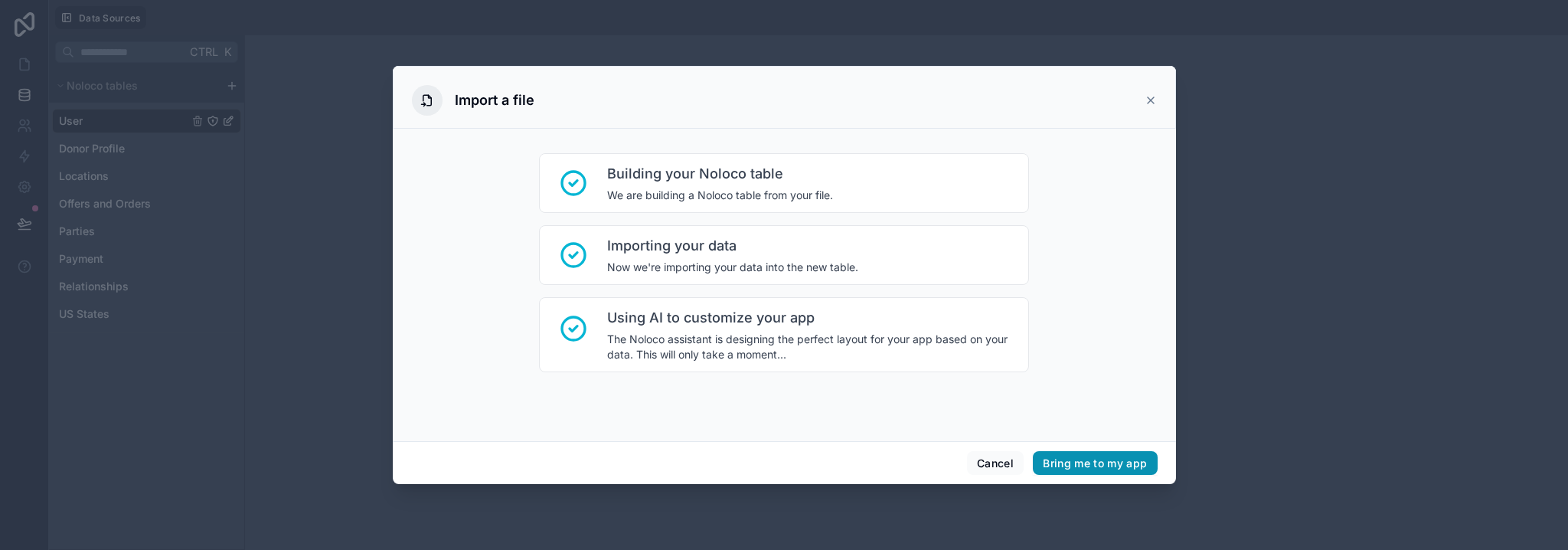
click at [1127, 463] on button "Bring me to my app" at bounding box center [1095, 463] width 124 height 25
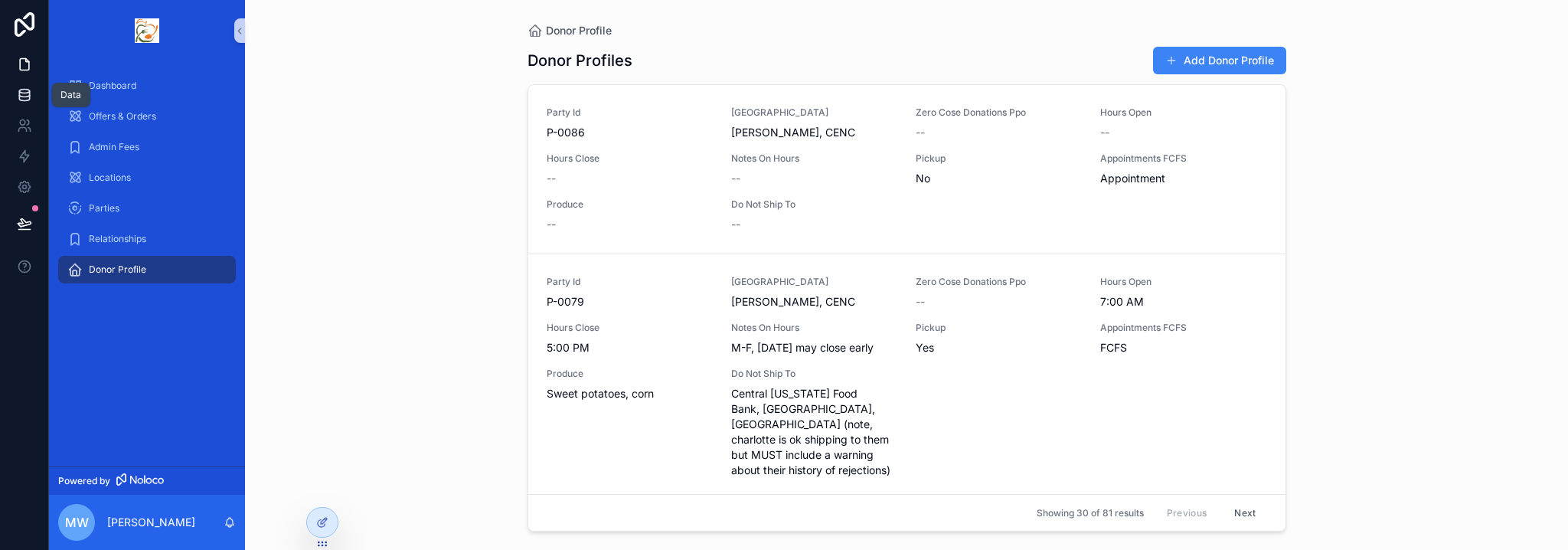
click at [25, 97] on icon at bounding box center [25, 95] width 15 height 15
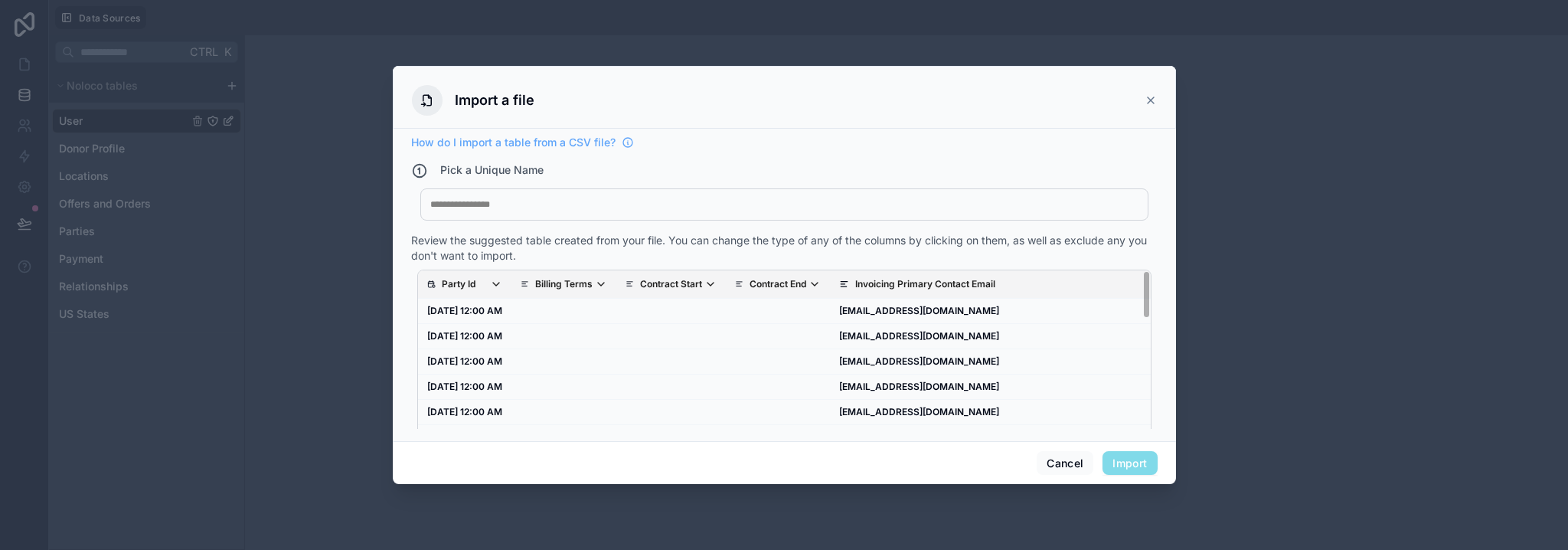
click at [545, 212] on div "My Imported File" at bounding box center [784, 204] width 728 height 32
click at [471, 210] on div "My Imported File" at bounding box center [784, 204] width 728 height 32
click at [431, 201] on div at bounding box center [784, 205] width 708 height 12
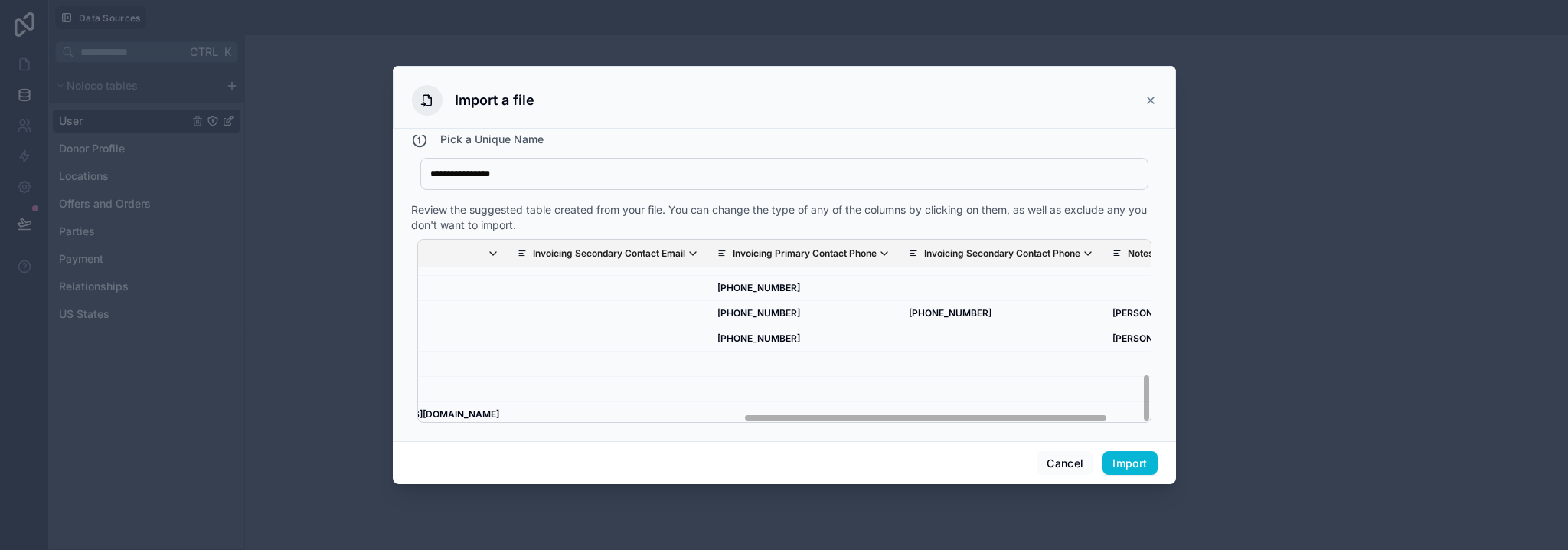
scroll to position [498, 705]
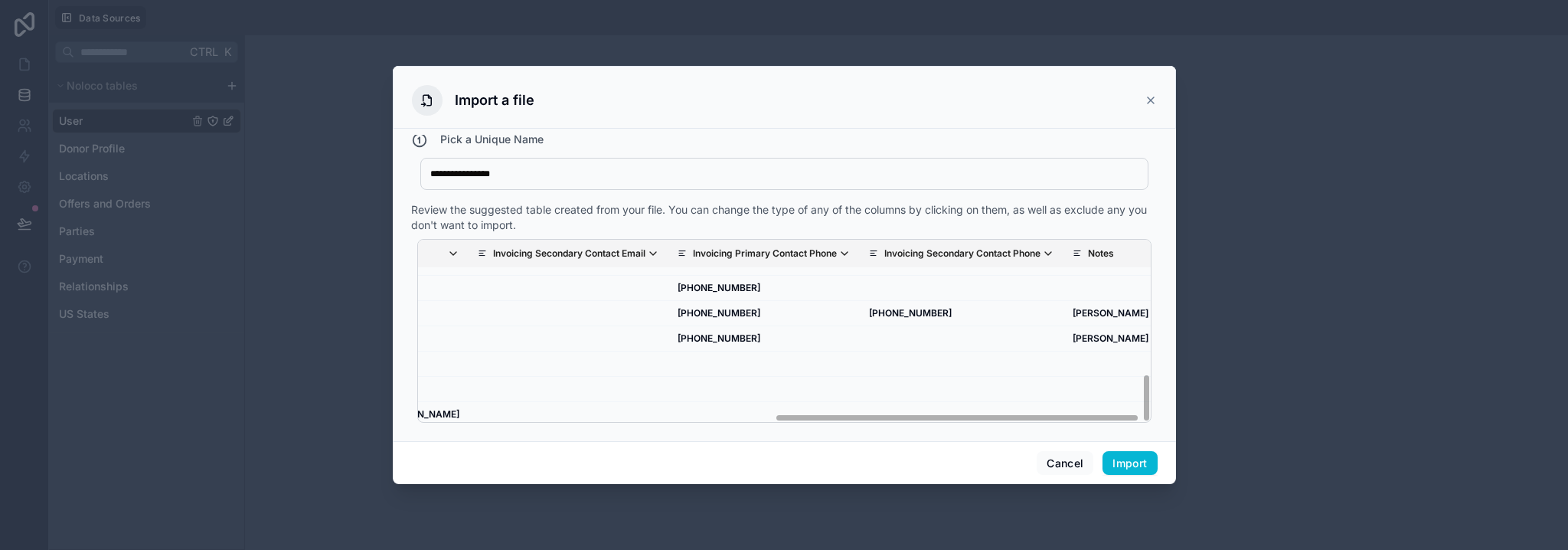
drag, startPoint x: 691, startPoint y: 417, endPoint x: 1065, endPoint y: 413, distance: 374.0
click at [1065, 413] on div "Party Id Billing Terms Contract Start Contract End Invoicing Primary Contact Em…" at bounding box center [784, 331] width 734 height 184
click at [1136, 471] on button "Import" at bounding box center [1129, 463] width 54 height 25
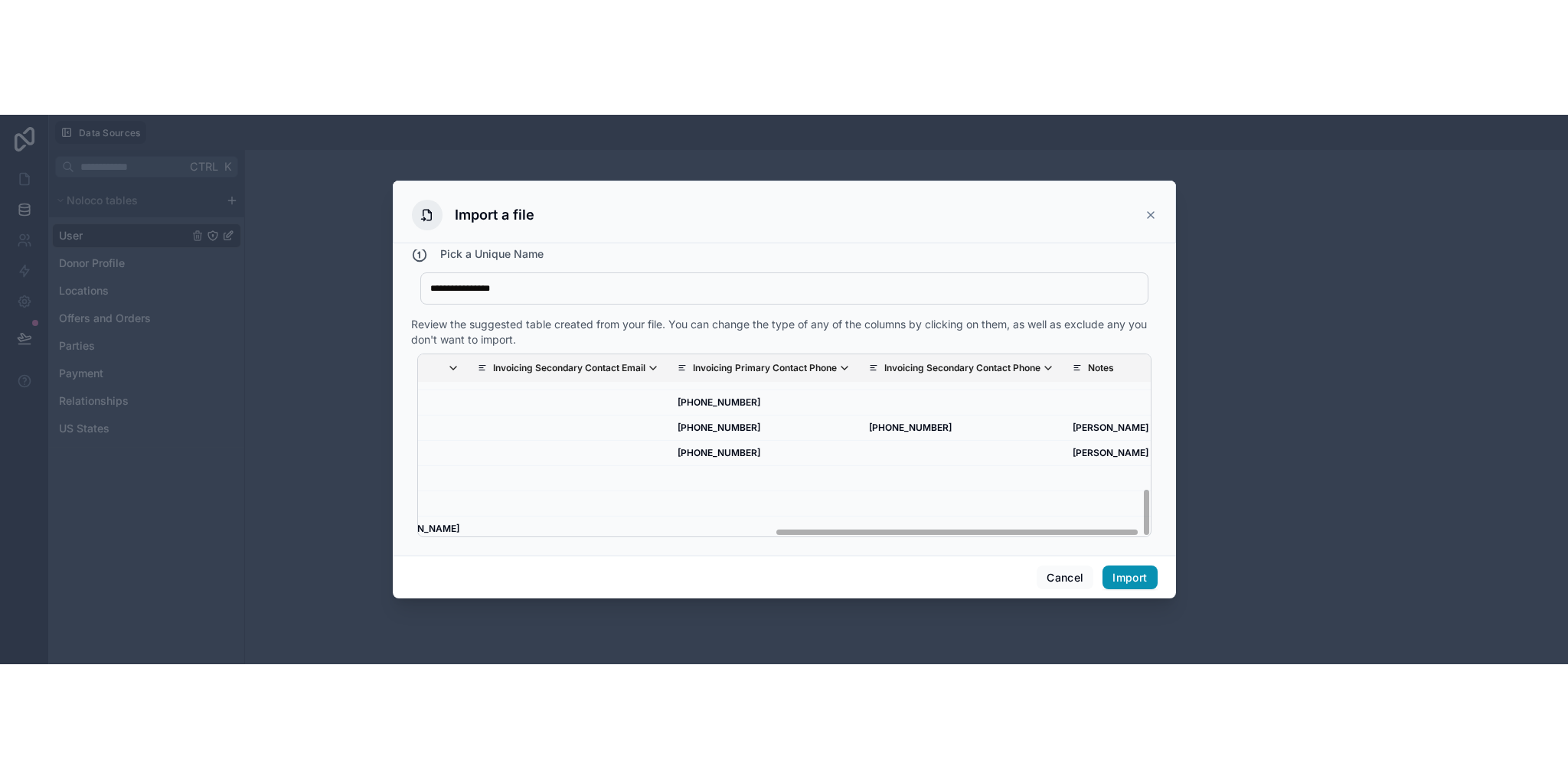
scroll to position [0, 0]
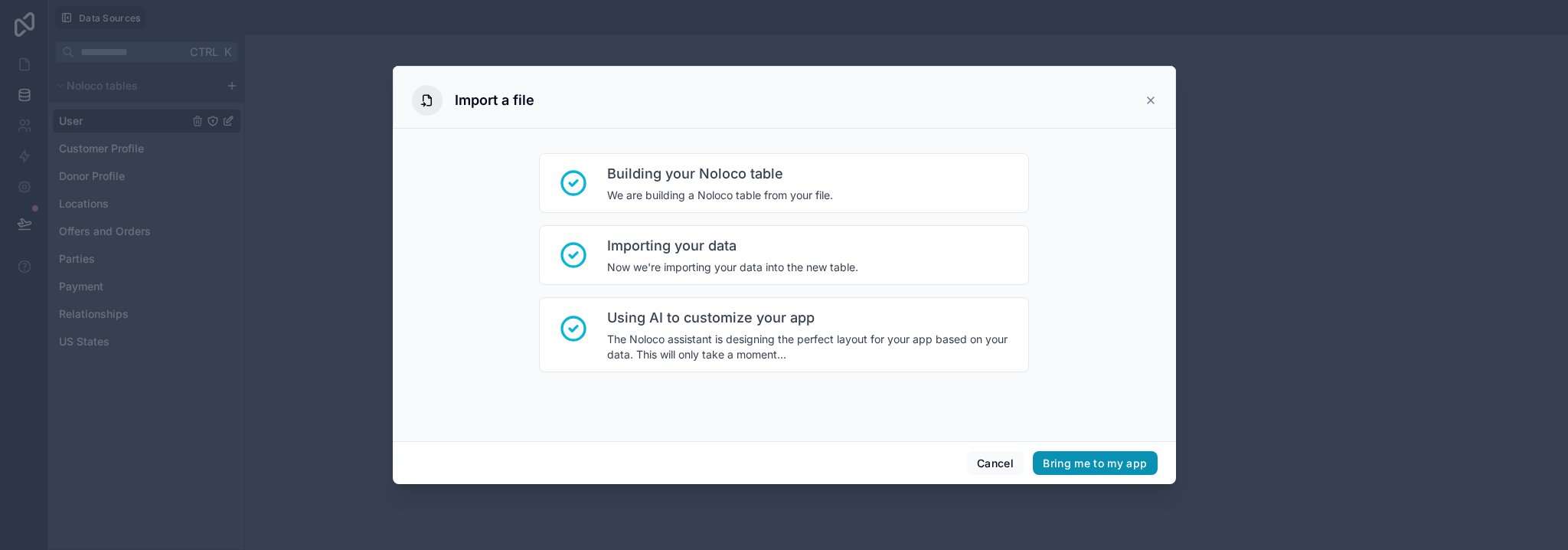
click at [1110, 468] on button "Bring me to my app" at bounding box center [1095, 463] width 124 height 25
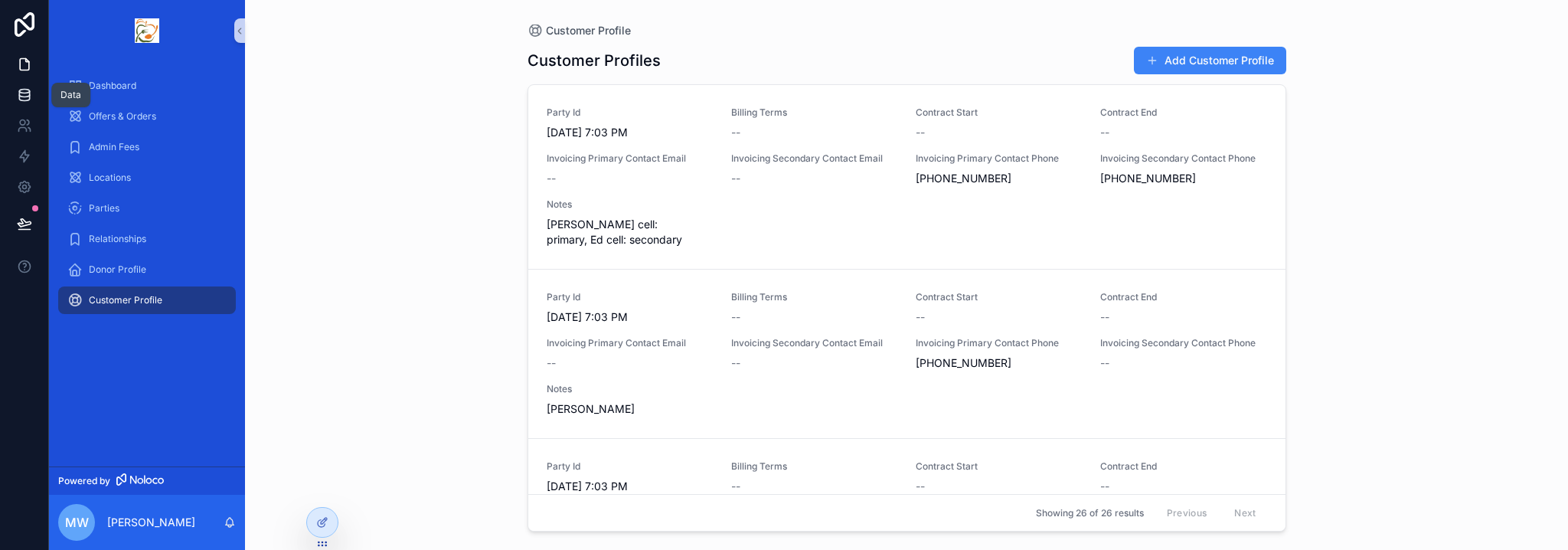
click at [25, 93] on icon at bounding box center [24, 91] width 10 height 3
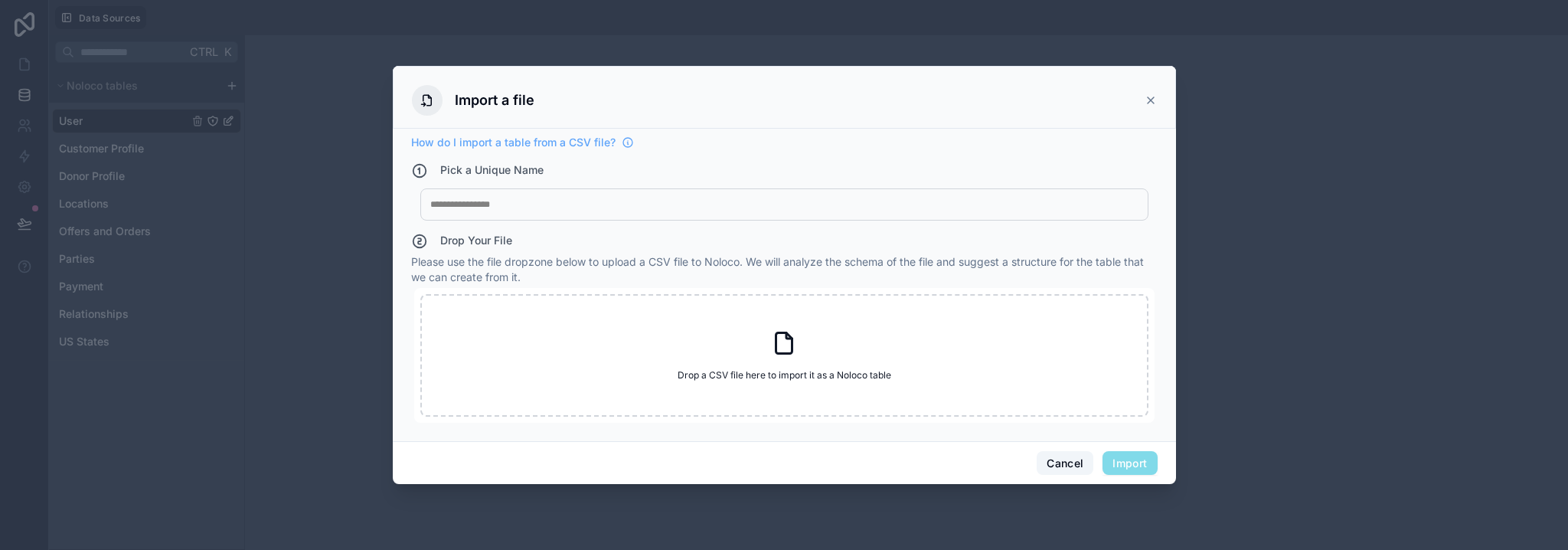
click at [1041, 457] on button "Cancel" at bounding box center [1065, 463] width 57 height 25
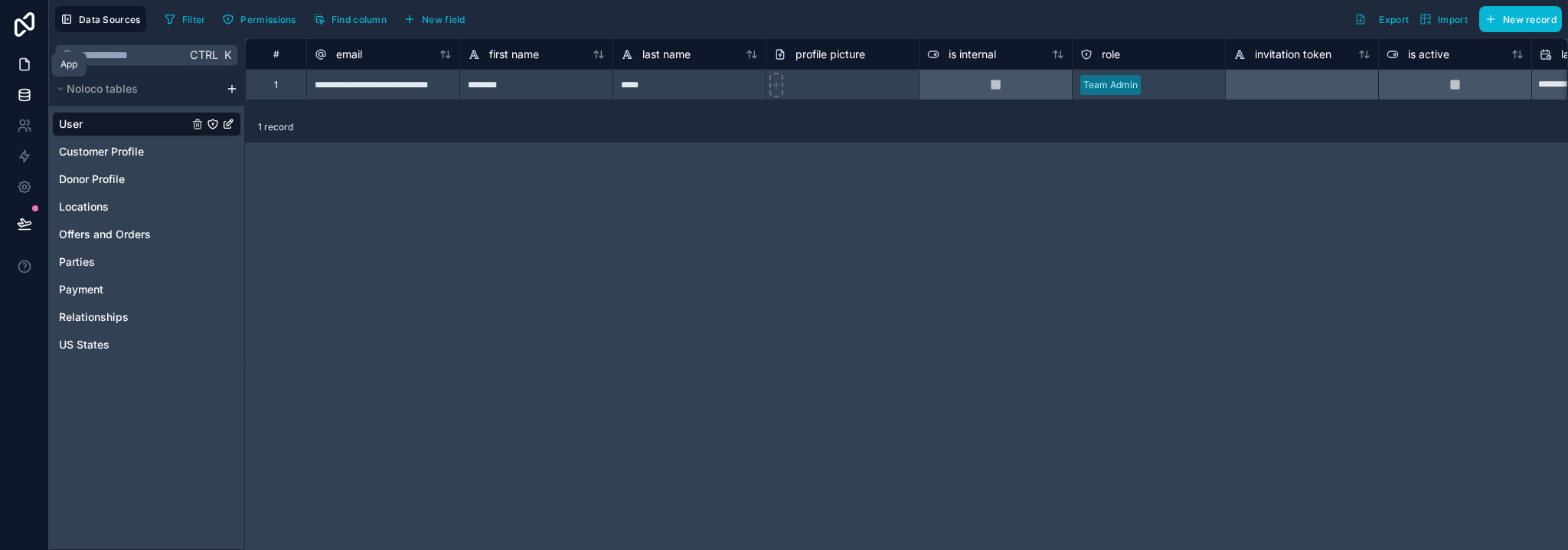
click at [21, 66] on icon at bounding box center [25, 64] width 15 height 15
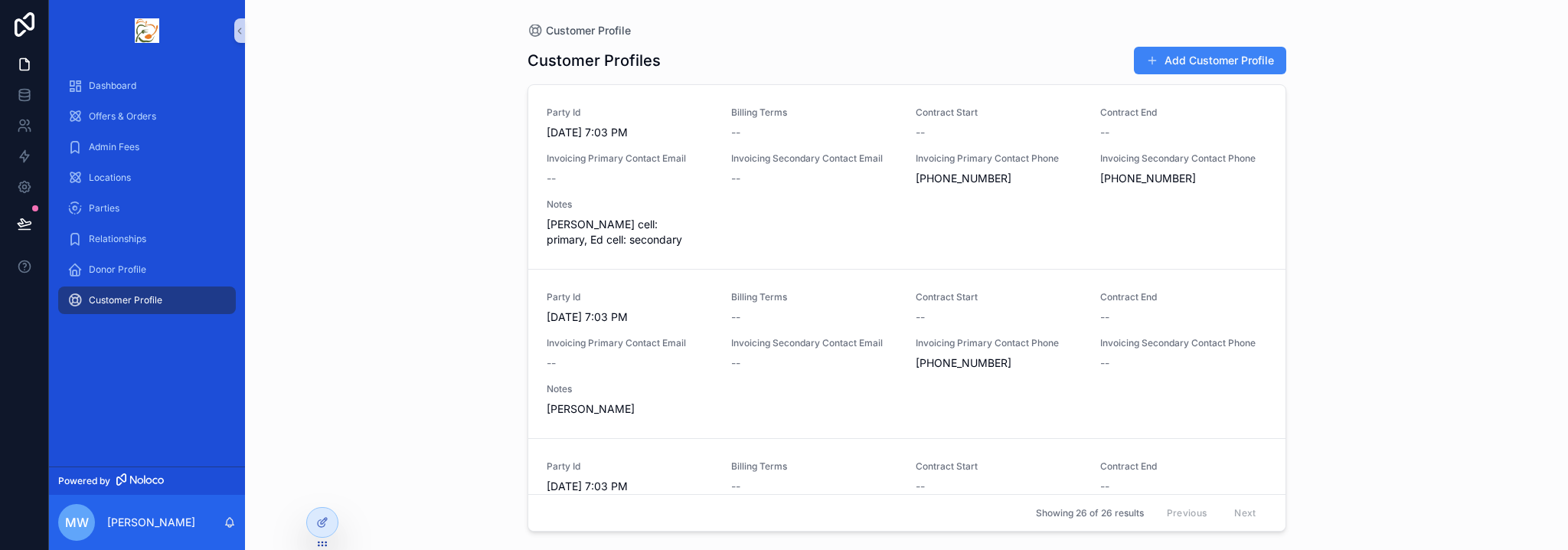
click at [218, 298] on div "Customer Profile" at bounding box center [146, 300] width 159 height 25
click at [108, 271] on span "Donor Profile" at bounding box center [117, 269] width 58 height 12
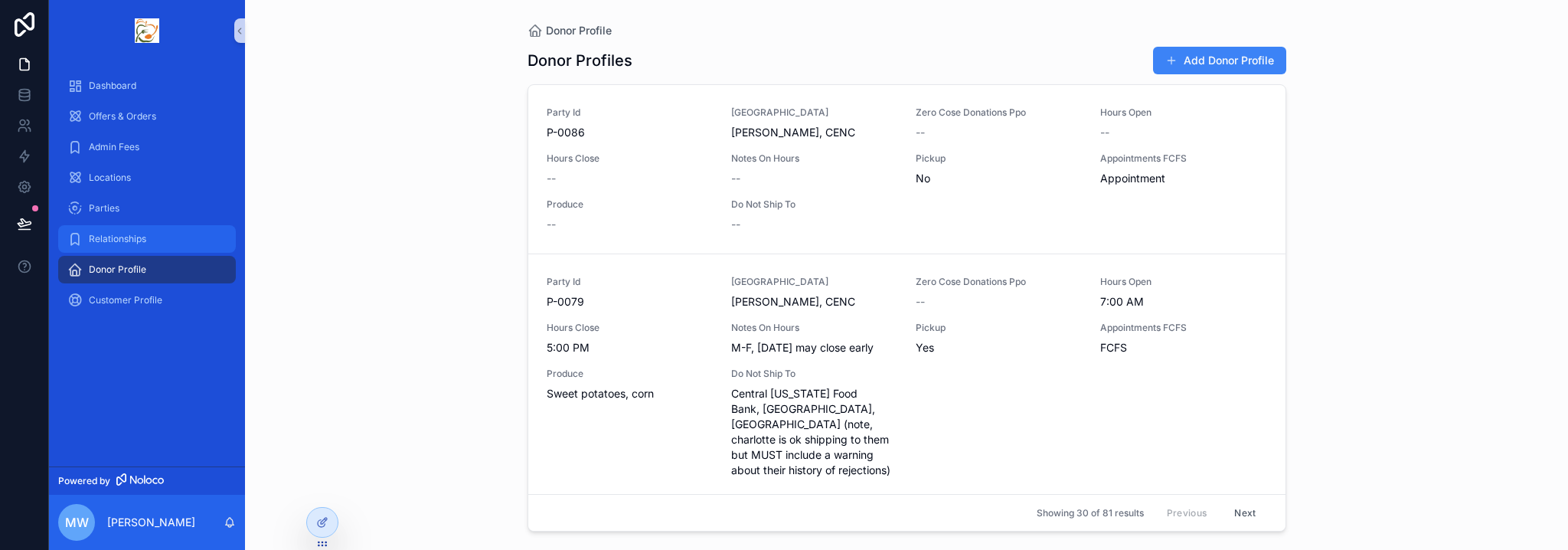
click at [119, 239] on span "Relationships" at bounding box center [117, 239] width 58 height 12
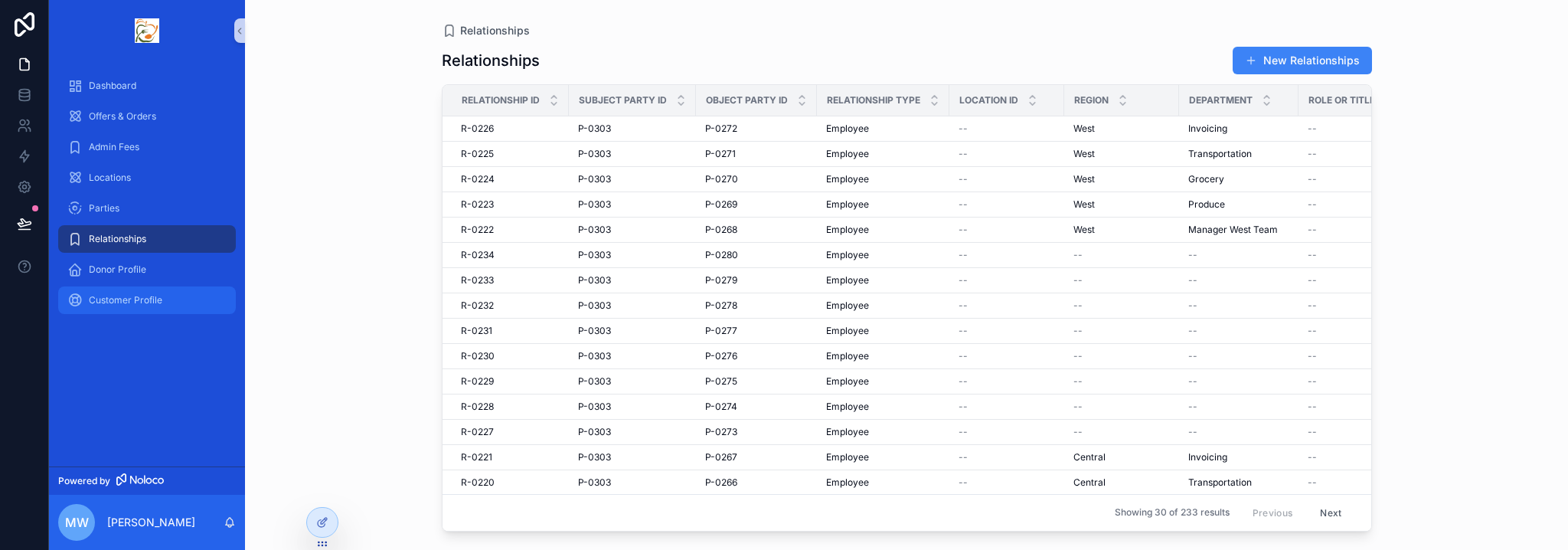
click at [107, 305] on span "Customer Profile" at bounding box center [125, 300] width 74 height 12
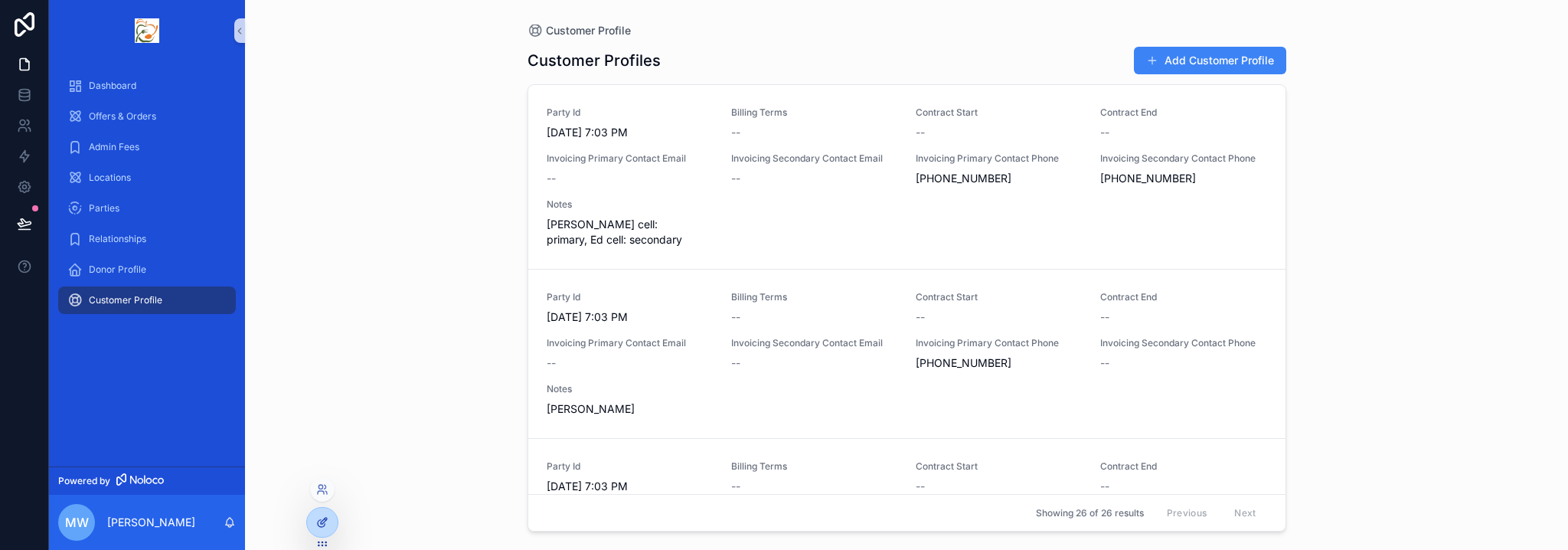
click at [327, 512] on div at bounding box center [322, 522] width 31 height 29
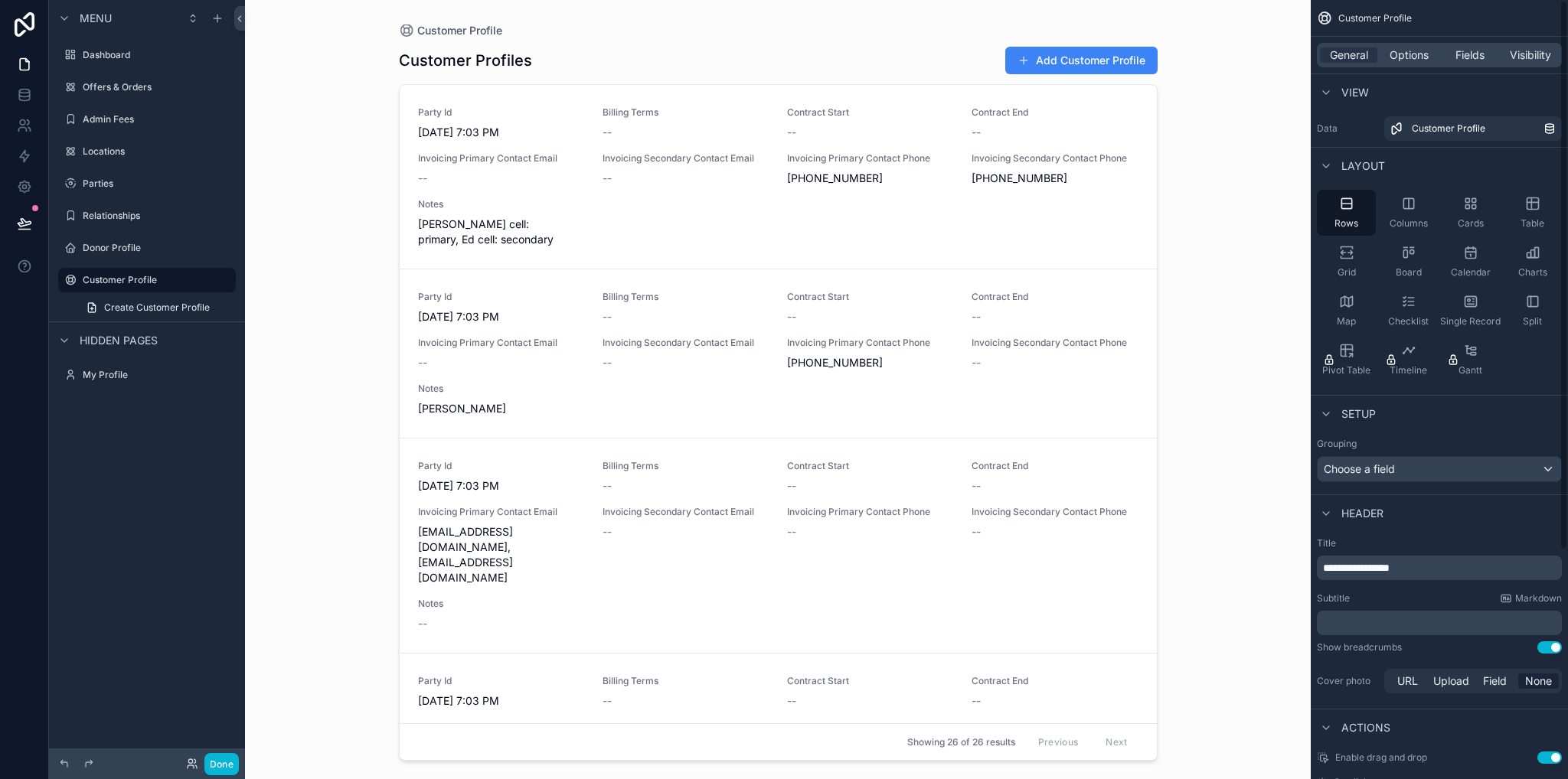
scroll to position [324, 0]
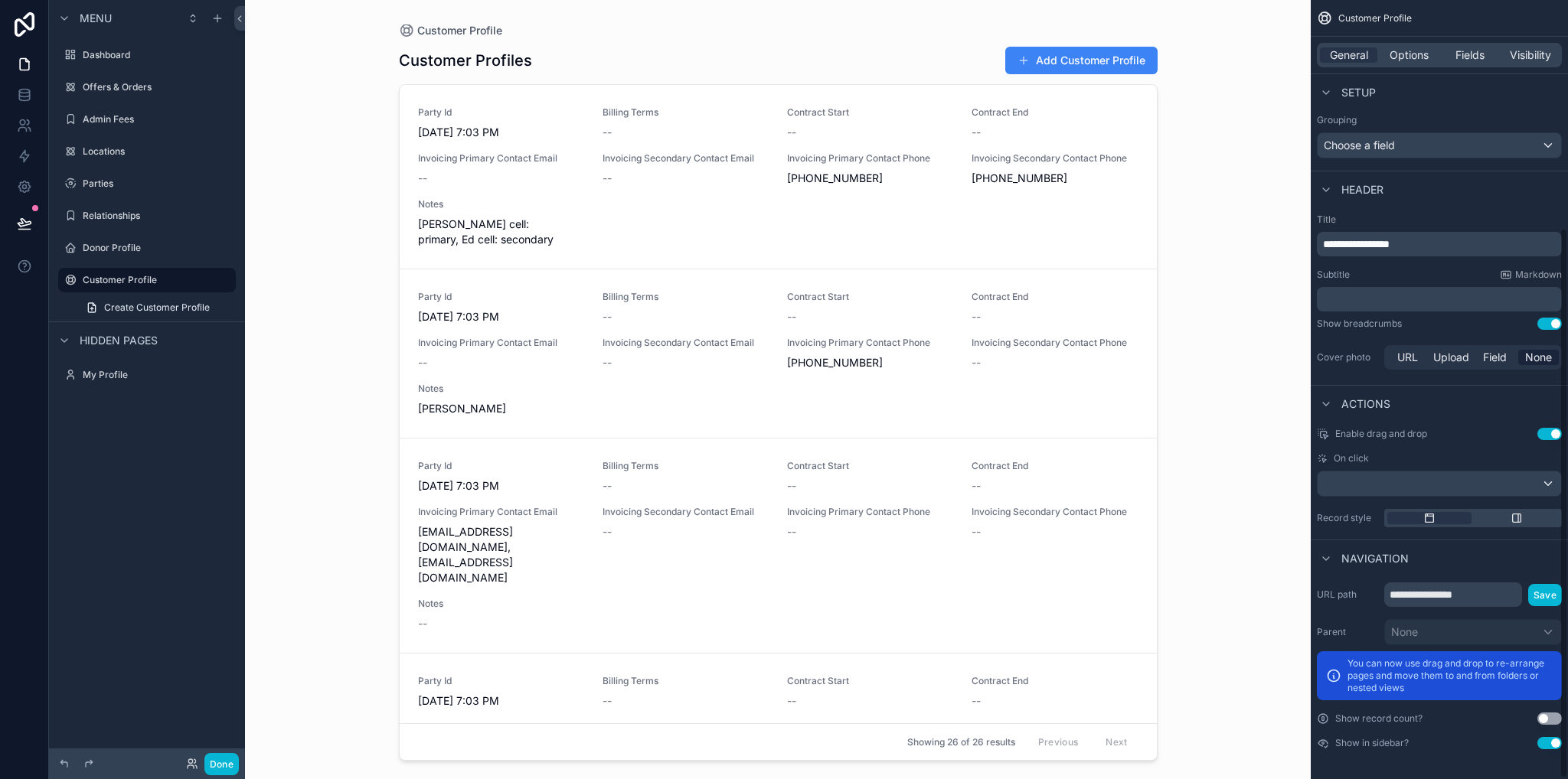
click at [1551, 746] on button "Use setting" at bounding box center [1549, 743] width 25 height 12
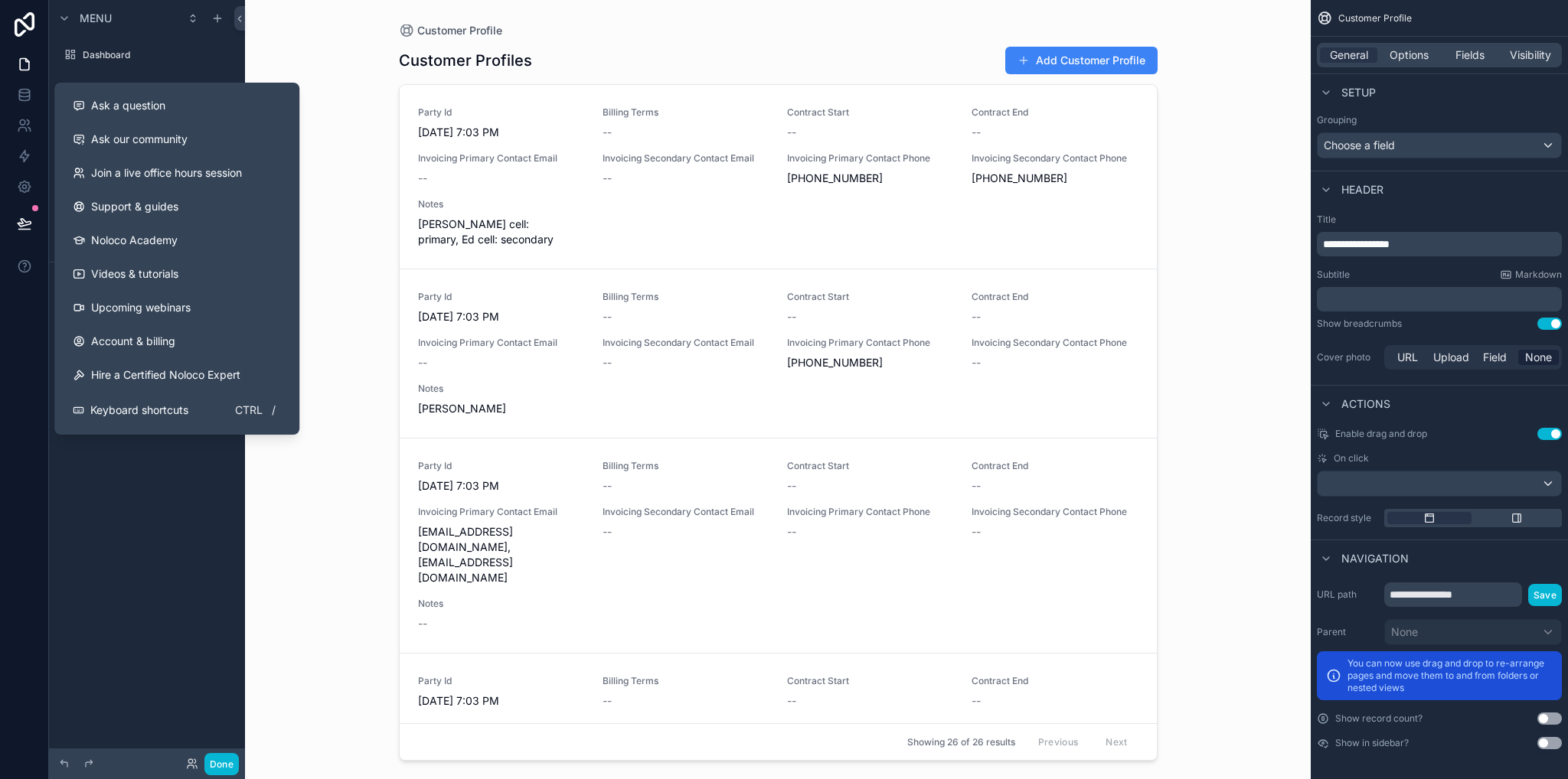
drag, startPoint x: 223, startPoint y: 576, endPoint x: 217, endPoint y: 564, distance: 13.4
click at [220, 567] on div "Menu Dashboard Offers & Orders Admin Fees Locations Parties Relationships Donor…" at bounding box center [147, 380] width 196 height 761
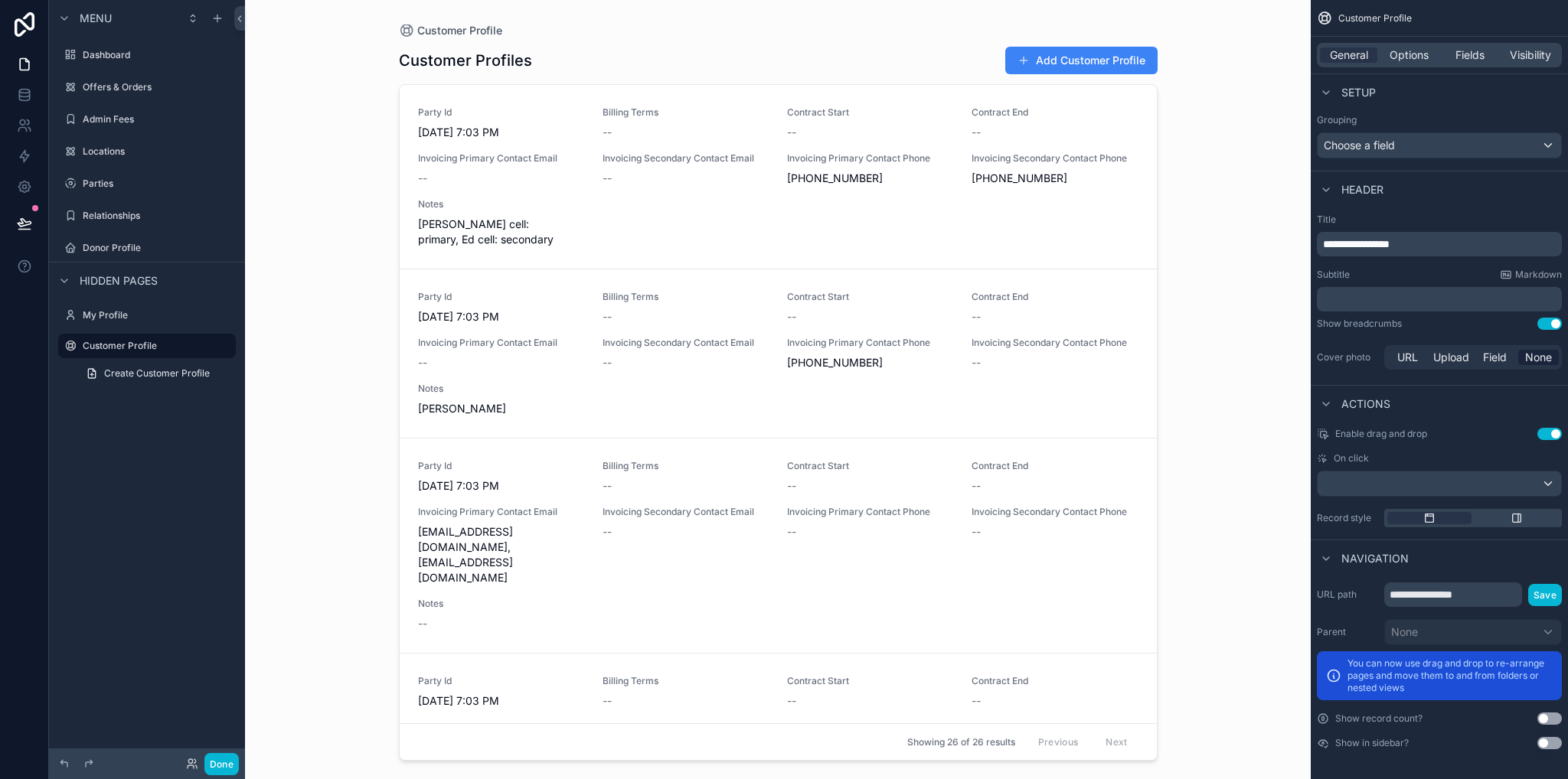
drag, startPoint x: 130, startPoint y: 249, endPoint x: 304, endPoint y: 289, distance: 178.5
click at [131, 249] on label "Donor Profile" at bounding box center [157, 248] width 150 height 12
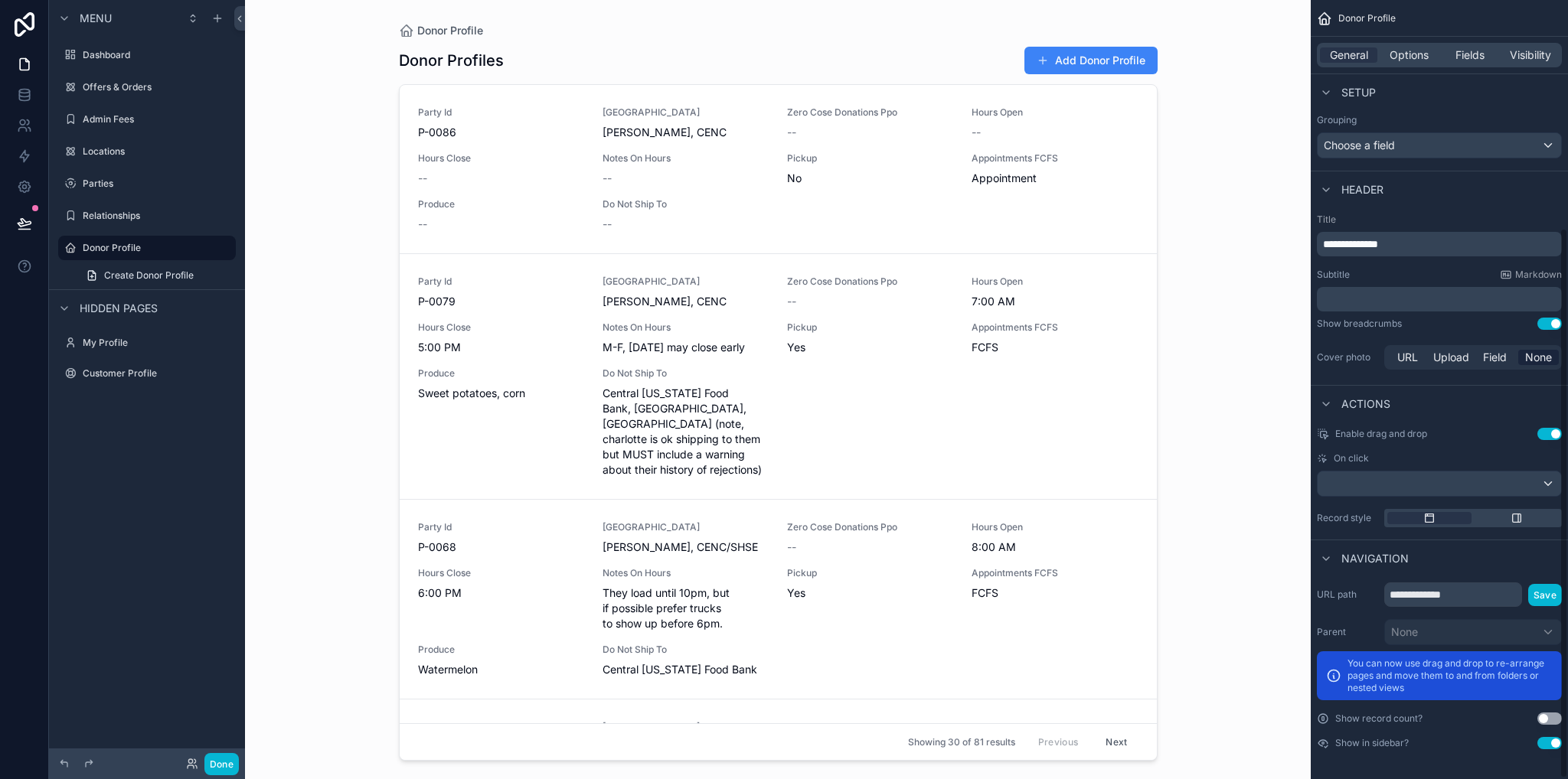
click at [1547, 741] on button "Use setting" at bounding box center [1549, 743] width 25 height 12
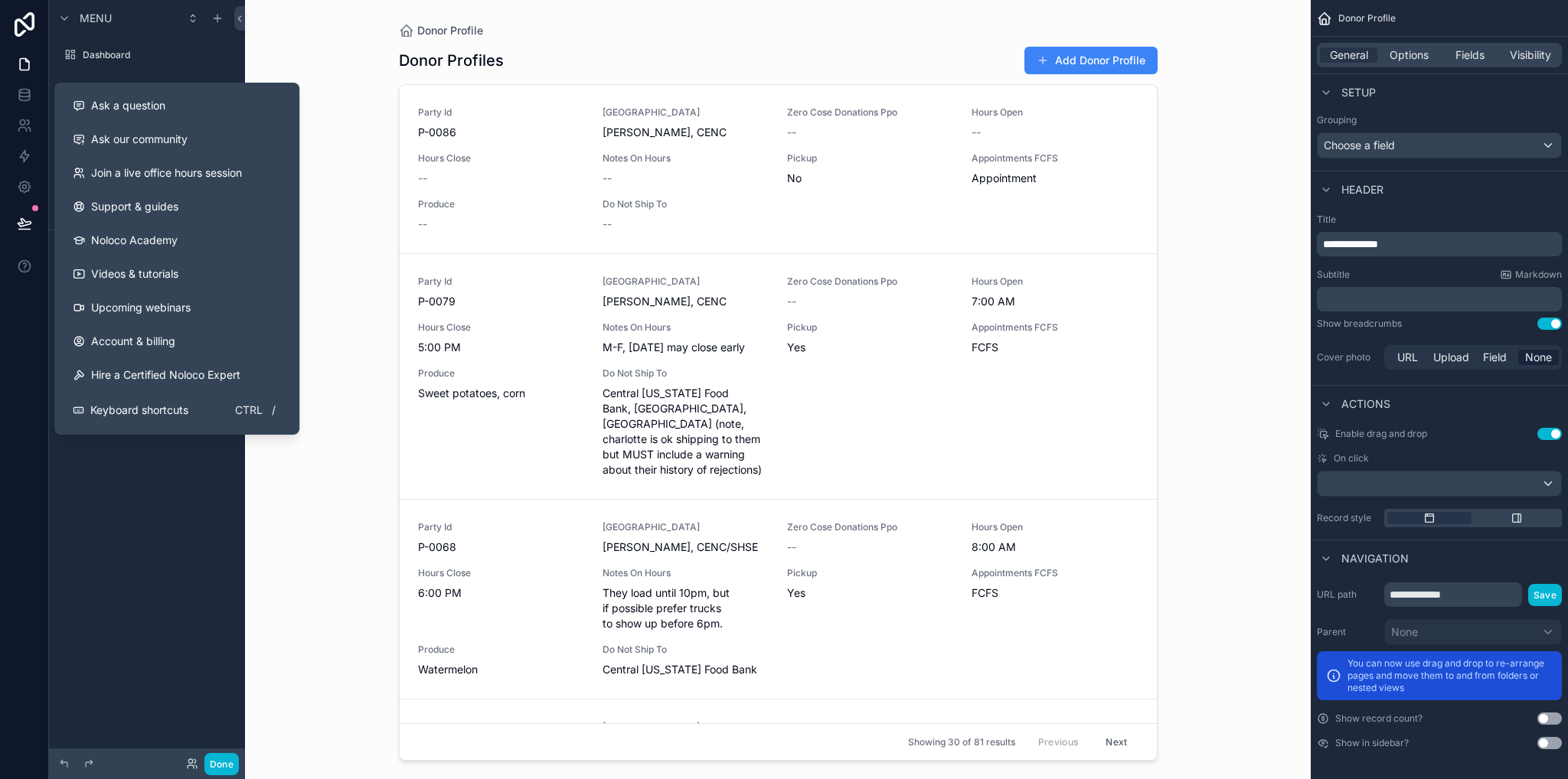
click at [115, 529] on div "Menu Dashboard Offers & Orders Admin Fees Locations Parties Relationships Hidde…" at bounding box center [147, 380] width 196 height 761
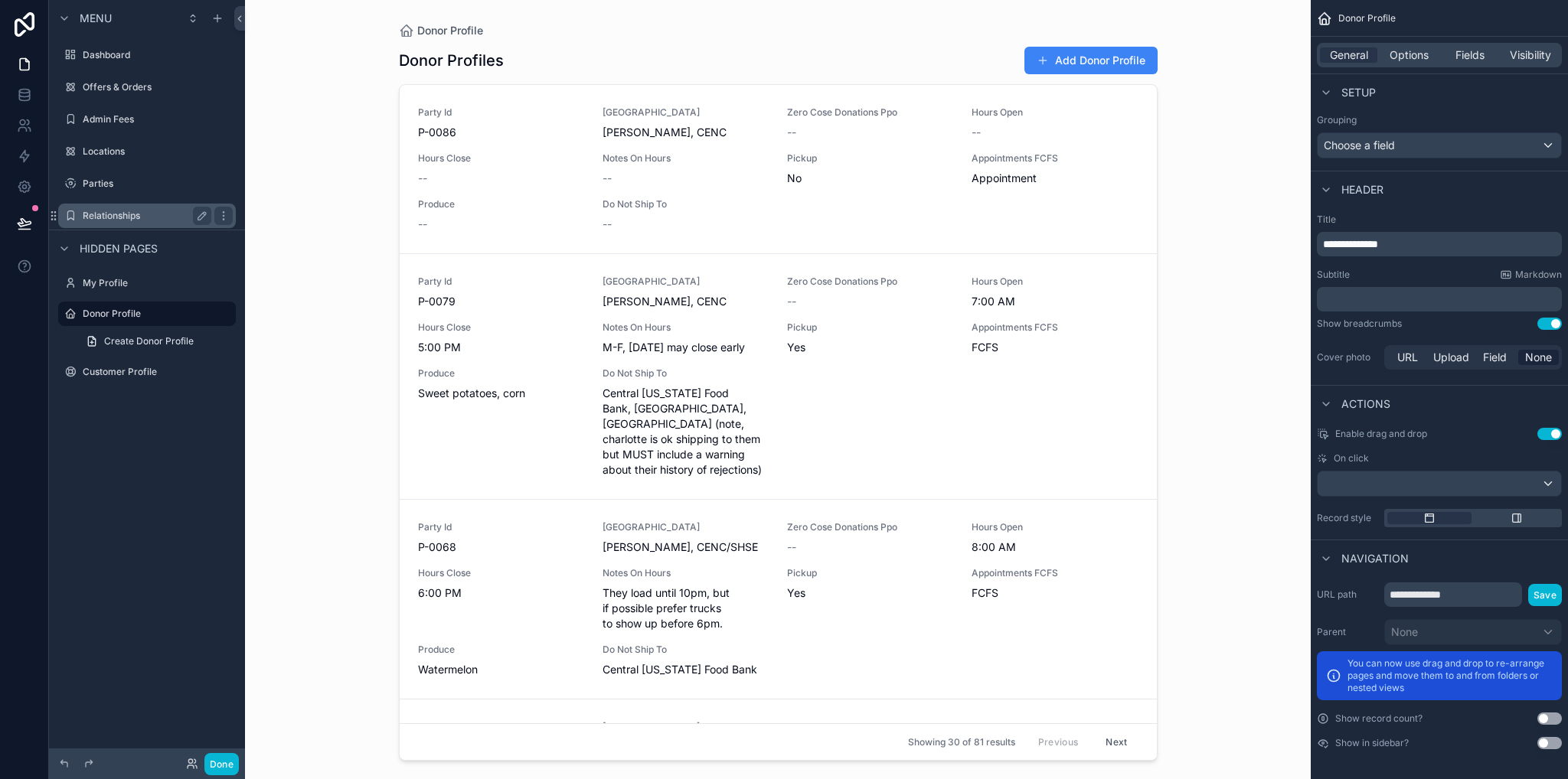
click at [121, 210] on label "Relationships" at bounding box center [143, 216] width 123 height 12
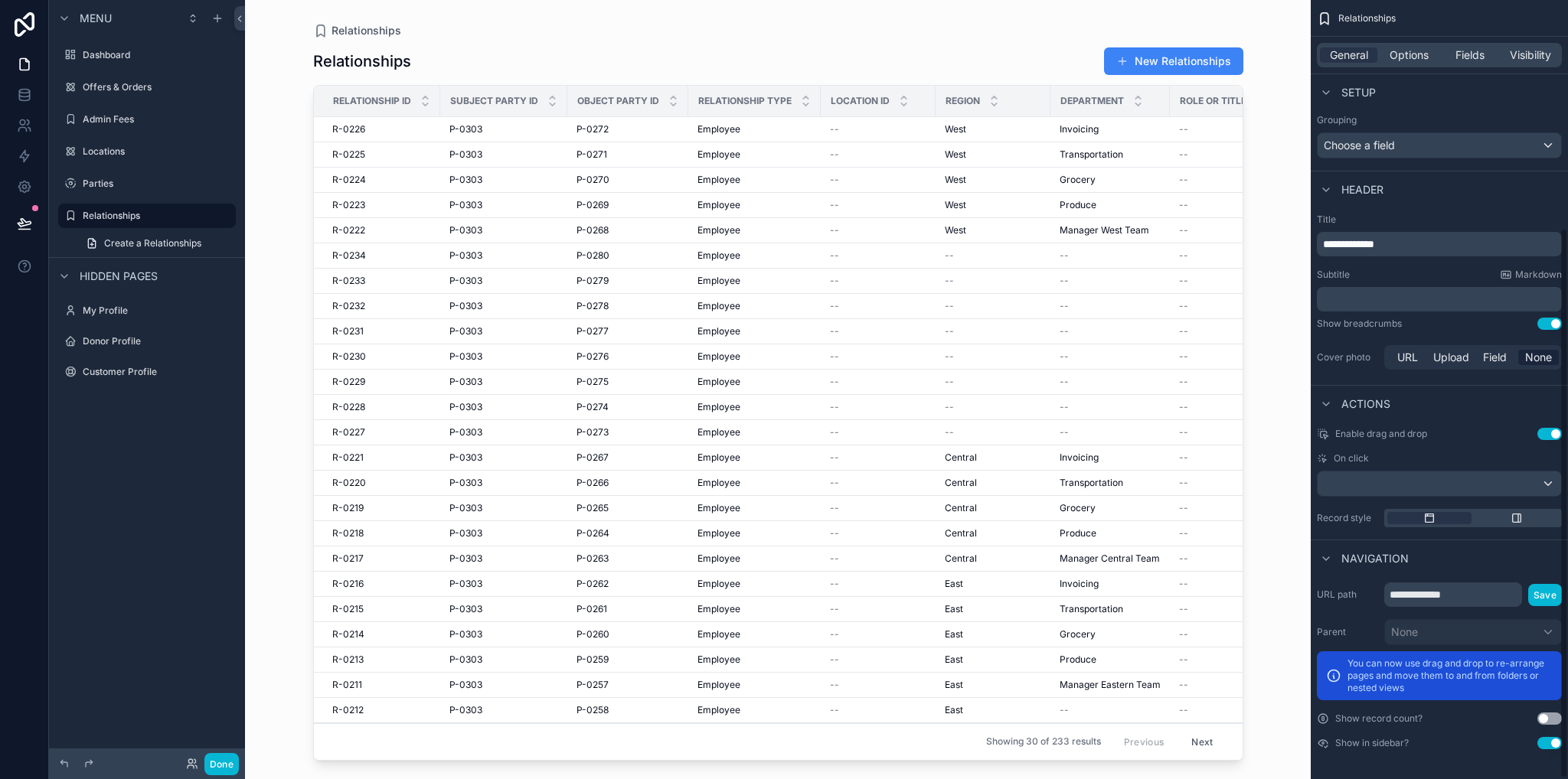
click at [1554, 744] on button "Use setting" at bounding box center [1549, 743] width 25 height 12
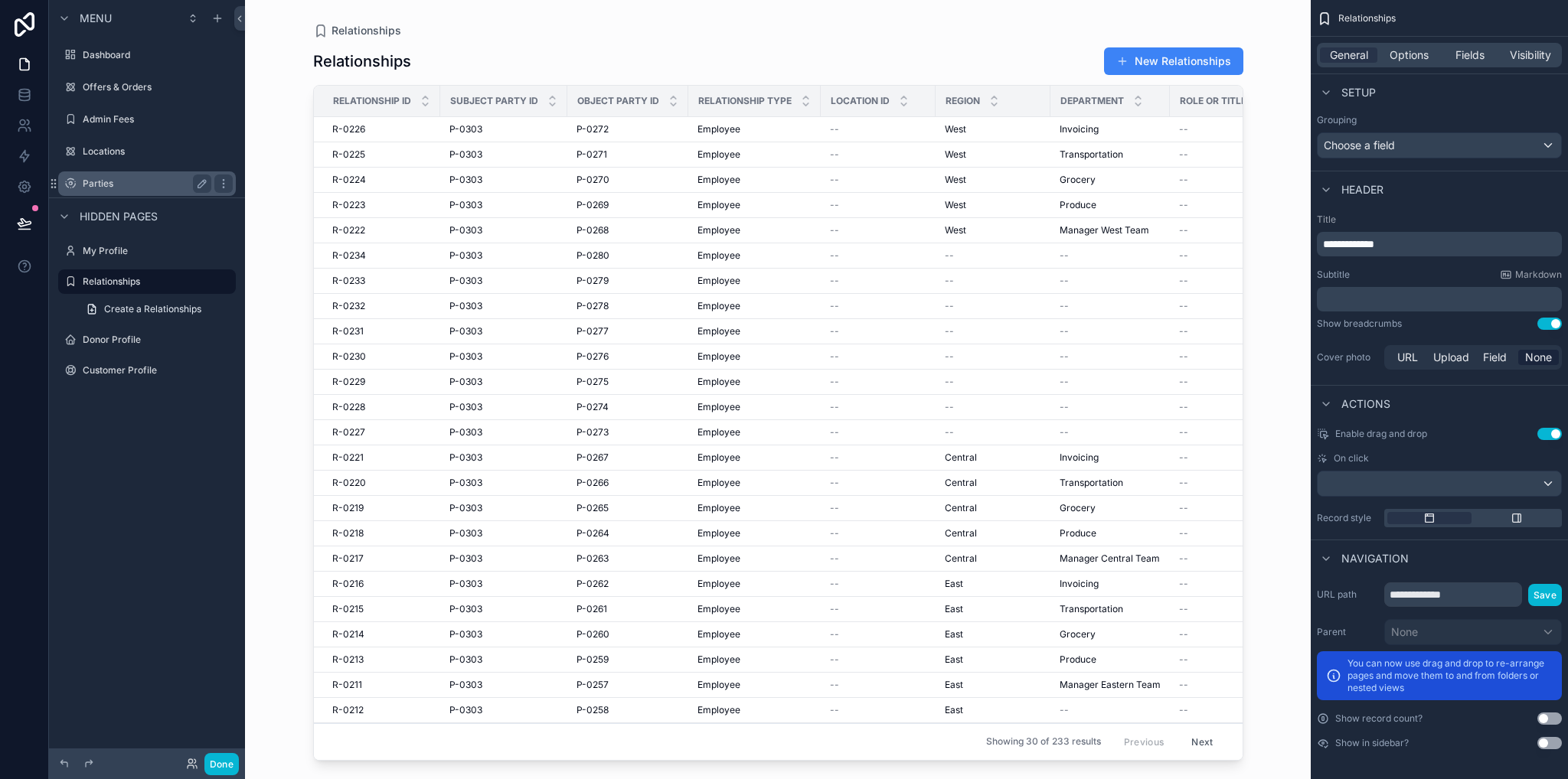
click at [131, 185] on label "Parties" at bounding box center [143, 184] width 123 height 12
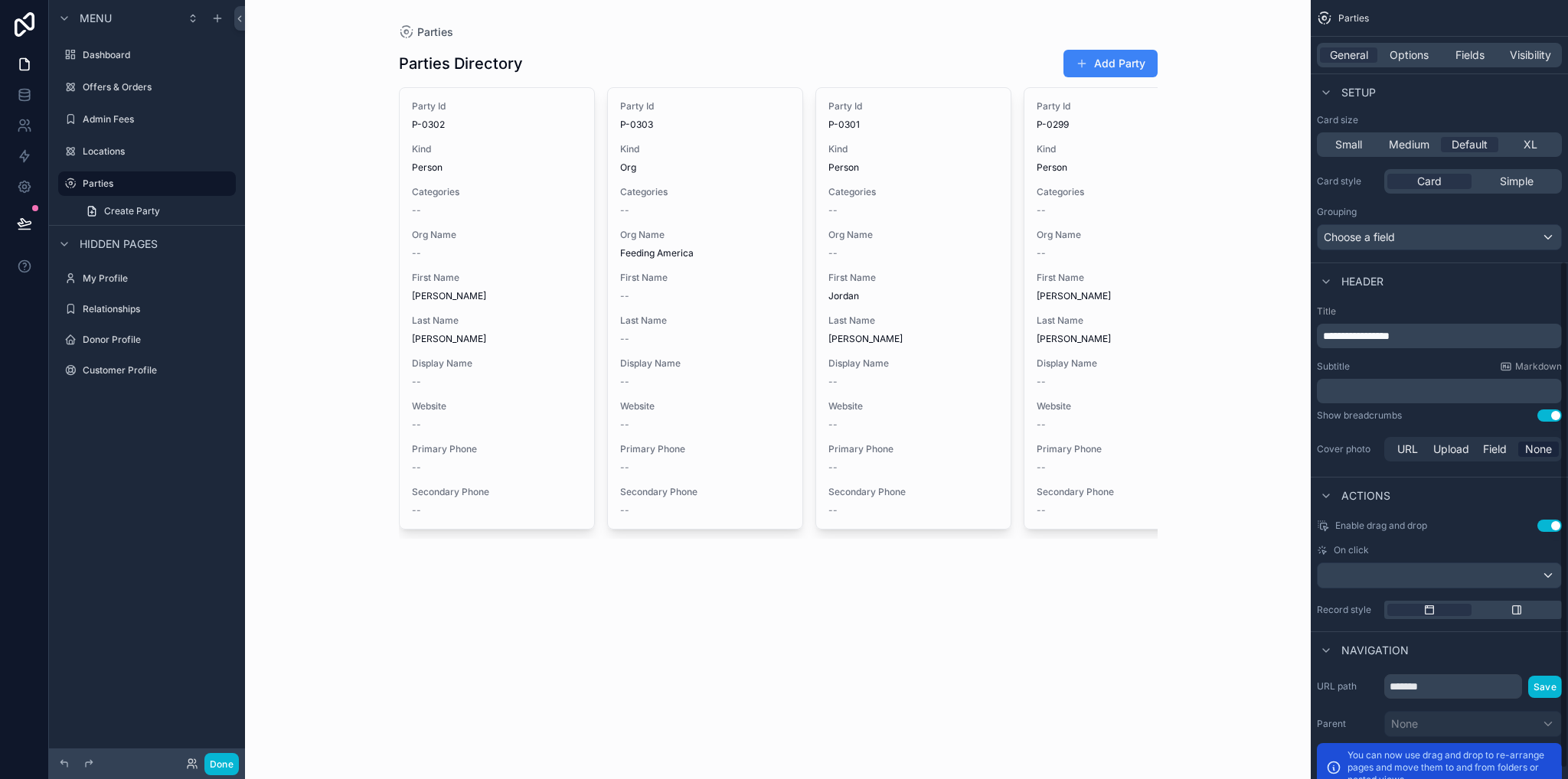
scroll to position [416, 0]
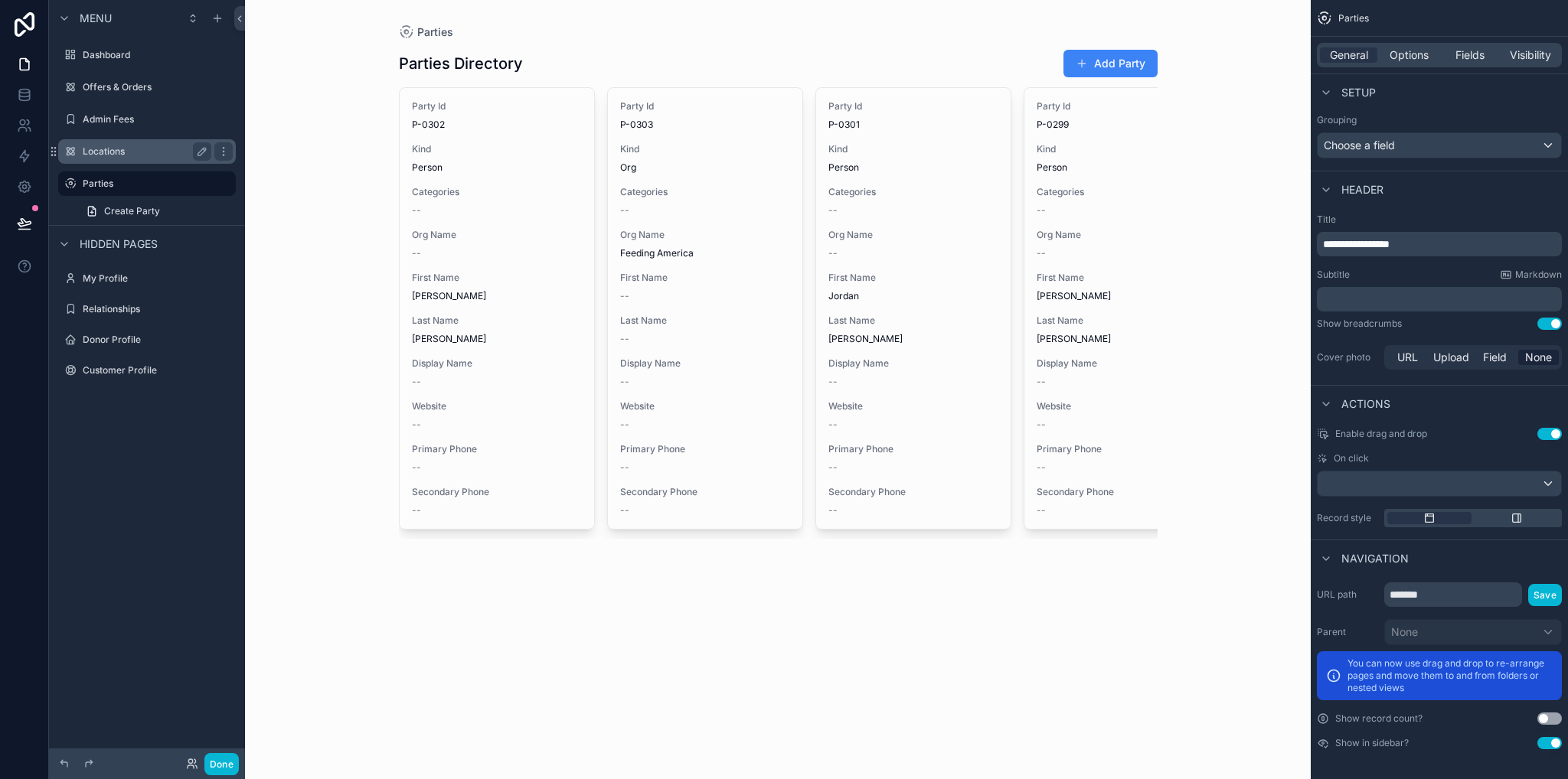
click at [137, 151] on label "Locations" at bounding box center [143, 151] width 123 height 12
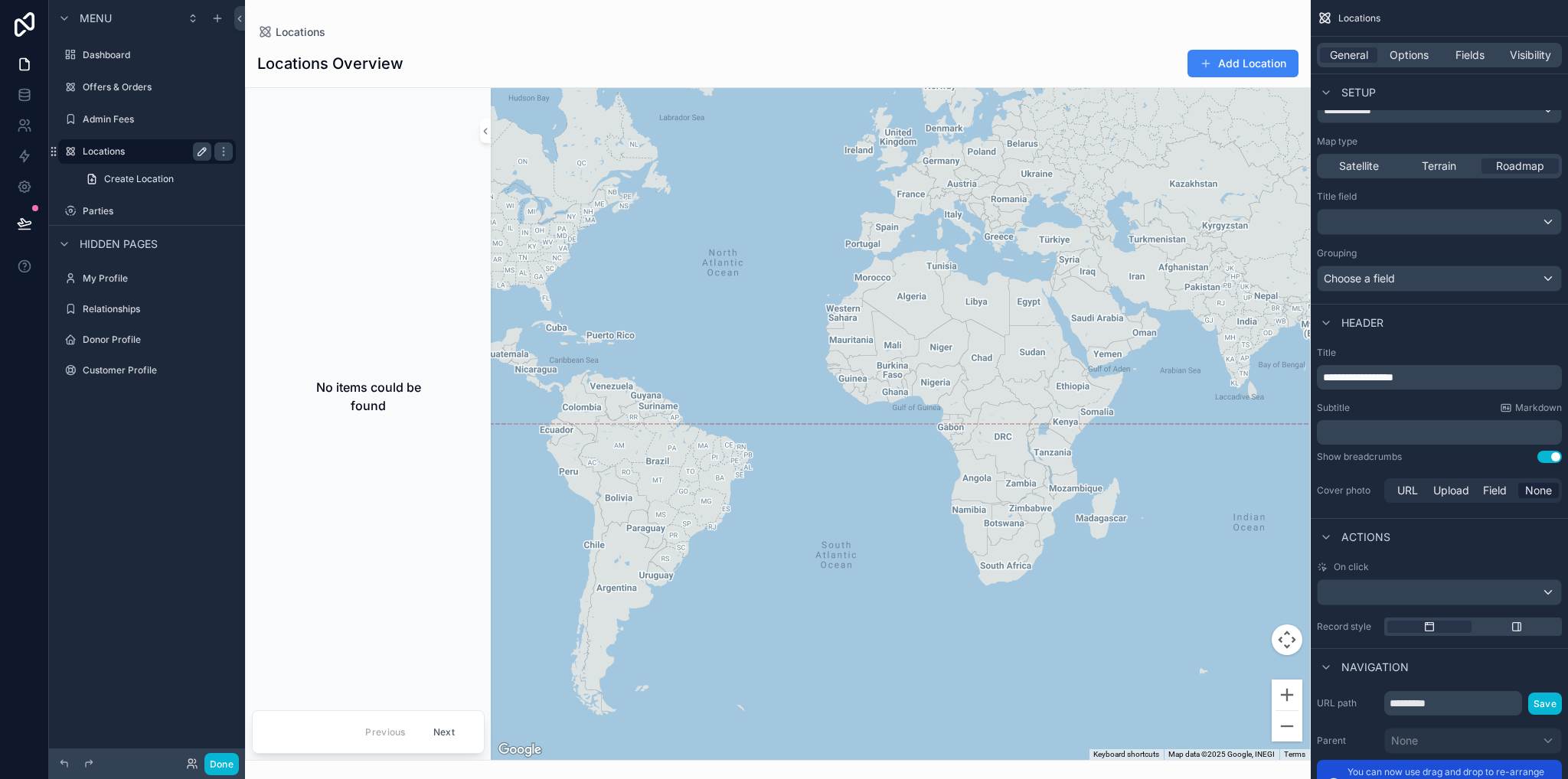
click at [200, 150] on icon "scrollable content" at bounding box center [202, 151] width 8 height 8
drag, startPoint x: 205, startPoint y: 193, endPoint x: 209, endPoint y: 169, distance: 24.3
click at [205, 192] on div "Dashboard Offers & Orders Admin Fees ********* Create Location Parties" at bounding box center [147, 131] width 196 height 188
click at [222, 154] on icon "scrollable content" at bounding box center [223, 151] width 12 height 12
click at [217, 153] on icon "scrollable content" at bounding box center [223, 151] width 12 height 12
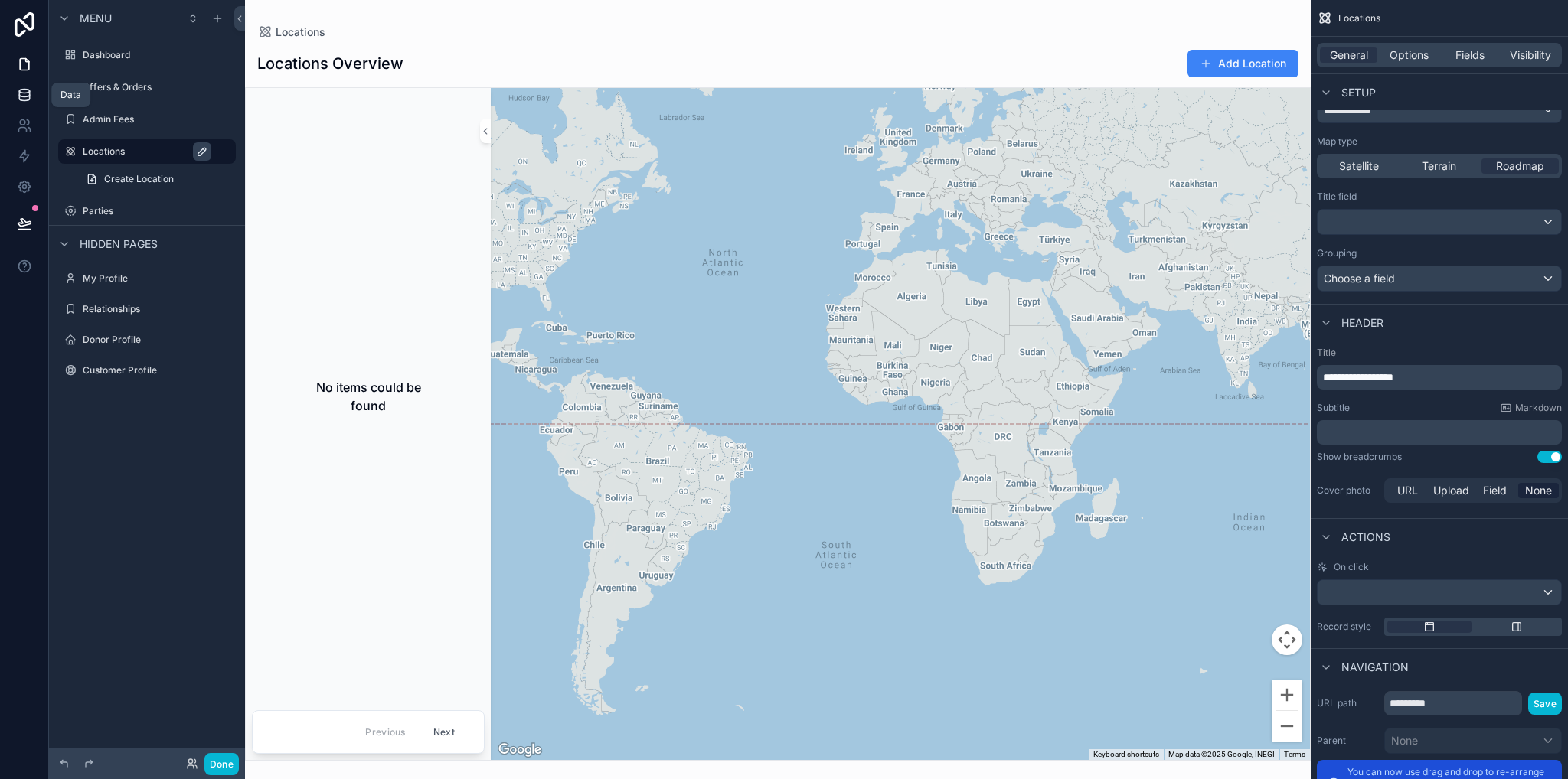
click at [27, 104] on link at bounding box center [24, 95] width 48 height 31
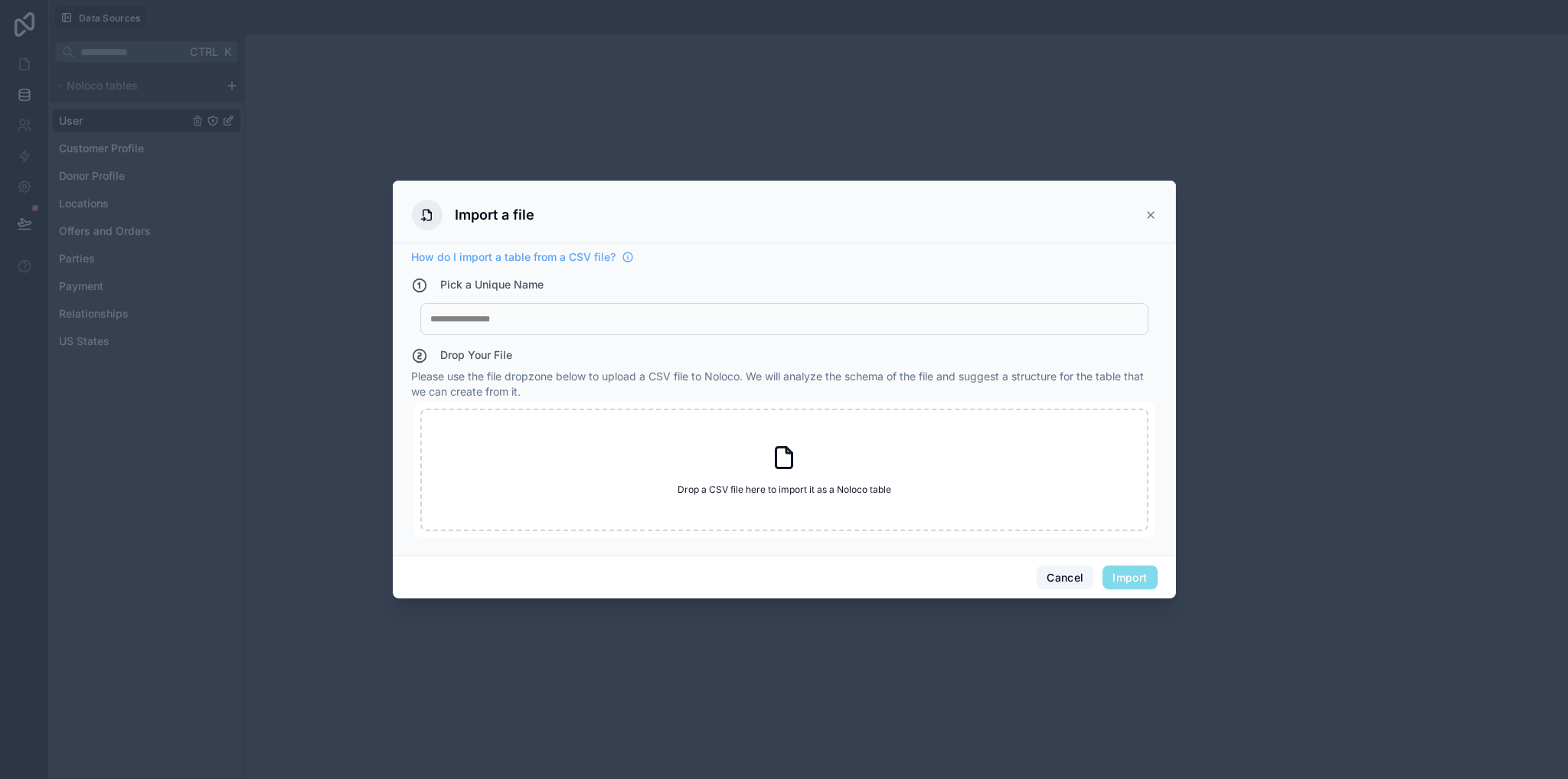
click at [1069, 579] on button "Cancel" at bounding box center [1065, 577] width 57 height 25
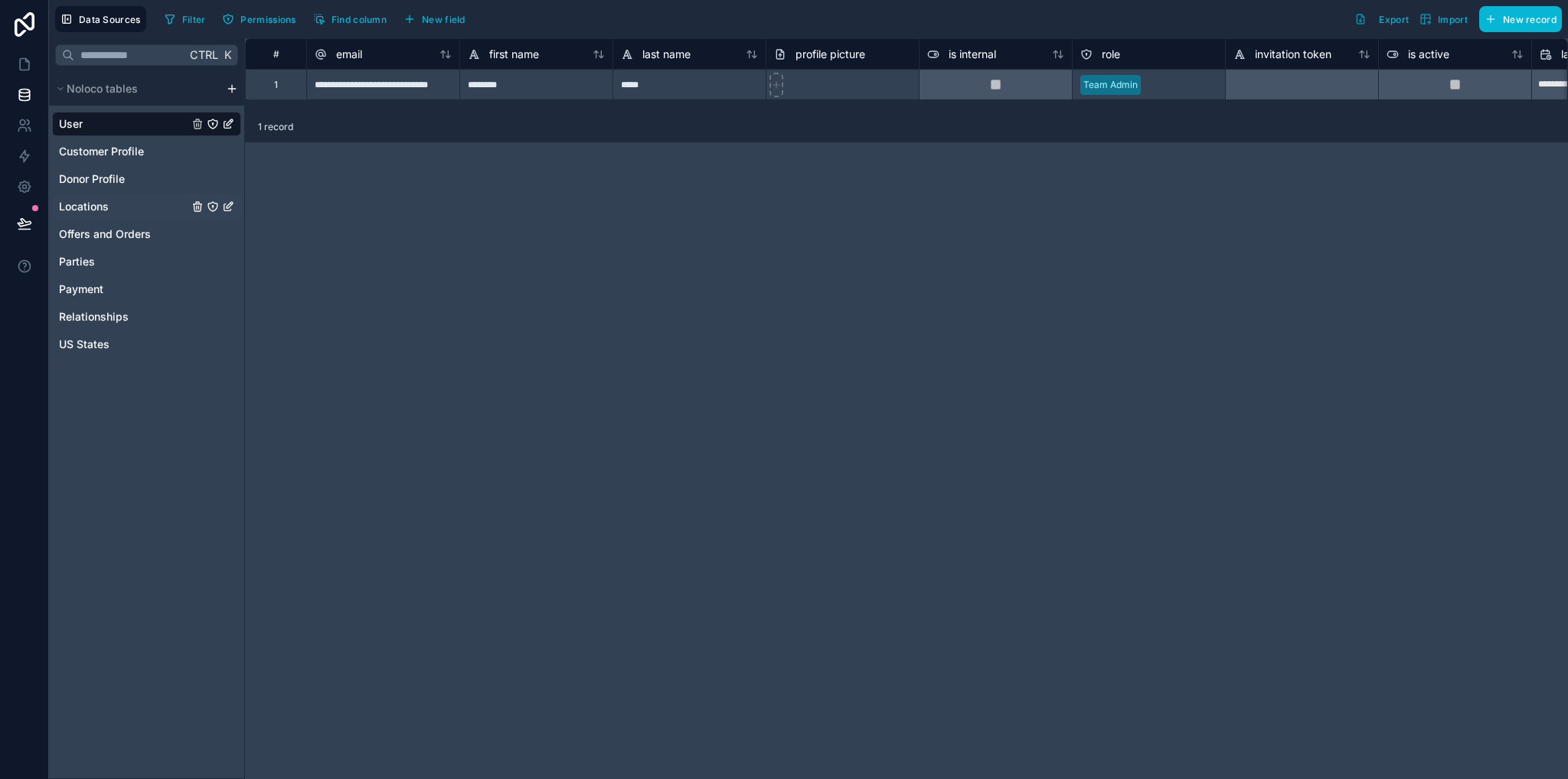
click at [82, 205] on span "Locations" at bounding box center [84, 207] width 50 height 15
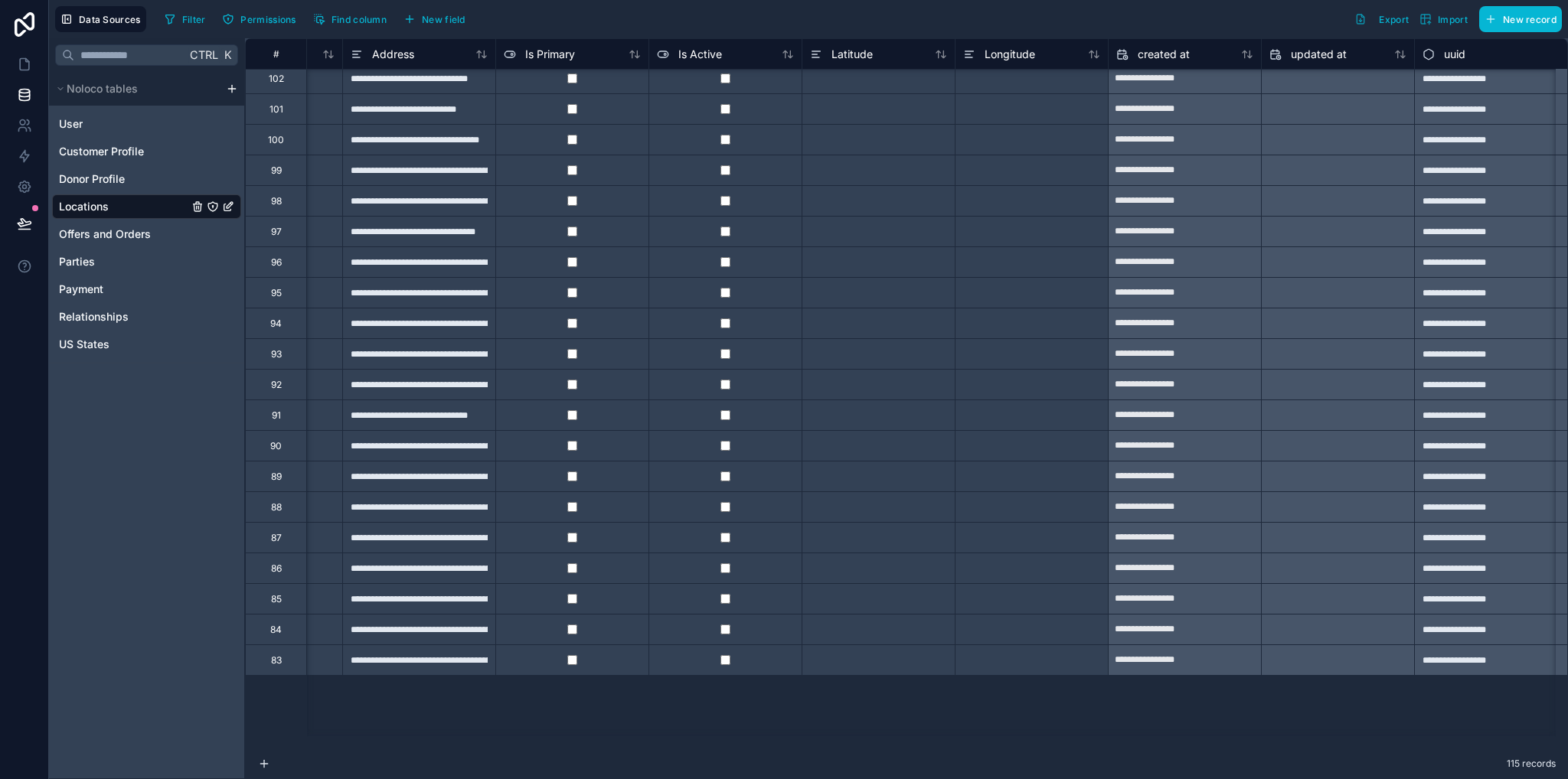
scroll to position [0, 577]
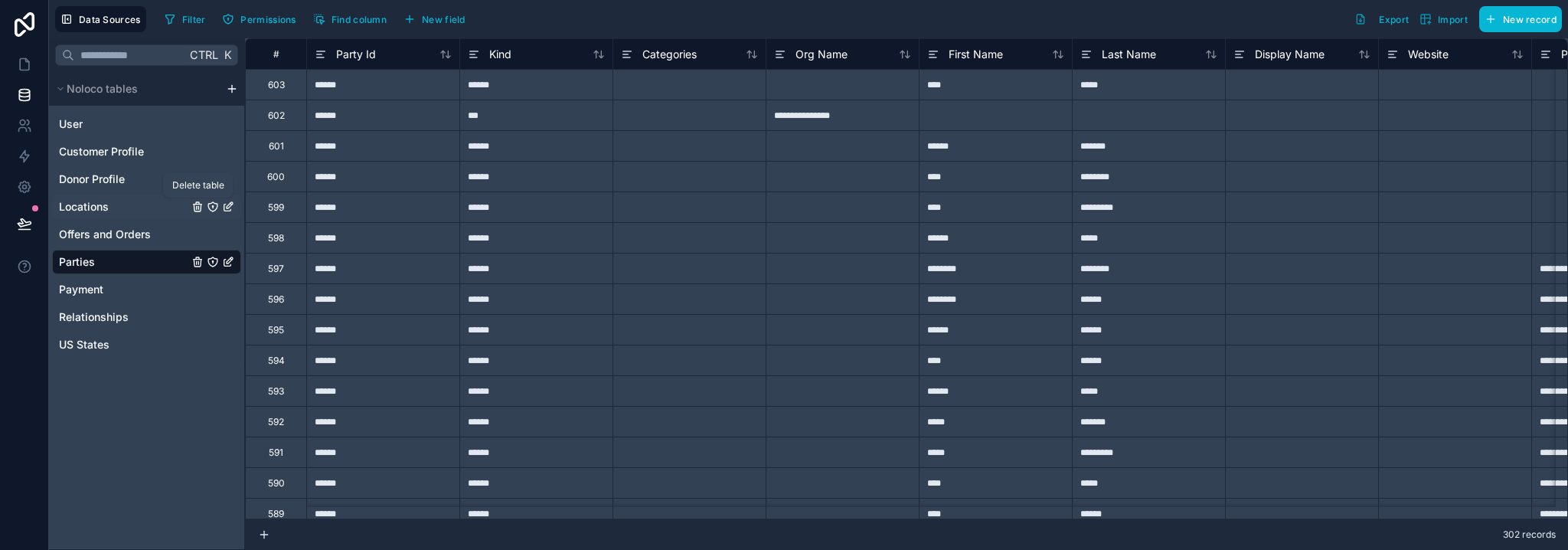
click at [193, 203] on icon "Locations" at bounding box center [198, 206] width 12 height 12
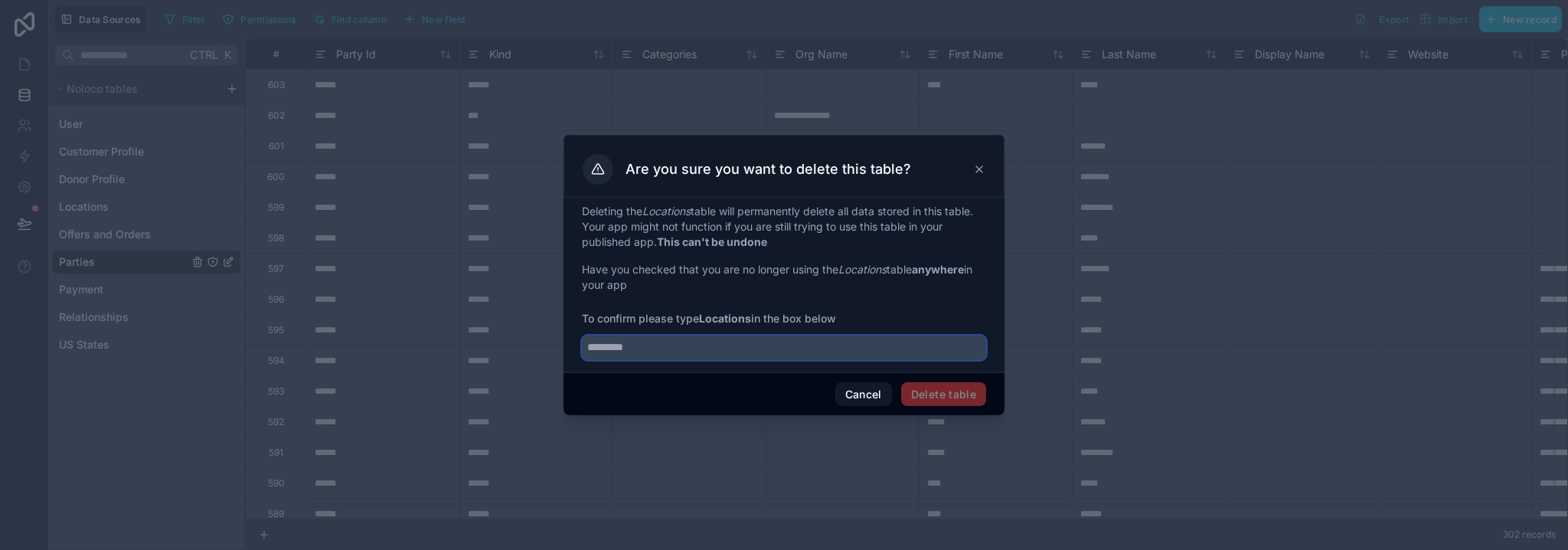
click at [634, 347] on input "text" at bounding box center [784, 347] width 404 height 25
type input "*********"
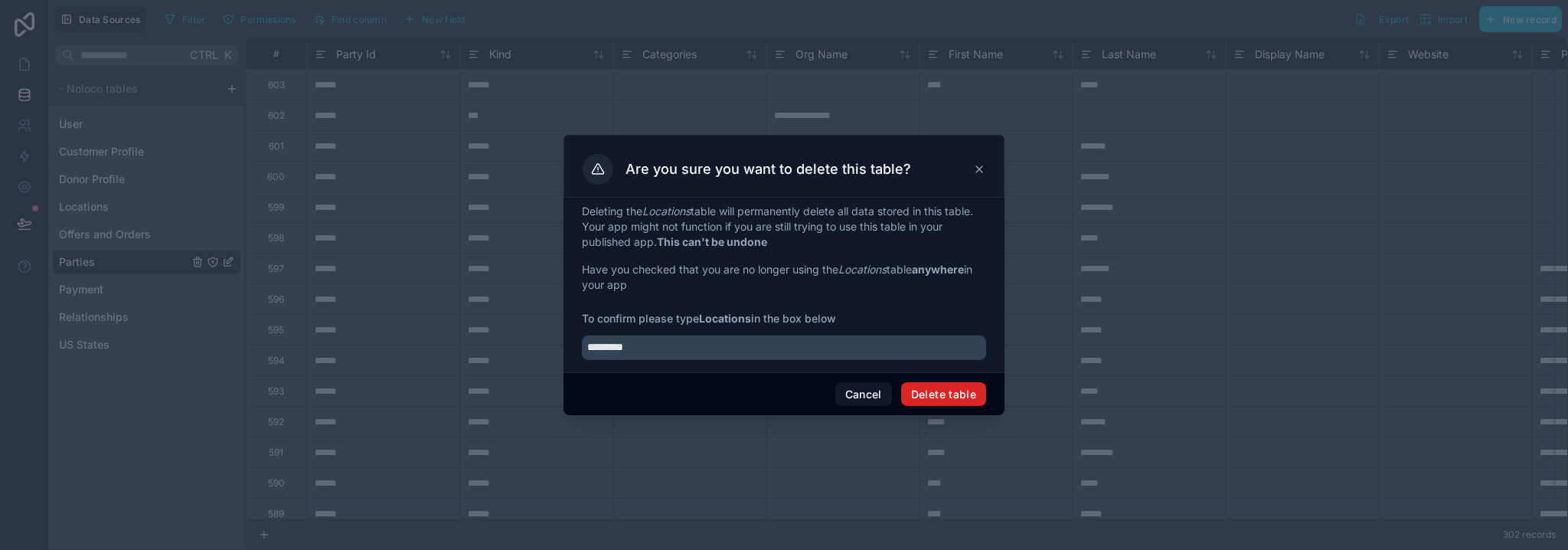
click at [943, 389] on button "Delete table" at bounding box center [943, 394] width 85 height 25
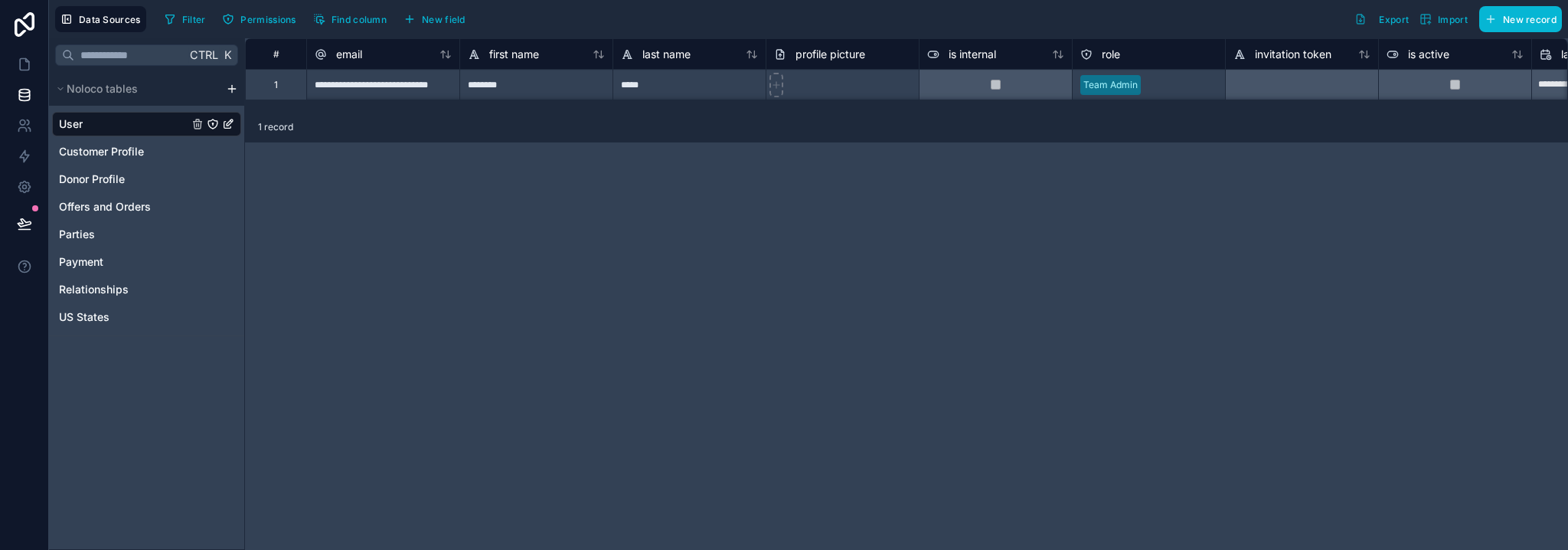
click at [233, 93] on html "**********" at bounding box center [784, 275] width 1568 height 550
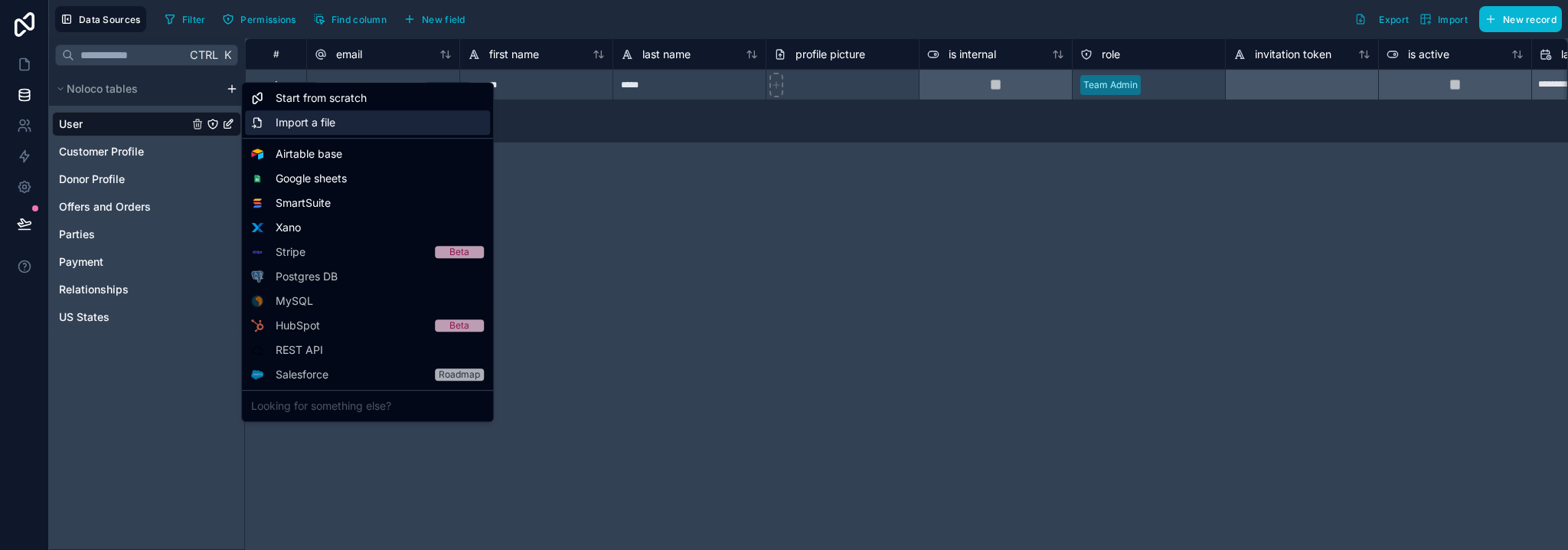
click at [327, 127] on span "Import a file" at bounding box center [305, 123] width 59 height 15
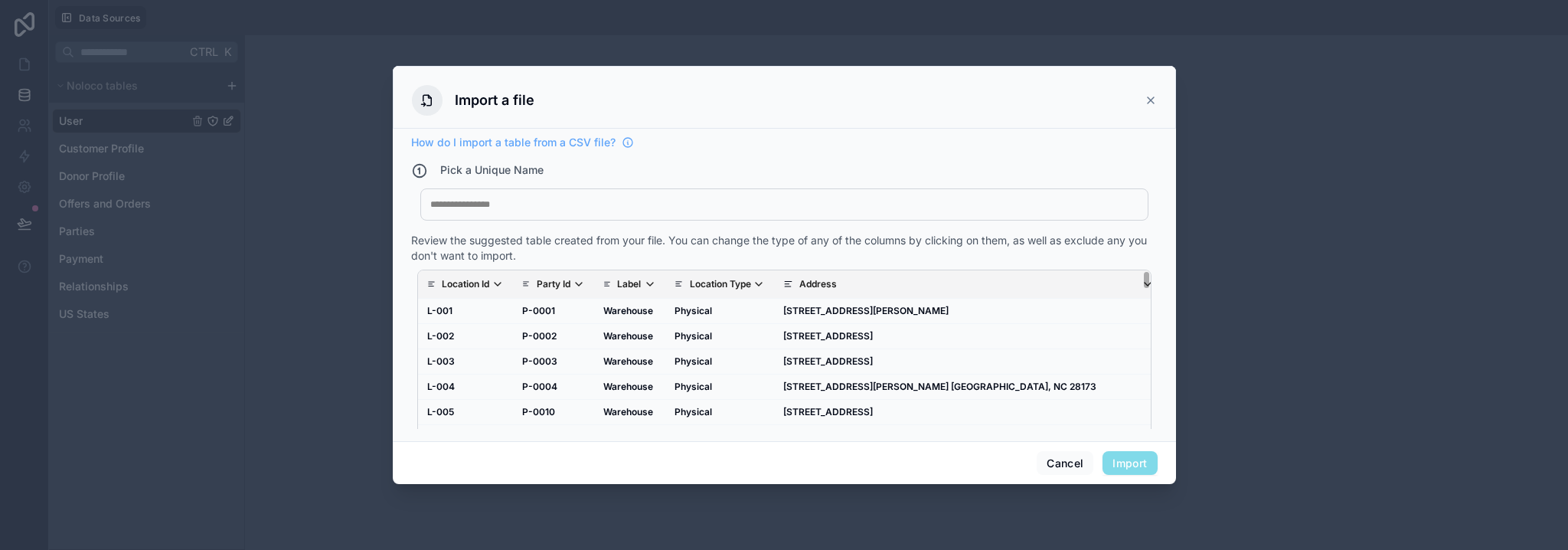
click at [542, 210] on div at bounding box center [784, 205] width 708 height 12
click at [1139, 459] on button "Import" at bounding box center [1129, 463] width 54 height 25
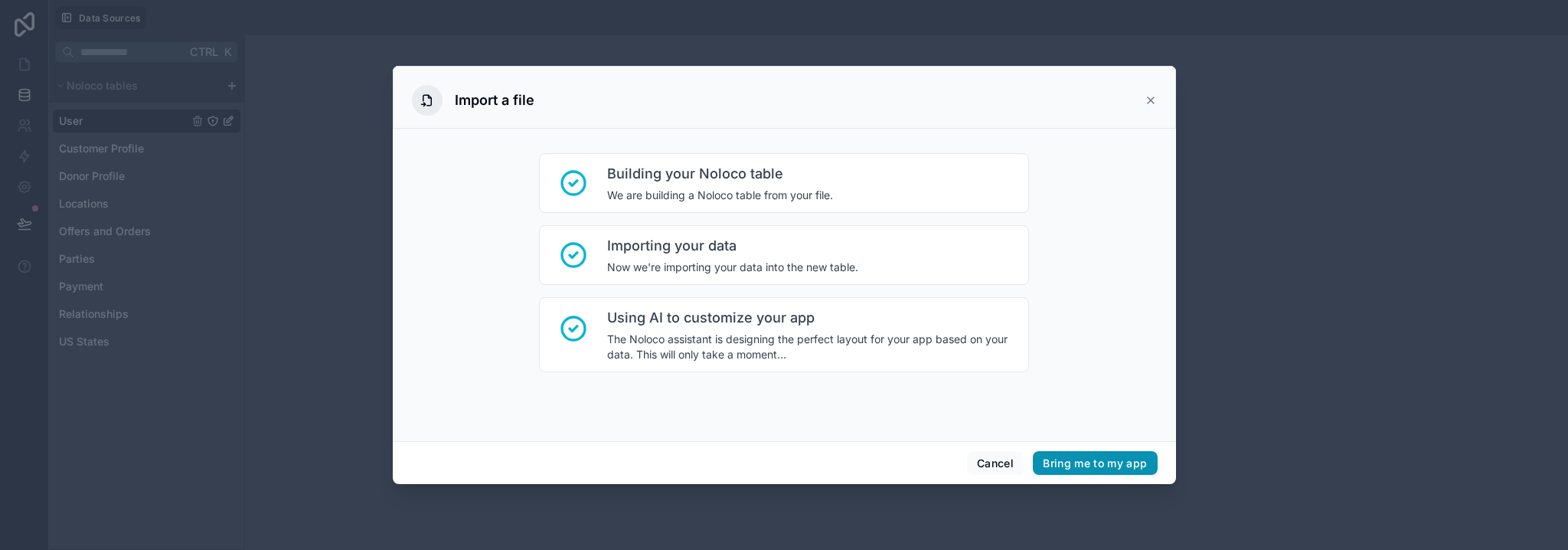
click at [1089, 461] on button "Bring me to my app" at bounding box center [1095, 463] width 124 height 25
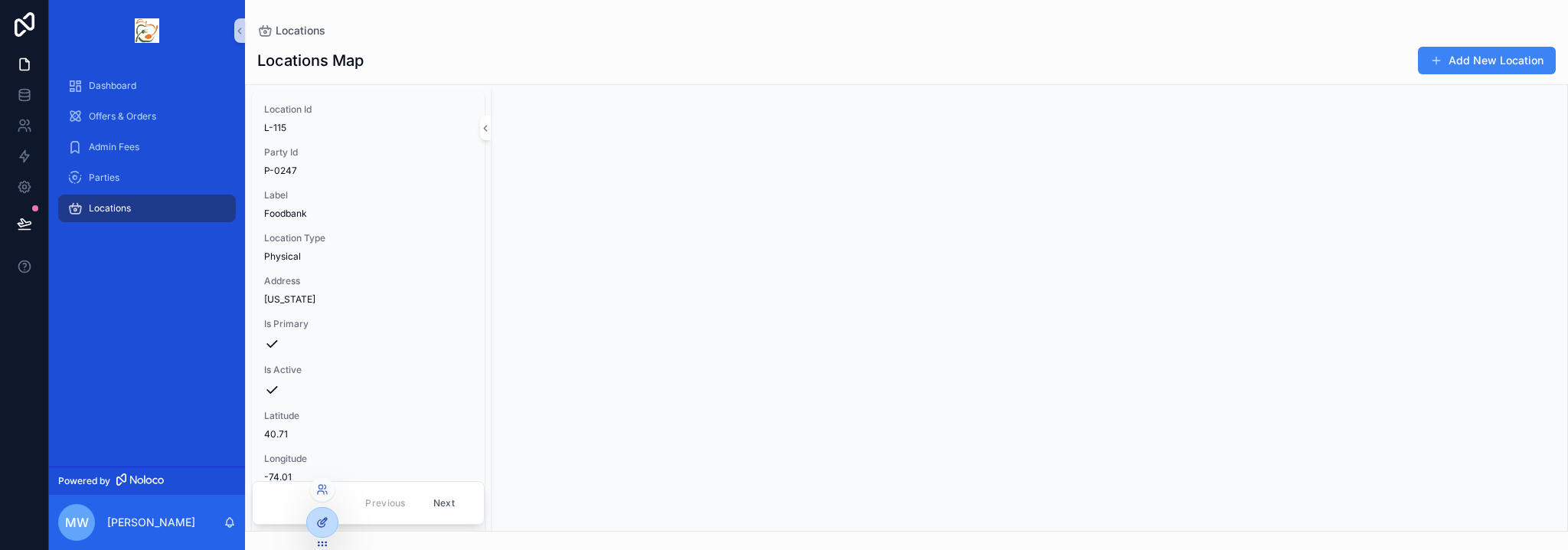
click at [314, 522] on div at bounding box center [322, 522] width 31 height 29
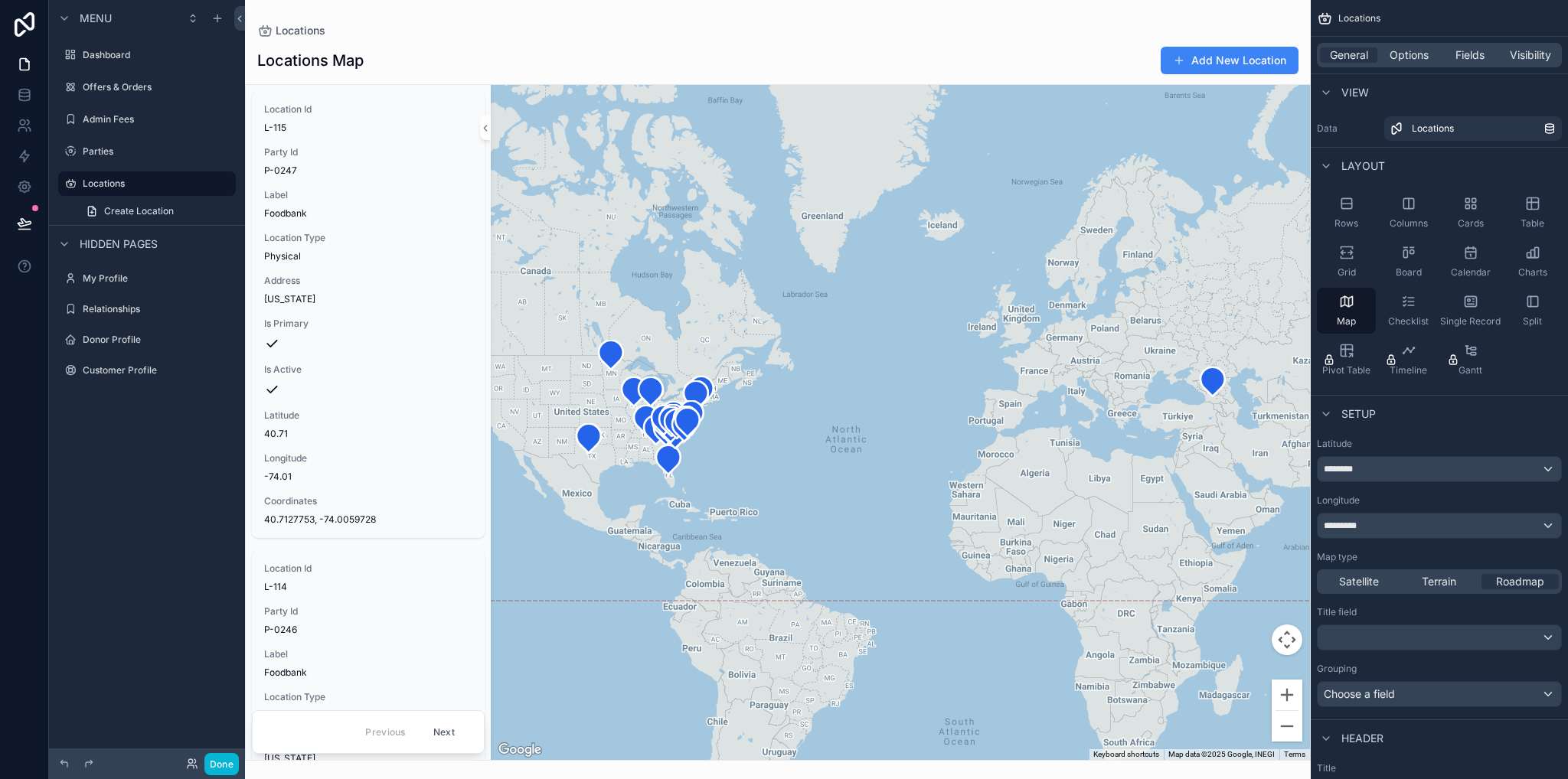
click at [1211, 383] on div "scrollable content" at bounding box center [778, 389] width 1065 height 779
click at [1211, 383] on icon "scrollable content" at bounding box center [1212, 381] width 25 height 29
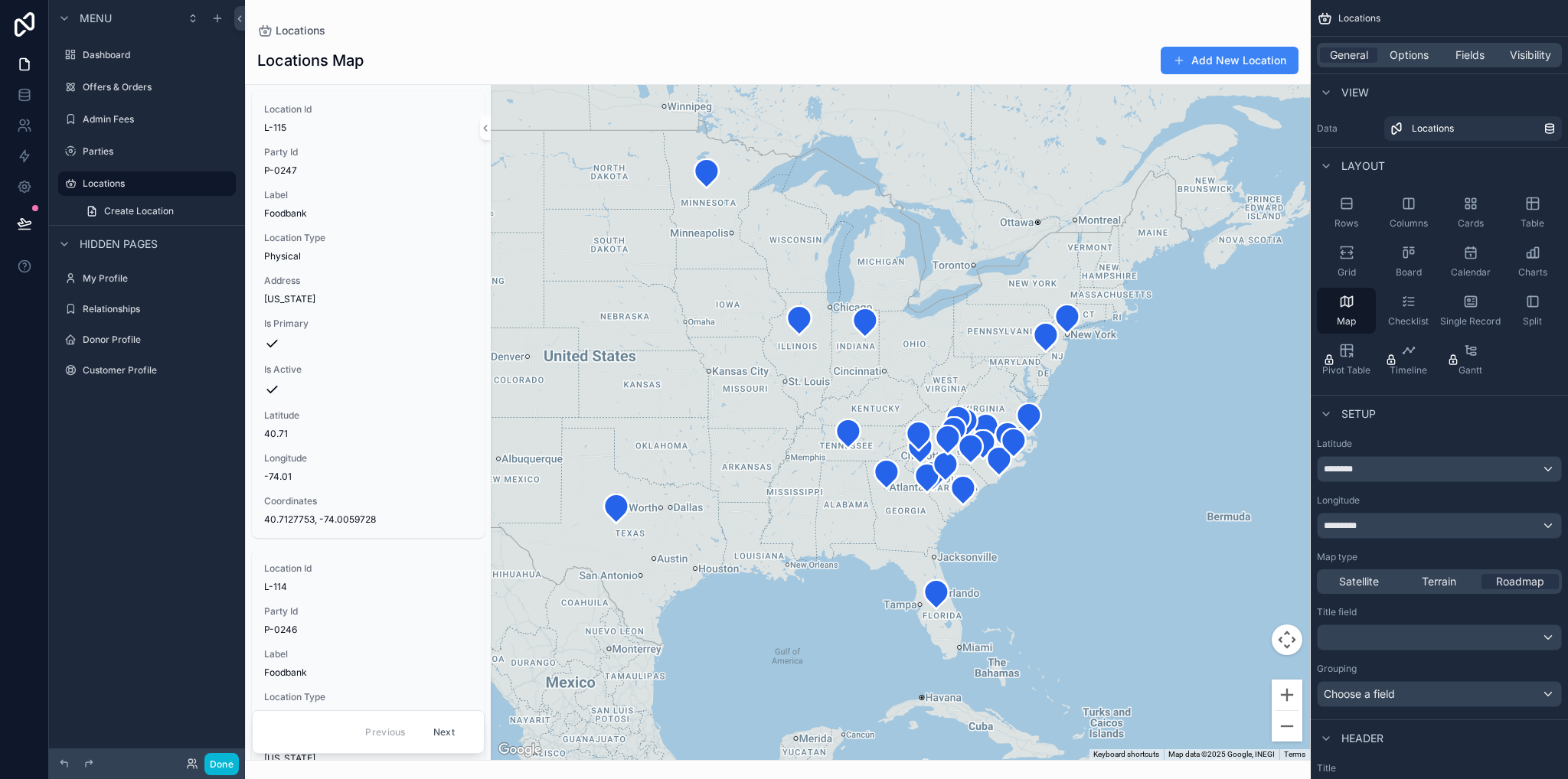
drag, startPoint x: 662, startPoint y: 487, endPoint x: 821, endPoint y: 549, distance: 170.7
click at [821, 549] on div "scrollable content" at bounding box center [900, 423] width 819 height 675
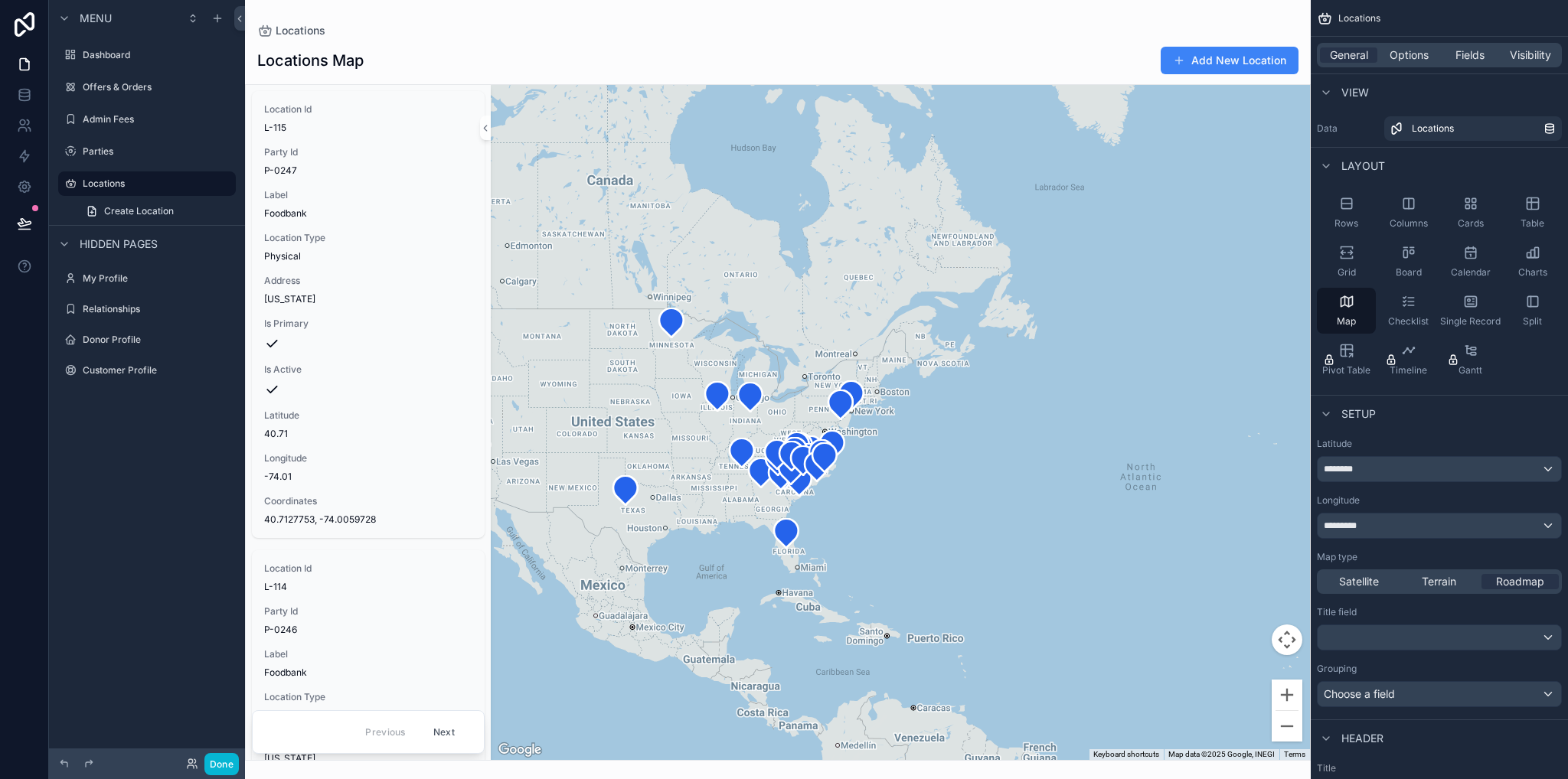
drag, startPoint x: 1043, startPoint y: 520, endPoint x: 494, endPoint y: 508, distance: 549.1
click at [484, 511] on div "Location Id L-115 Party Id P-0247 Label Foodbank Location Type Physical Address…" at bounding box center [778, 423] width 1064 height 675
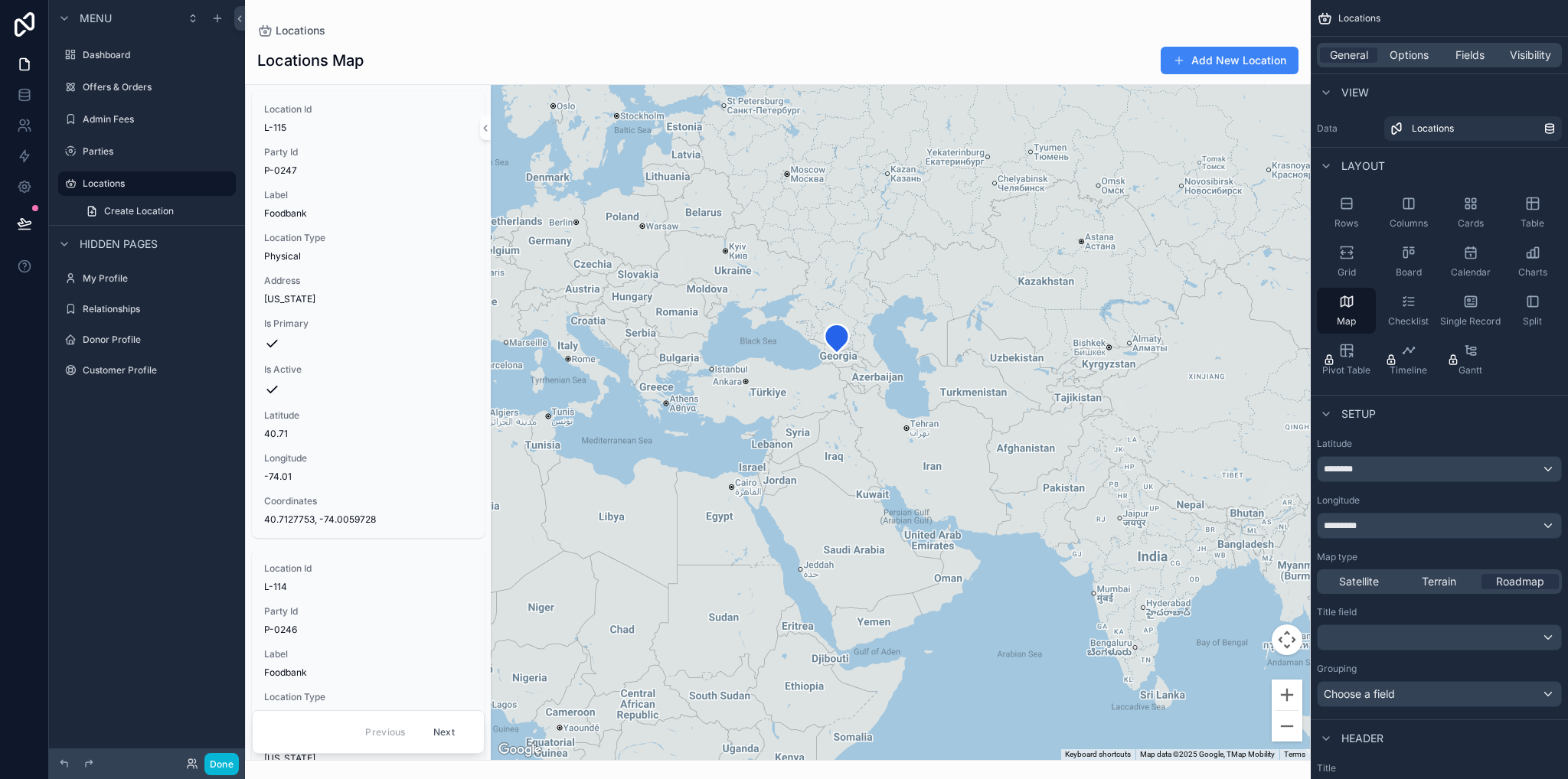
drag, startPoint x: 916, startPoint y: 477, endPoint x: 851, endPoint y: 339, distance: 152.5
click at [879, 477] on div "scrollable content" at bounding box center [900, 423] width 819 height 675
click at [835, 344] on icon "scrollable content" at bounding box center [832, 338] width 25 height 29
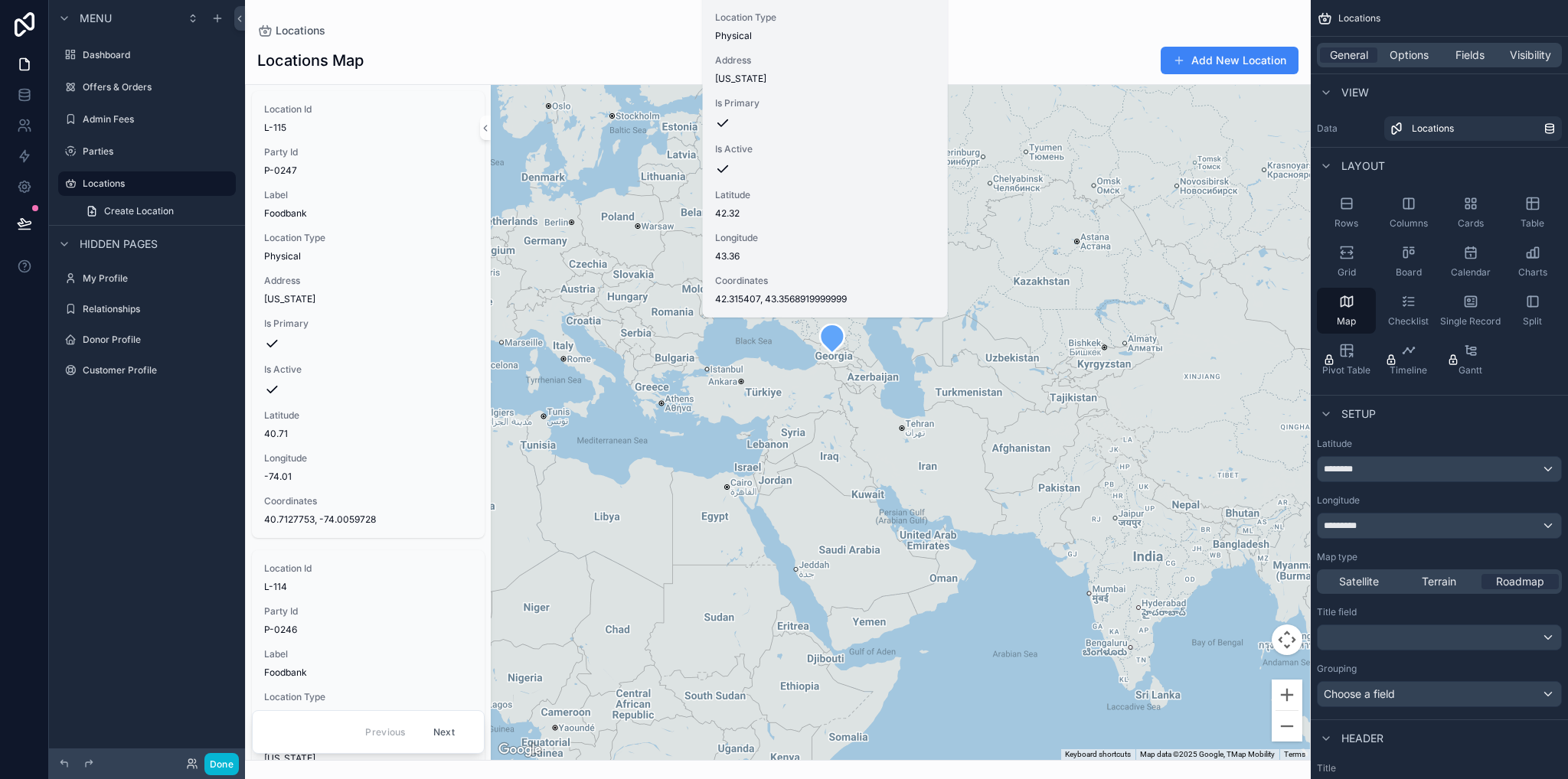
click at [762, 146] on span "Is Active" at bounding box center [825, 149] width 221 height 12
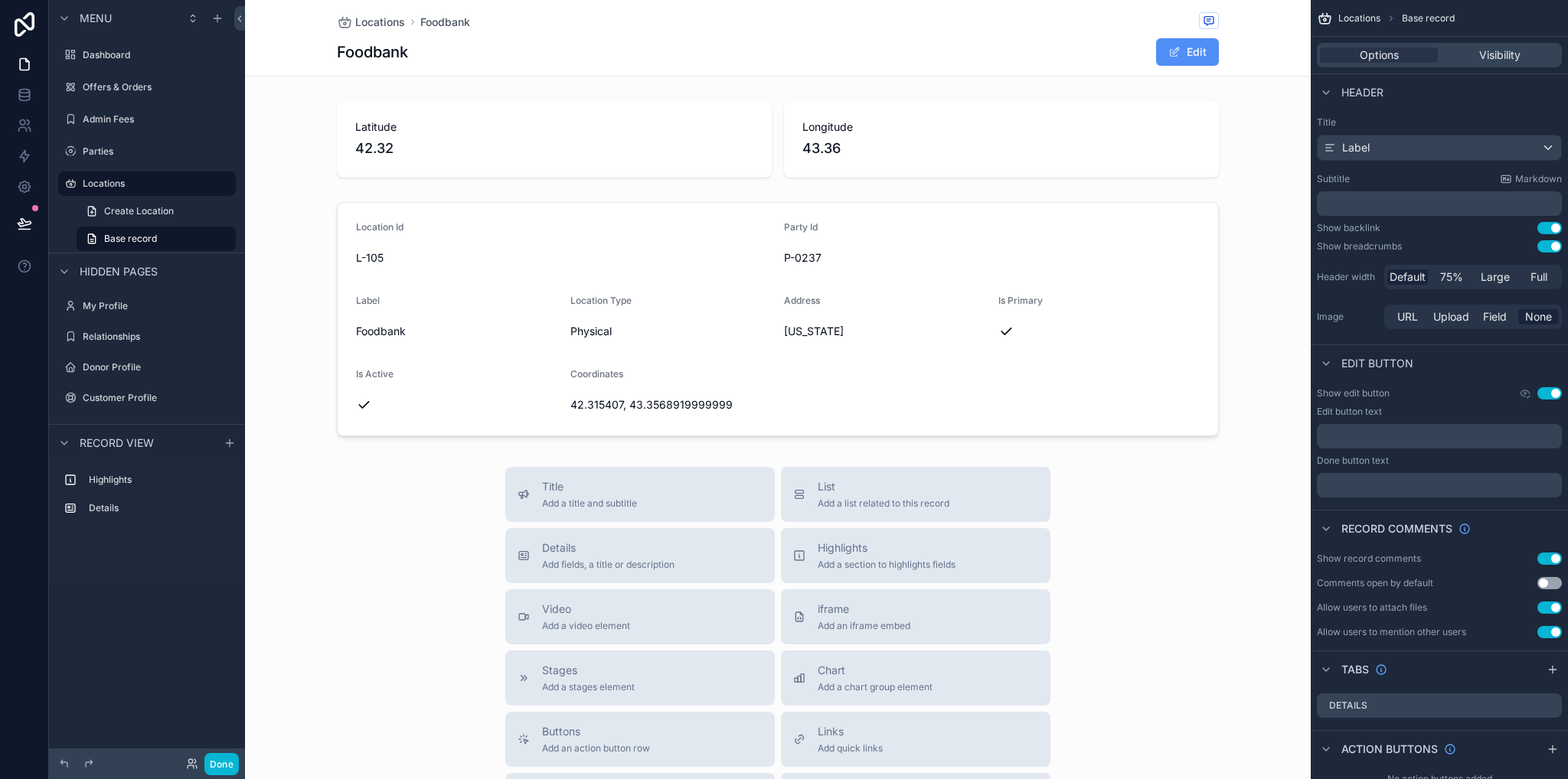
click at [1194, 58] on button "Edit" at bounding box center [1187, 52] width 63 height 27
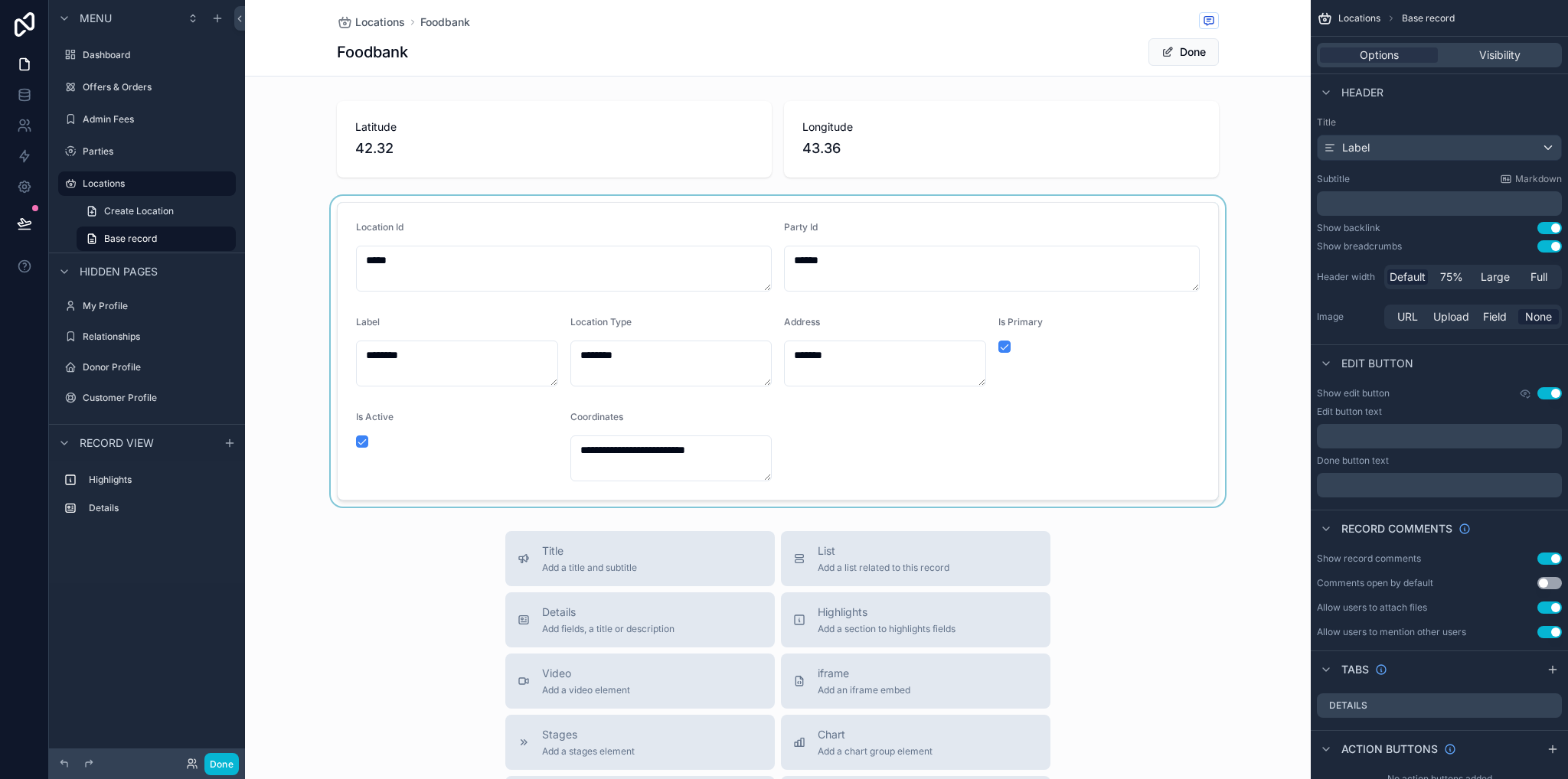
drag, startPoint x: 639, startPoint y: 469, endPoint x: 628, endPoint y: 453, distance: 19.4
click at [637, 469] on div "scrollable content" at bounding box center [778, 351] width 1065 height 311
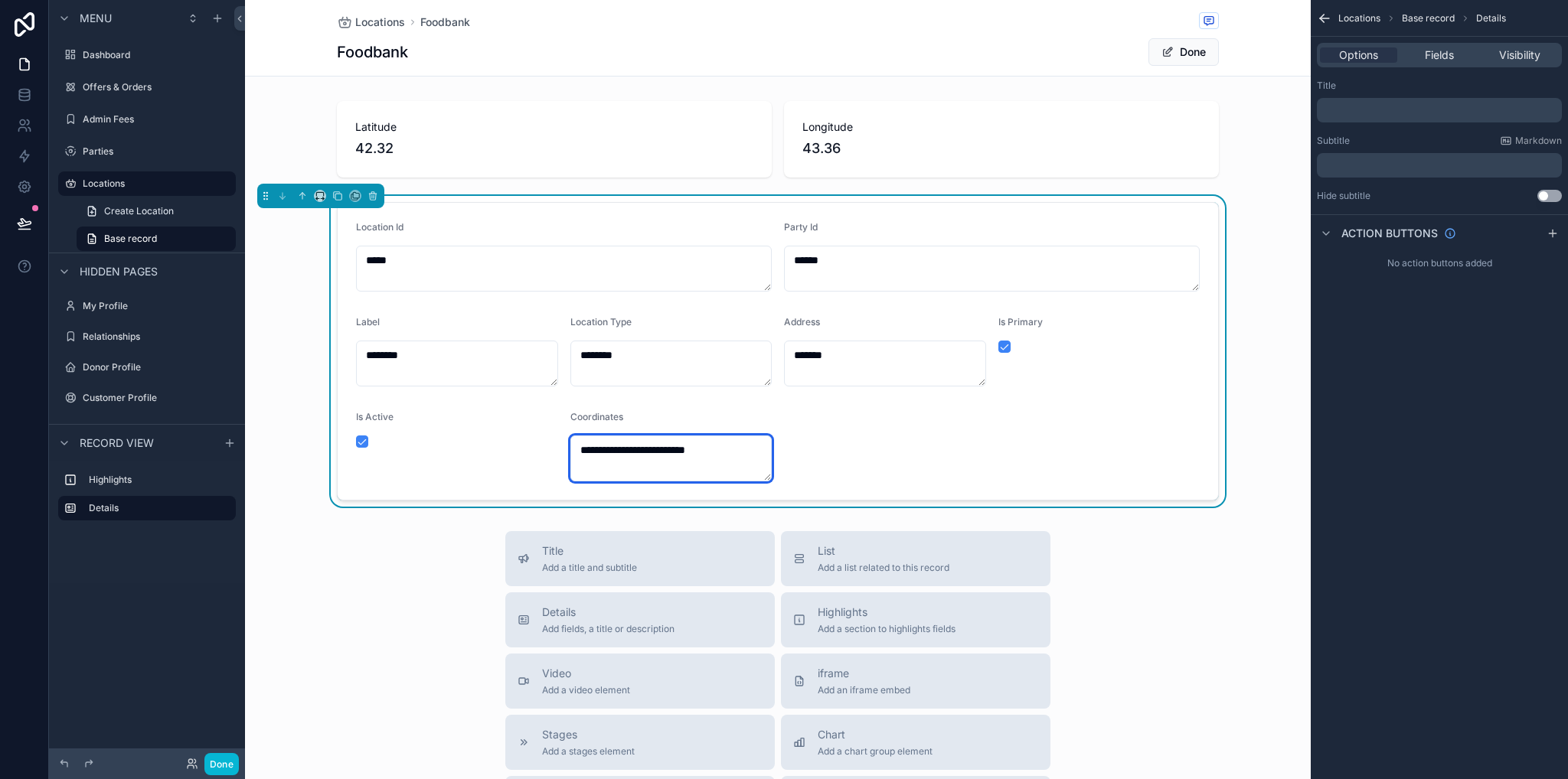
drag, startPoint x: 625, startPoint y: 448, endPoint x: 554, endPoint y: 448, distance: 71.0
click at [554, 448] on form "**********" at bounding box center [778, 351] width 881 height 297
paste textarea "scrollable content"
drag, startPoint x: 648, startPoint y: 448, endPoint x: 610, endPoint y: 453, distance: 38.3
click at [640, 448] on textarea "**********" at bounding box center [671, 458] width 202 height 46
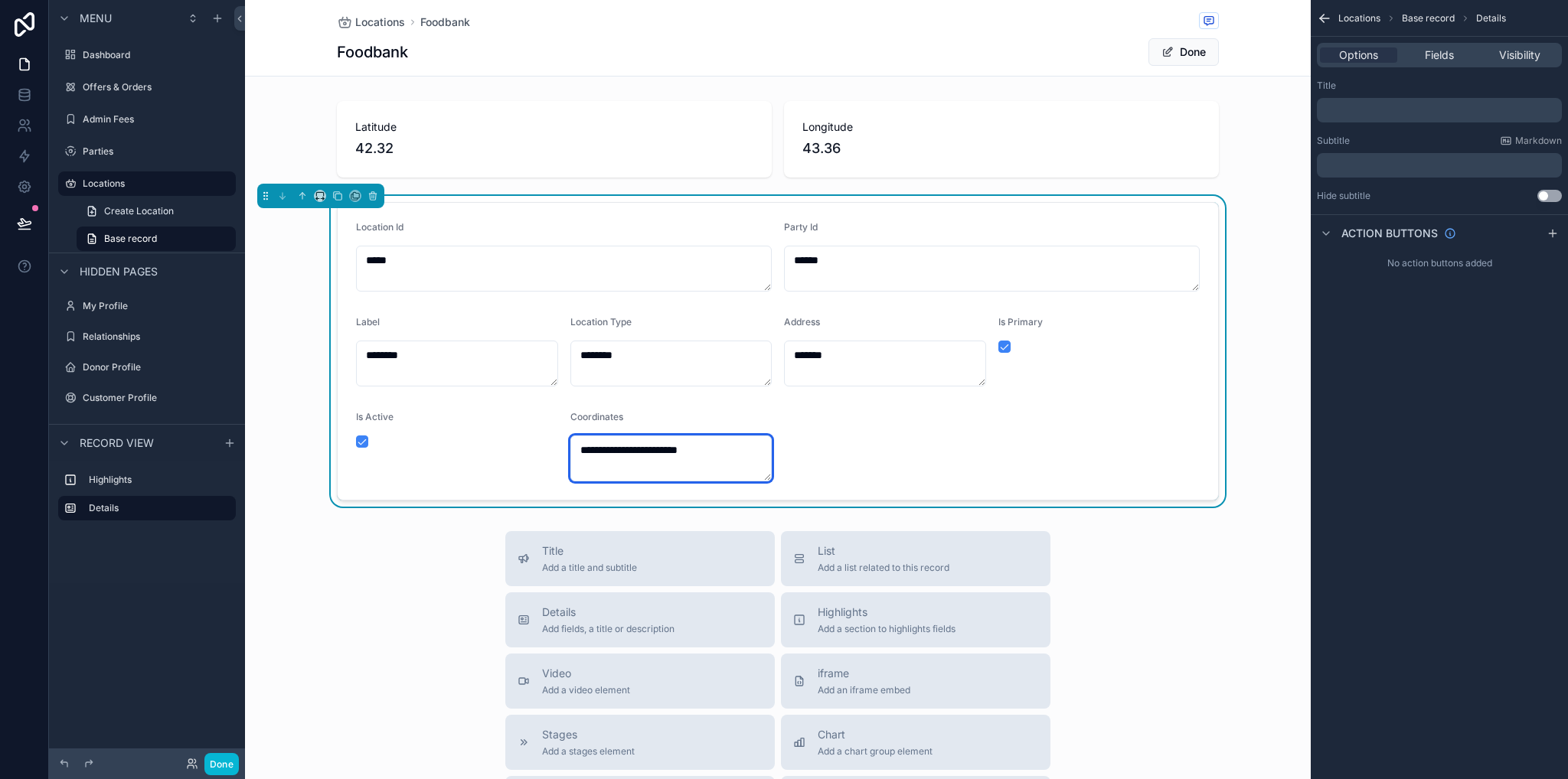
drag, startPoint x: 617, startPoint y: 451, endPoint x: 747, endPoint y: 447, distance: 130.1
click at [747, 447] on textarea "**********" at bounding box center [671, 458] width 202 height 46
paste textarea "*******"
type textarea "**********"
click at [809, 447] on form "**********" at bounding box center [778, 351] width 881 height 297
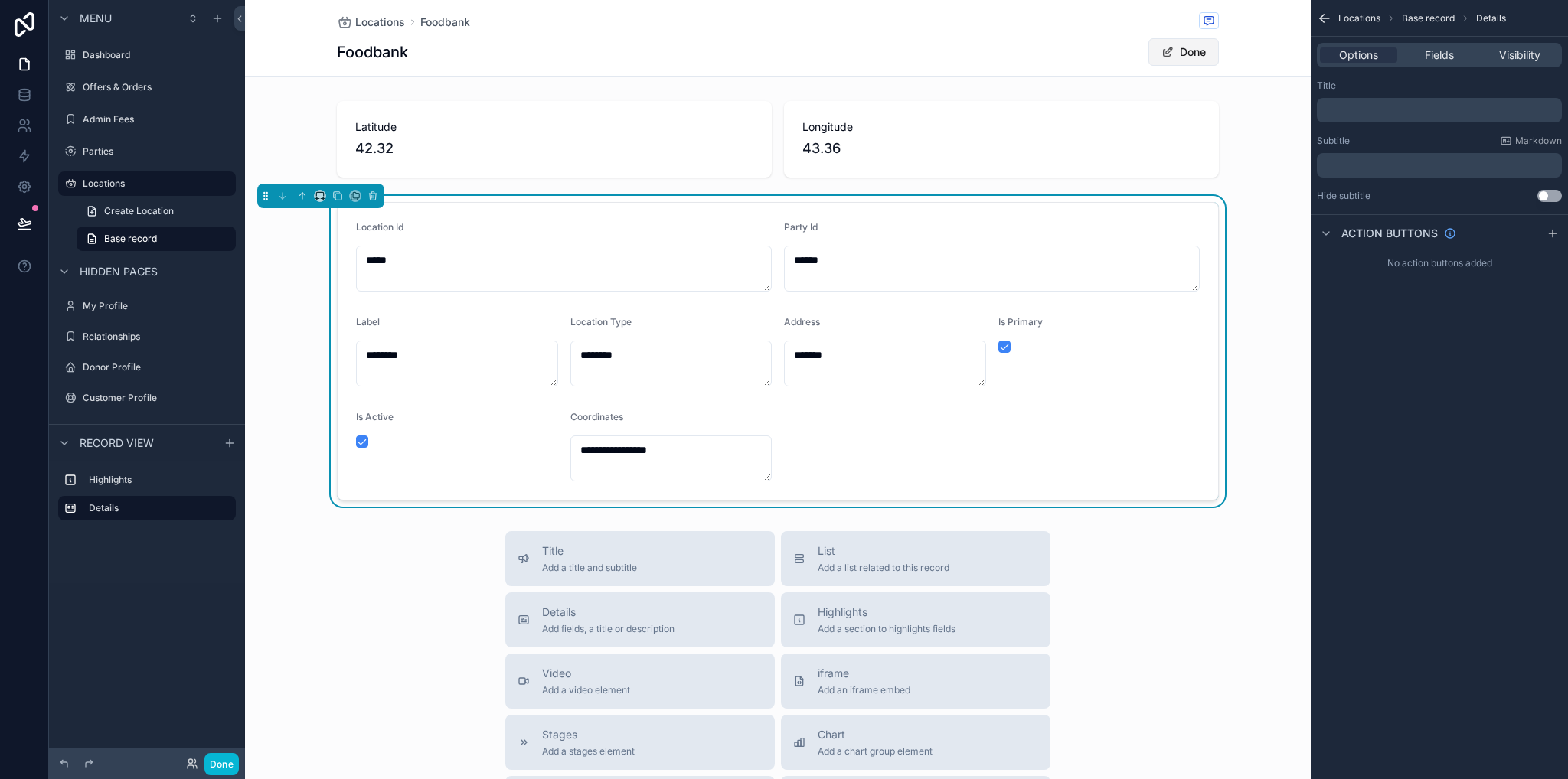
click at [1191, 50] on button "Done" at bounding box center [1183, 52] width 70 height 27
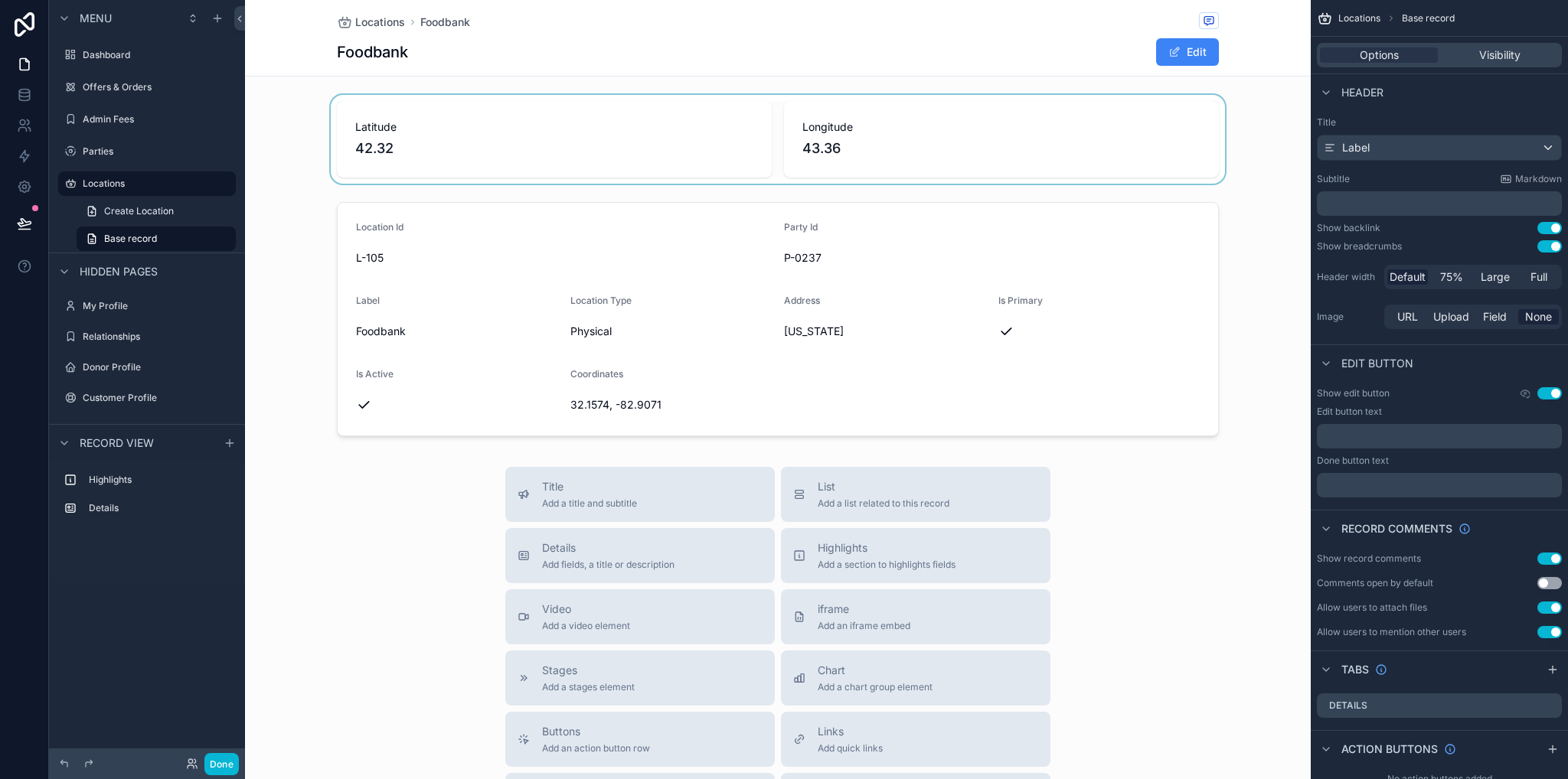
click at [443, 135] on div "scrollable content" at bounding box center [778, 138] width 1065 height 88
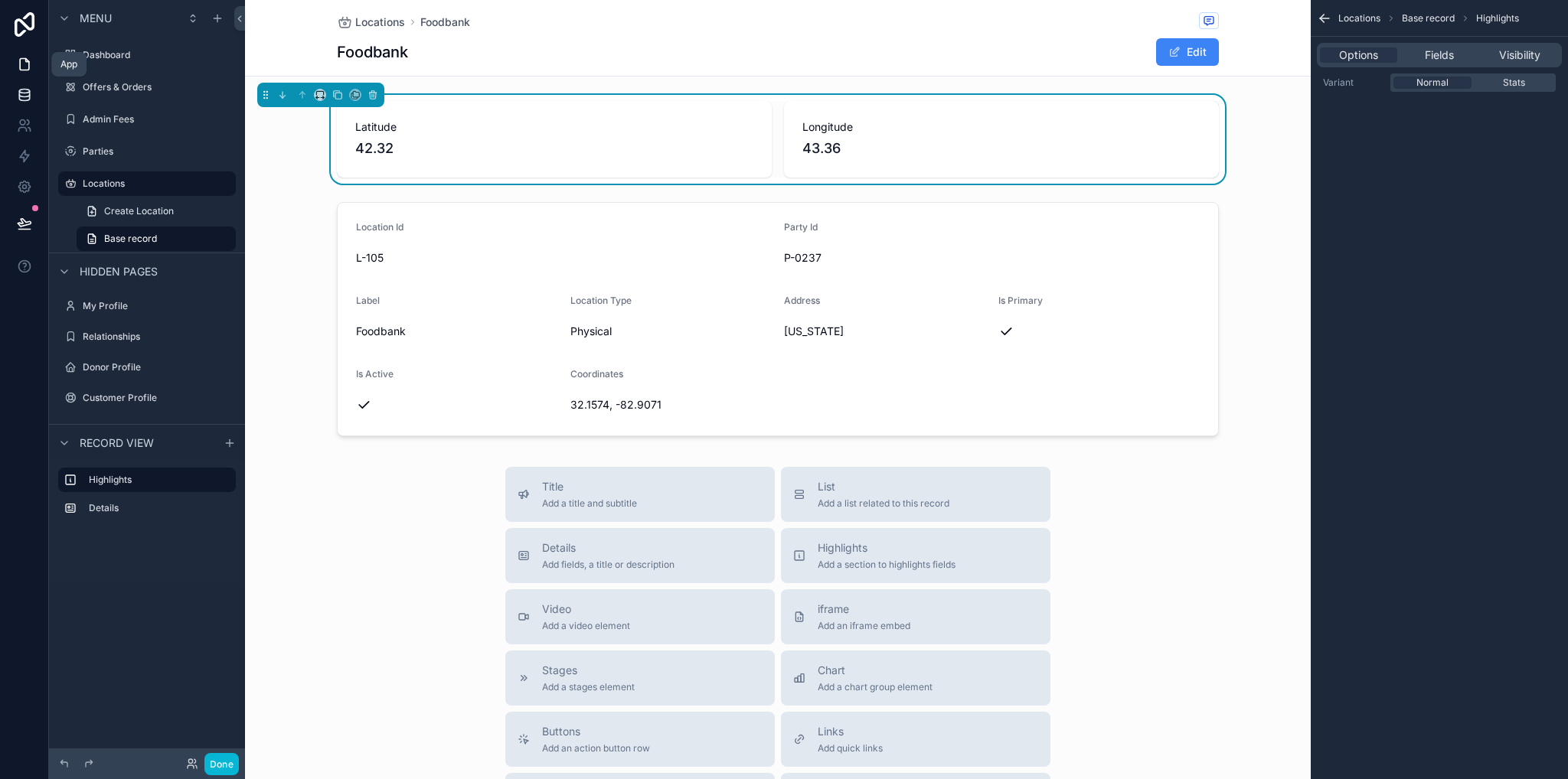
click at [32, 90] on link at bounding box center [24, 95] width 48 height 31
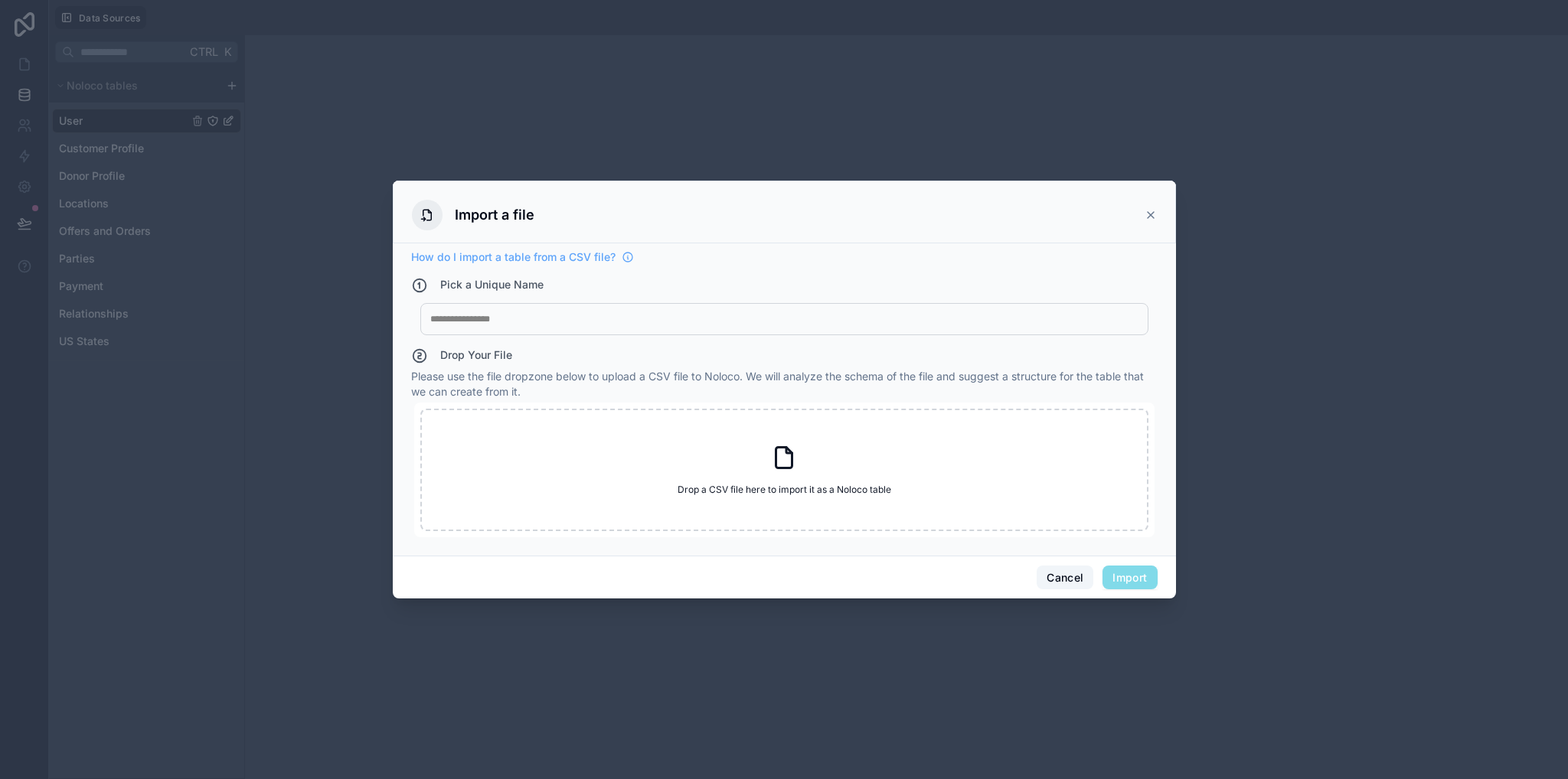
click at [1084, 549] on button "Cancel" at bounding box center [1065, 577] width 57 height 25
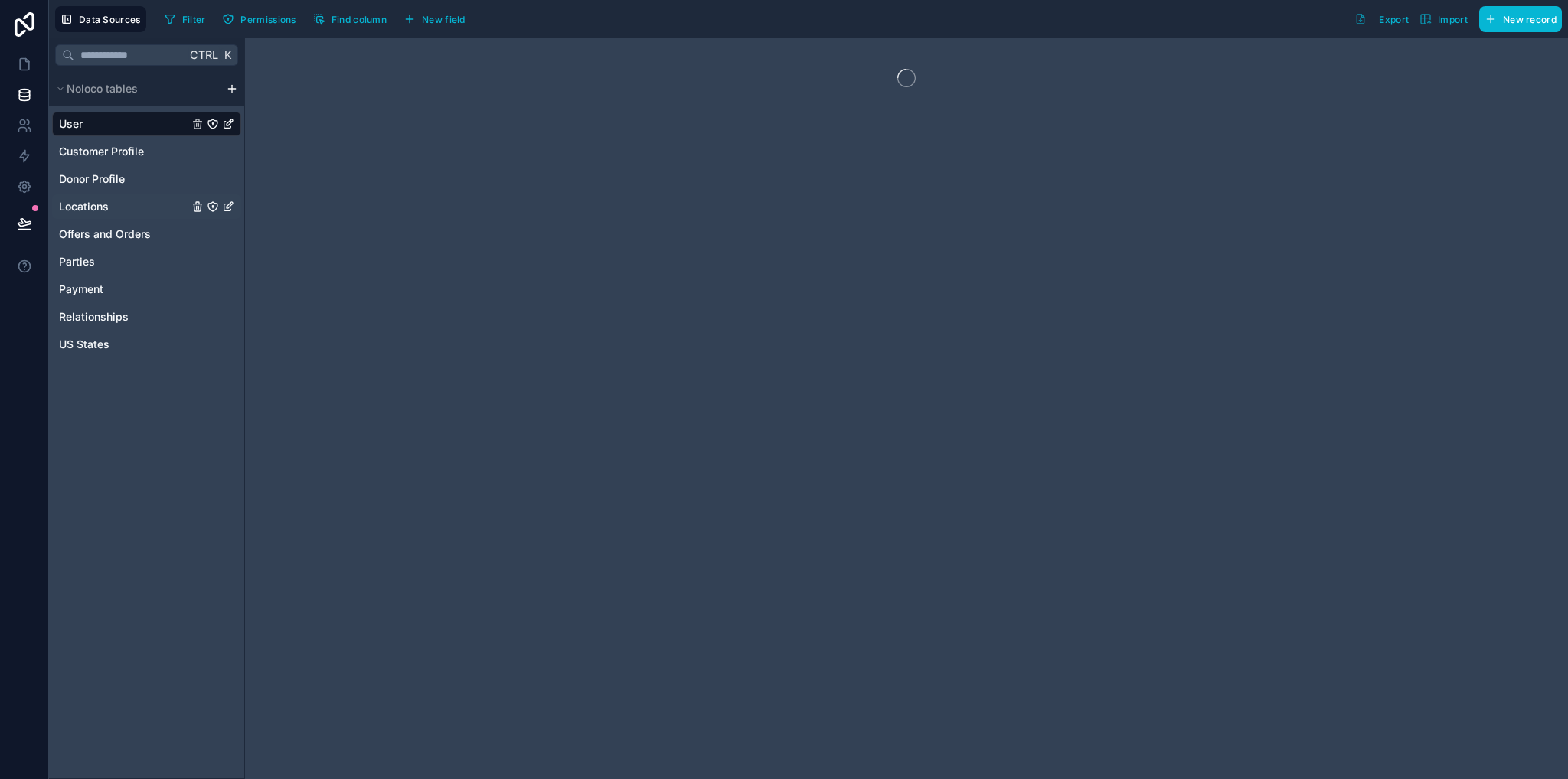
click at [108, 208] on span "Locations" at bounding box center [84, 207] width 50 height 15
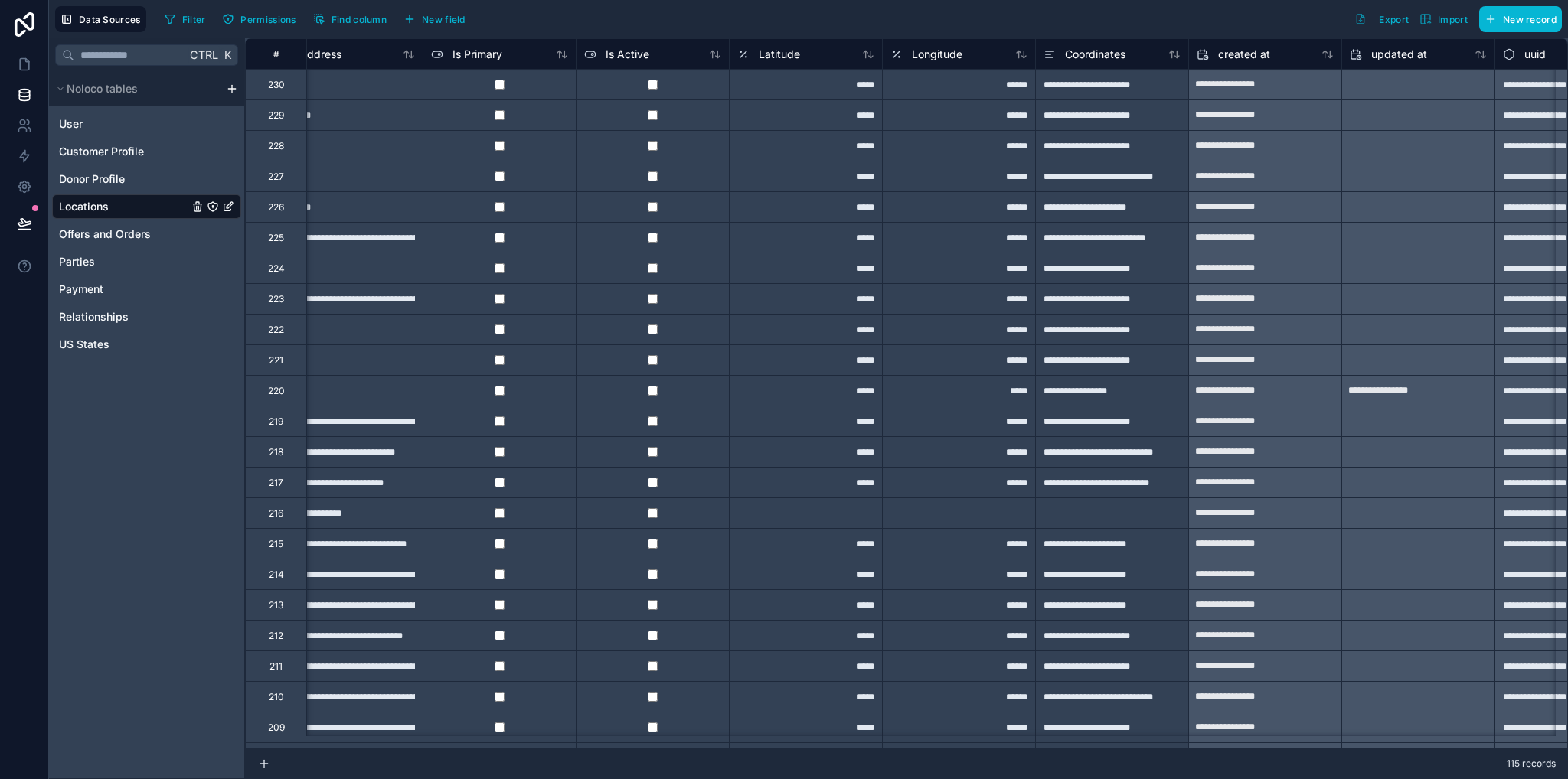
scroll to position [0, 652]
click at [849, 393] on div "*****" at bounding box center [802, 391] width 153 height 31
click at [933, 392] on div "*****" at bounding box center [955, 391] width 153 height 31
click at [942, 390] on div "*****" at bounding box center [955, 391] width 153 height 31
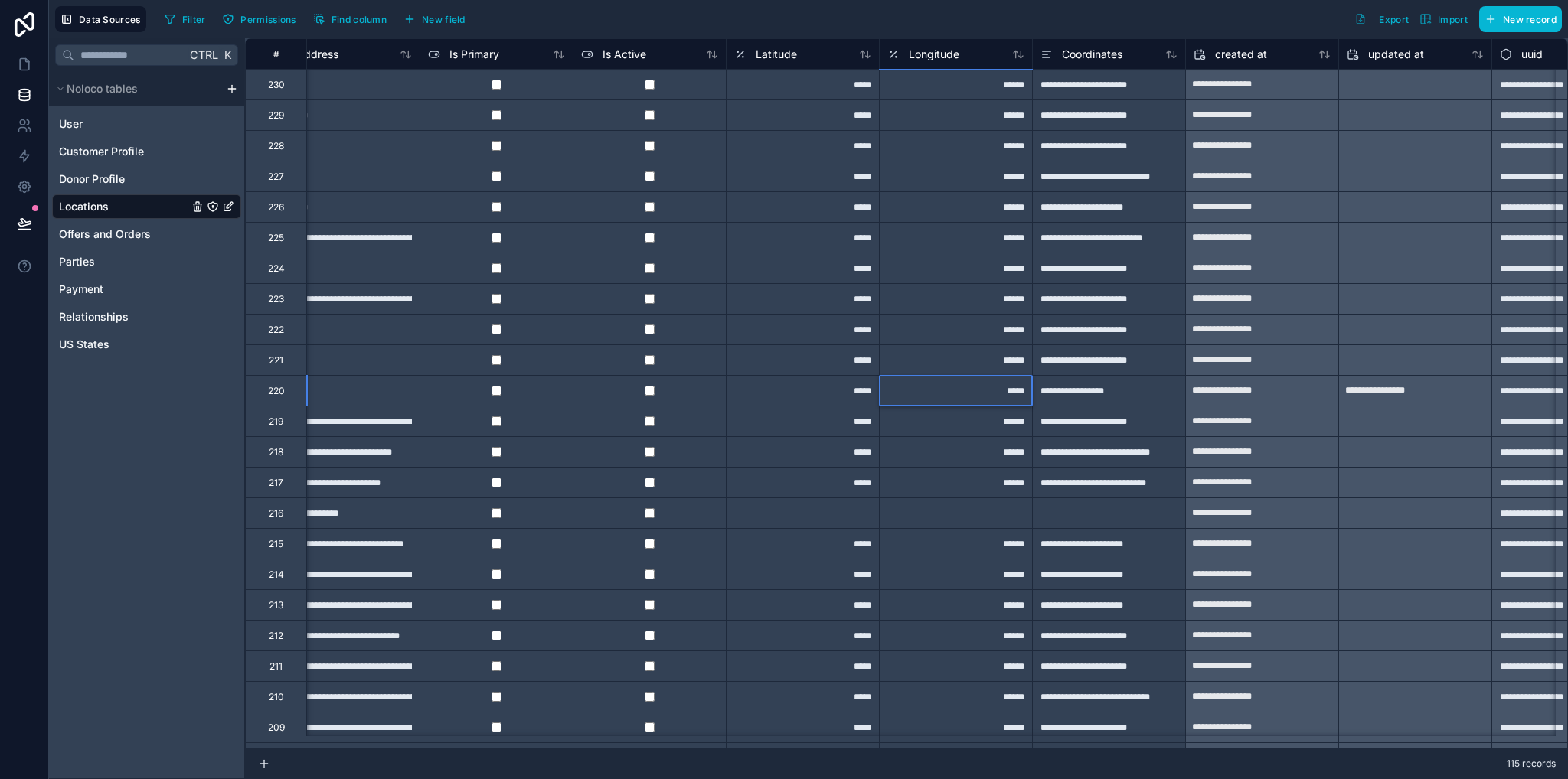
click at [943, 390] on input "*****" at bounding box center [955, 390] width 152 height 30
type input "*"
paste input "*******"
type input "********"
drag, startPoint x: 905, startPoint y: 388, endPoint x: 893, endPoint y: 391, distance: 12.4
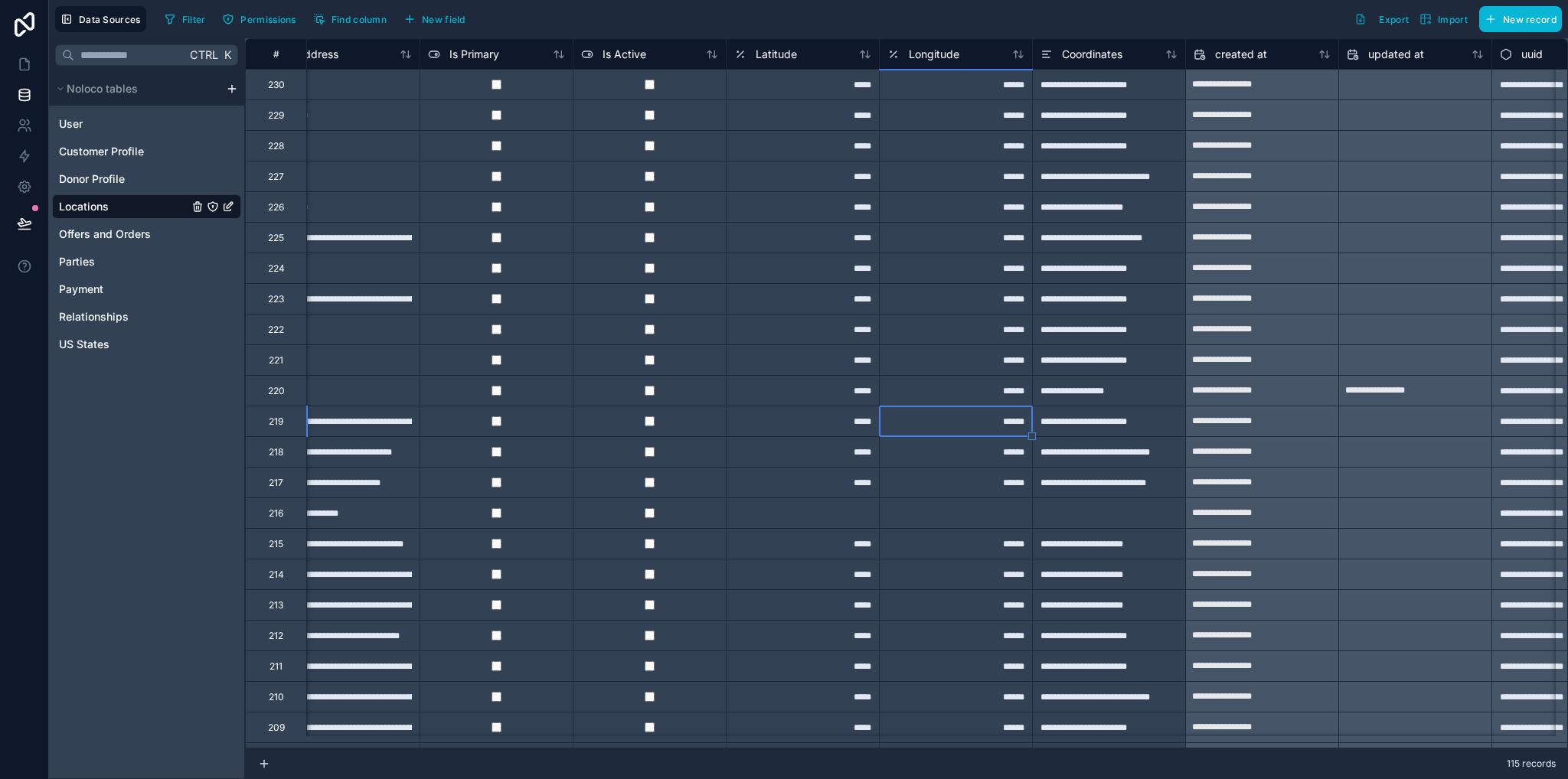
click at [903, 388] on div "******" at bounding box center [955, 391] width 153 height 31
click at [839, 393] on div "*****" at bounding box center [802, 391] width 153 height 31
click at [858, 432] on div "*****" at bounding box center [802, 421] width 153 height 31
click at [30, 93] on icon at bounding box center [25, 95] width 15 height 15
click at [33, 67] on link at bounding box center [24, 64] width 48 height 31
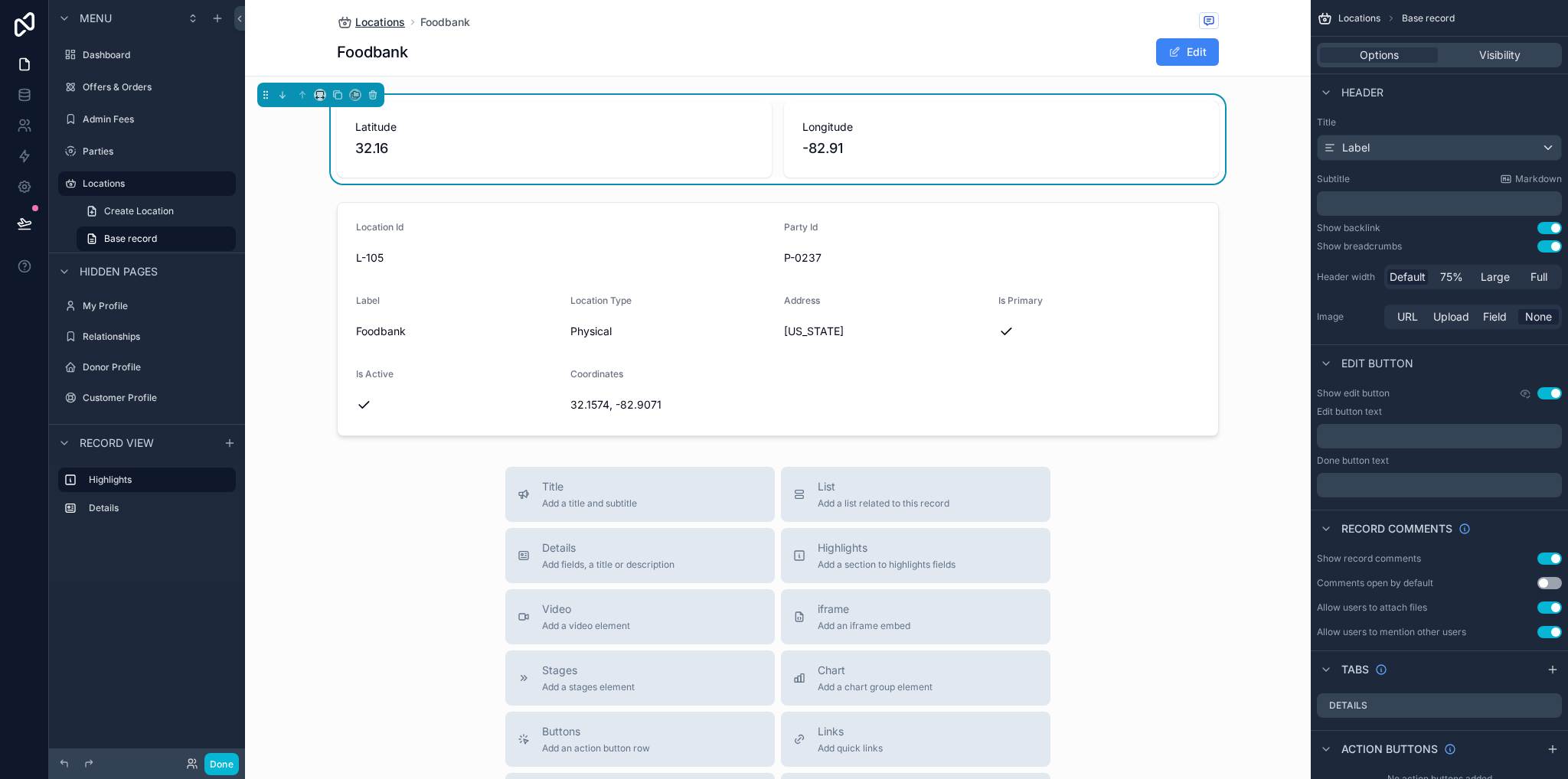
click at [362, 25] on span "Locations" at bounding box center [380, 22] width 50 height 15
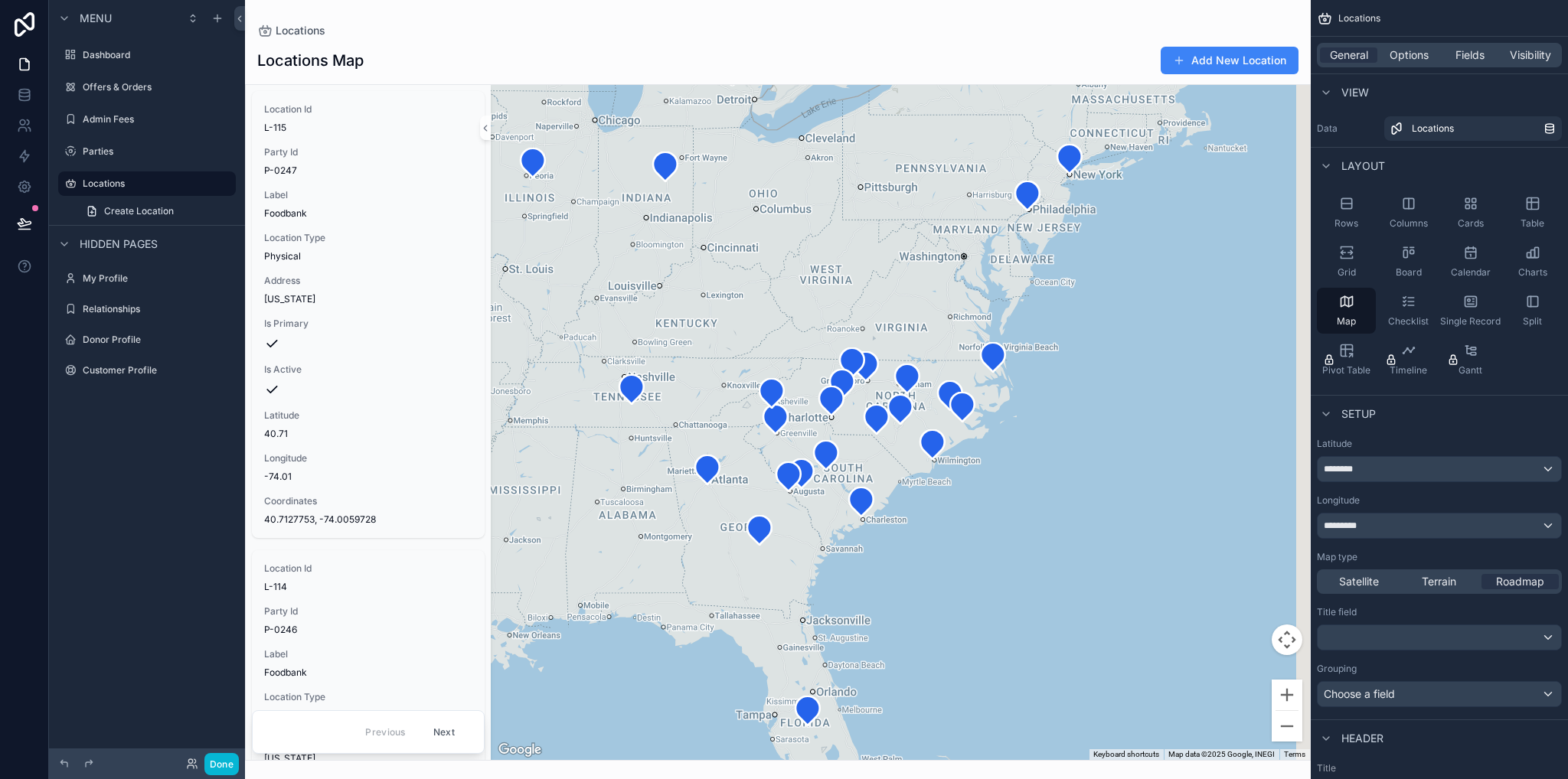
drag, startPoint x: 1022, startPoint y: 533, endPoint x: 673, endPoint y: 362, distance: 388.6
click at [673, 362] on div "scrollable content" at bounding box center [900, 423] width 819 height 675
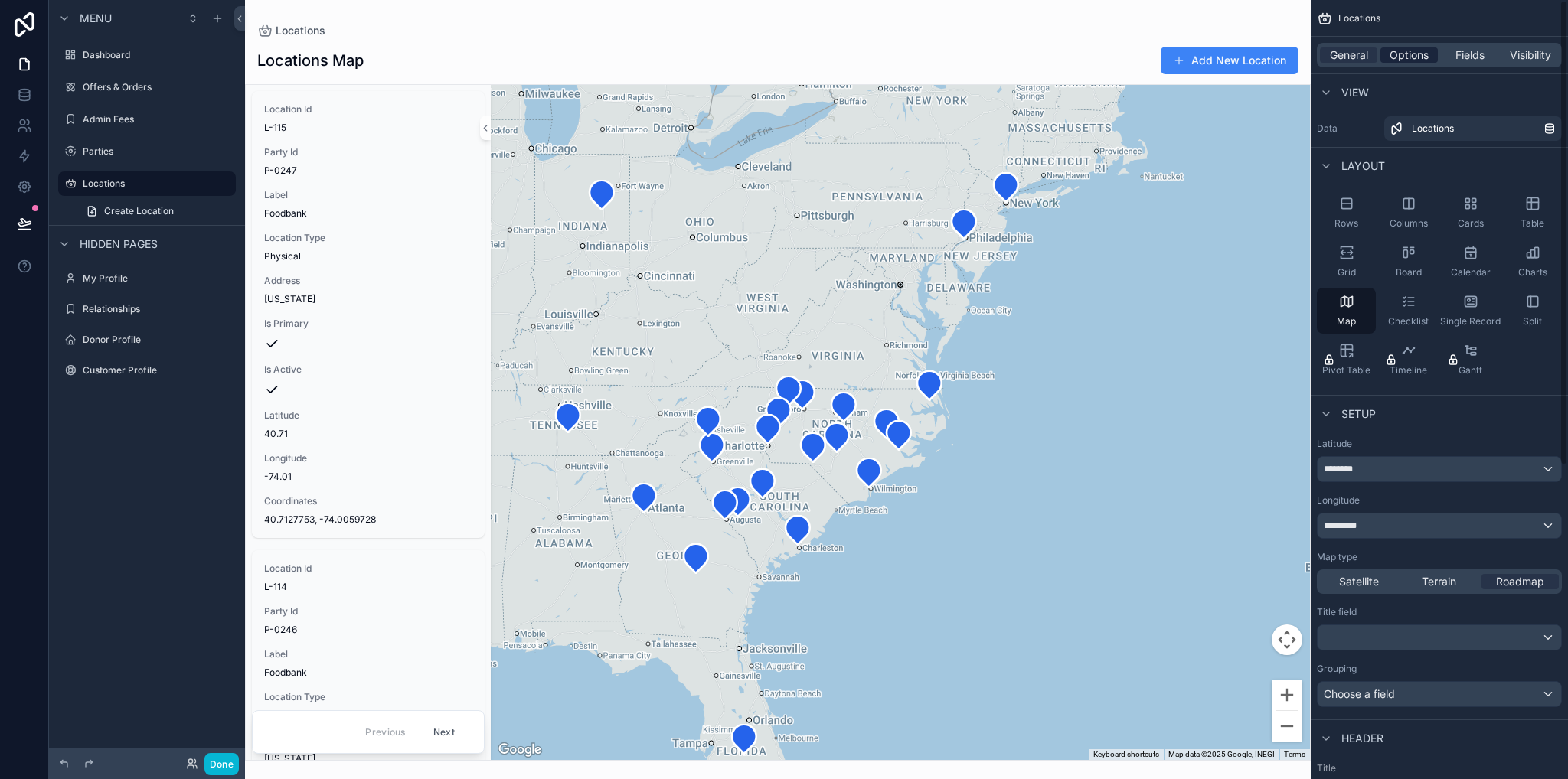
click at [1405, 52] on span "Options" at bounding box center [1408, 55] width 39 height 15
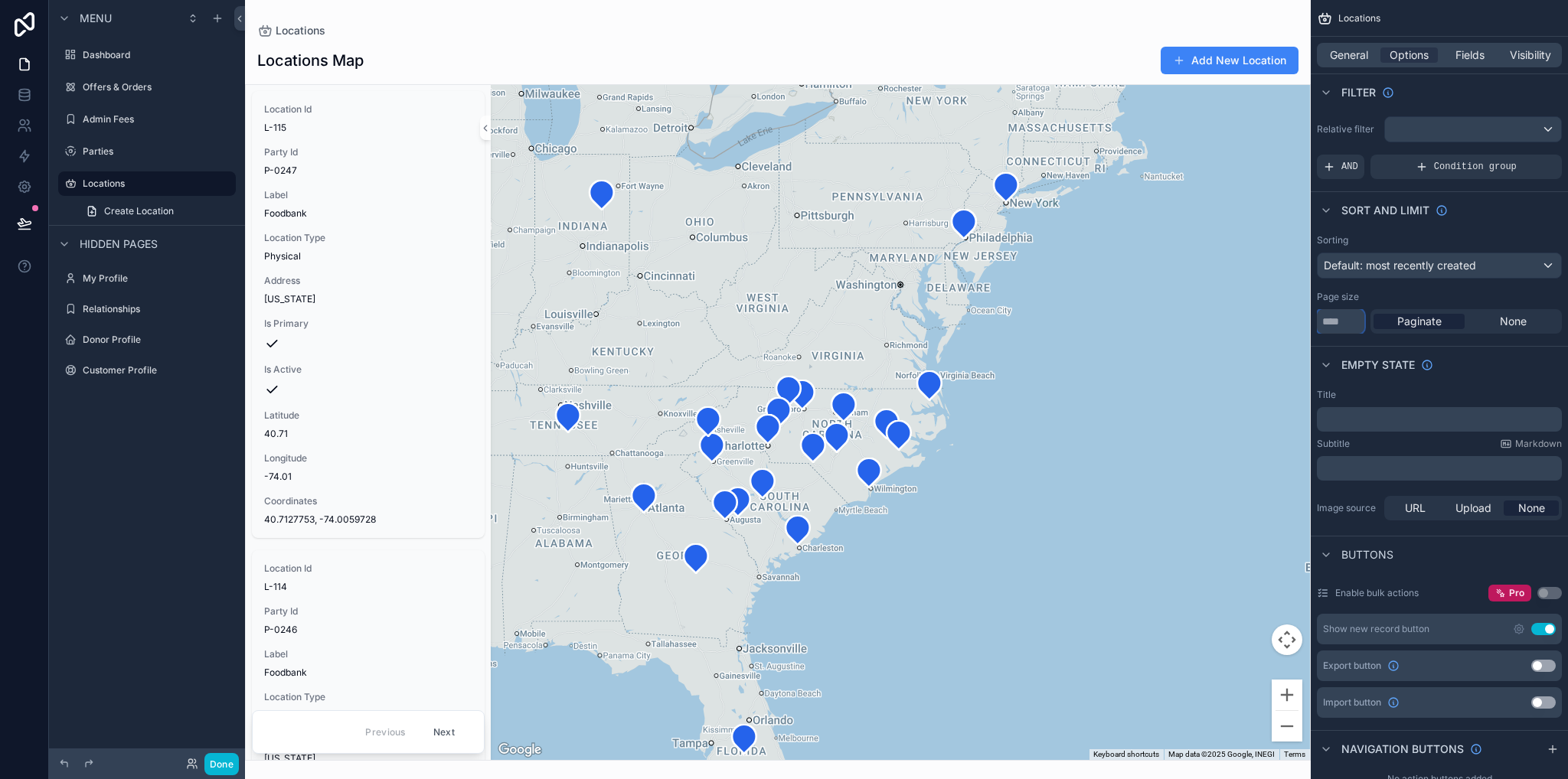
click at [1338, 328] on input "**" at bounding box center [1339, 321] width 47 height 25
type input "*"
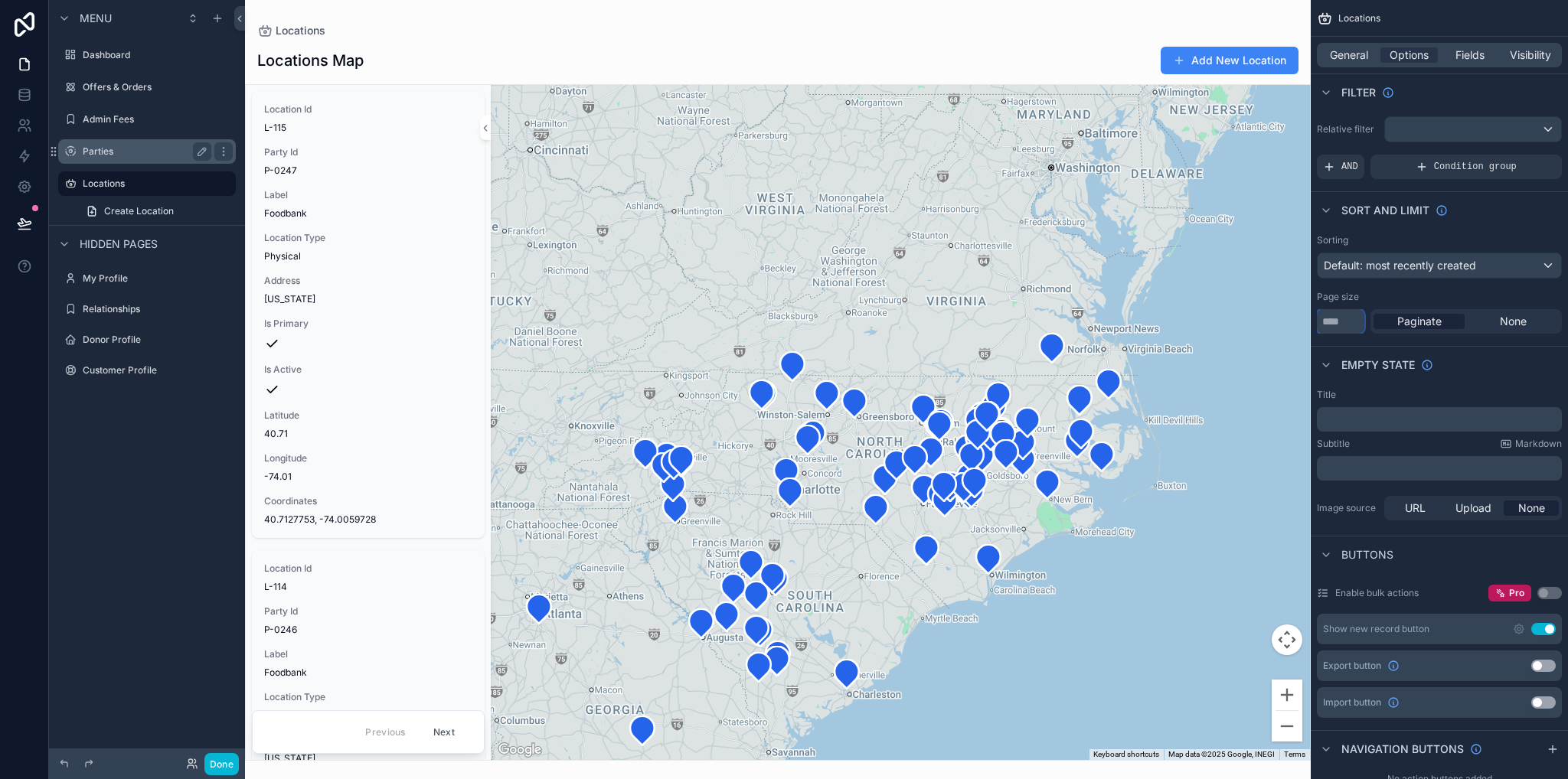
type input "***"
click at [107, 150] on label "Parties" at bounding box center [143, 151] width 123 height 12
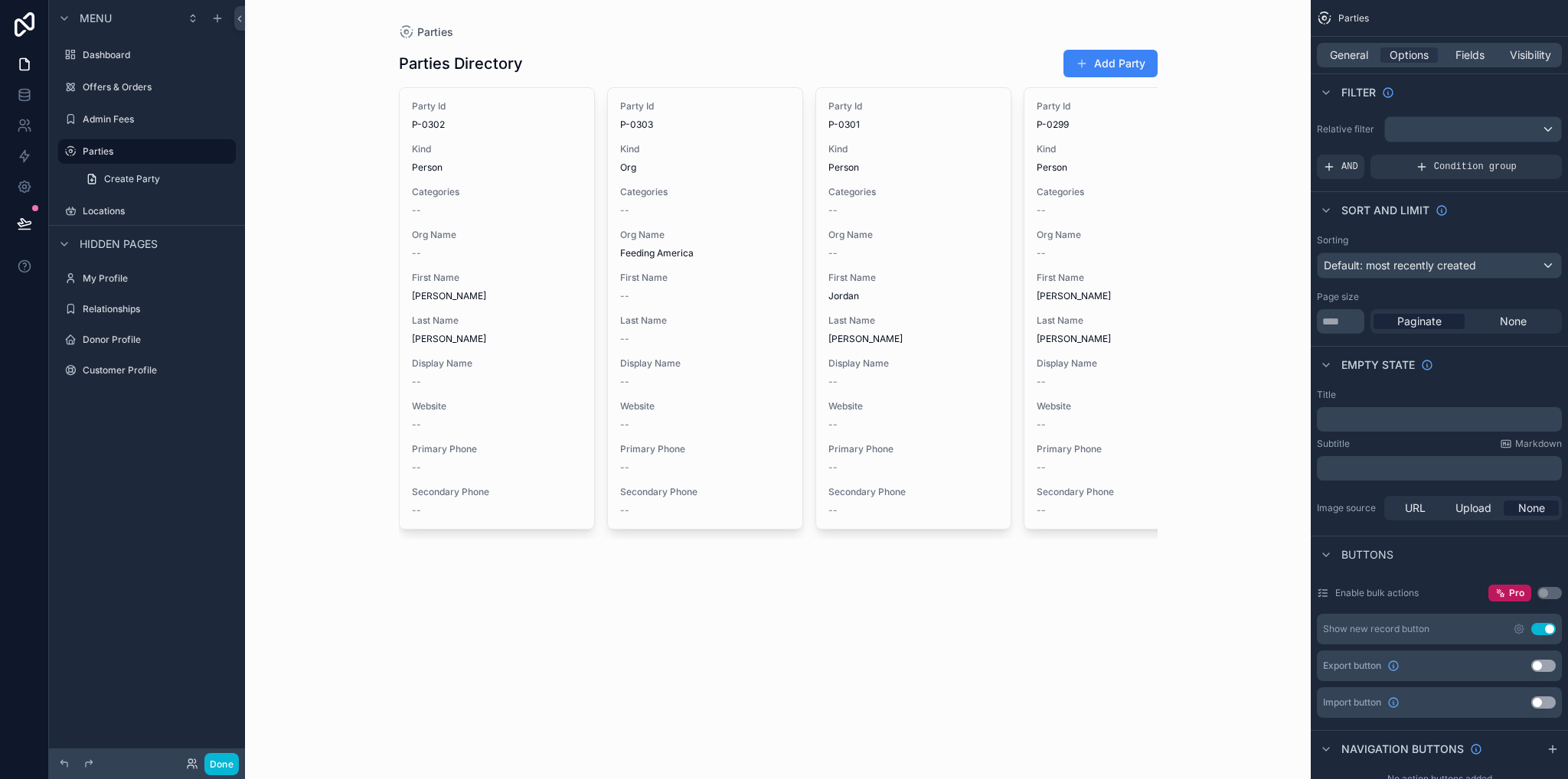
drag, startPoint x: 1357, startPoint y: 52, endPoint x: 1371, endPoint y: 66, distance: 19.8
click at [1357, 52] on span "General" at bounding box center [1348, 55] width 39 height 15
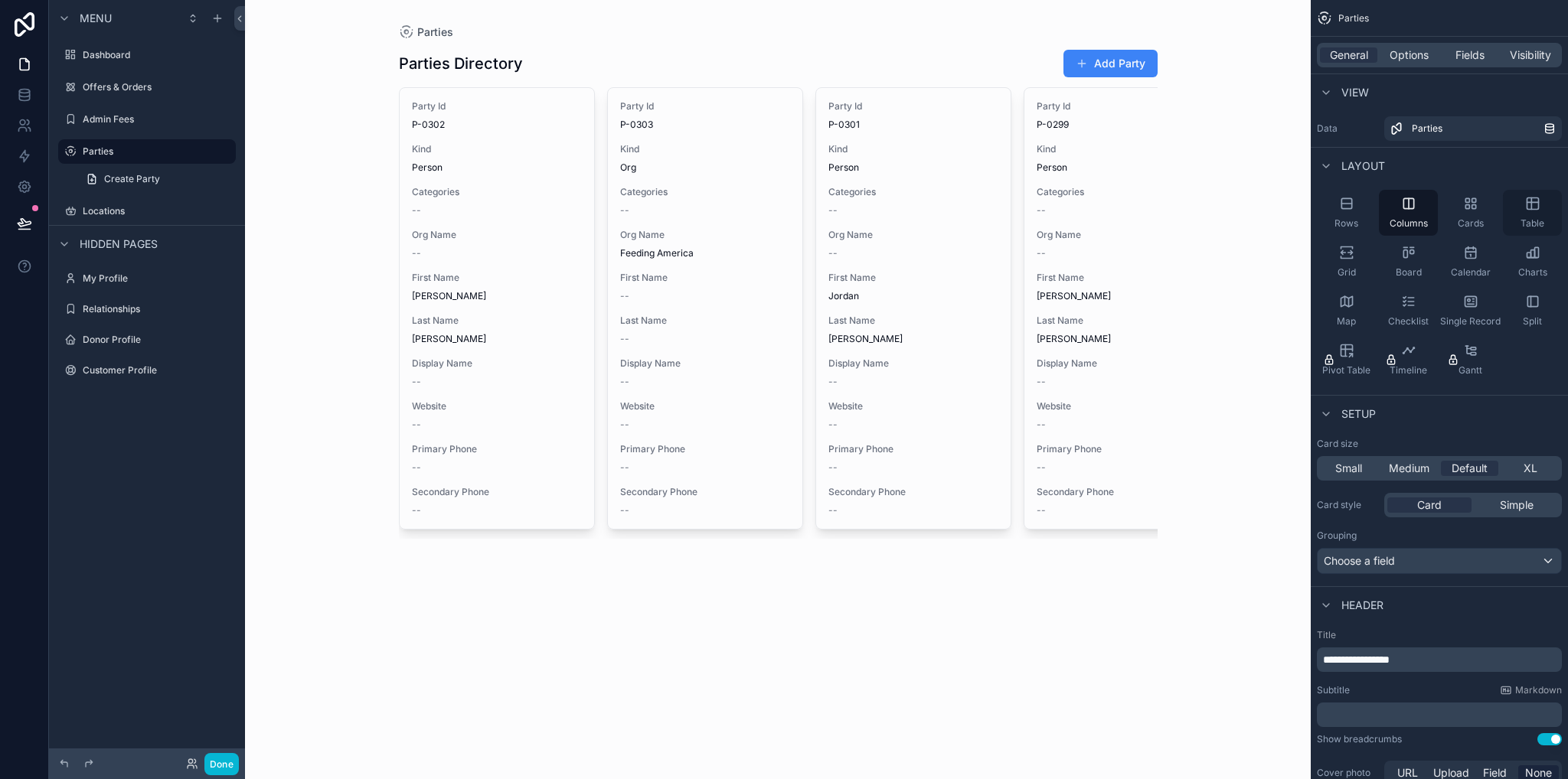
click at [1510, 200] on div "Table" at bounding box center [1532, 212] width 59 height 46
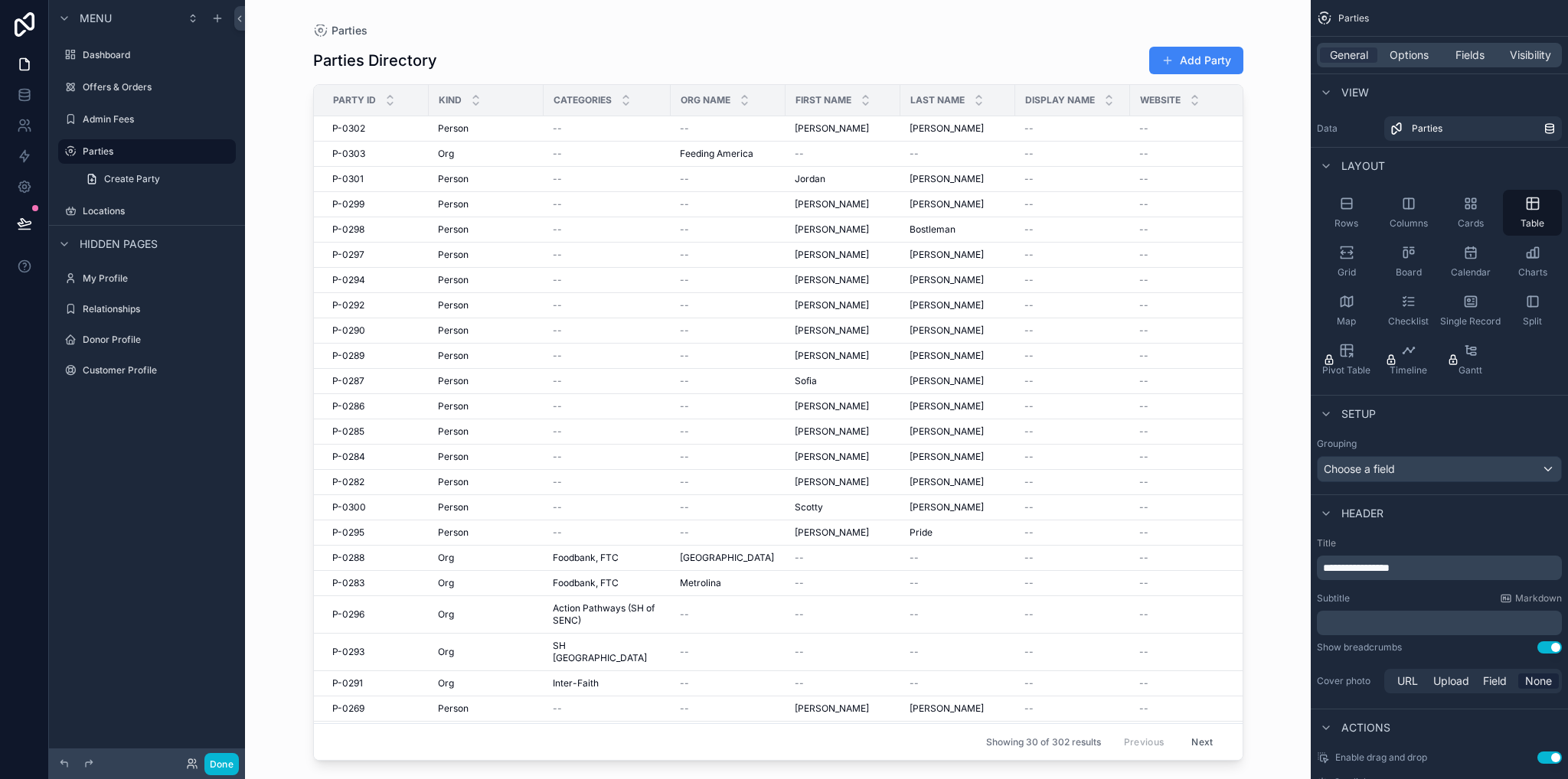
click at [701, 471] on div "scrollable content" at bounding box center [778, 380] width 979 height 761
click at [141, 86] on label "Offers & Orders" at bounding box center [143, 87] width 123 height 12
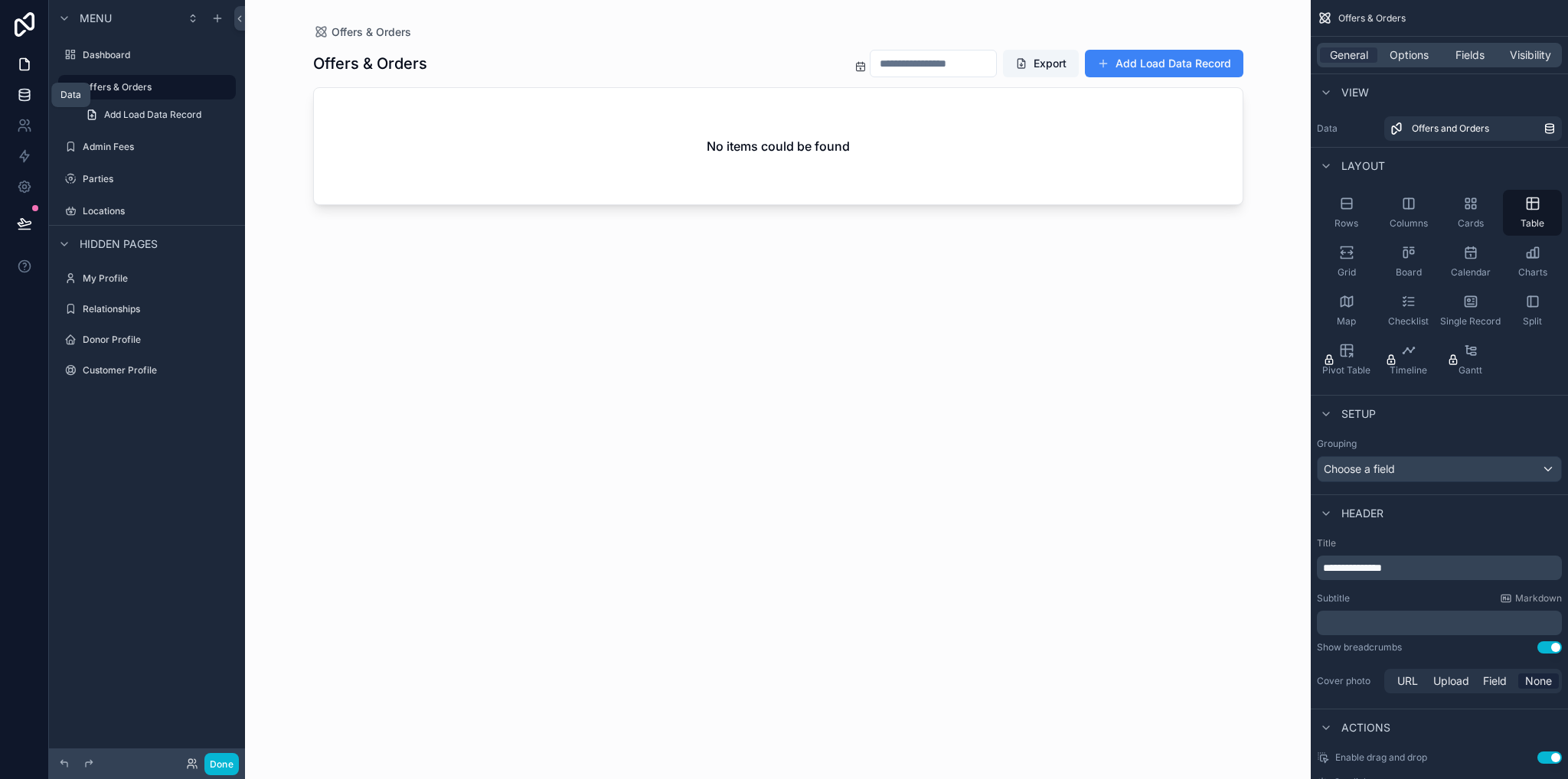
click at [23, 92] on icon at bounding box center [25, 95] width 15 height 15
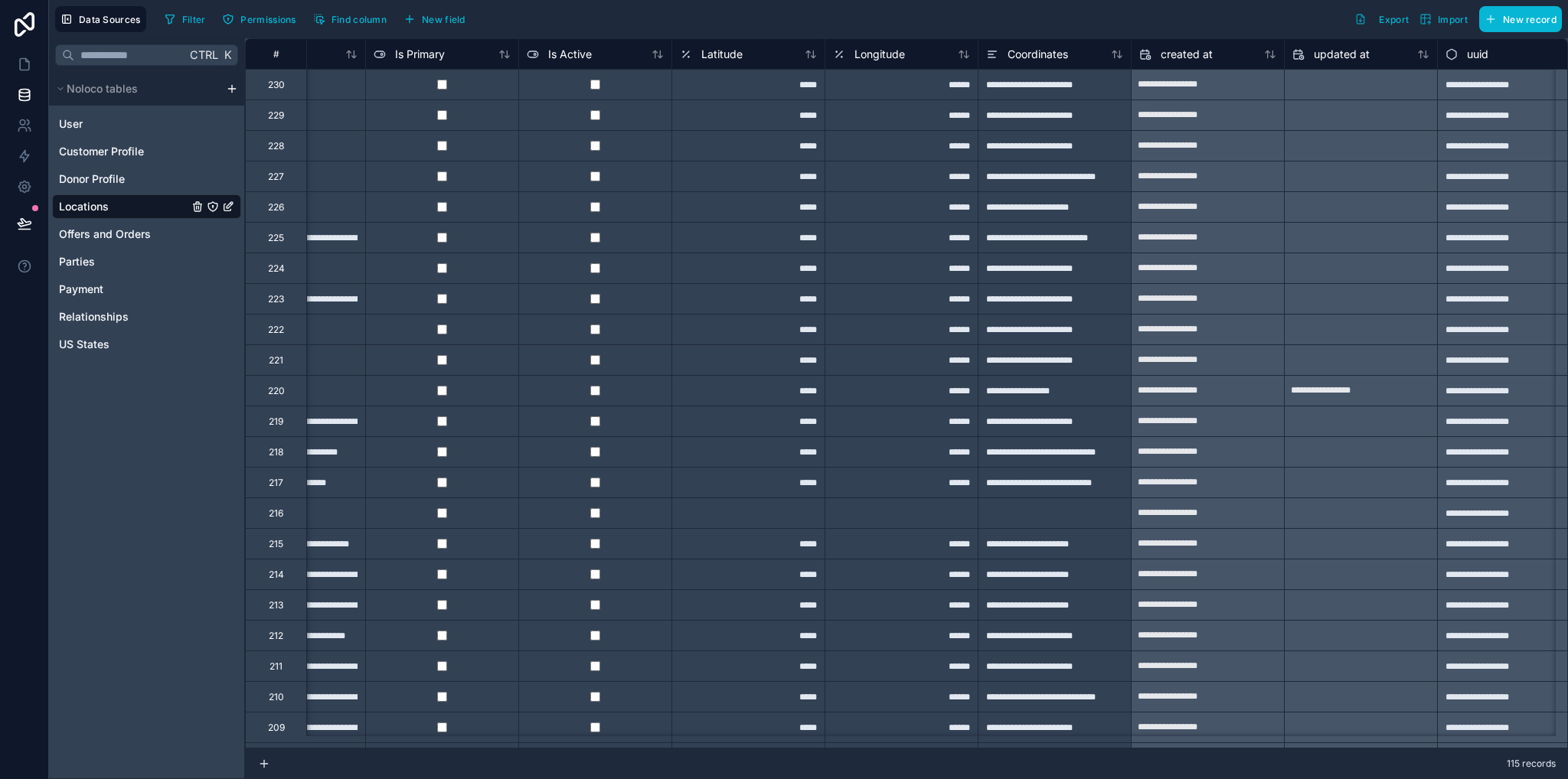
scroll to position [0, 716]
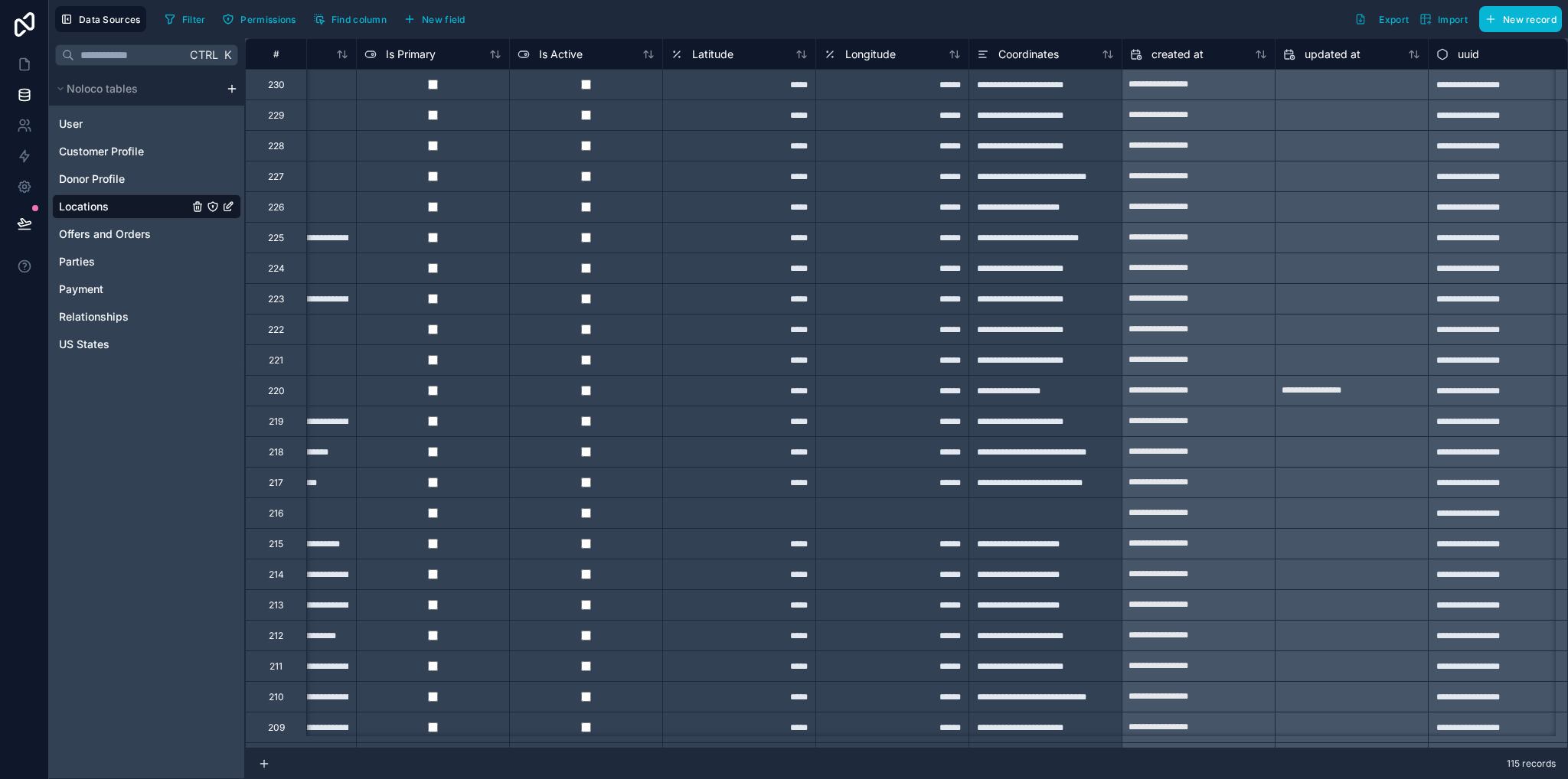
click at [906, 403] on div "******" at bounding box center [892, 391] width 153 height 31
drag, startPoint x: 792, startPoint y: 396, endPoint x: 996, endPoint y: 395, distance: 204.0
click at [996, 395] on div "**********" at bounding box center [555, 391] width 2052 height 31
click at [20, 66] on icon at bounding box center [24, 64] width 9 height 11
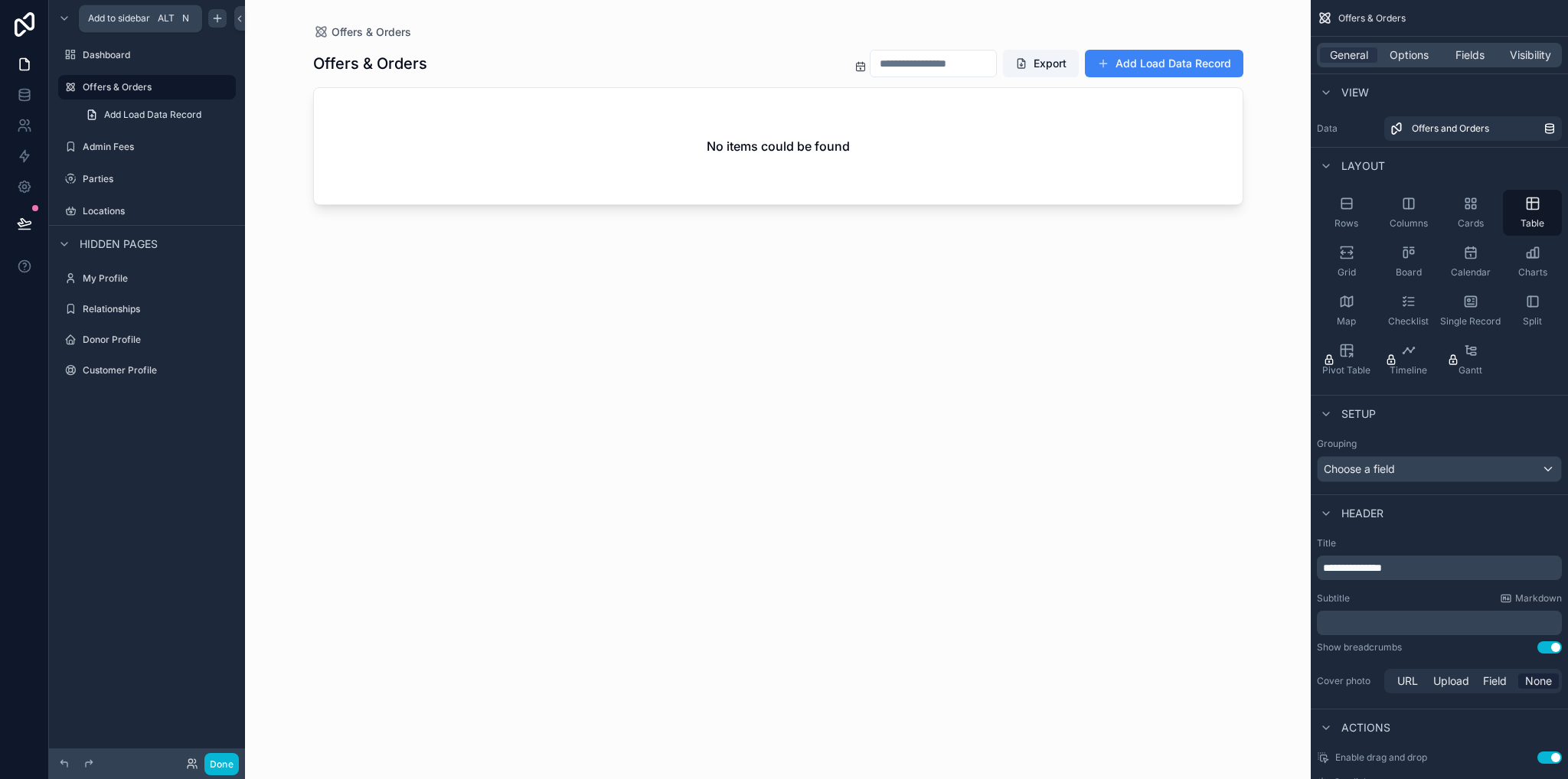
click at [208, 17] on div "scrollable content" at bounding box center [217, 18] width 18 height 18
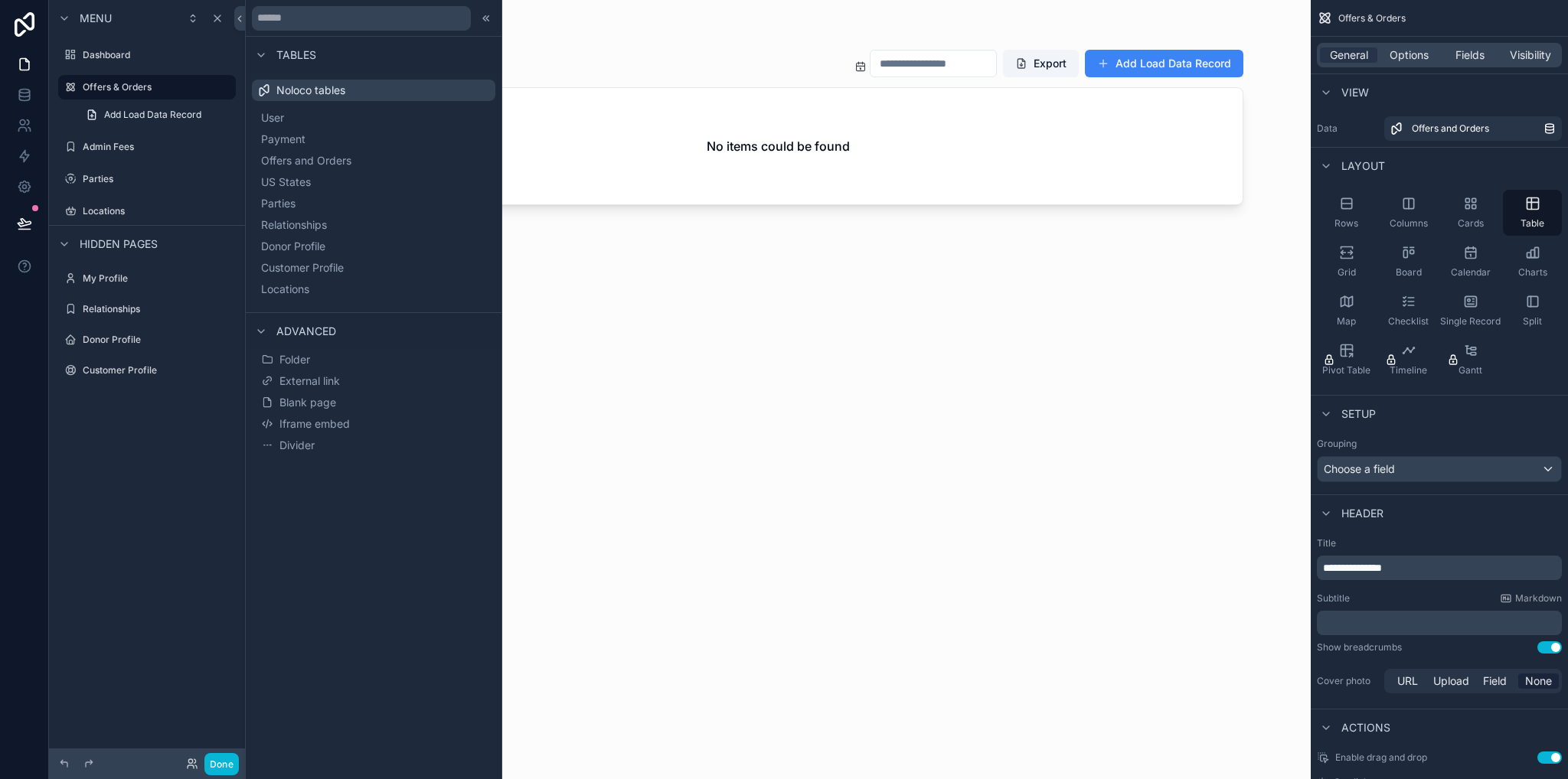
click at [129, 466] on div "Menu Dashboard Offers & Orders Add Load Data Record Admin Fees Parties Location…" at bounding box center [147, 380] width 196 height 761
click at [264, 56] on icon at bounding box center [261, 55] width 12 height 12
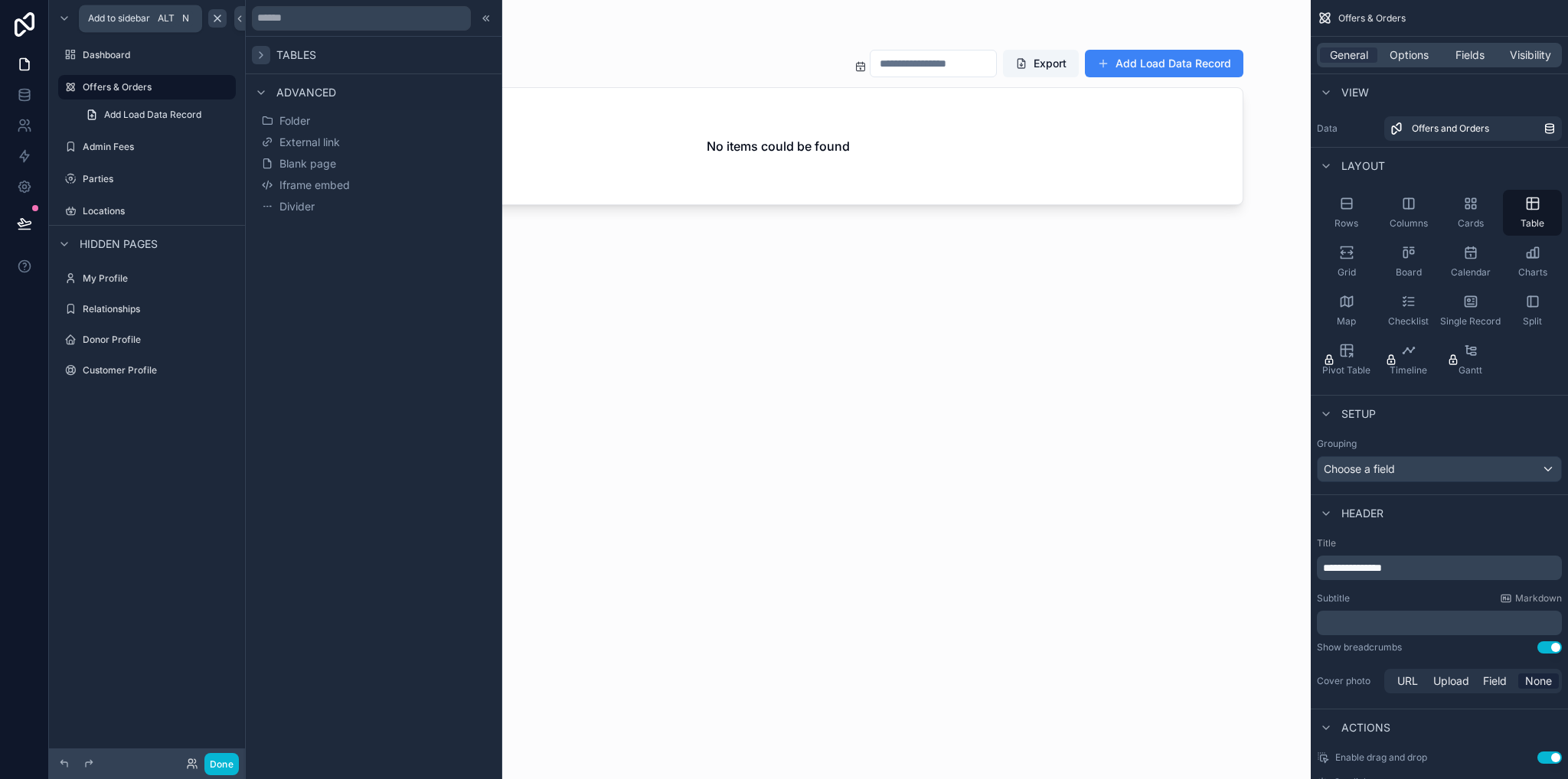
click at [221, 19] on icon "scrollable content" at bounding box center [217, 18] width 12 height 12
click at [221, 15] on icon "scrollable content" at bounding box center [217, 18] width 12 height 12
click at [221, 17] on icon "scrollable content" at bounding box center [217, 18] width 12 height 12
click at [241, 17] on icon at bounding box center [240, 18] width 10 height 11
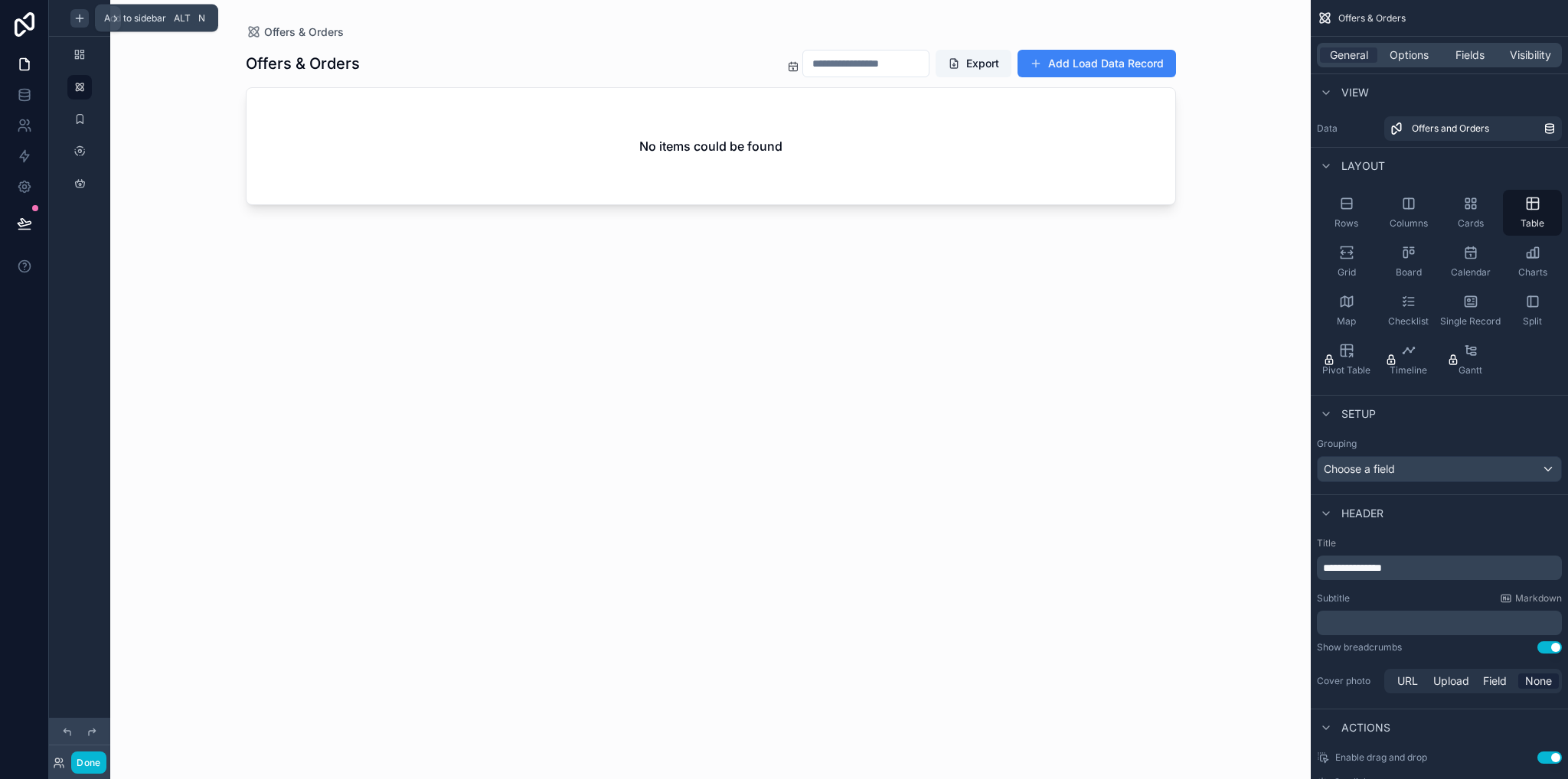
click at [82, 19] on icon "scrollable content" at bounding box center [80, 18] width 12 height 12
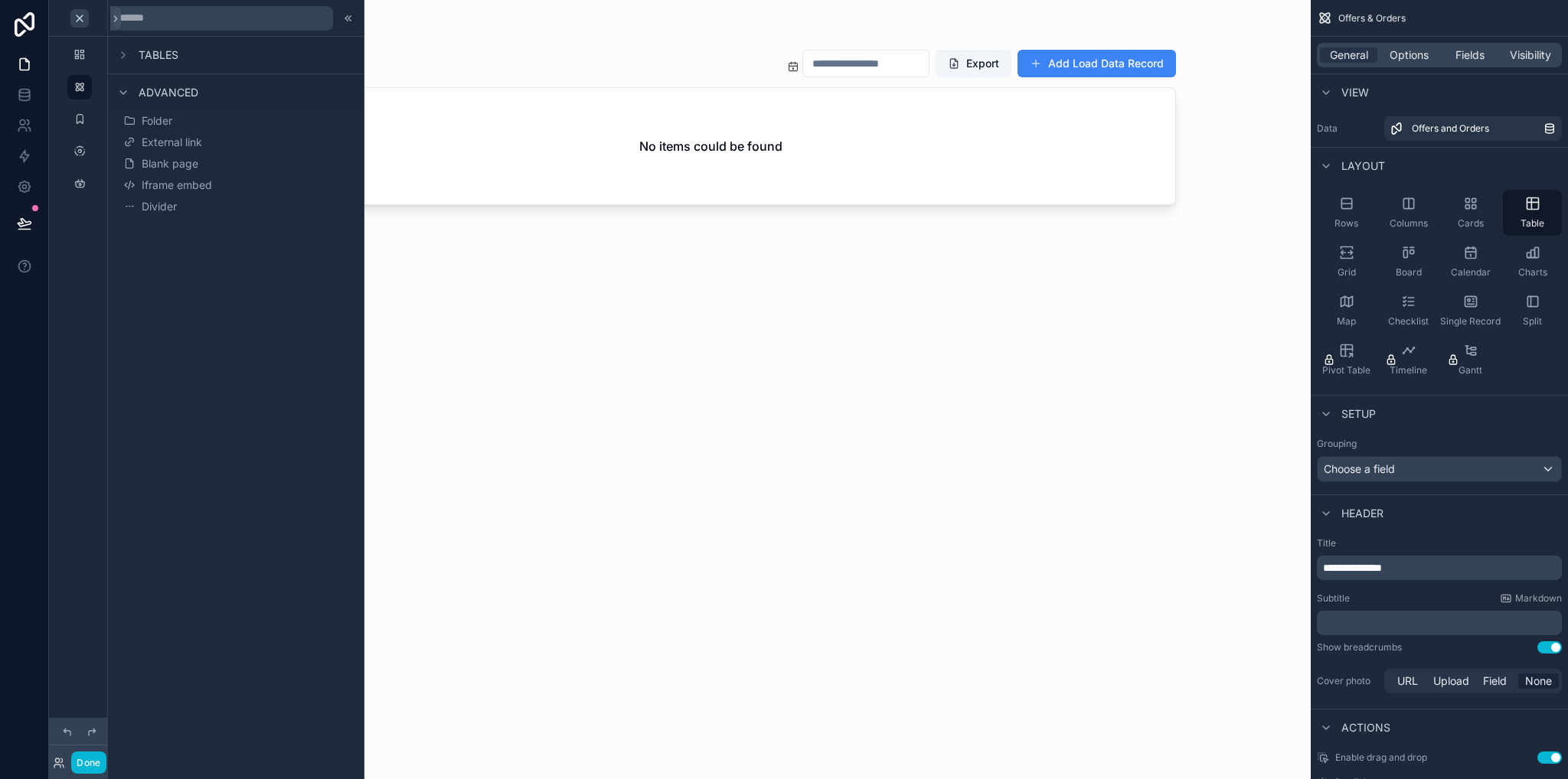
click at [347, 17] on icon at bounding box center [348, 18] width 12 height 12
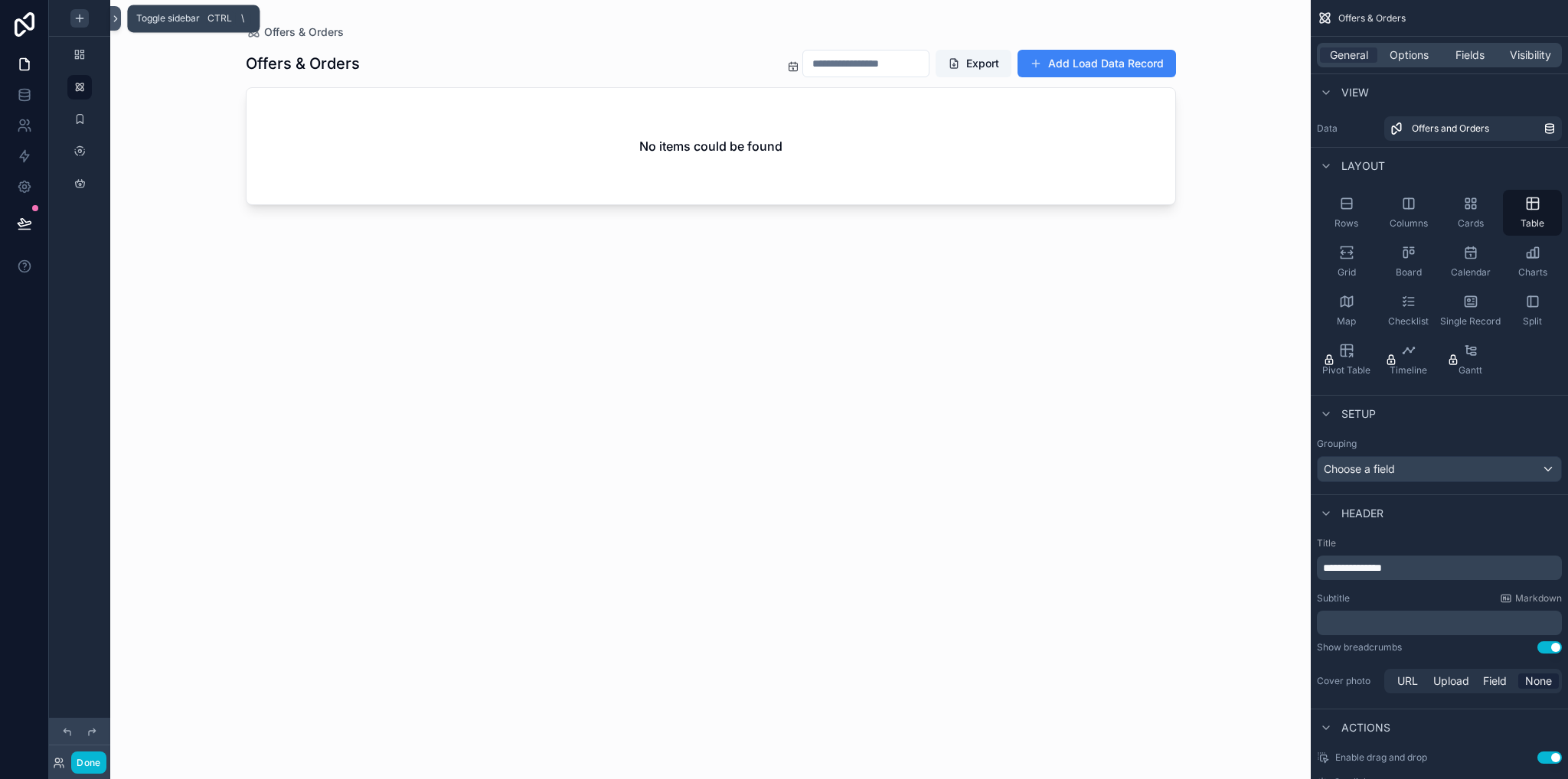
click at [116, 22] on icon at bounding box center [115, 18] width 10 height 11
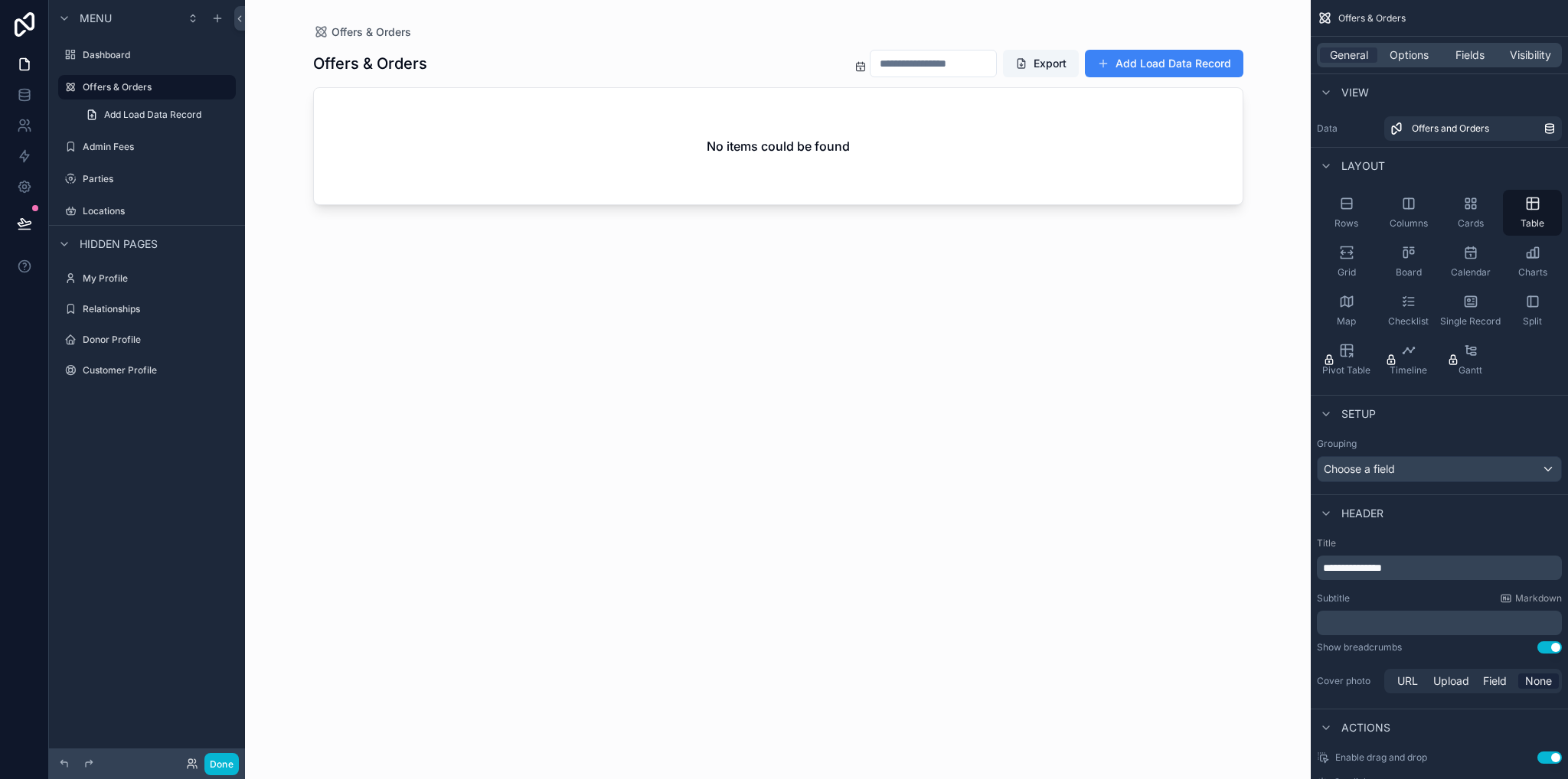
click at [215, 28] on div "Menu" at bounding box center [147, 18] width 196 height 37
click at [215, 23] on icon "scrollable content" at bounding box center [217, 18] width 12 height 12
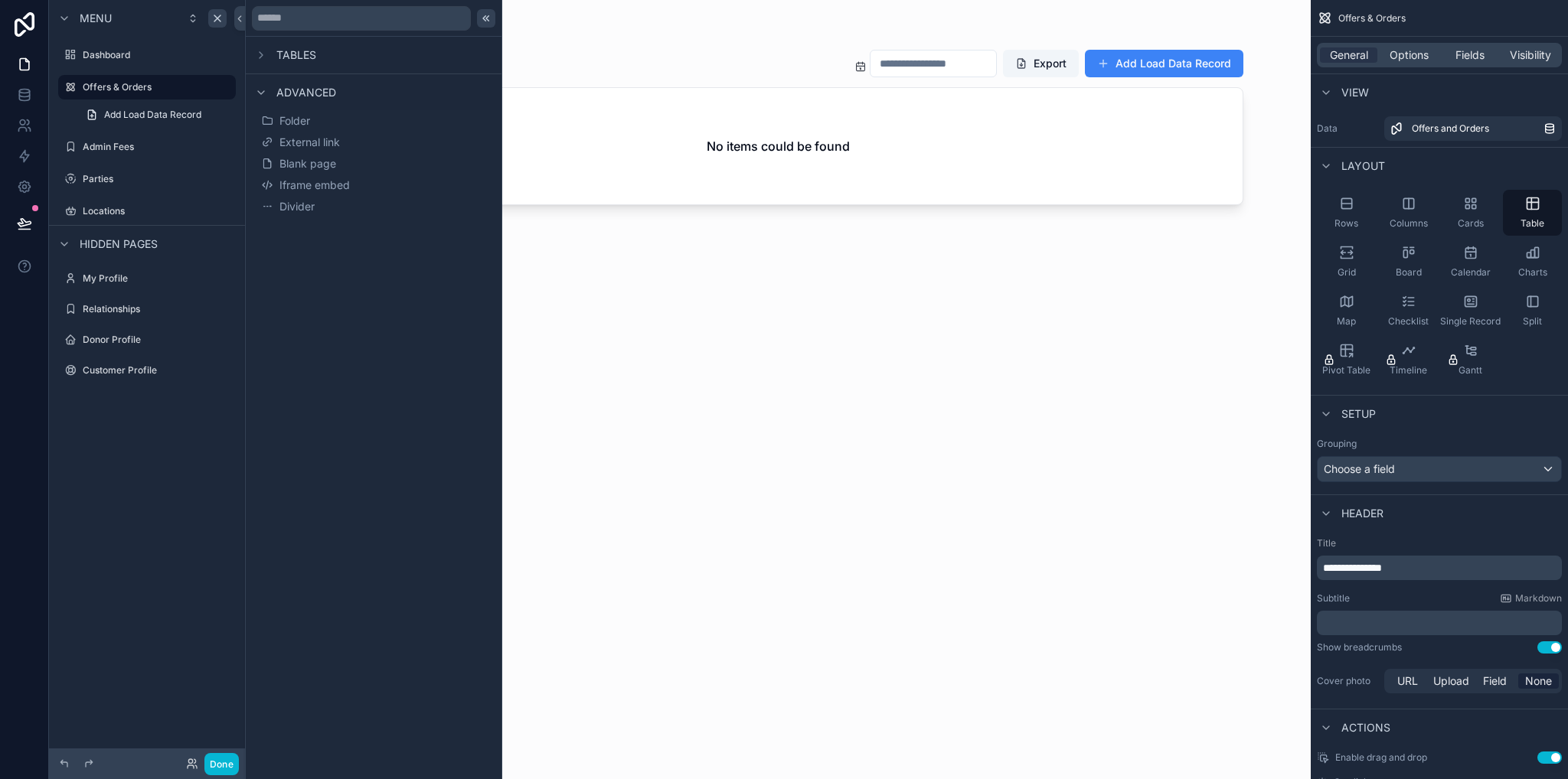
click at [485, 17] on icon at bounding box center [486, 18] width 12 height 12
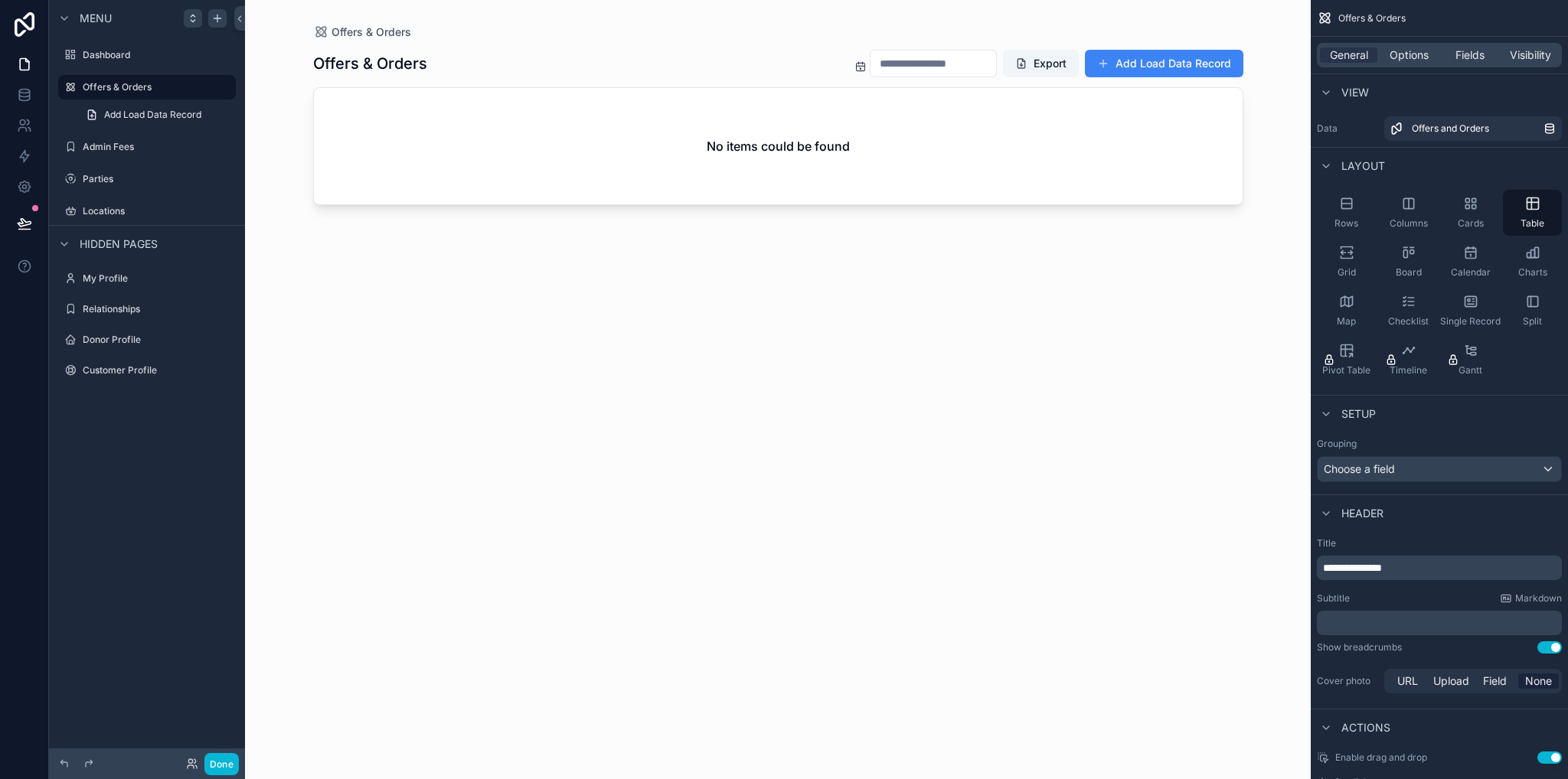
click at [202, 9] on div "scrollable content" at bounding box center [205, 18] width 43 height 18
click at [198, 15] on icon "scrollable content" at bounding box center [192, 18] width 12 height 12
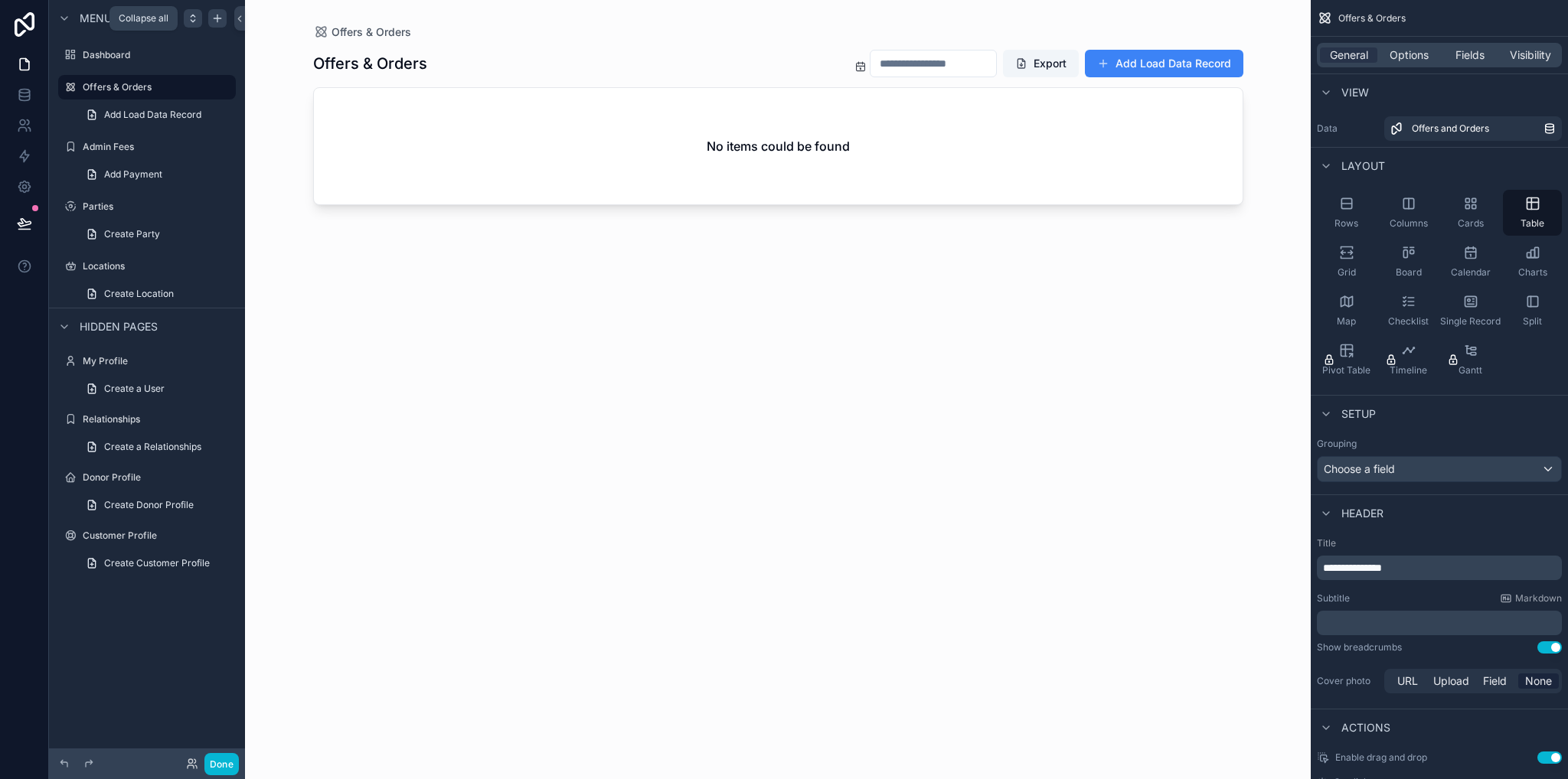
click at [198, 15] on icon "scrollable content" at bounding box center [192, 18] width 12 height 12
